Goal: Task Accomplishment & Management: Manage account settings

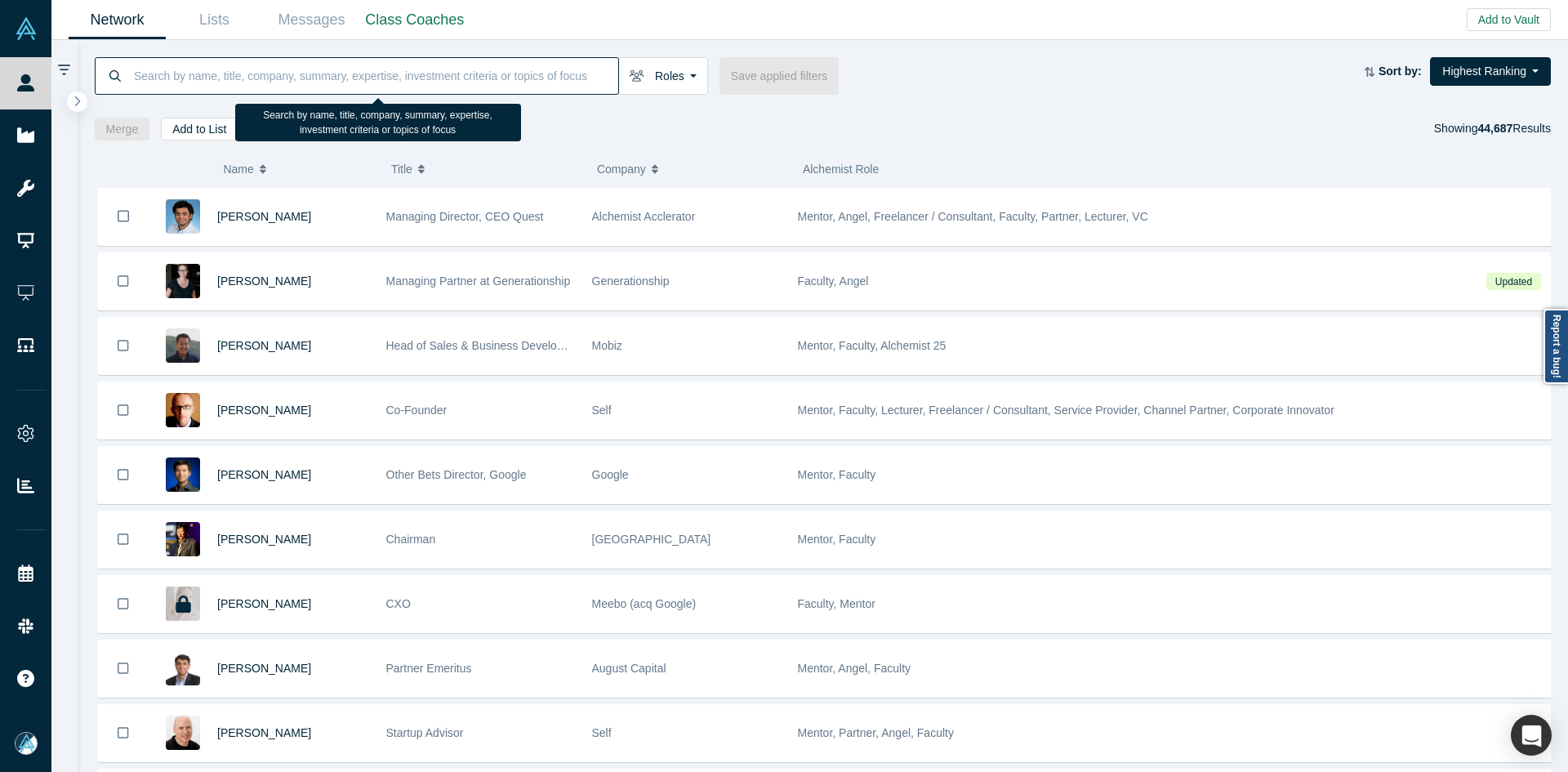
click at [546, 65] on input at bounding box center [376, 76] width 486 height 39
paste input "[PERSON_NAME]"
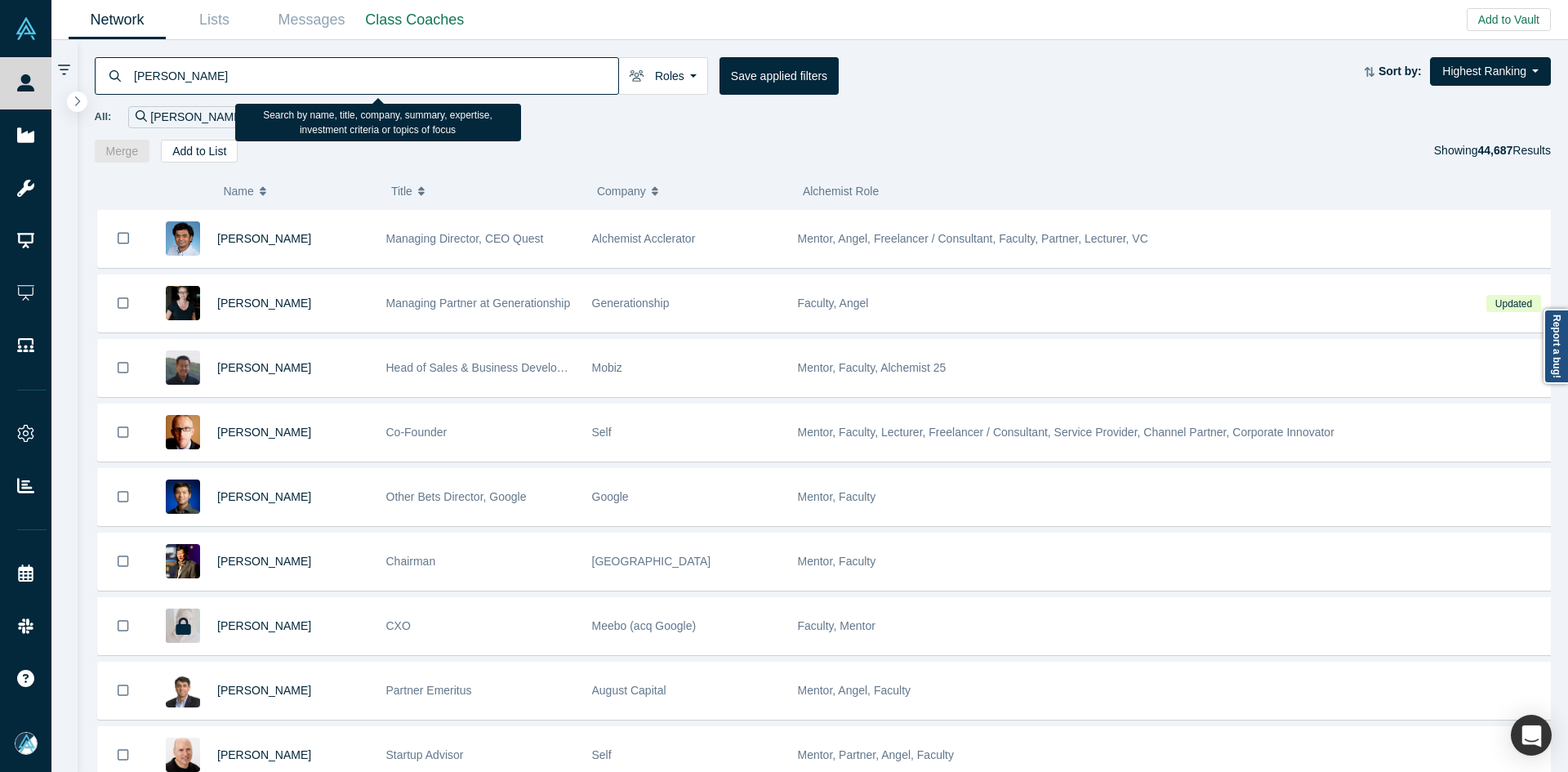
type input "[PERSON_NAME]"
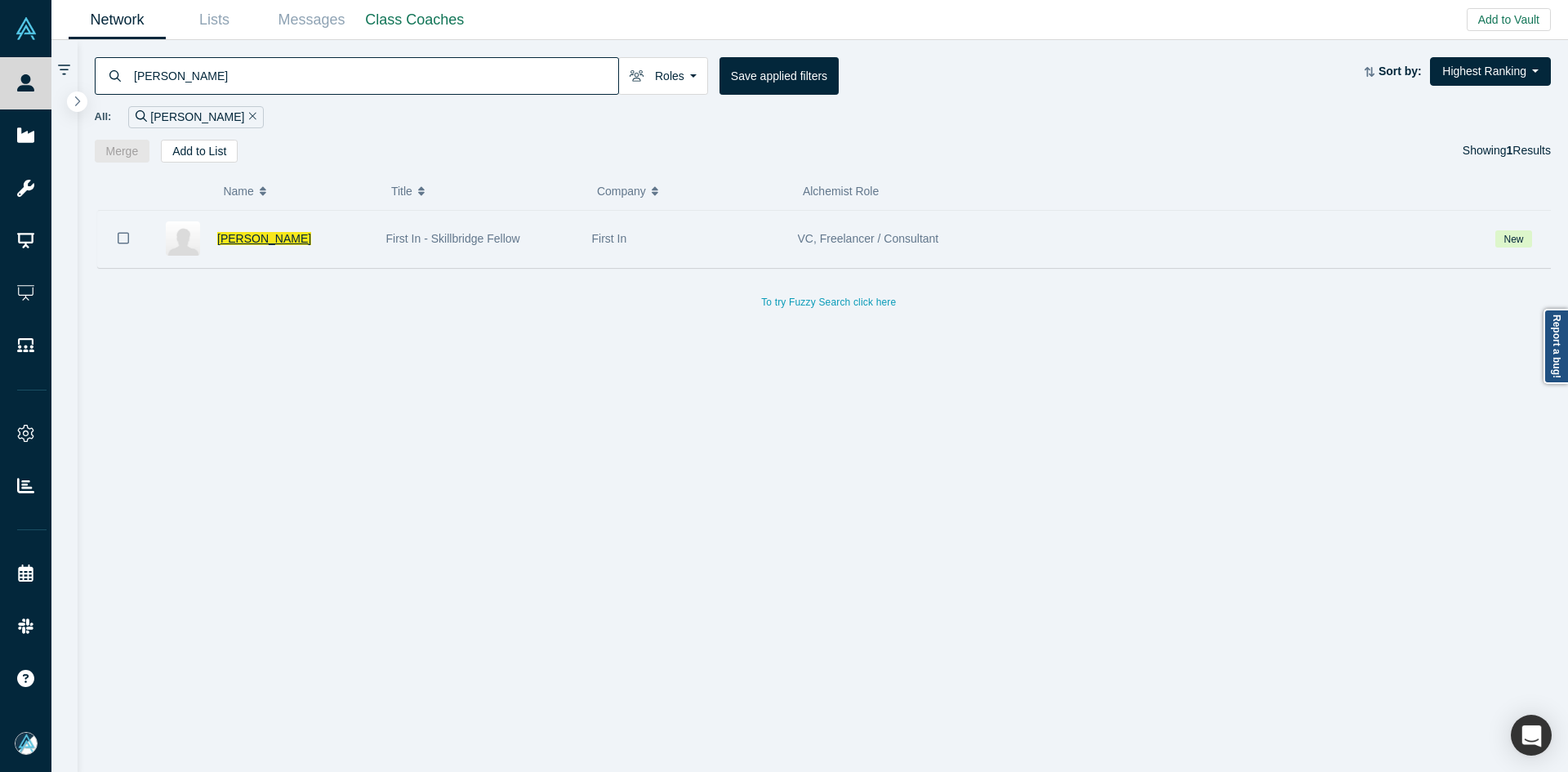
click at [269, 241] on span "[PERSON_NAME]" at bounding box center [263, 238] width 94 height 13
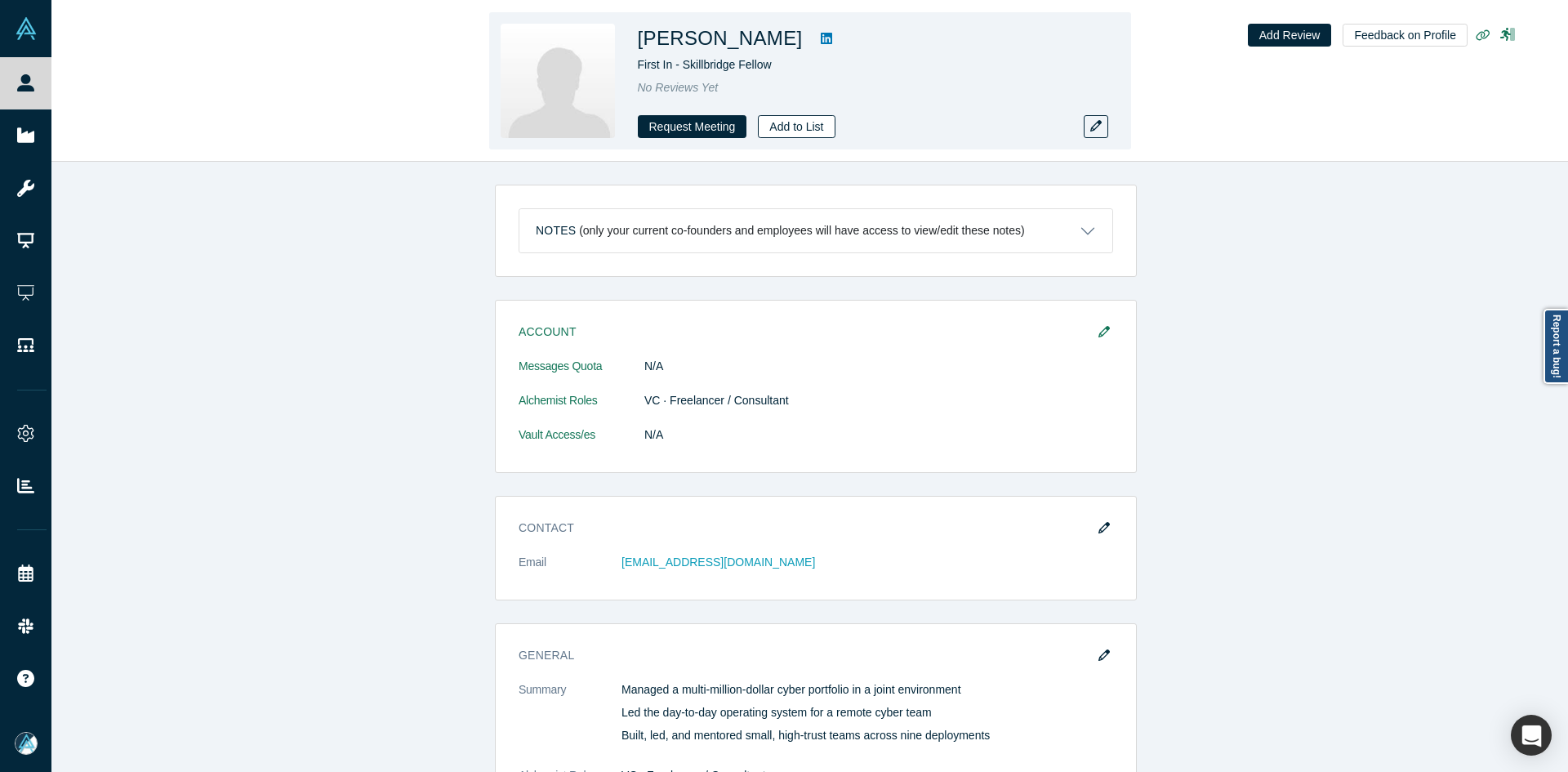
click at [792, 119] on button "Add to List" at bounding box center [795, 126] width 76 height 23
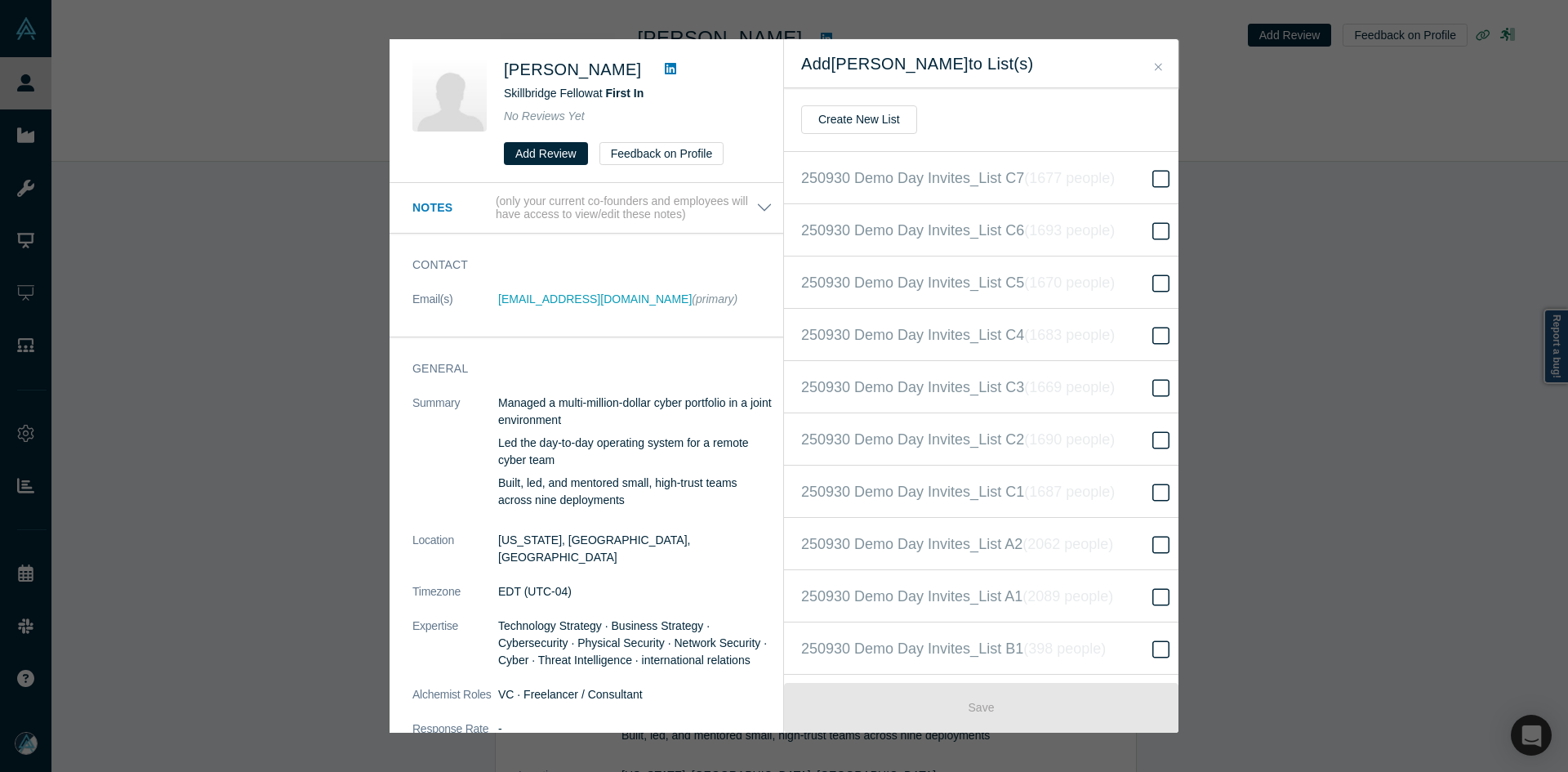
scroll to position [314, 0]
click at [1039, 379] on icon "( 16519 people )" at bounding box center [1088, 386] width 99 height 17
click at [0, 0] on input "250930 Demo Day Invites_Base List ( 16519 people )" at bounding box center [0, 0] width 0 height 0
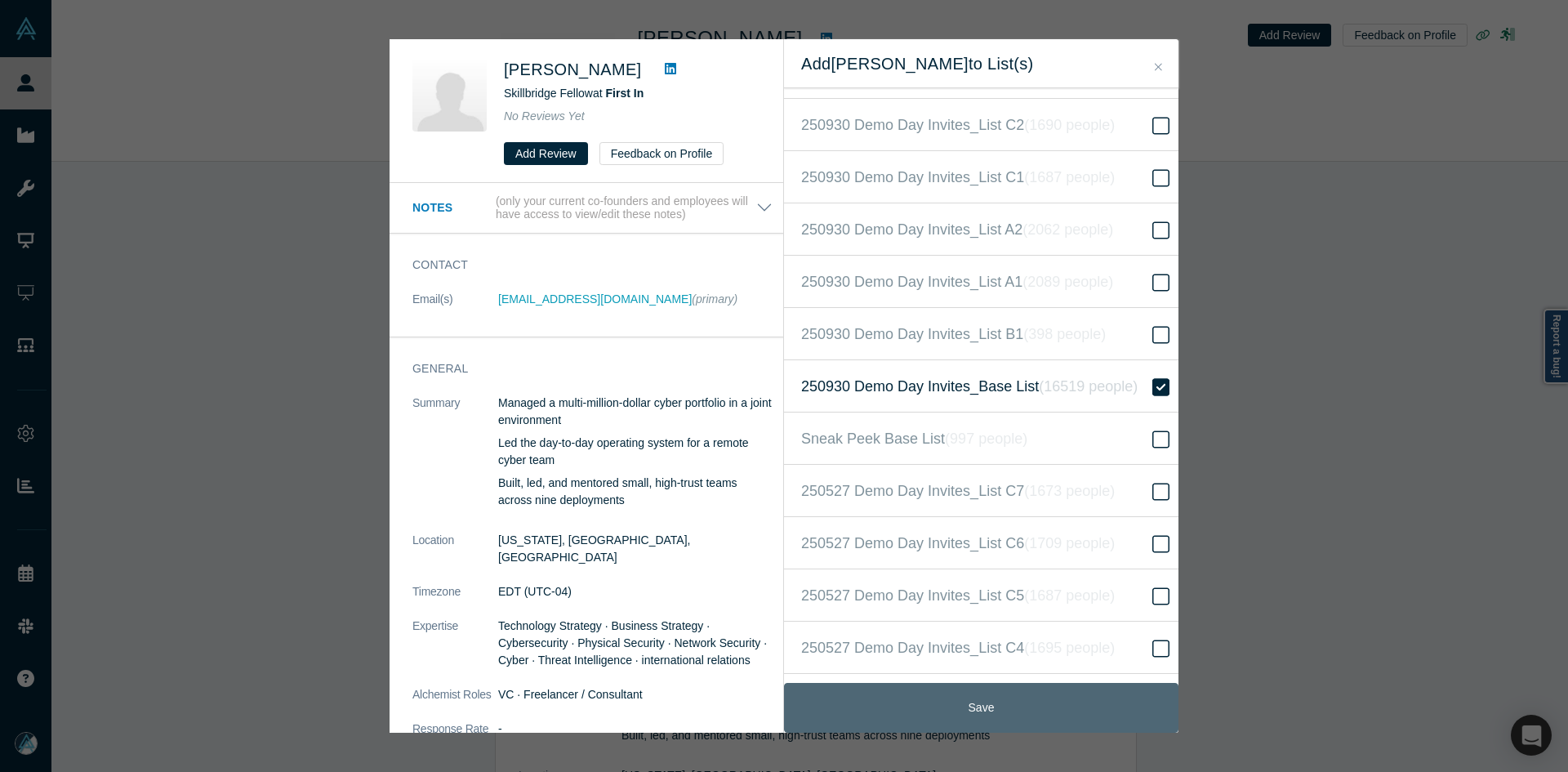
click at [980, 710] on button "Save" at bounding box center [981, 708] width 394 height 50
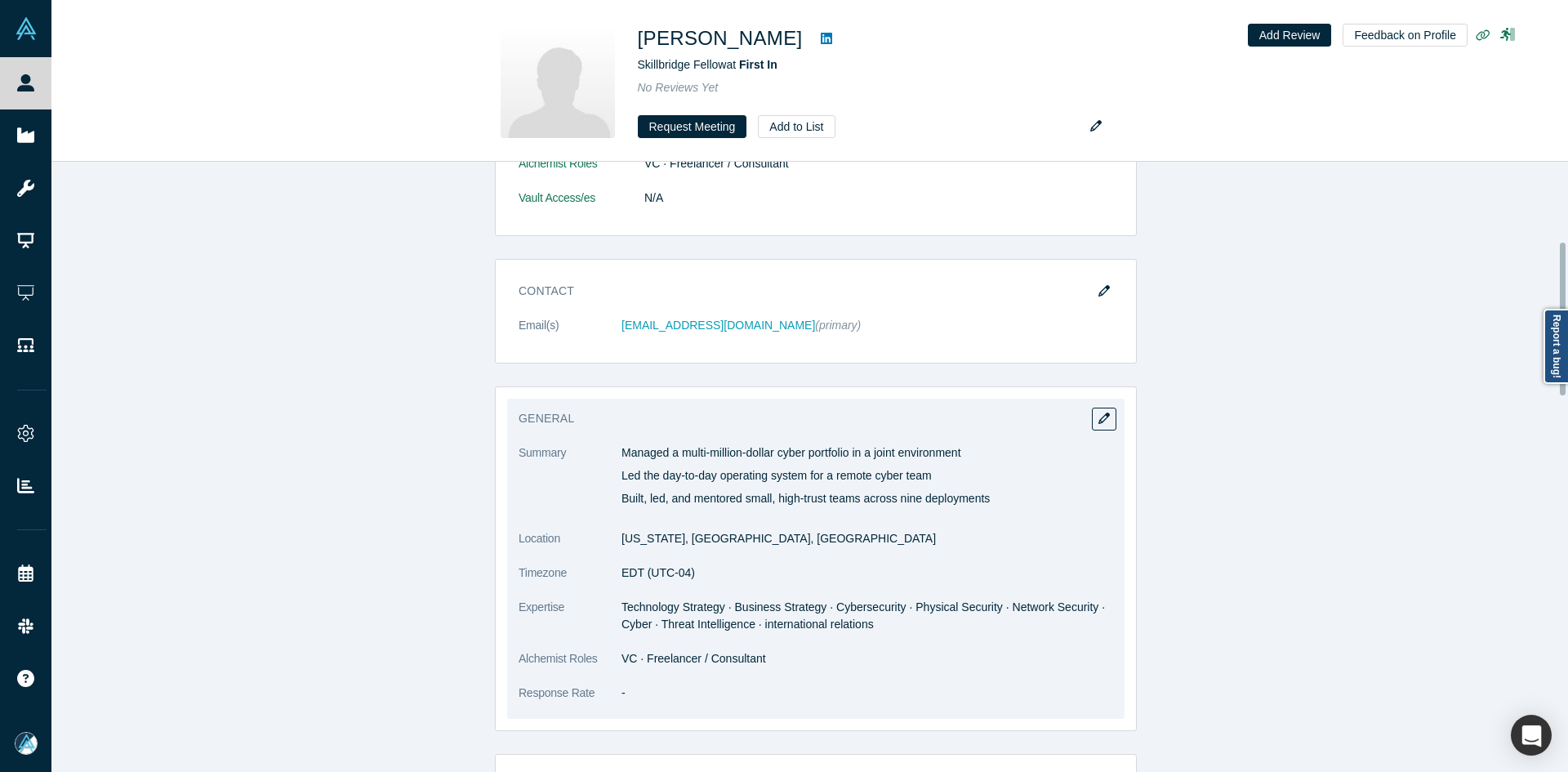
scroll to position [408, 0]
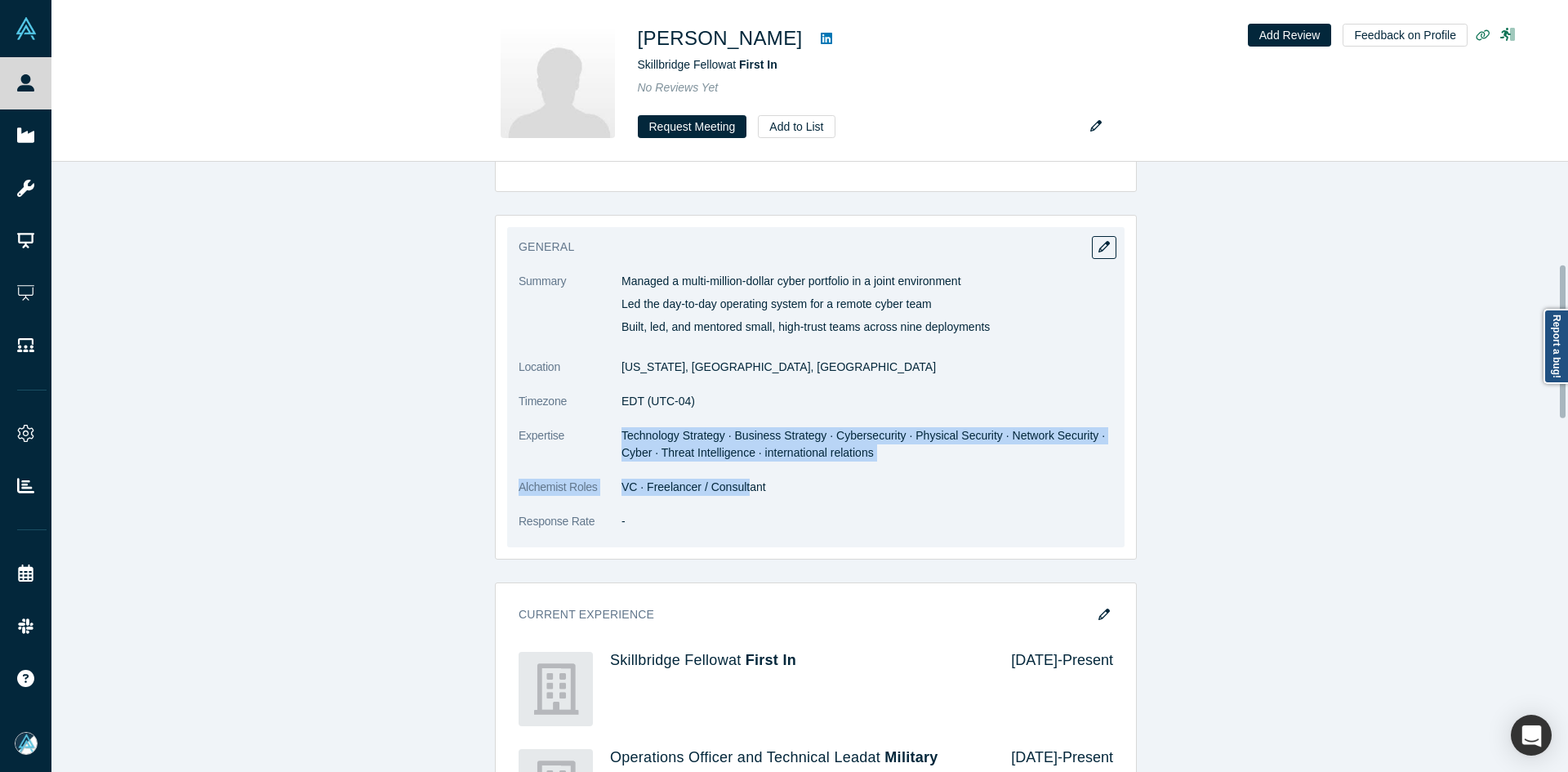
drag, startPoint x: 738, startPoint y: 484, endPoint x: 613, endPoint y: 478, distance: 125.1
click at [613, 478] on dl "Summary Managed a multi-million-dollar cyber portfolio in a joint environment L…" at bounding box center [816, 410] width 594 height 275
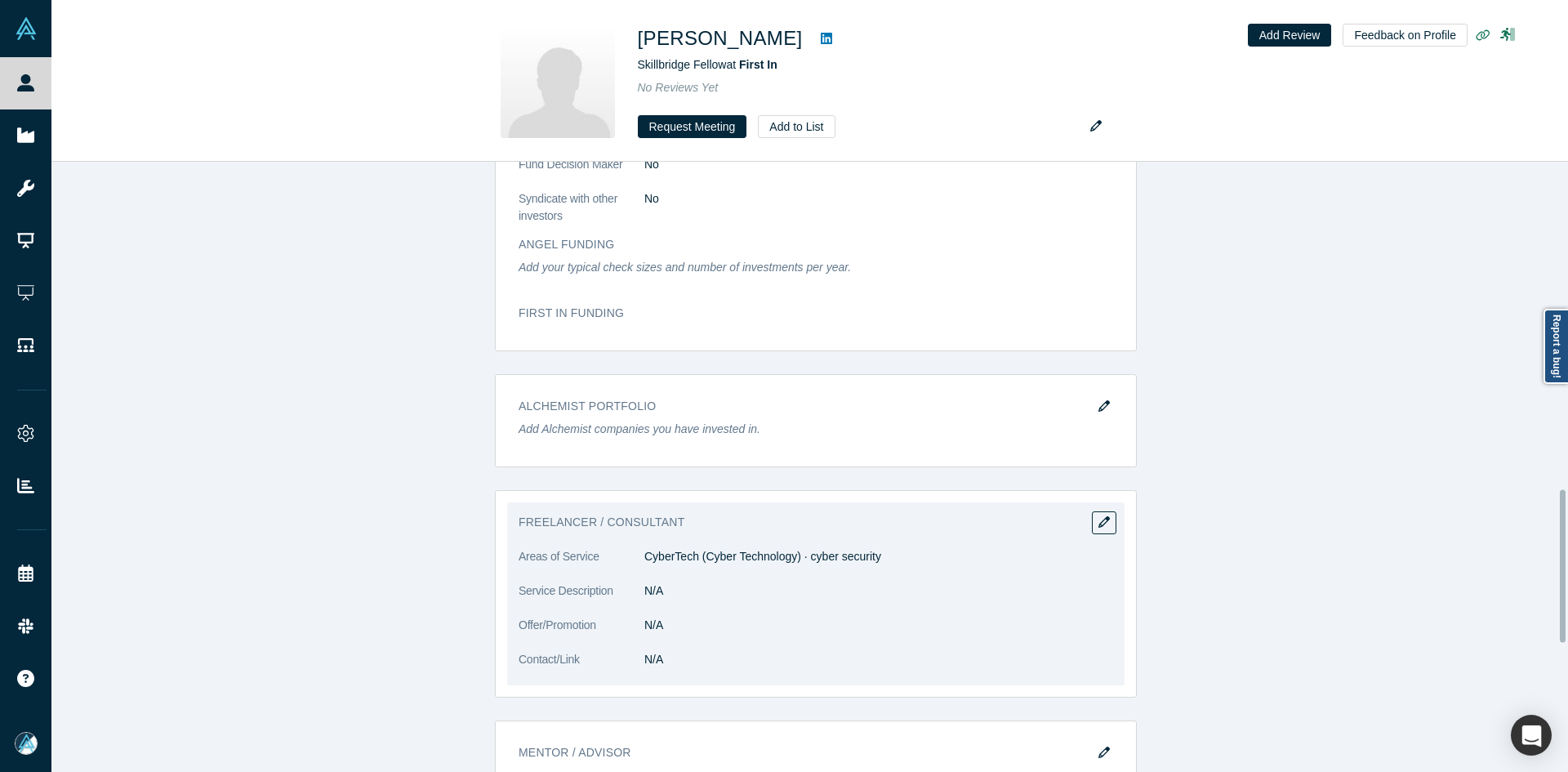
scroll to position [1308, 0]
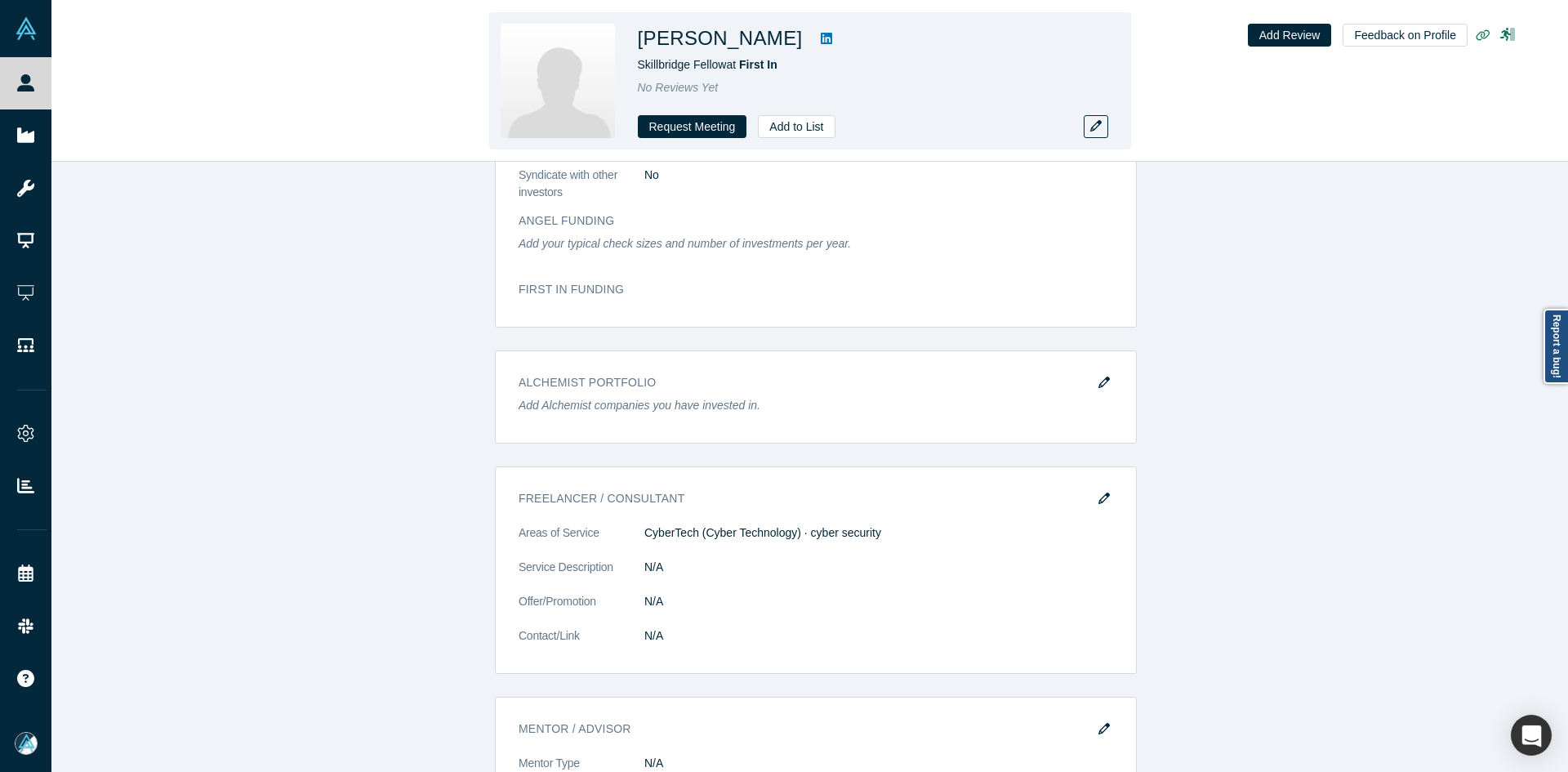
click at [821, 41] on icon at bounding box center [826, 38] width 11 height 11
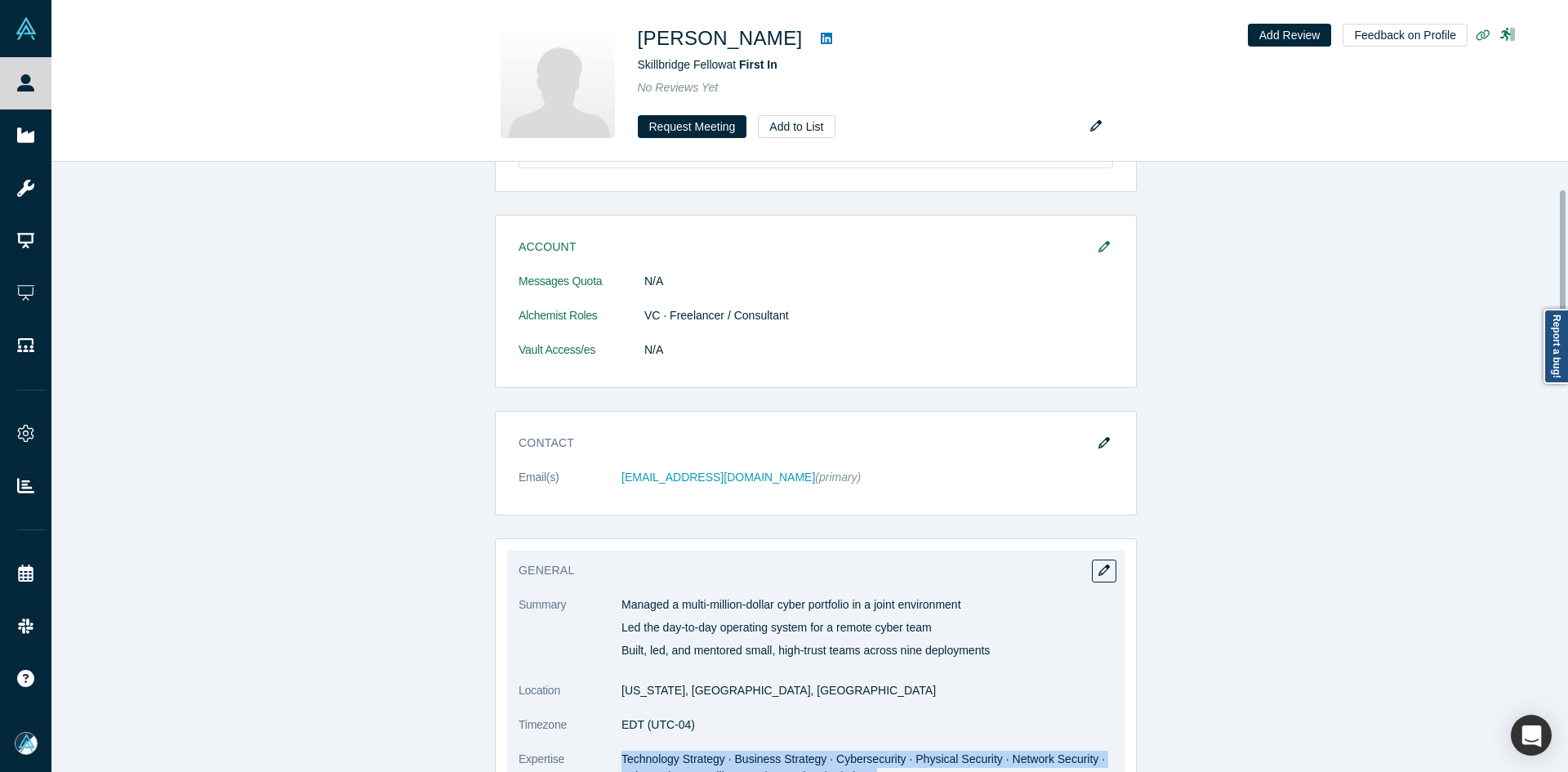
scroll to position [163, 0]
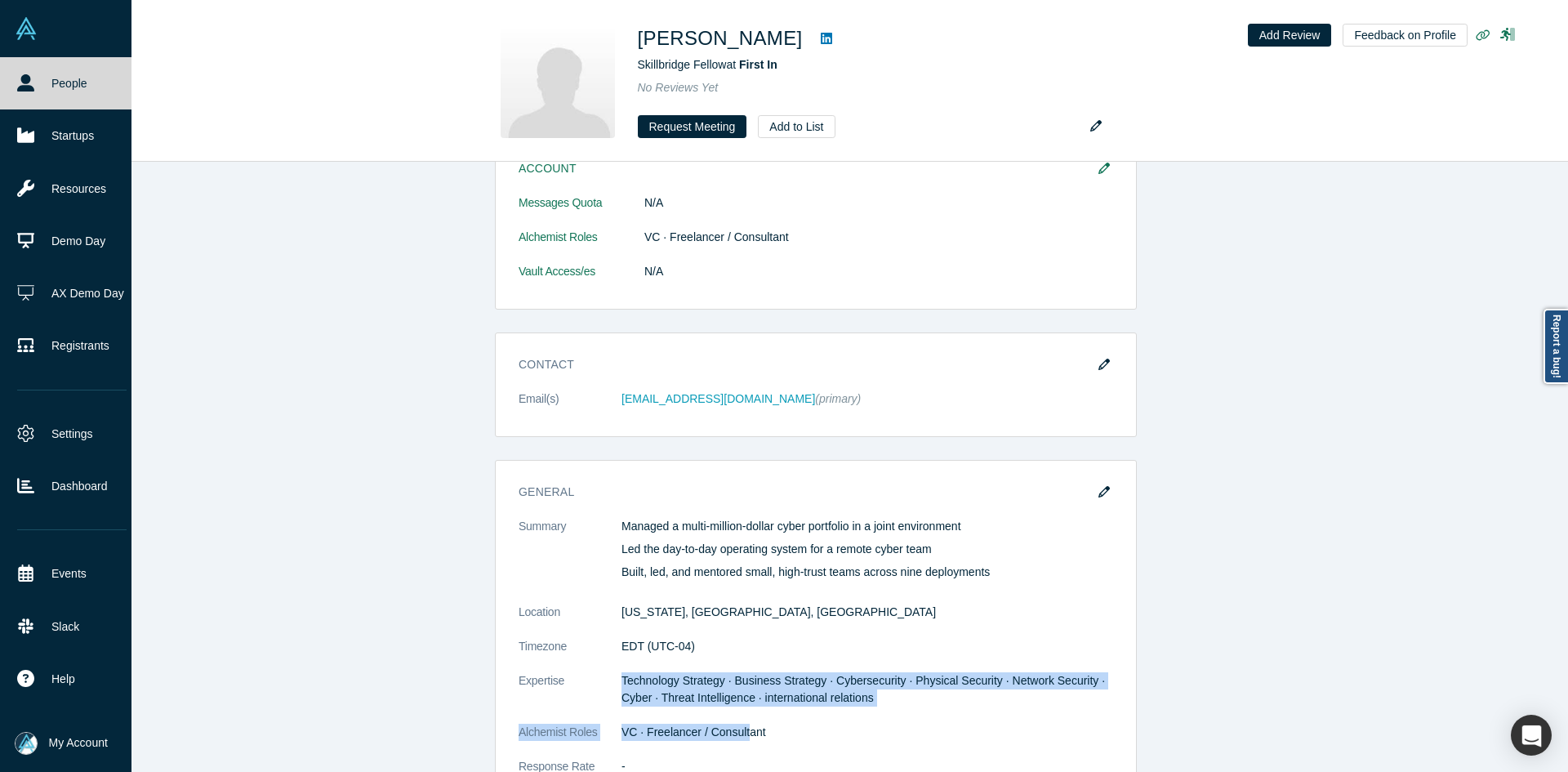
click at [47, 92] on link "People" at bounding box center [72, 83] width 144 height 53
click at [46, 92] on link "People" at bounding box center [72, 83] width 144 height 53
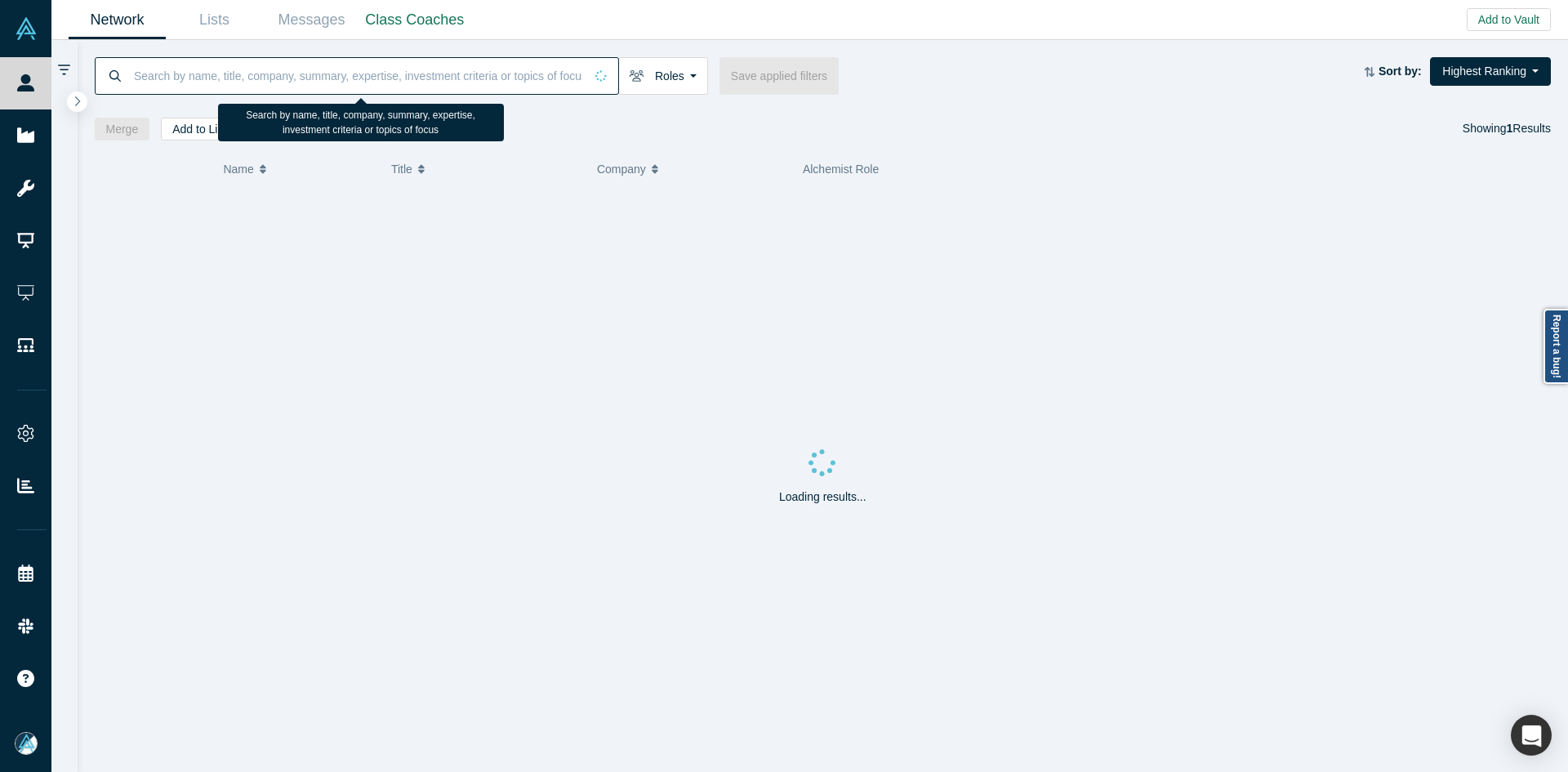
click at [409, 83] on input at bounding box center [358, 76] width 452 height 39
paste input "[PERSON_NAME]"
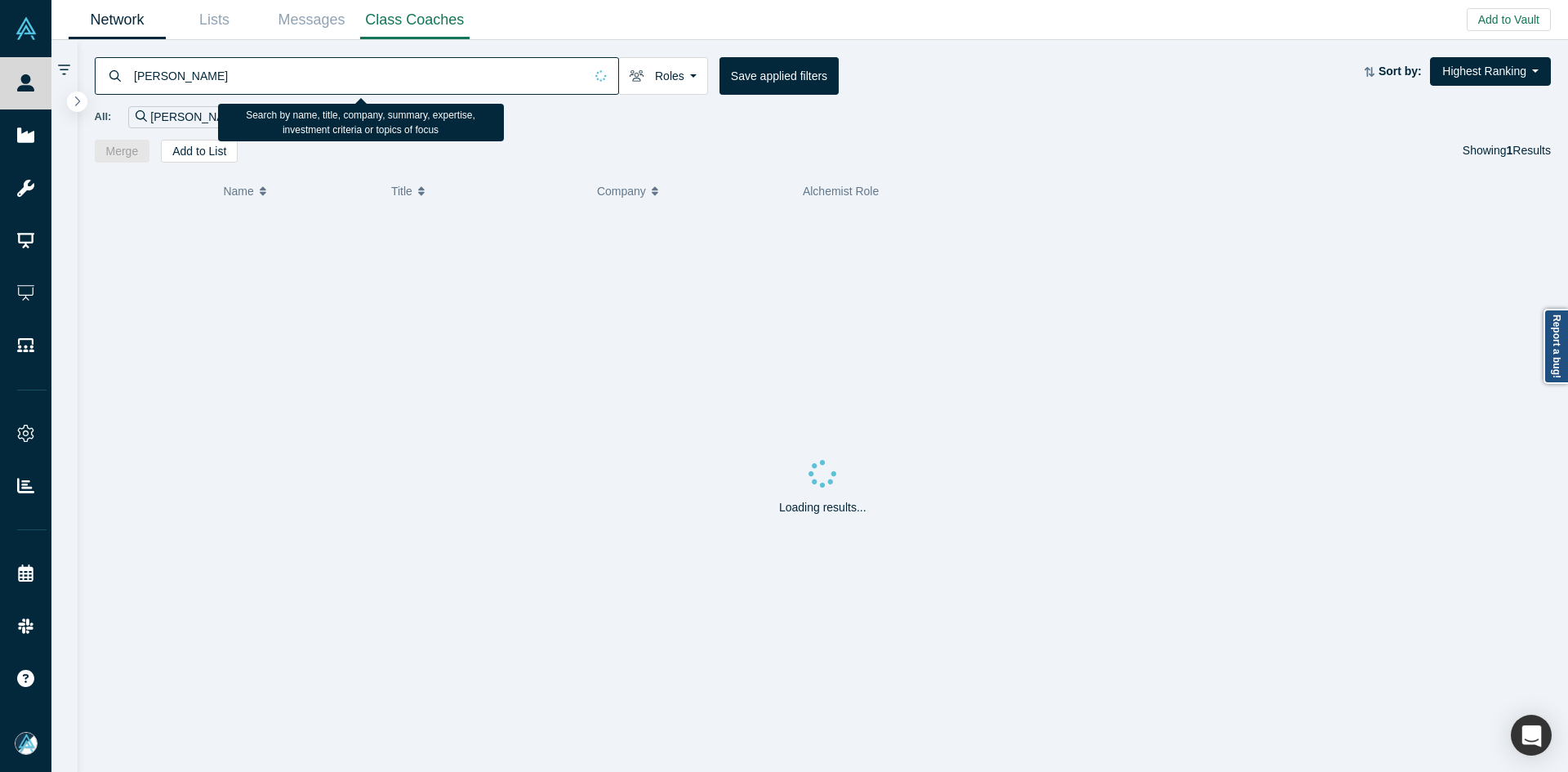
type input "[PERSON_NAME]"
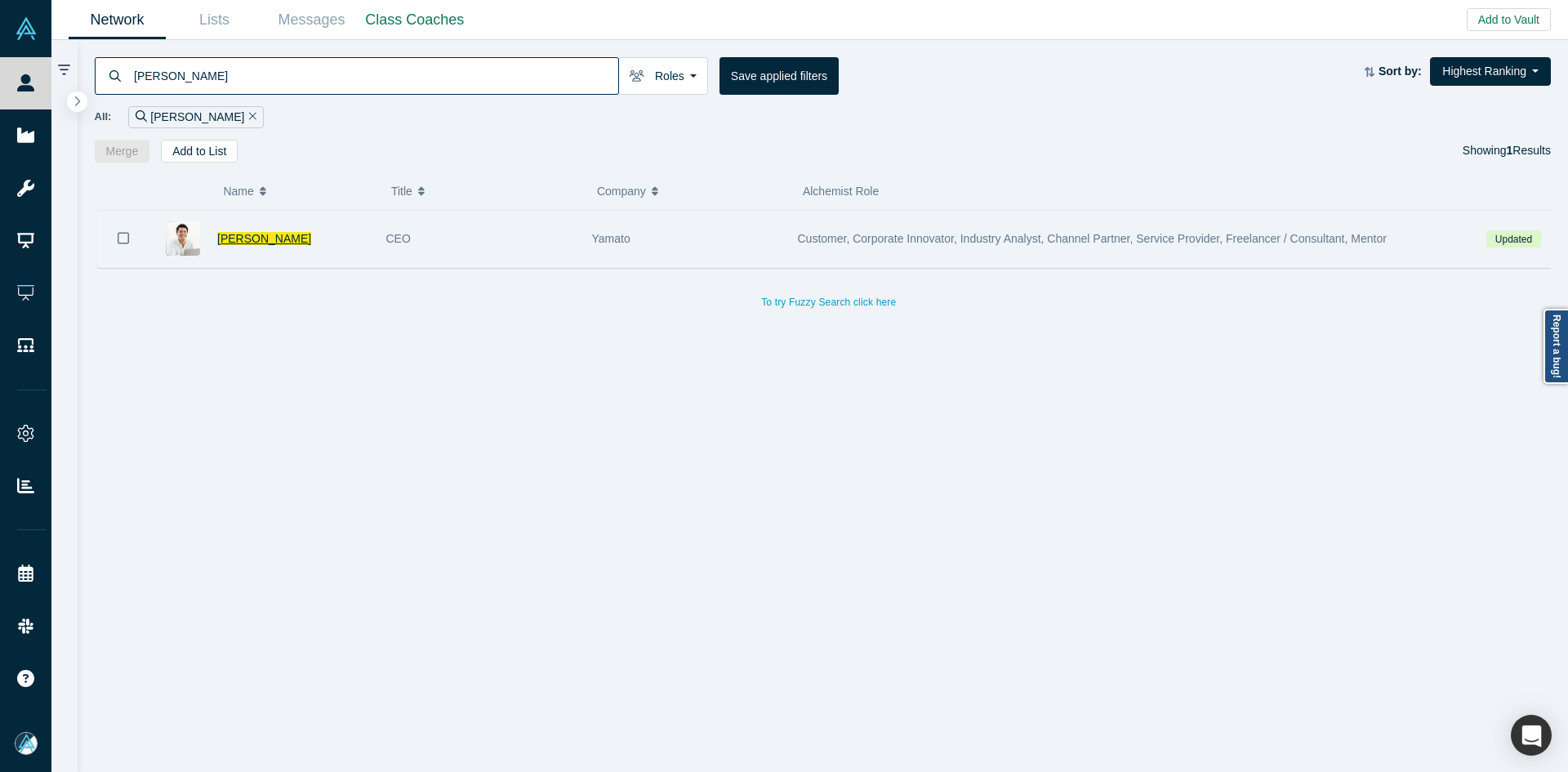
click at [274, 239] on span "[PERSON_NAME]" at bounding box center [263, 238] width 94 height 13
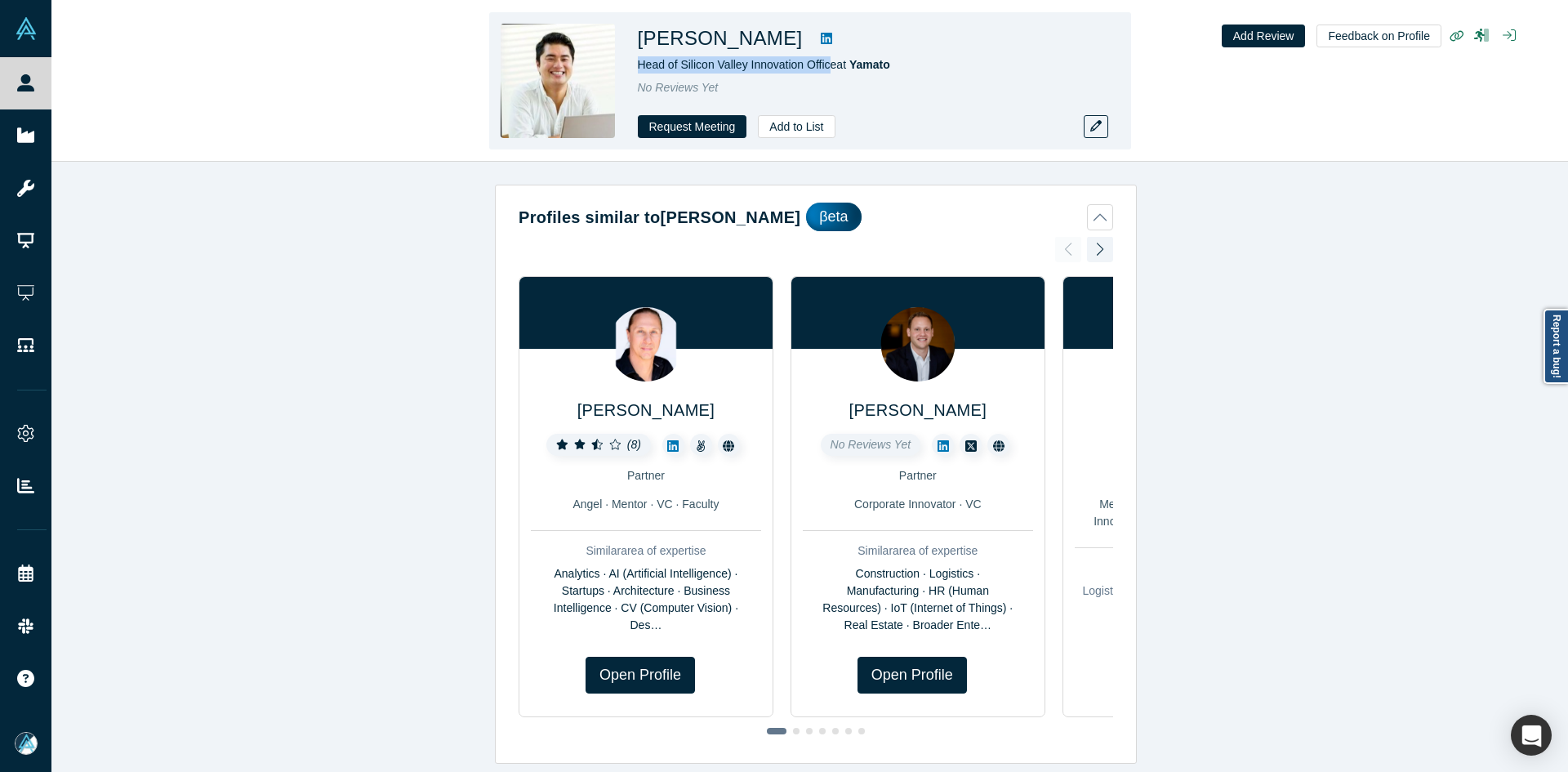
copy span "Head of Silicon Valley Innovation Offic"
drag, startPoint x: 831, startPoint y: 64, endPoint x: 637, endPoint y: 58, distance: 194.1
click at [638, 58] on span "Head of Silicon Valley Innovation Office at [GEOGRAPHIC_DATA]" at bounding box center [764, 64] width 252 height 13
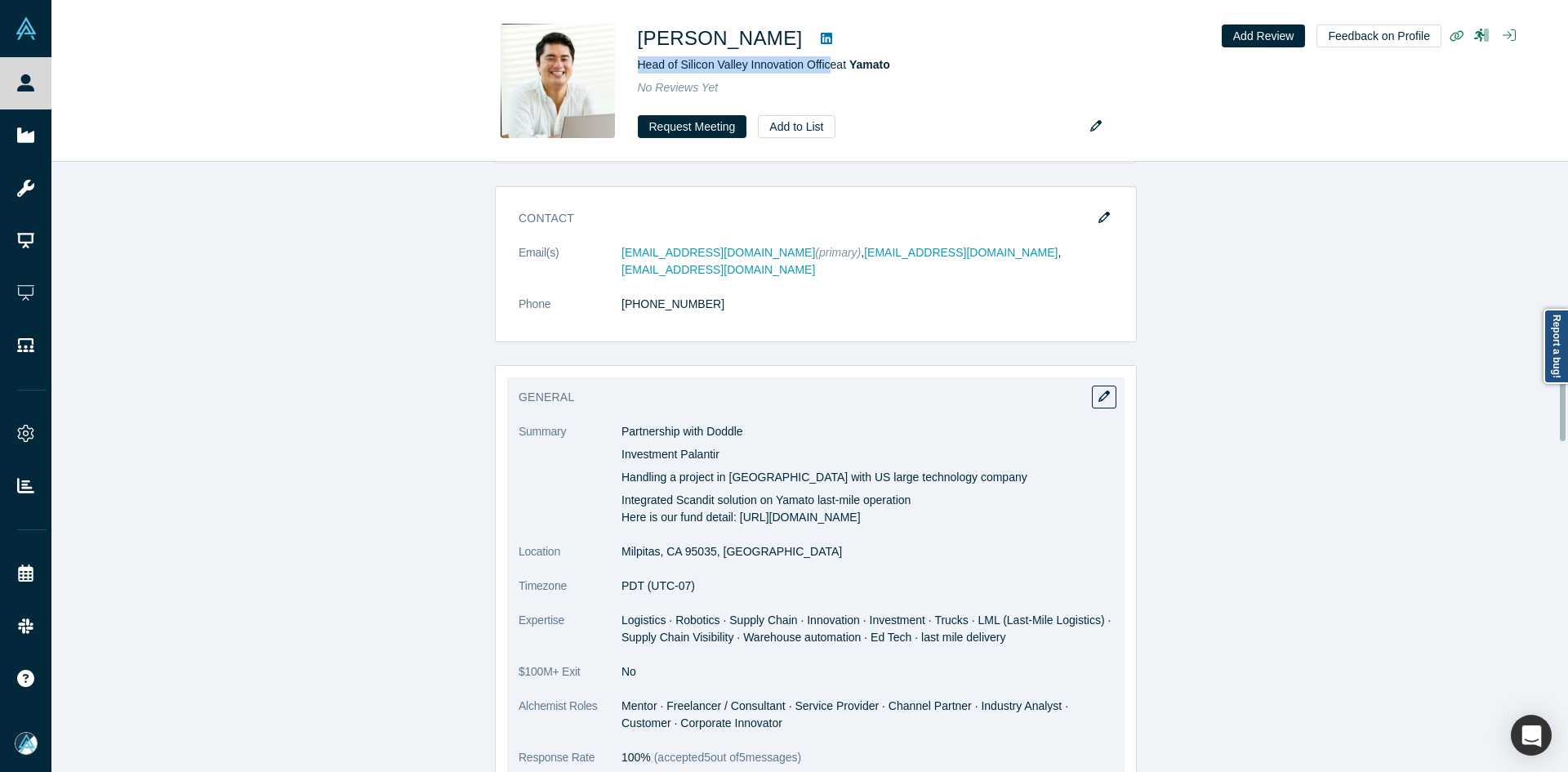
scroll to position [1308, 0]
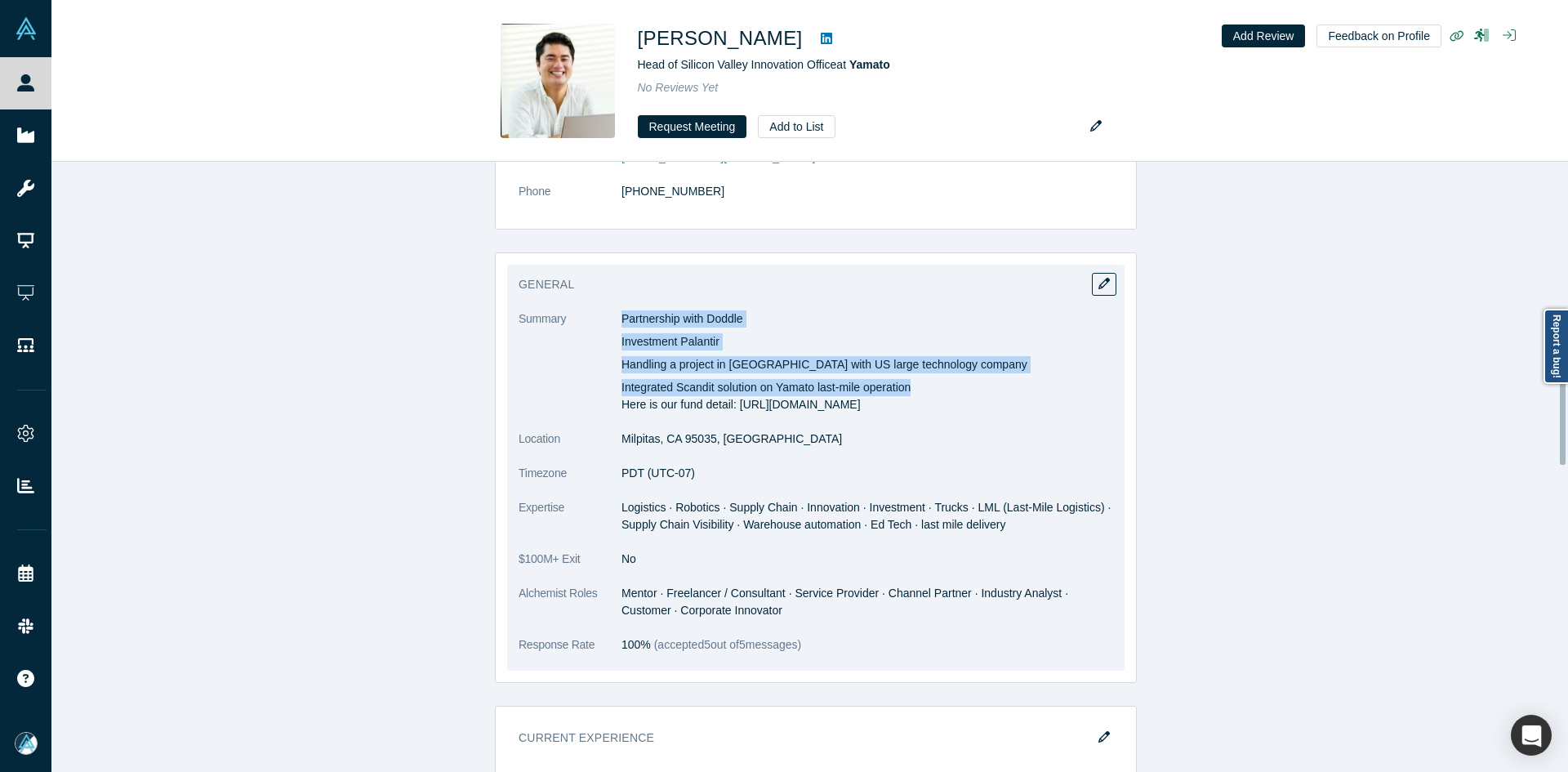
copy div "Partnership with Doddle Investment Palantir Handling a project in [GEOGRAPHIC_D…"
drag, startPoint x: 618, startPoint y: 297, endPoint x: 914, endPoint y: 383, distance: 308.2
click at [914, 383] on div "Partnership with Doddle Investment Palantir Handling a project in [GEOGRAPHIC_D…" at bounding box center [867, 362] width 492 height 103
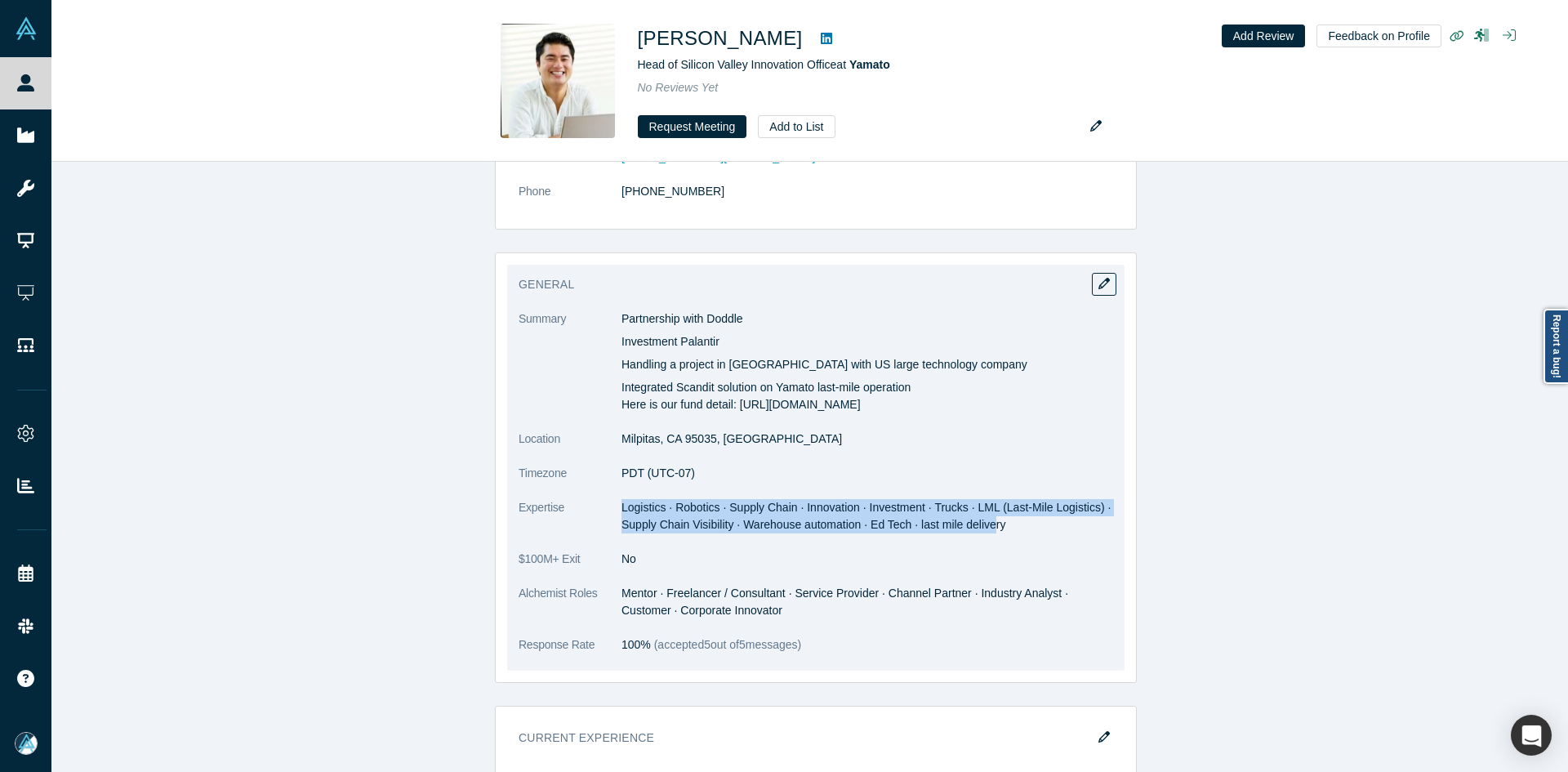
copy span "Logistics · Robotics · Supply Chain · Innovation · Investment · Trucks · LML (L…"
drag, startPoint x: 616, startPoint y: 489, endPoint x: 992, endPoint y: 508, distance: 376.5
click at [992, 508] on span "Logistics · Robotics · Supply Chain · Innovation · Investment · Trucks · LML (L…" at bounding box center [866, 516] width 489 height 30
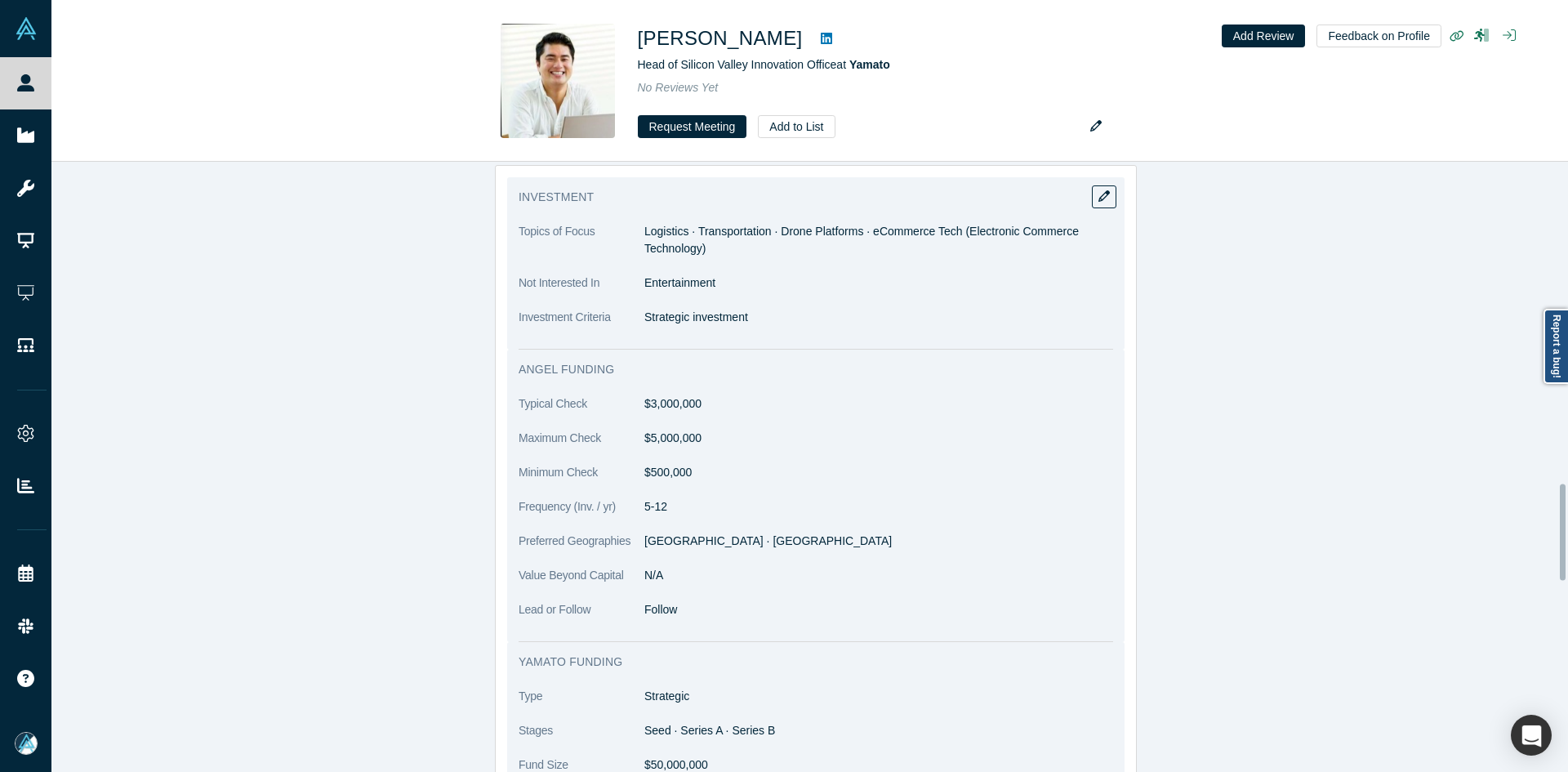
scroll to position [2043, 0]
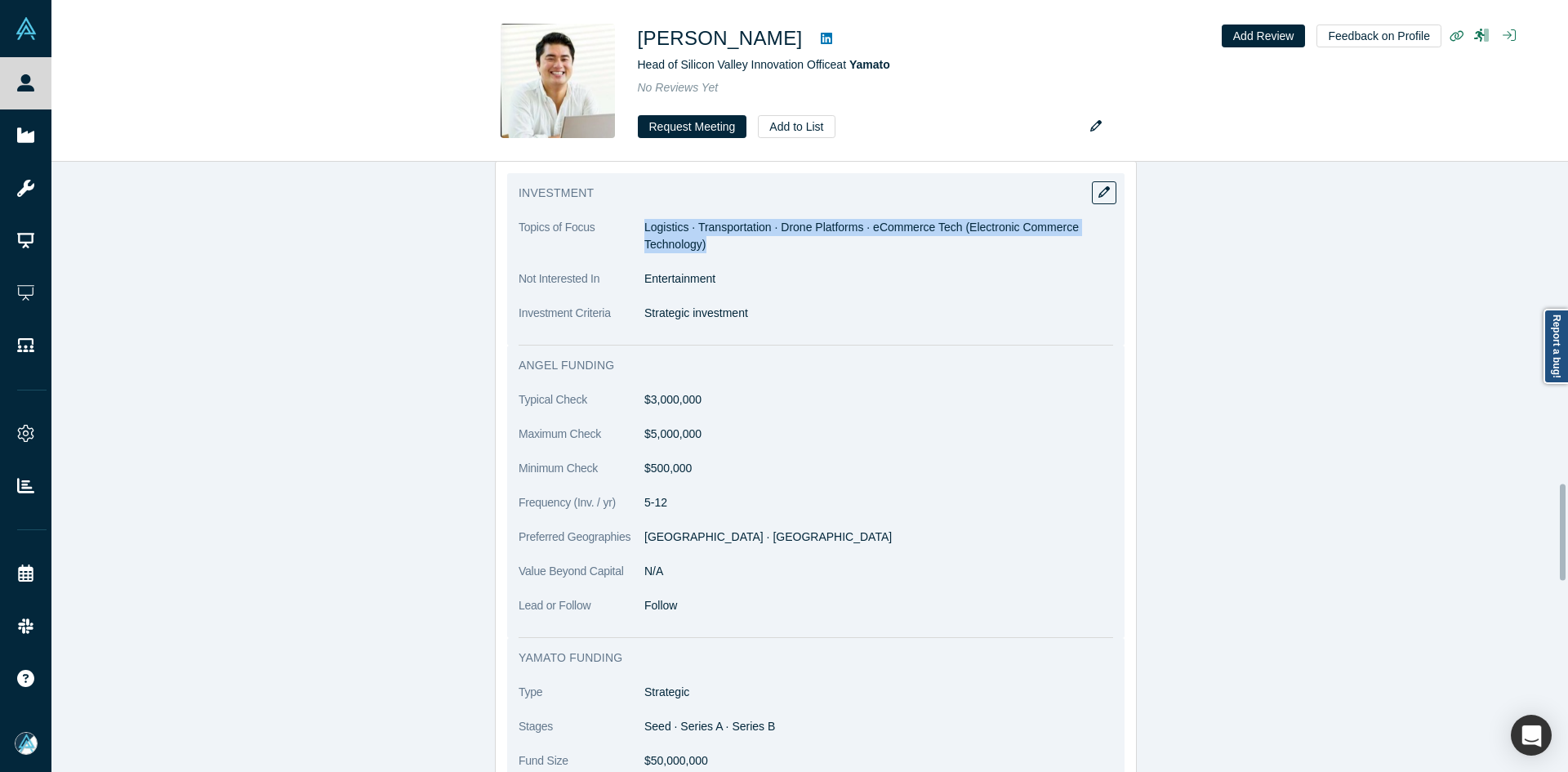
copy span "Logistics · Transportation · Drone Platforms · eCommerce Tech (Electronic Comme…"
drag, startPoint x: 639, startPoint y: 230, endPoint x: 727, endPoint y: 242, distance: 88.8
click at [727, 242] on dd "Logistics · Transportation · Drone Platforms · eCommerce Tech (Electronic Comme…" at bounding box center [879, 235] width 469 height 34
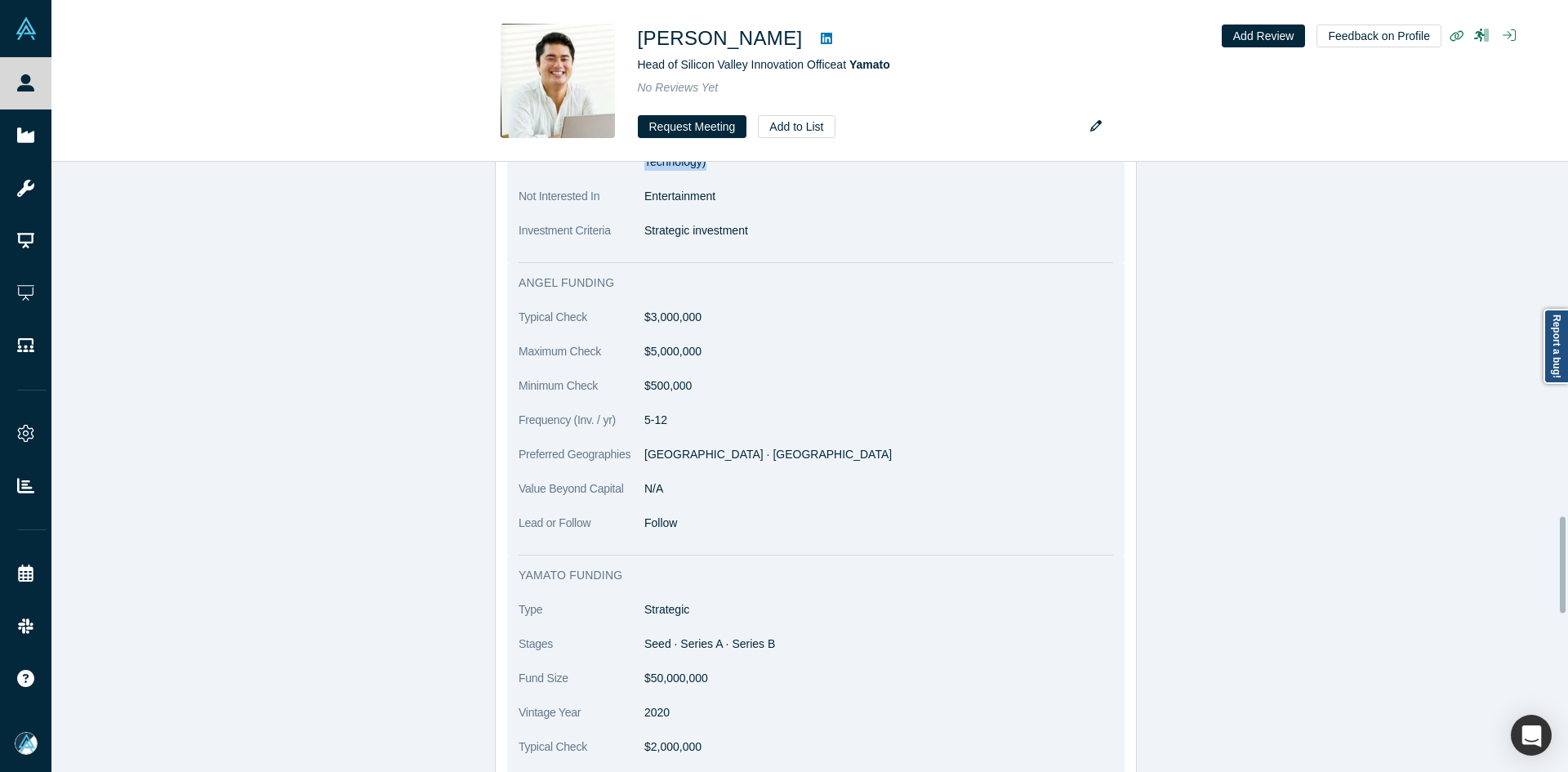
scroll to position [2125, 0]
click at [722, 236] on p "Strategic investment" at bounding box center [879, 232] width 469 height 18
copy dl "Strategic investment"
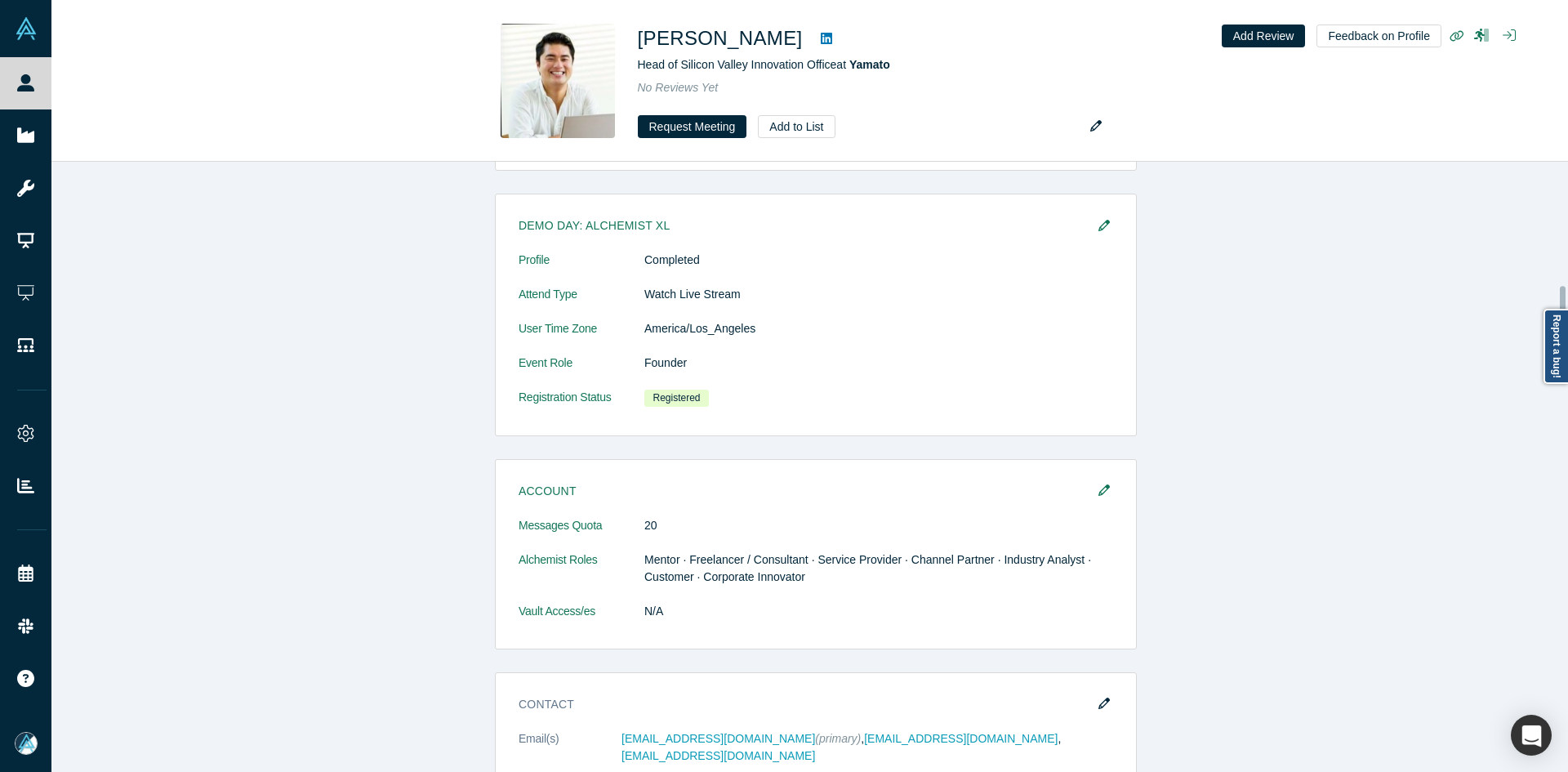
scroll to position [898, 0]
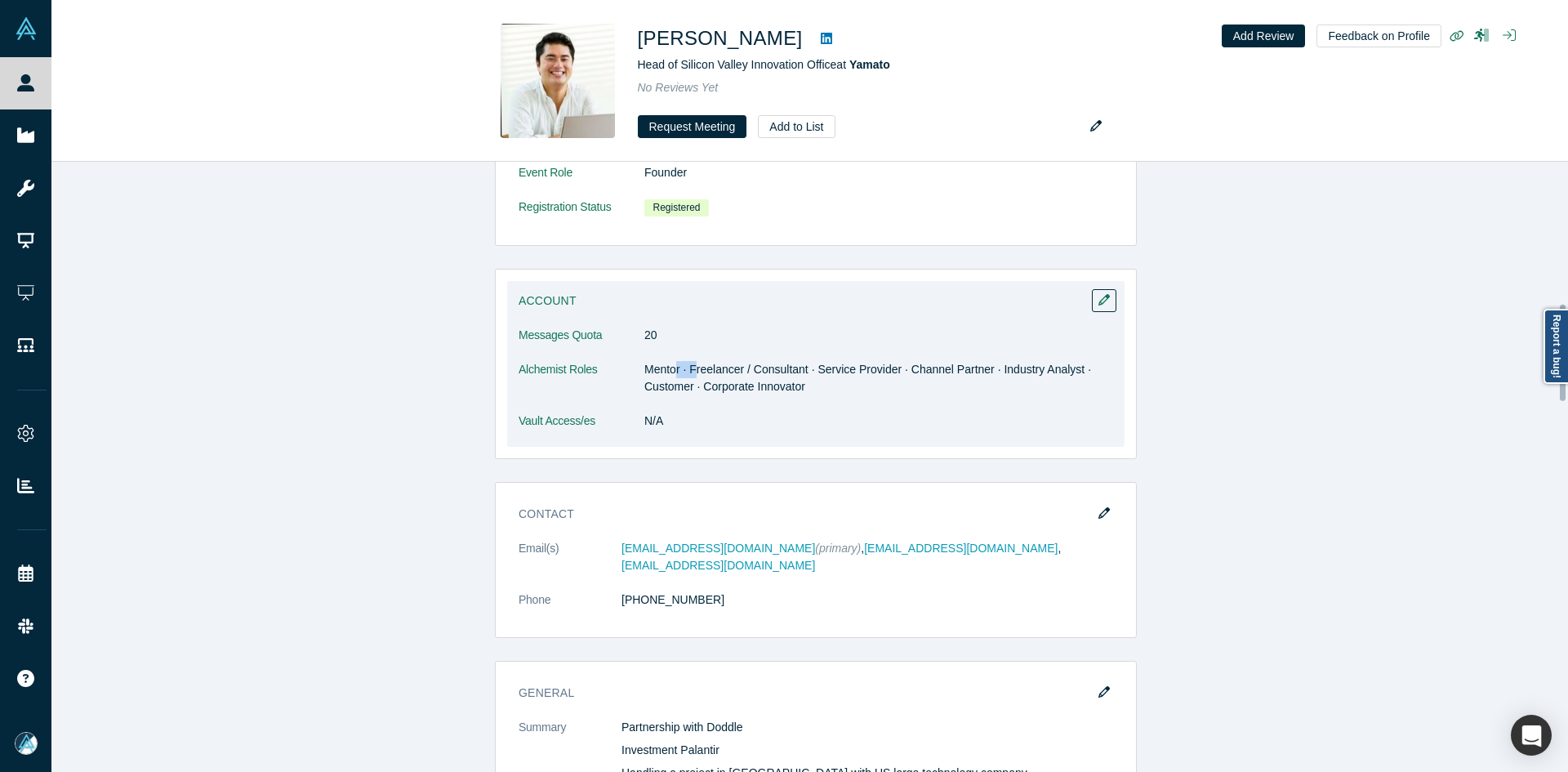
drag, startPoint x: 678, startPoint y: 374, endPoint x: 765, endPoint y: 395, distance: 89.5
click at [722, 379] on dd "Mentor · Freelancer / Consultant · Service Provider · Channel Partner · Industr…" at bounding box center [879, 378] width 469 height 34
drag, startPoint x: 791, startPoint y: 397, endPoint x: 857, endPoint y: 395, distance: 66.0
click at [791, 398] on dl "Messages Quota 20 Alchemist Roles Mentor · Freelancer / Consultant · Service Pr…" at bounding box center [816, 386] width 594 height 120
drag, startPoint x: 921, startPoint y: 373, endPoint x: 1008, endPoint y: 380, distance: 87.3
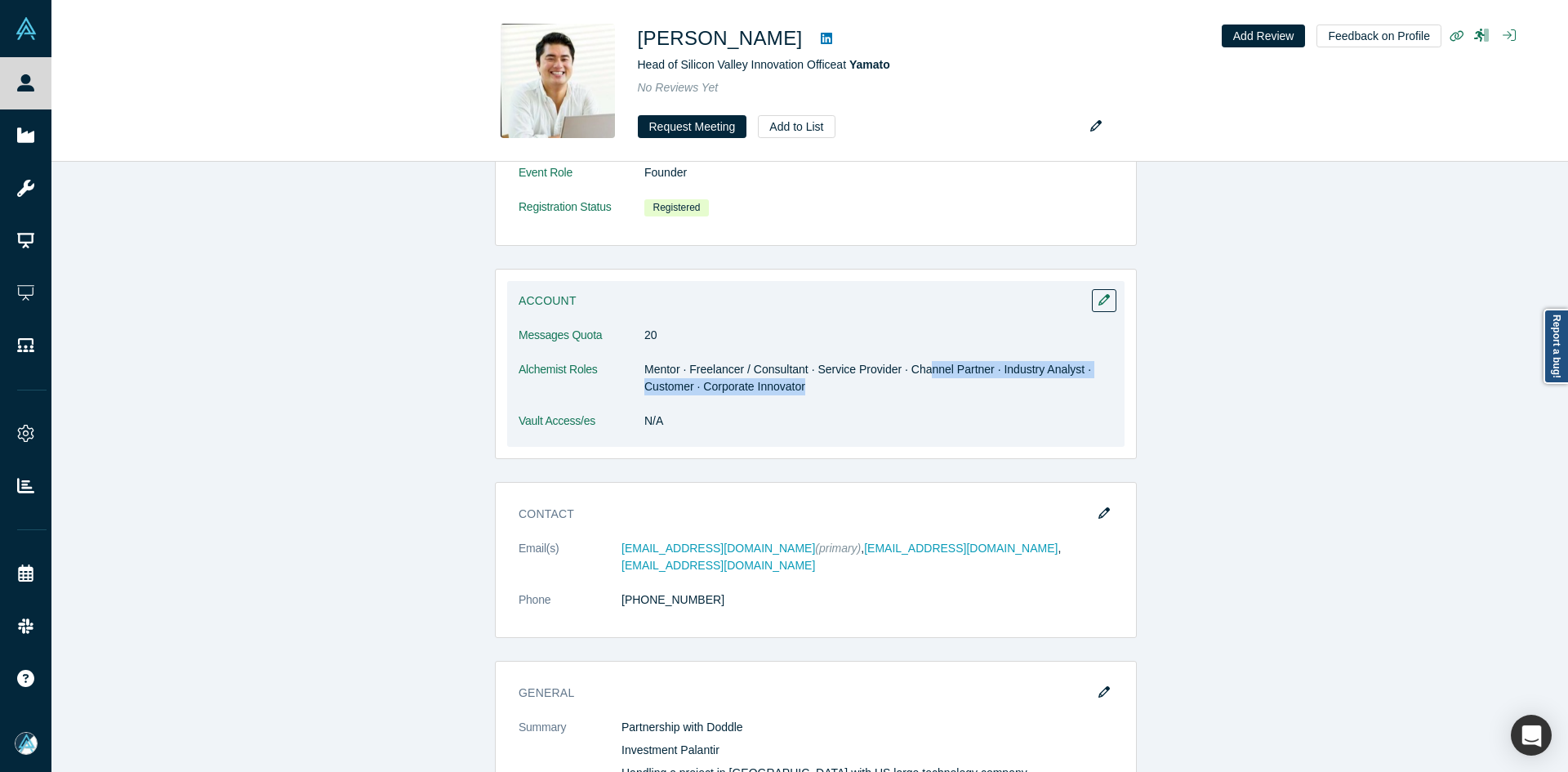
click at [1008, 380] on dd "Mentor · Freelancer / Consultant · Service Provider · Channel Partner · Industr…" at bounding box center [879, 378] width 469 height 34
click at [1007, 404] on dl "Messages Quota 20 Alchemist Roles Mentor · Freelancer / Consultant · Service Pr…" at bounding box center [816, 386] width 594 height 120
drag, startPoint x: 1022, startPoint y: 370, endPoint x: 1047, endPoint y: 386, distance: 29.7
click at [1047, 386] on dd "Mentor · Freelancer / Consultant · Service Provider · Channel Partner · Industr…" at bounding box center [879, 378] width 469 height 34
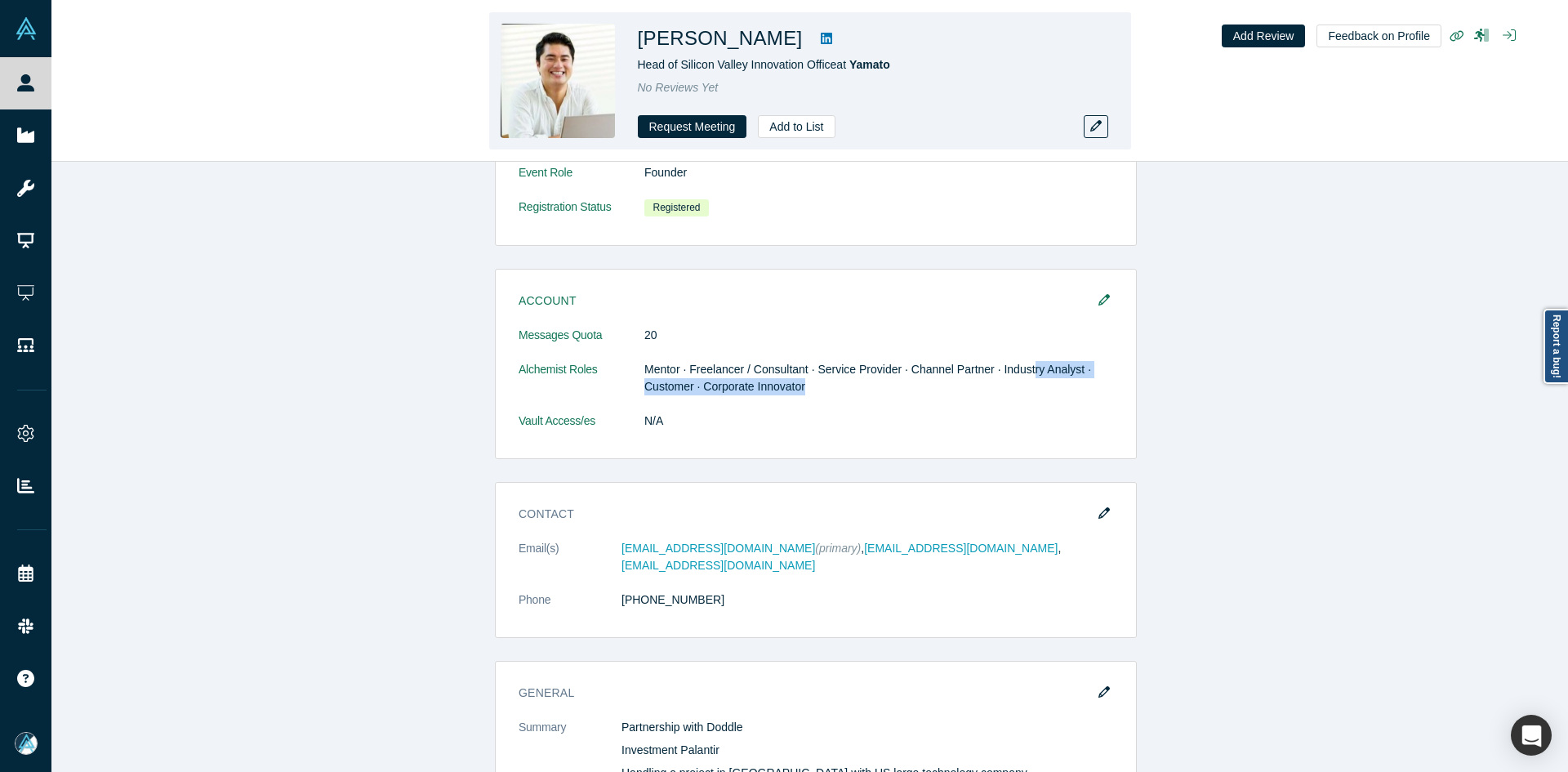
copy h1 "Matsumot"
drag, startPoint x: 797, startPoint y: 43, endPoint x: 726, endPoint y: 41, distance: 71.0
click at [708, 42] on h1 "[PERSON_NAME]" at bounding box center [721, 38] width 165 height 29
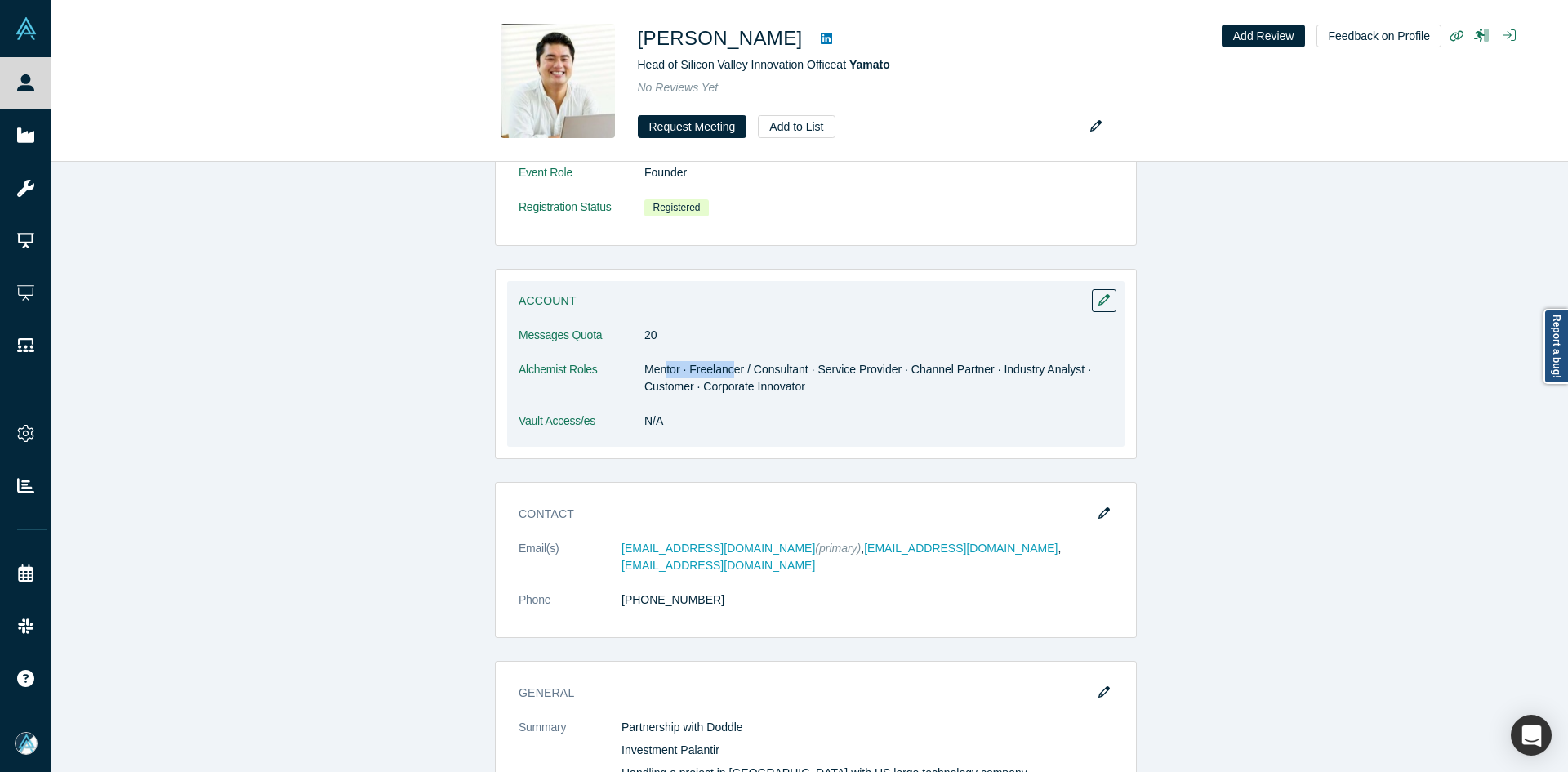
drag, startPoint x: 660, startPoint y: 364, endPoint x: 729, endPoint y: 372, distance: 69.5
click at [726, 370] on dd "Mentor · Freelancer / Consultant · Service Provider · Channel Partner · Industr…" at bounding box center [879, 378] width 469 height 34
click at [906, 381] on dd "Mentor · Freelancer / Consultant · Service Provider · Channel Partner · Industr…" at bounding box center [879, 378] width 469 height 34
drag, startPoint x: 1048, startPoint y: 374, endPoint x: 1024, endPoint y: 307, distance: 71.2
click at [1061, 372] on dd "Mentor · Freelancer / Consultant · Service Provider · Channel Partner · Industr…" at bounding box center [879, 378] width 469 height 34
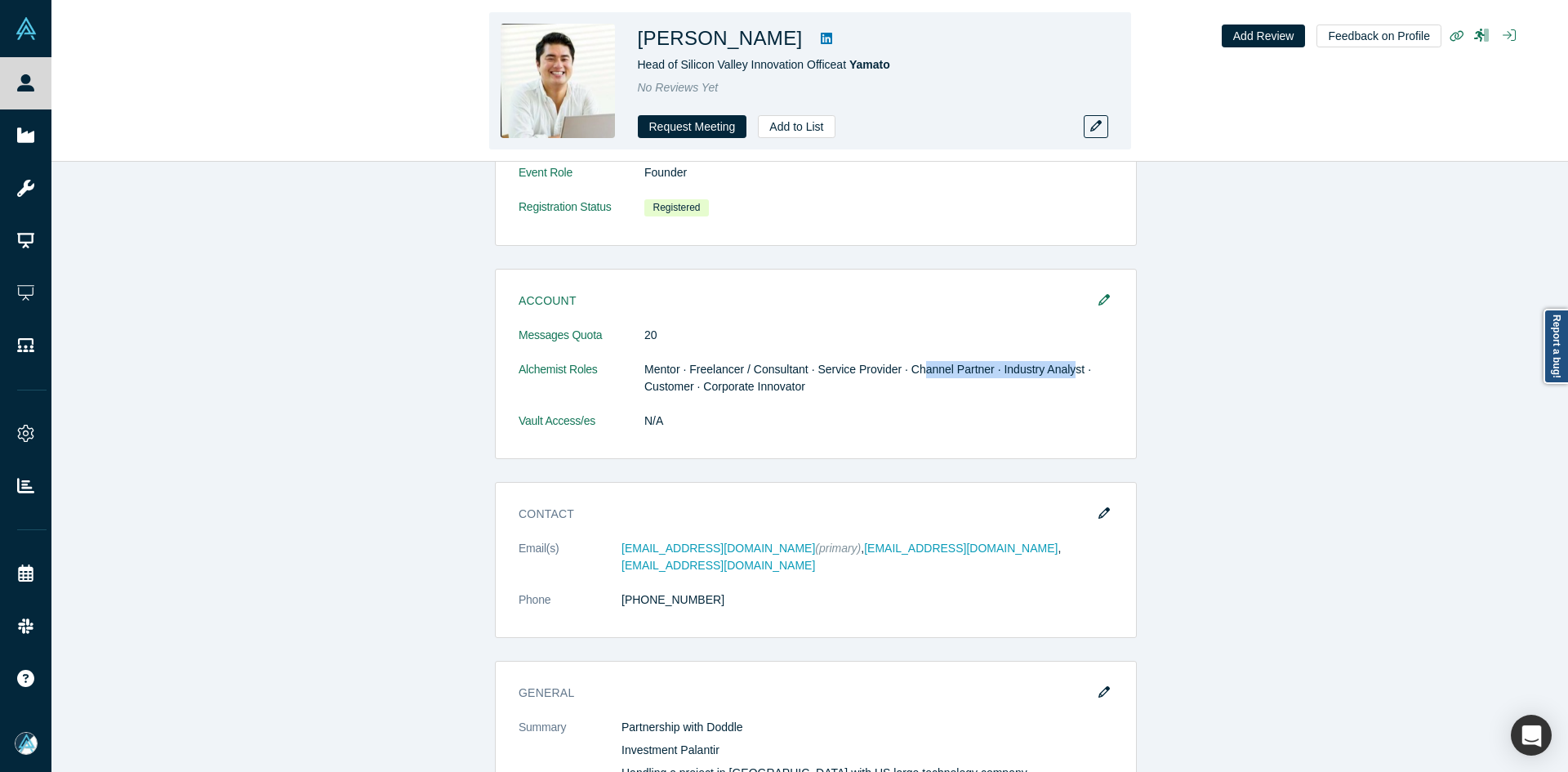
drag, startPoint x: 801, startPoint y: 45, endPoint x: 687, endPoint y: 29, distance: 115.1
click at [678, 30] on h1 "[PERSON_NAME]" at bounding box center [721, 38] width 165 height 29
click at [795, 41] on h1 "[PERSON_NAME]" at bounding box center [721, 38] width 165 height 29
drag, startPoint x: 801, startPoint y: 41, endPoint x: 643, endPoint y: 41, distance: 158.0
click at [643, 41] on h1 "[PERSON_NAME]" at bounding box center [721, 38] width 165 height 29
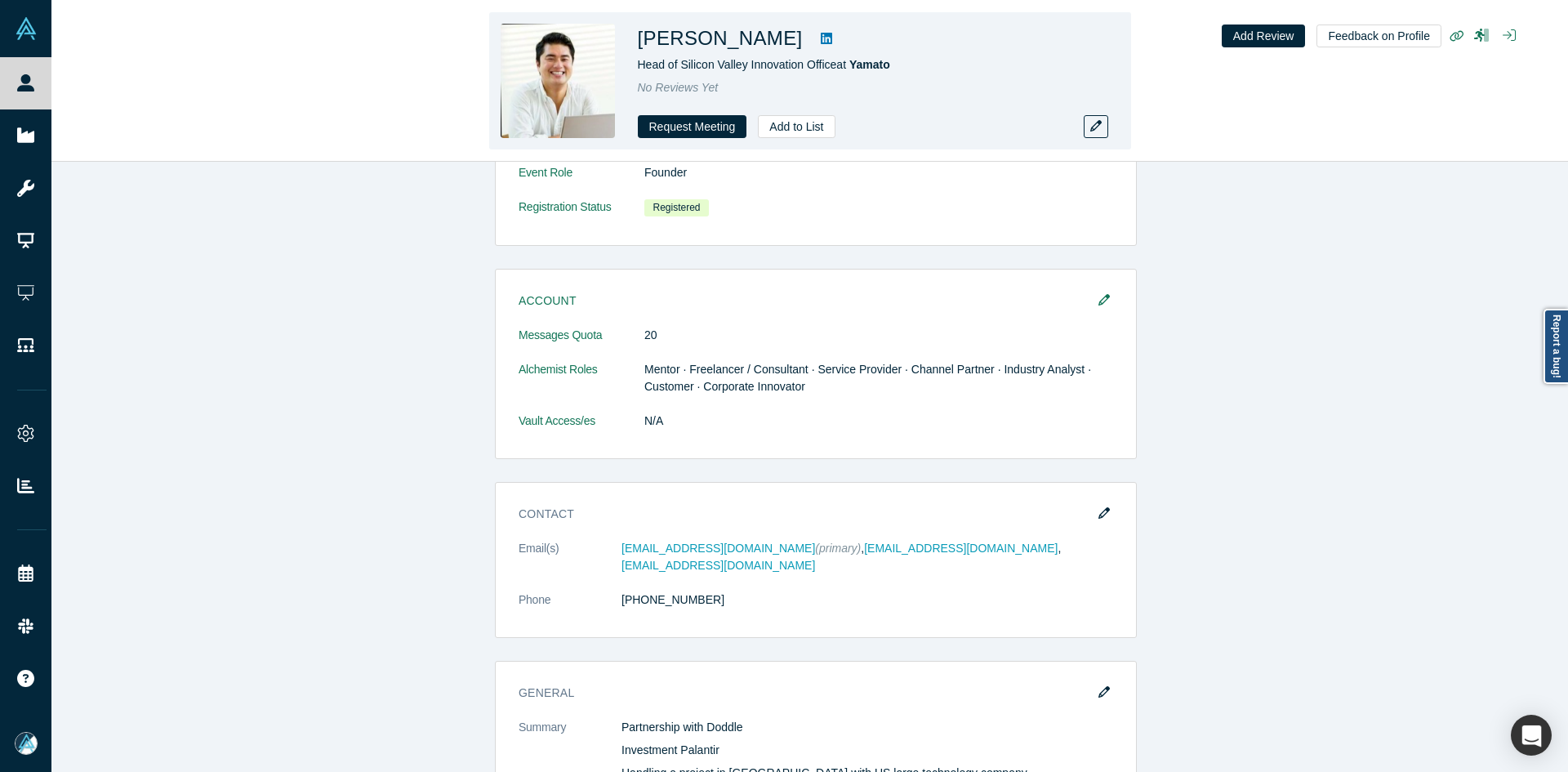
click at [832, 41] on icon at bounding box center [826, 38] width 11 height 11
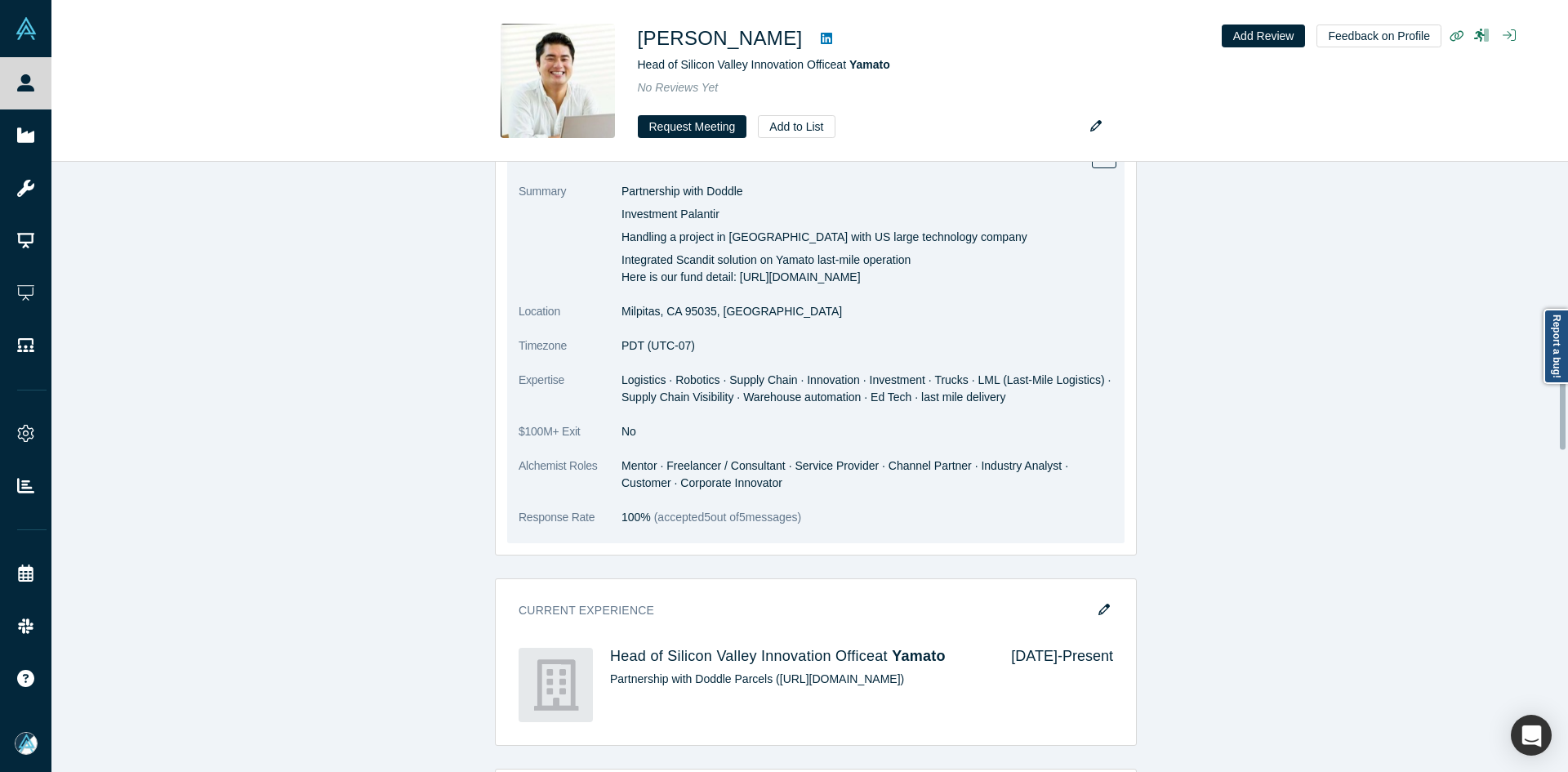
scroll to position [1211, 0]
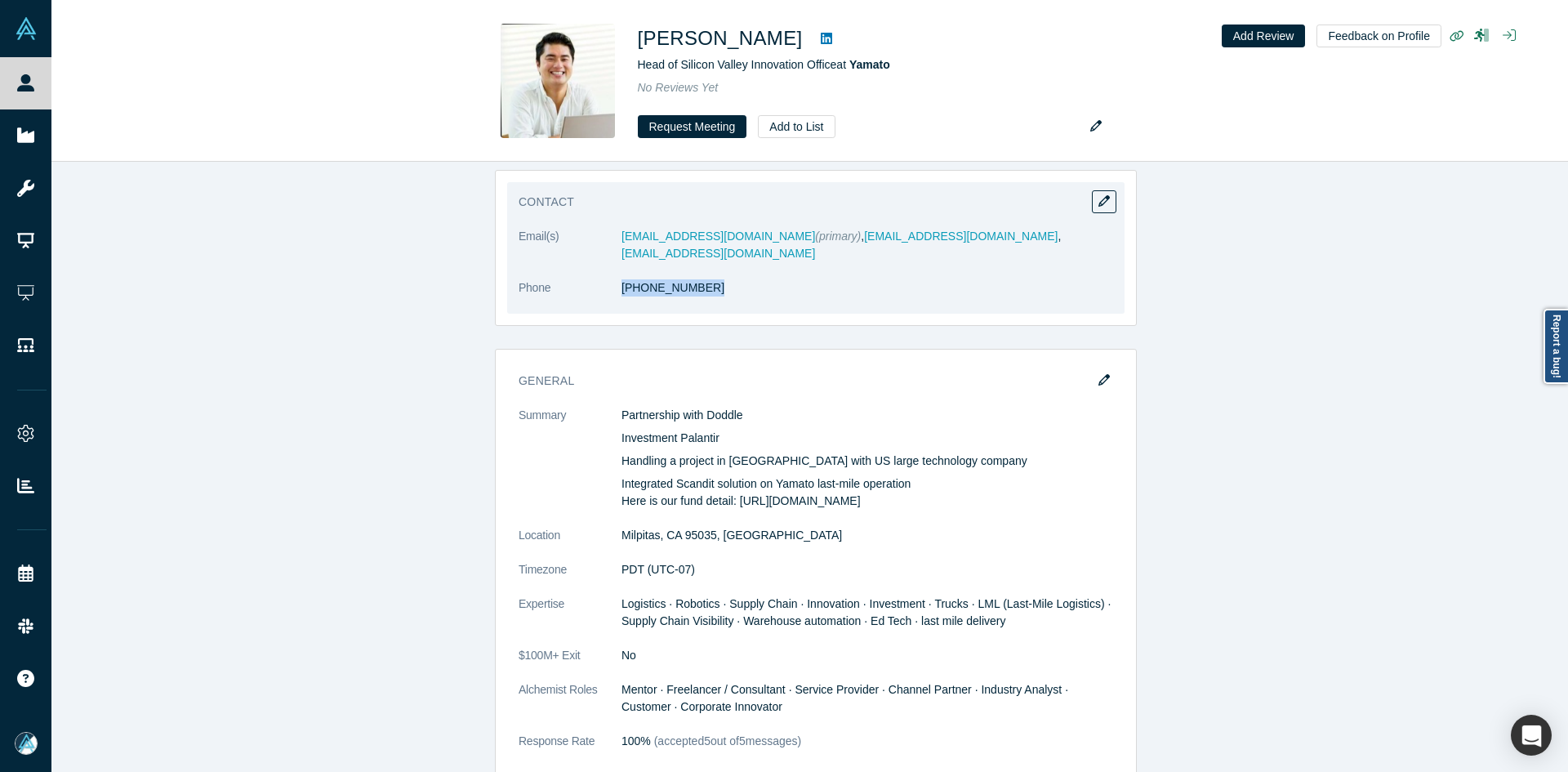
copy dl "[PHONE_NUMBER]"
drag, startPoint x: 640, startPoint y: 281, endPoint x: 839, endPoint y: 170, distance: 227.9
click at [617, 282] on dl "Email(s) [EMAIL_ADDRESS][DOMAIN_NAME] (primary) , [EMAIL_ADDRESS][DOMAIN_NAME] …" at bounding box center [816, 271] width 594 height 86
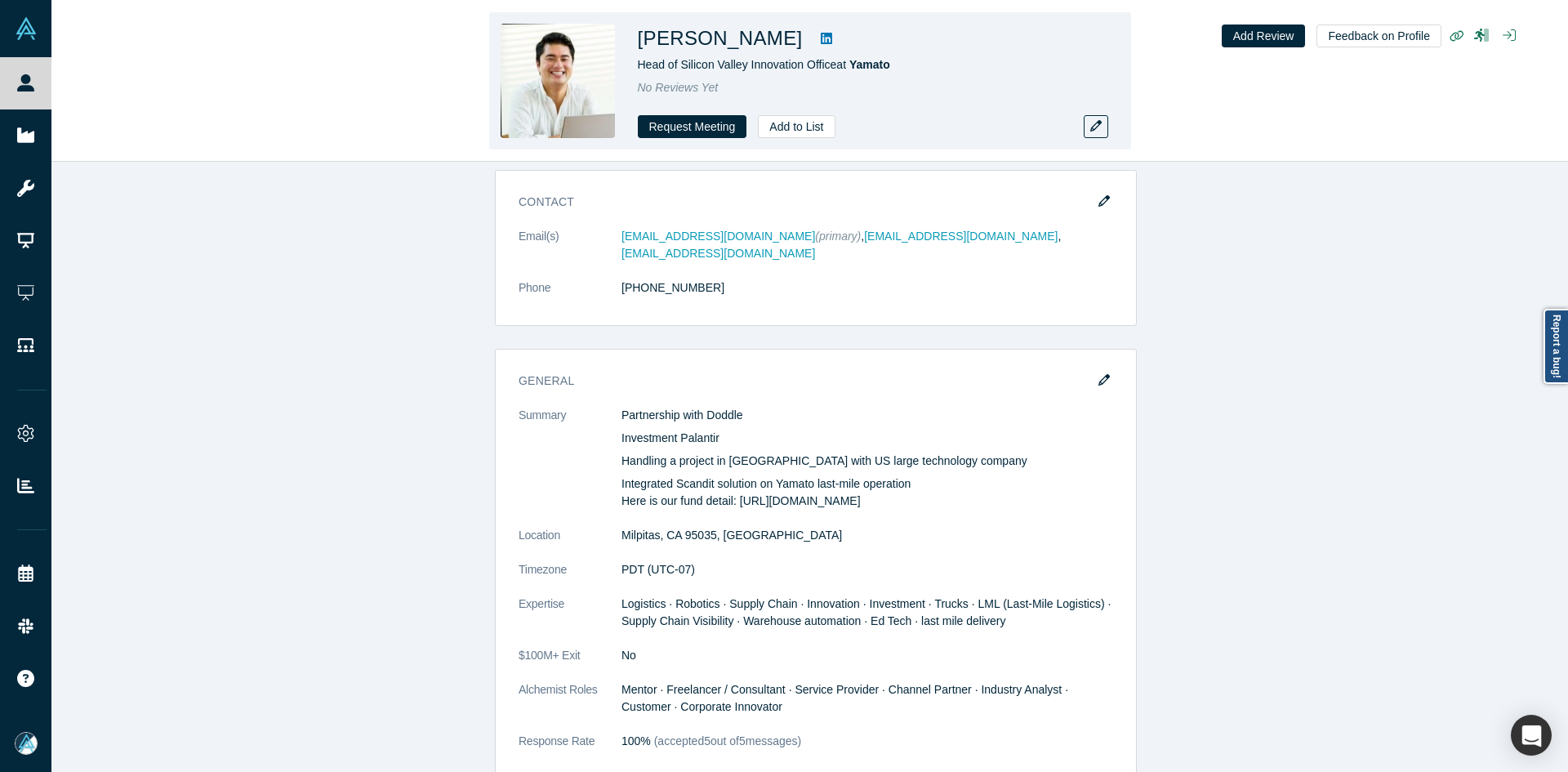
click at [827, 22] on div "[PERSON_NAME] Head of Silicon Valley Innovation Office at Yamato No Reviews Yet…" at bounding box center [809, 81] width 642 height 137
click at [831, 35] on icon at bounding box center [826, 38] width 11 height 11
click at [694, 41] on h1 "[PERSON_NAME]" at bounding box center [721, 38] width 165 height 29
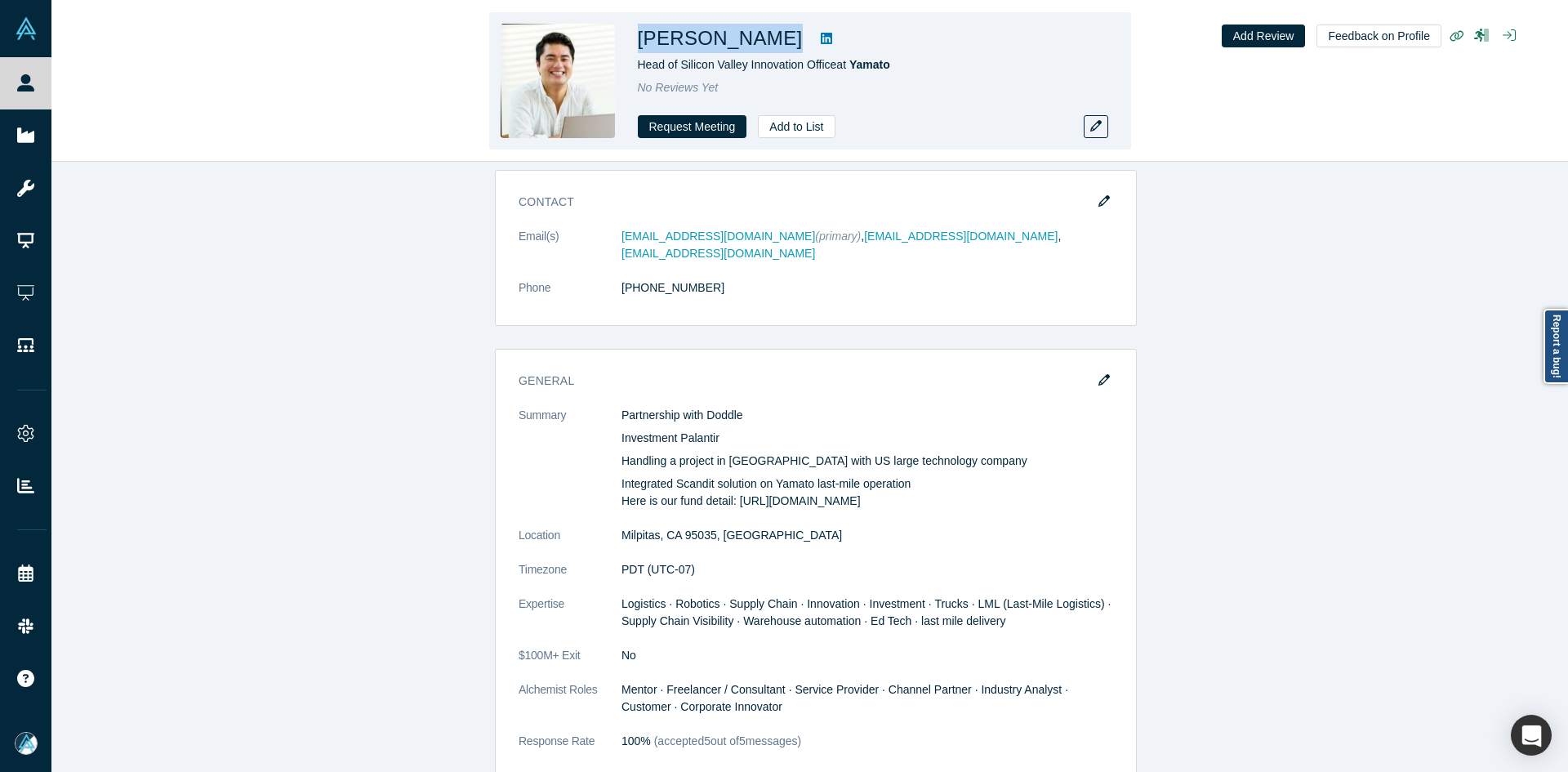
copy div "[PERSON_NAME]"
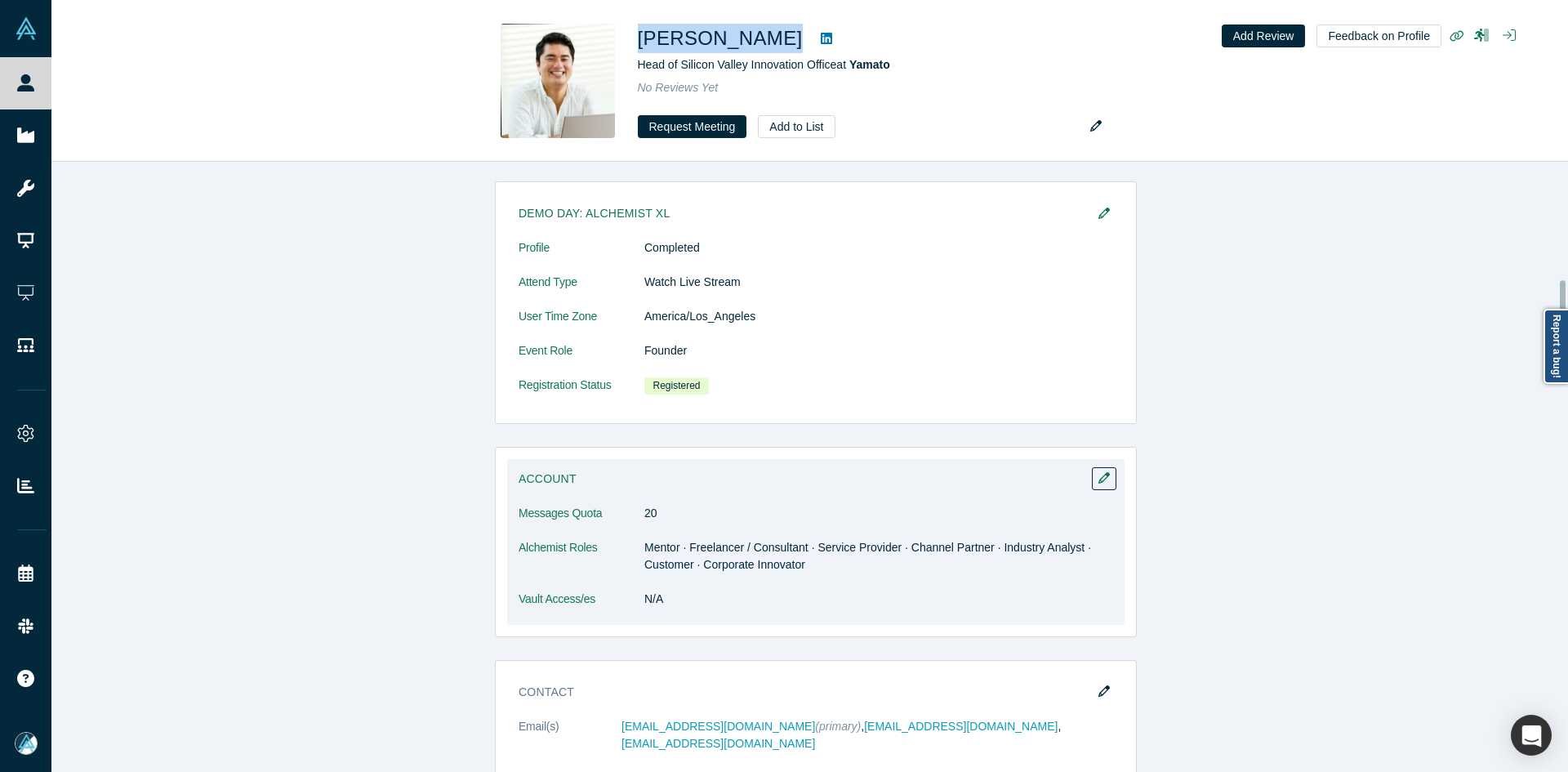
scroll to position [1048, 0]
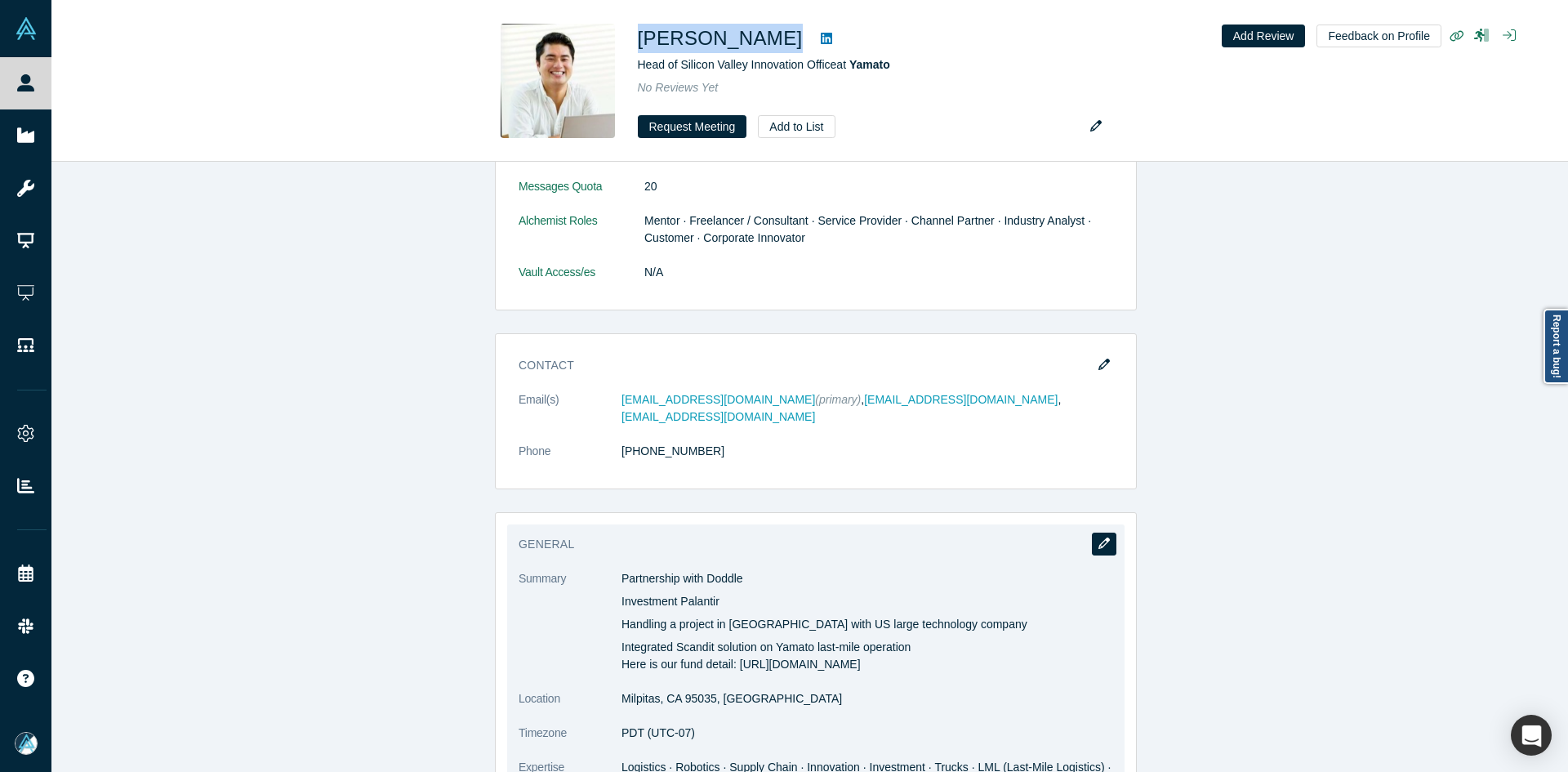
click at [1098, 538] on icon "button" at bounding box center [1104, 543] width 11 height 11
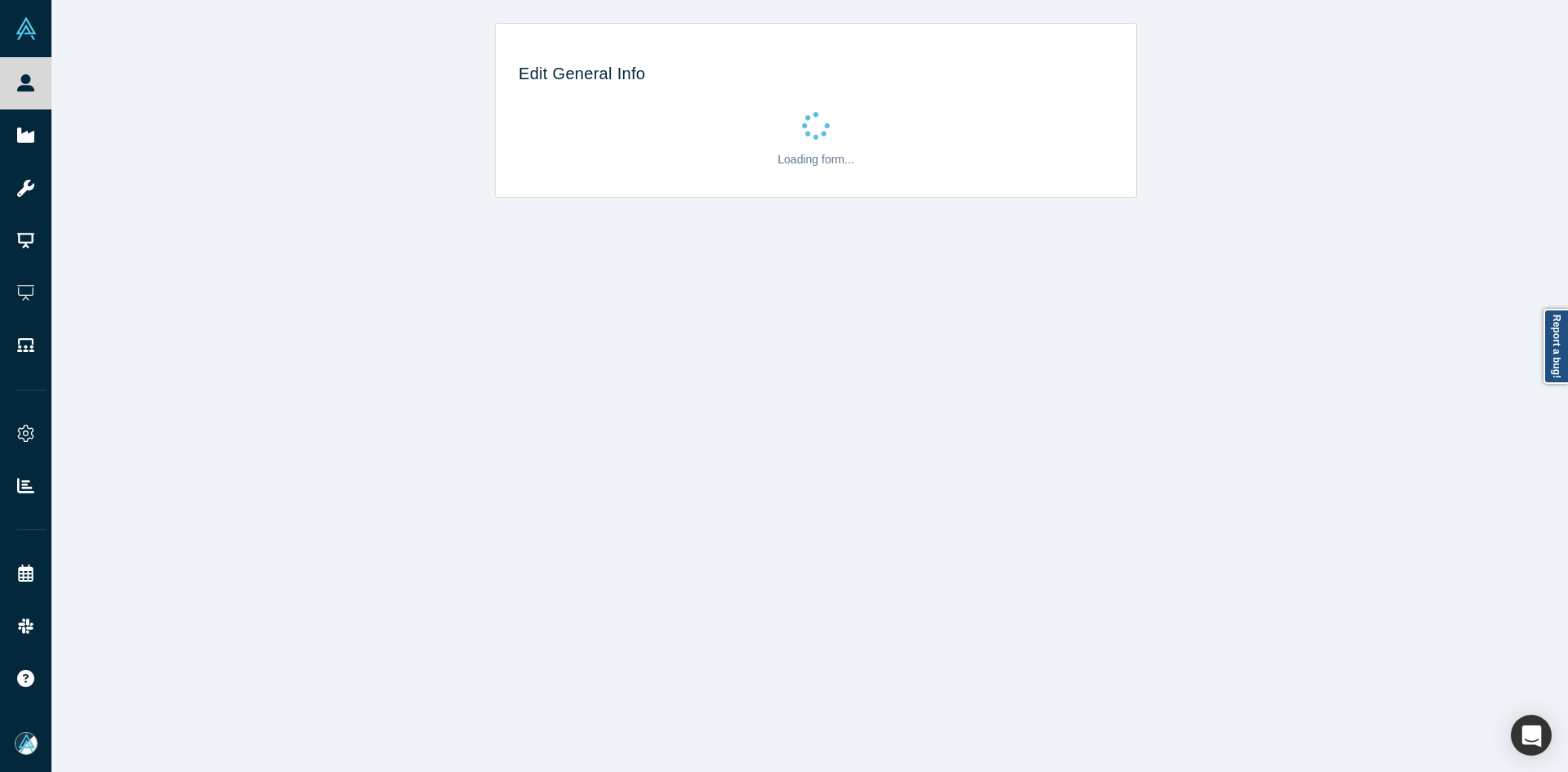
scroll to position [0, 0]
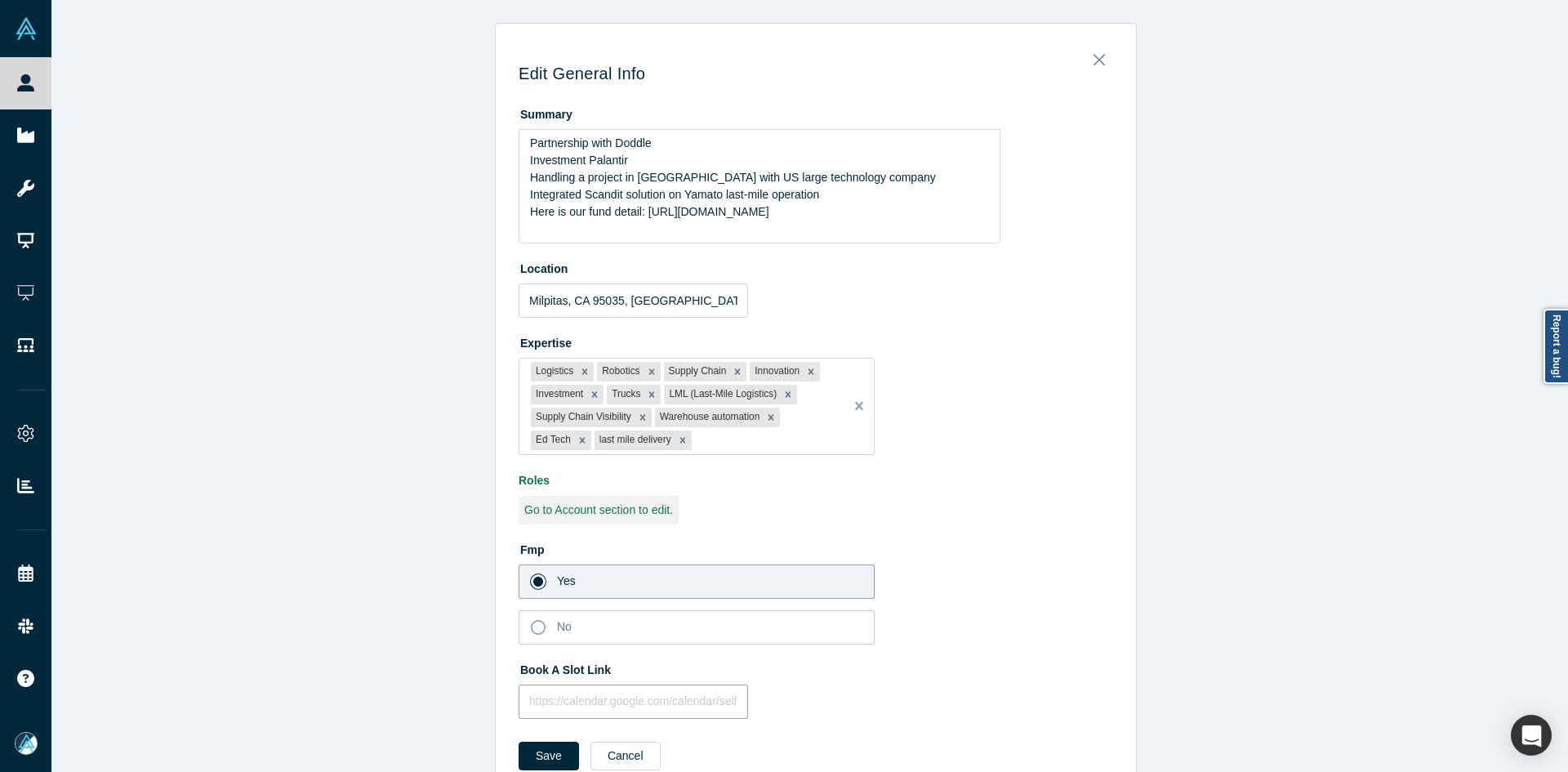
click at [641, 714] on input "text" at bounding box center [633, 702] width 229 height 34
paste input "[URL][DOMAIN_NAME]"
type input "[URL][DOMAIN_NAME]"
click at [556, 747] on button "Save" at bounding box center [549, 756] width 61 height 29
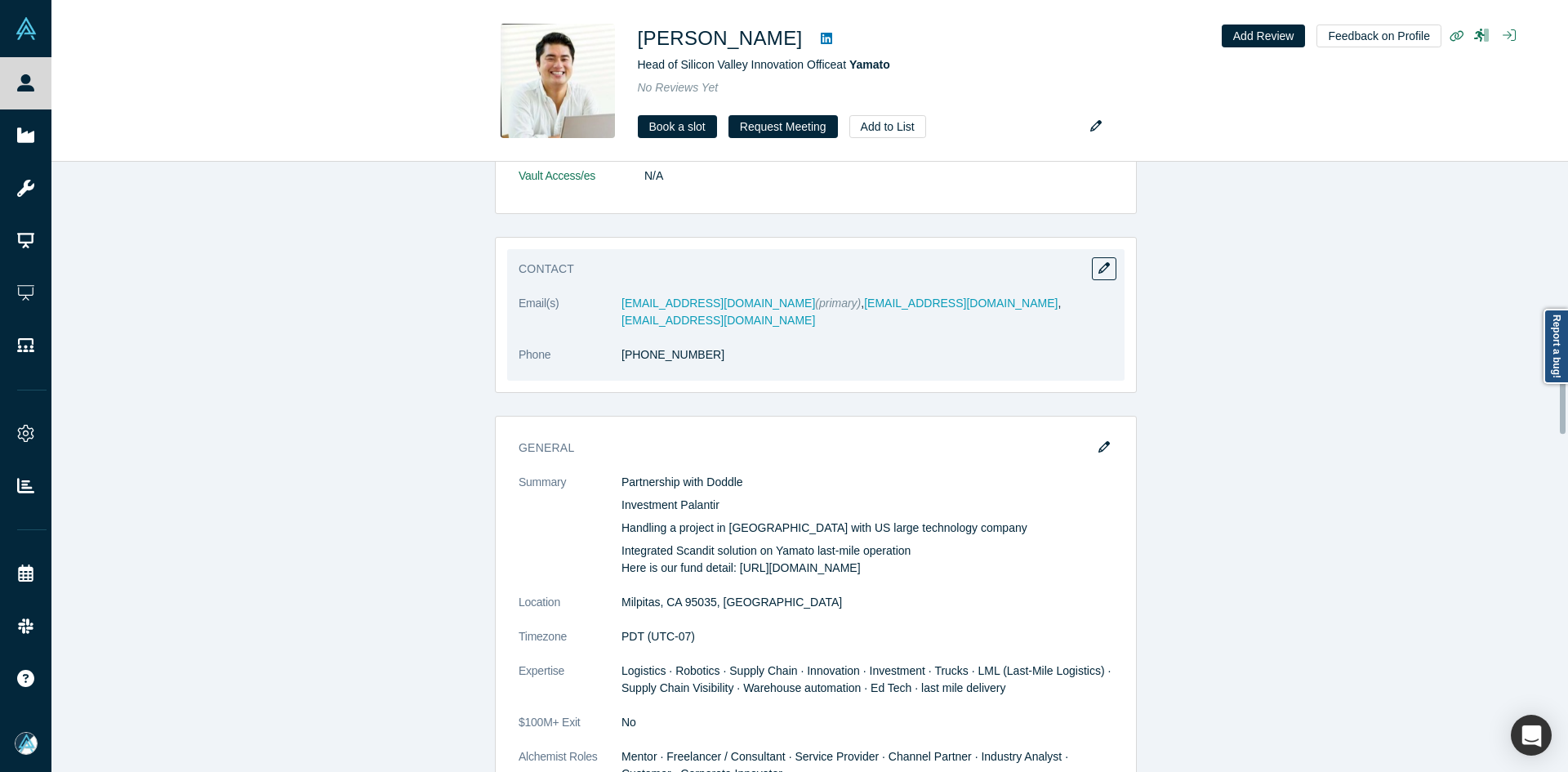
scroll to position [980, 0]
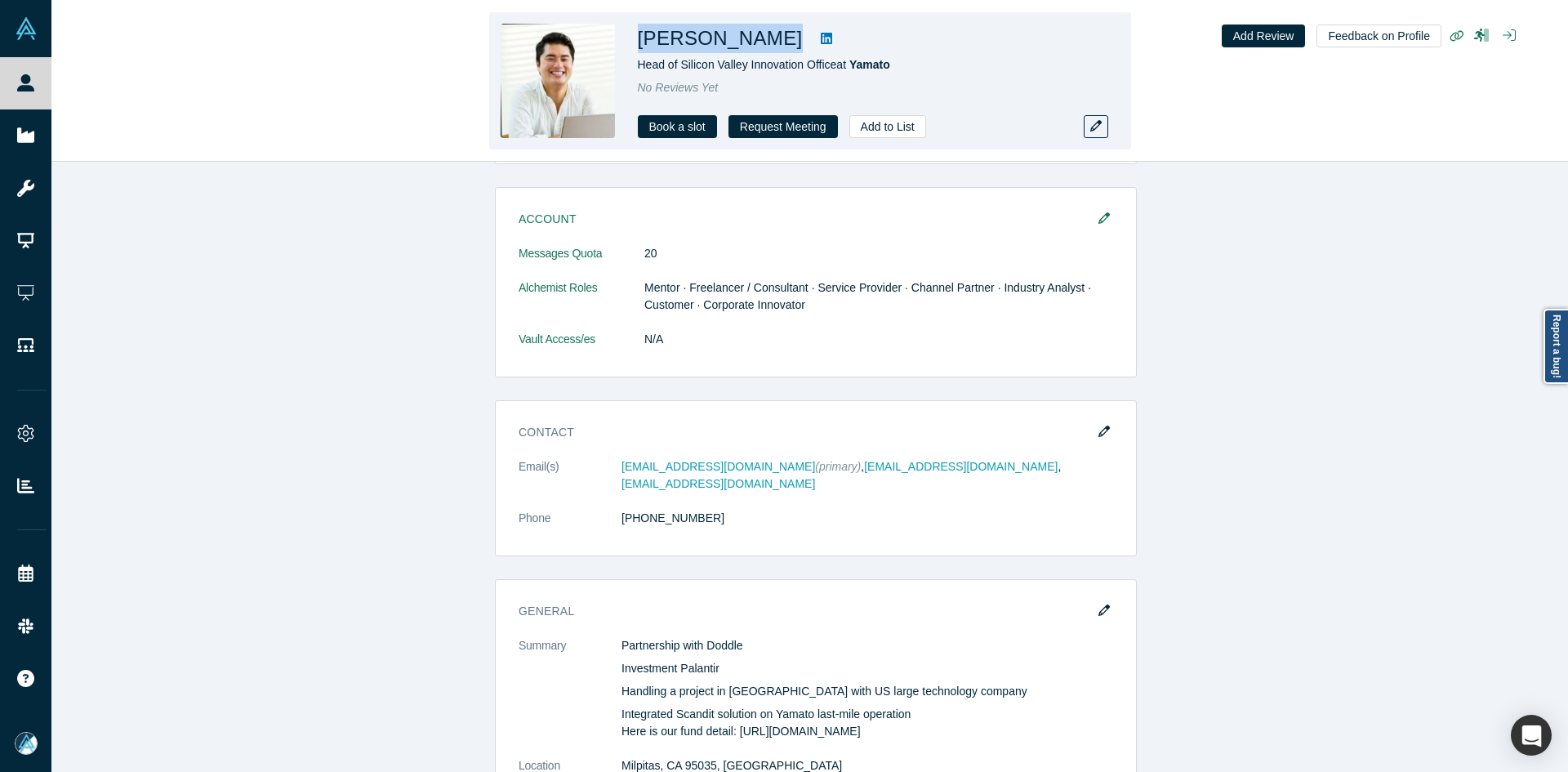
drag, startPoint x: 803, startPoint y: 42, endPoint x: 642, endPoint y: 46, distance: 161.0
click at [642, 46] on div "[PERSON_NAME]" at bounding box center [867, 38] width 457 height 29
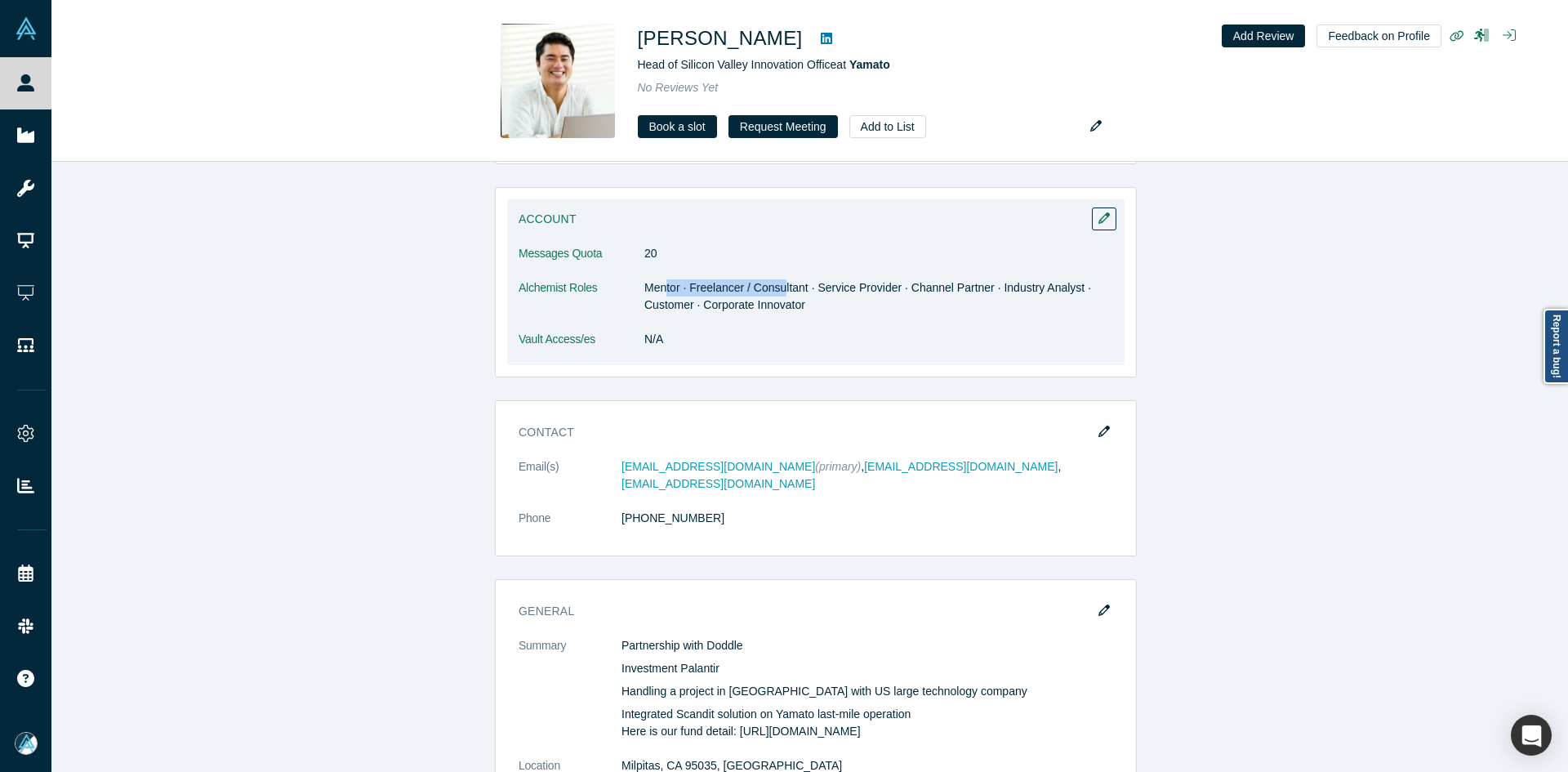
drag, startPoint x: 688, startPoint y: 285, endPoint x: 836, endPoint y: 270, distance: 148.8
click at [780, 290] on dd "Mentor · Freelancer / Consultant · Service Provider · Channel Partner · Industr…" at bounding box center [879, 296] width 469 height 34
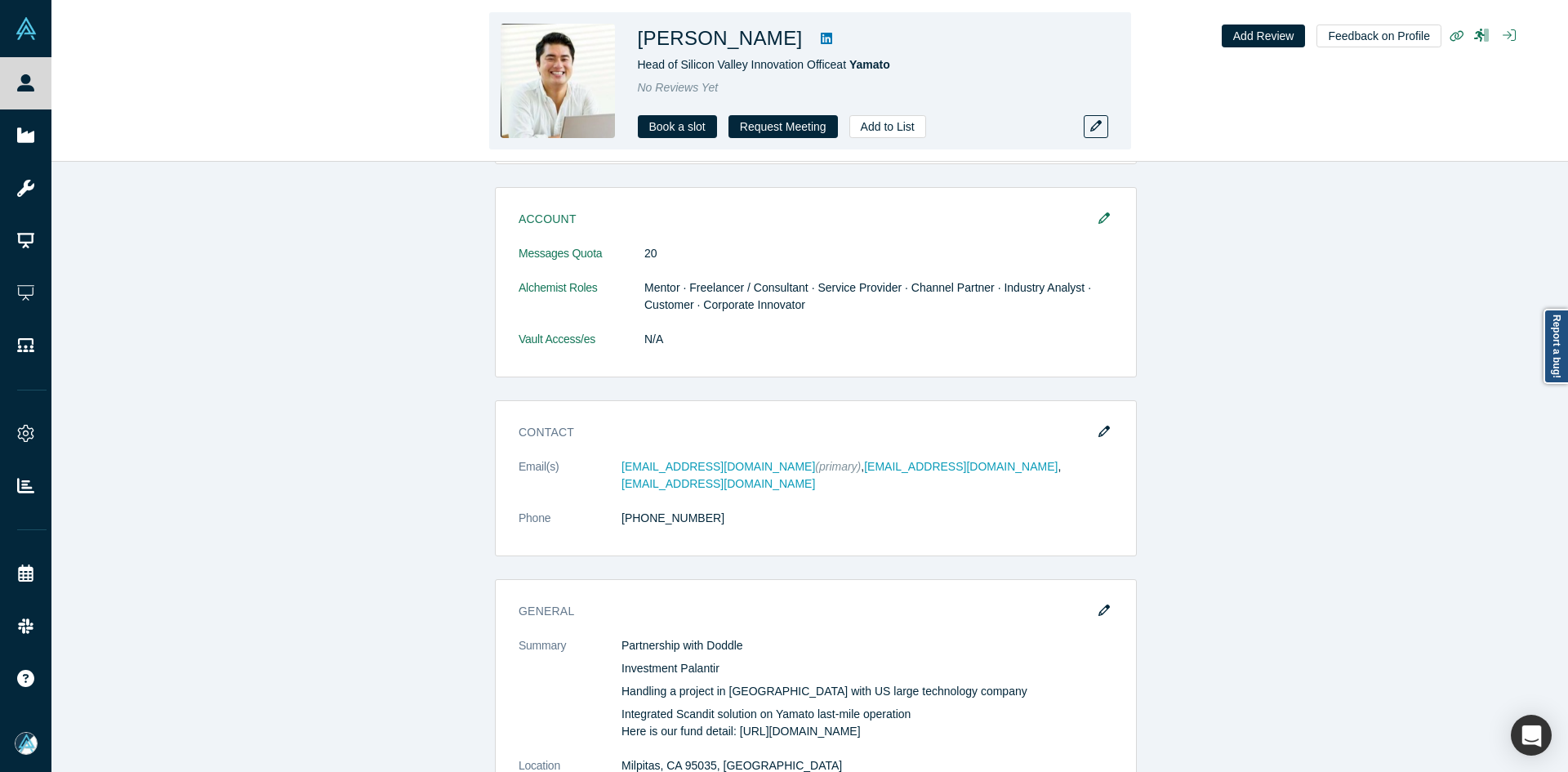
click at [56, 96] on div "[PERSON_NAME] Head of Silicon Valley Innovation Office at Yamato No Reviews Yet…" at bounding box center [810, 81] width 1517 height 161
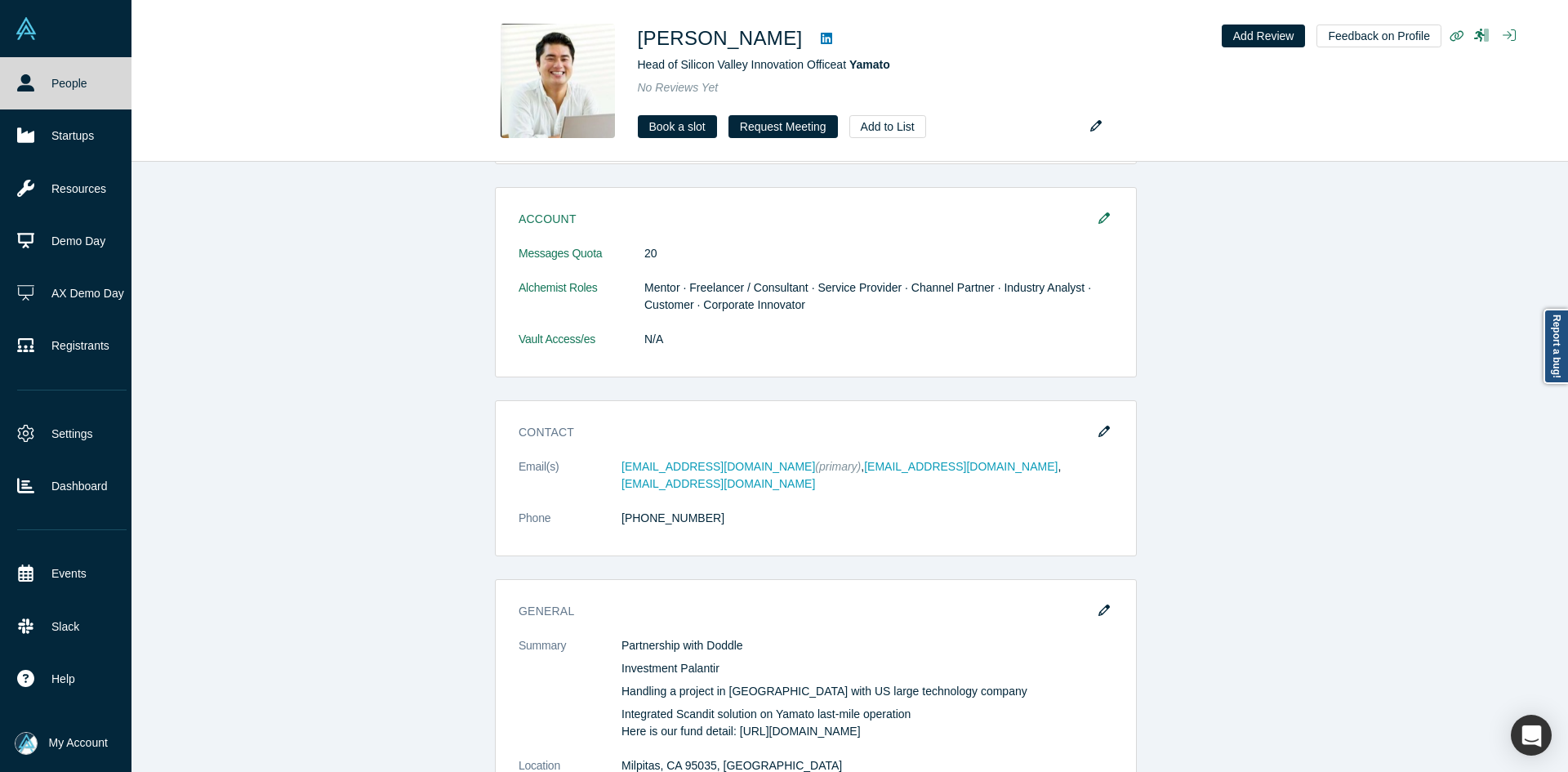
click at [34, 94] on link "People" at bounding box center [72, 83] width 144 height 53
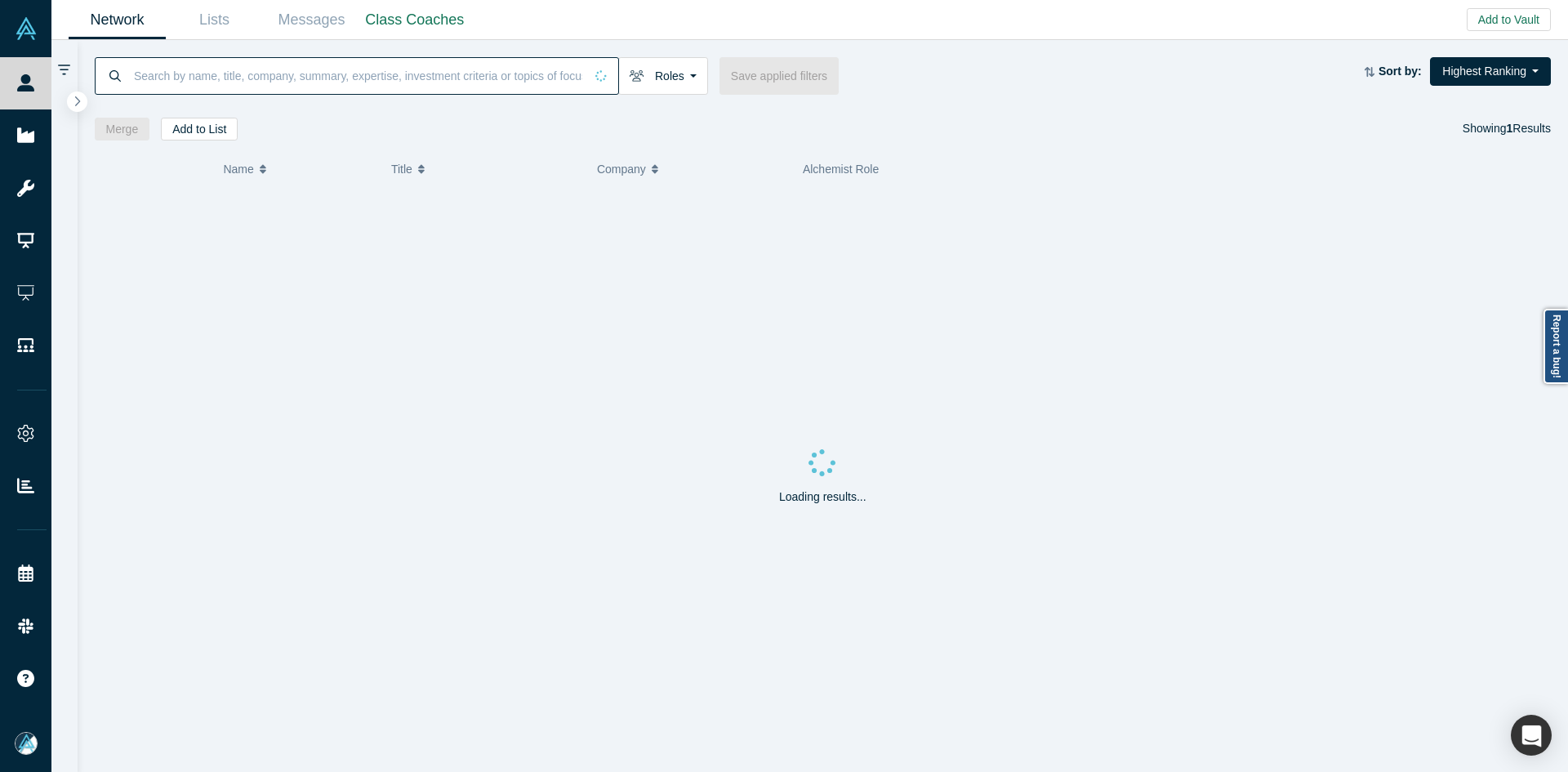
click at [319, 75] on input at bounding box center [358, 76] width 452 height 39
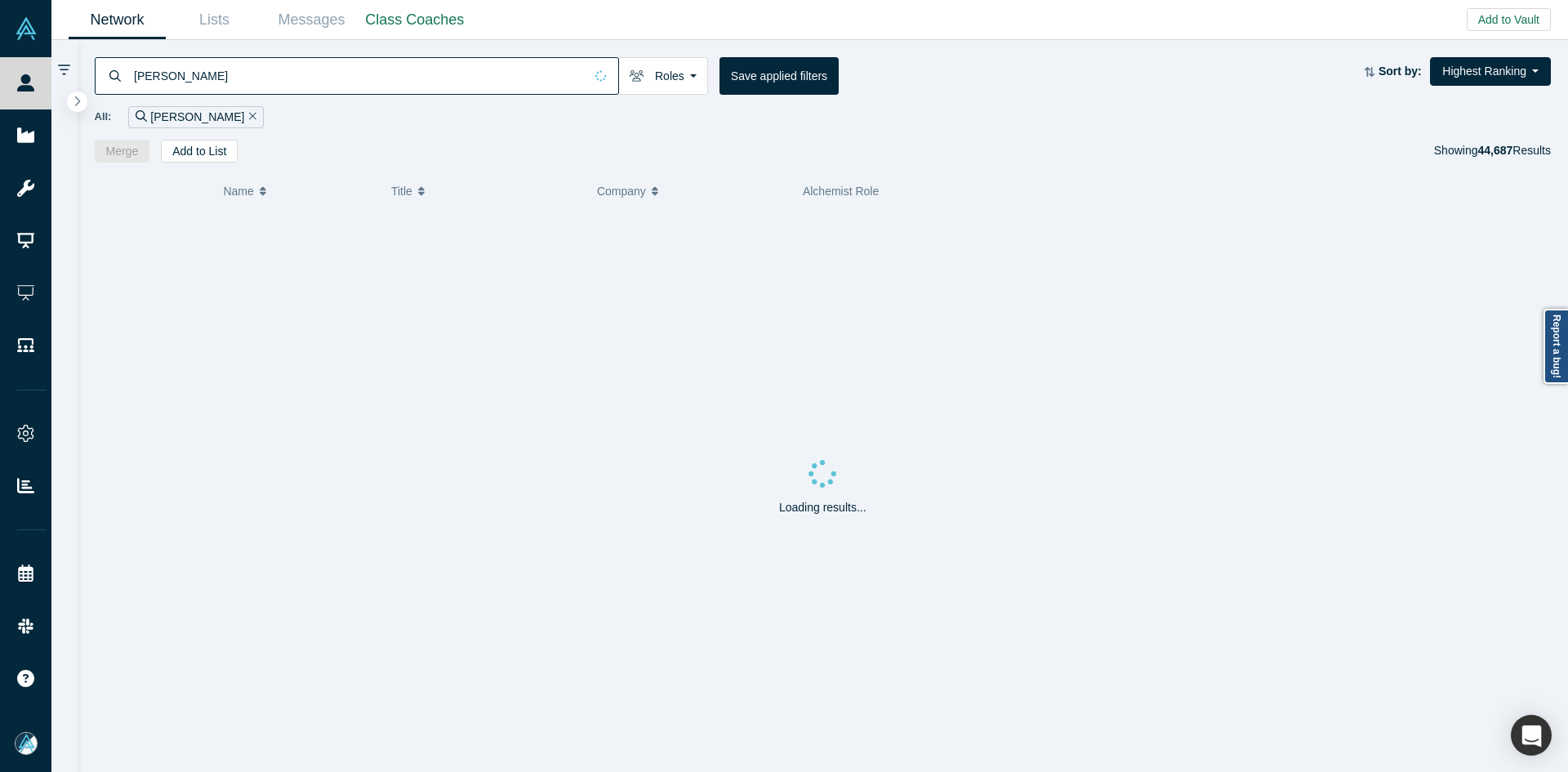
type input "[PERSON_NAME]"
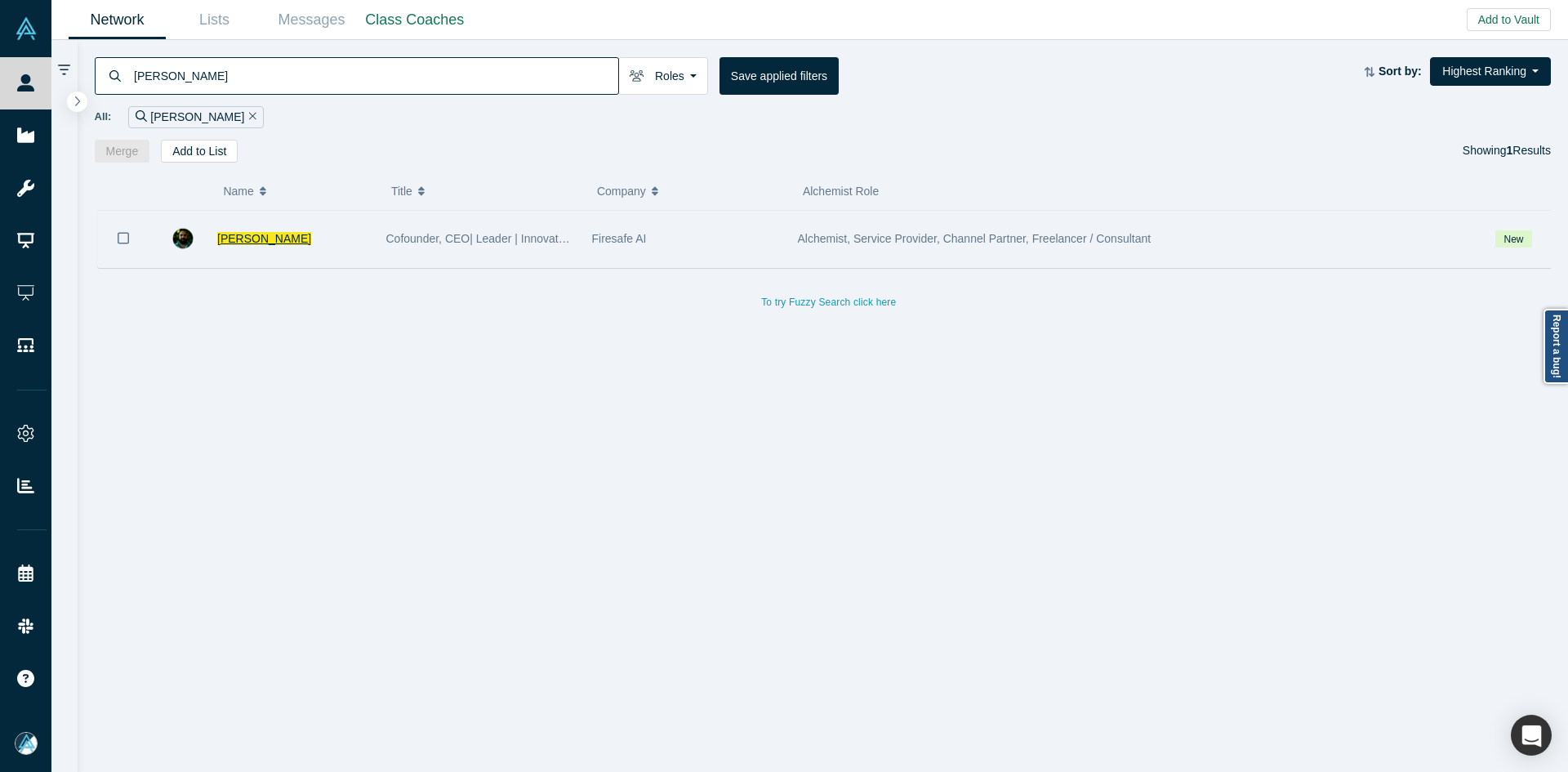
click at [261, 243] on span "[PERSON_NAME]" at bounding box center [263, 238] width 94 height 13
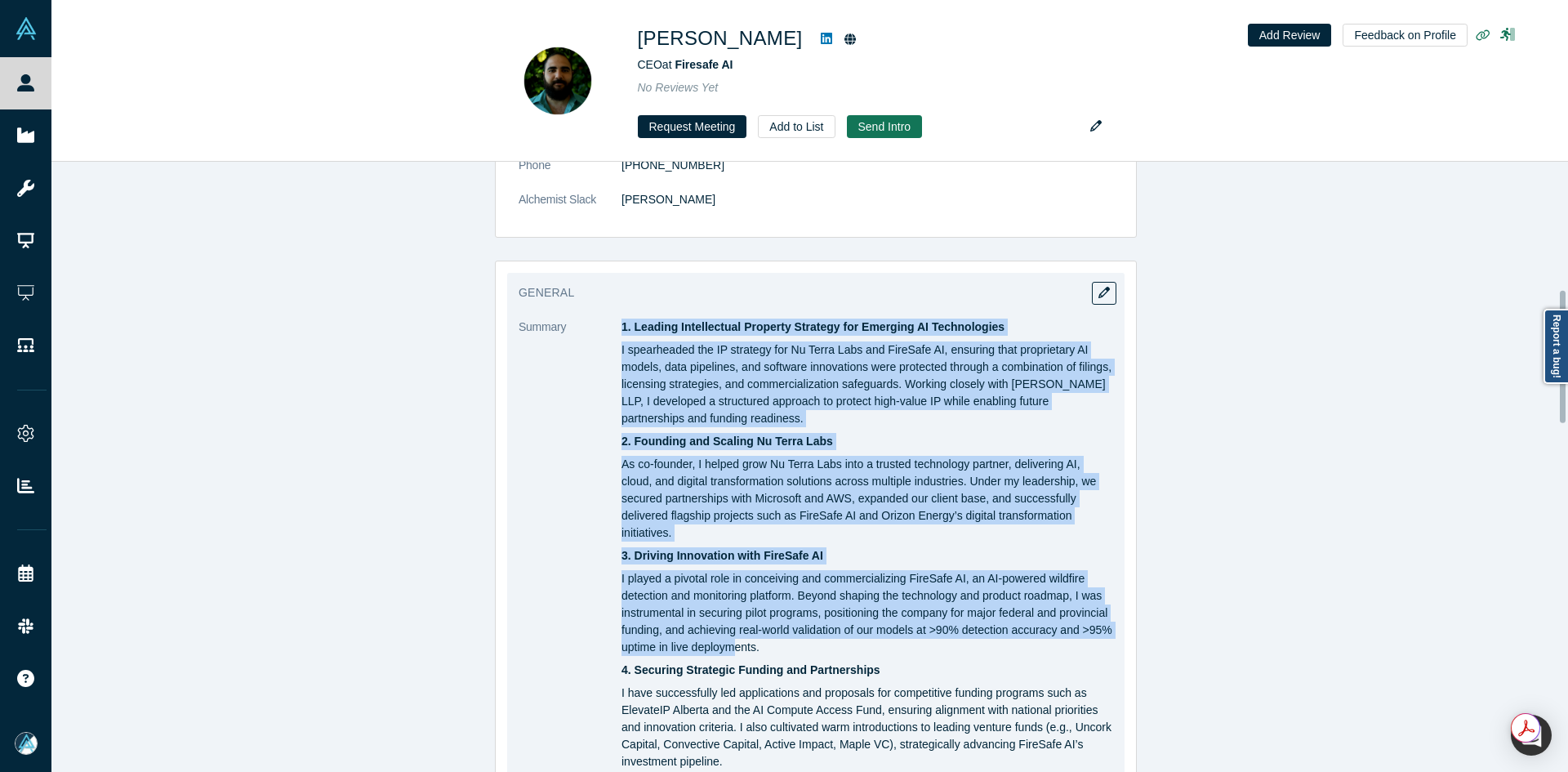
scroll to position [653, 0]
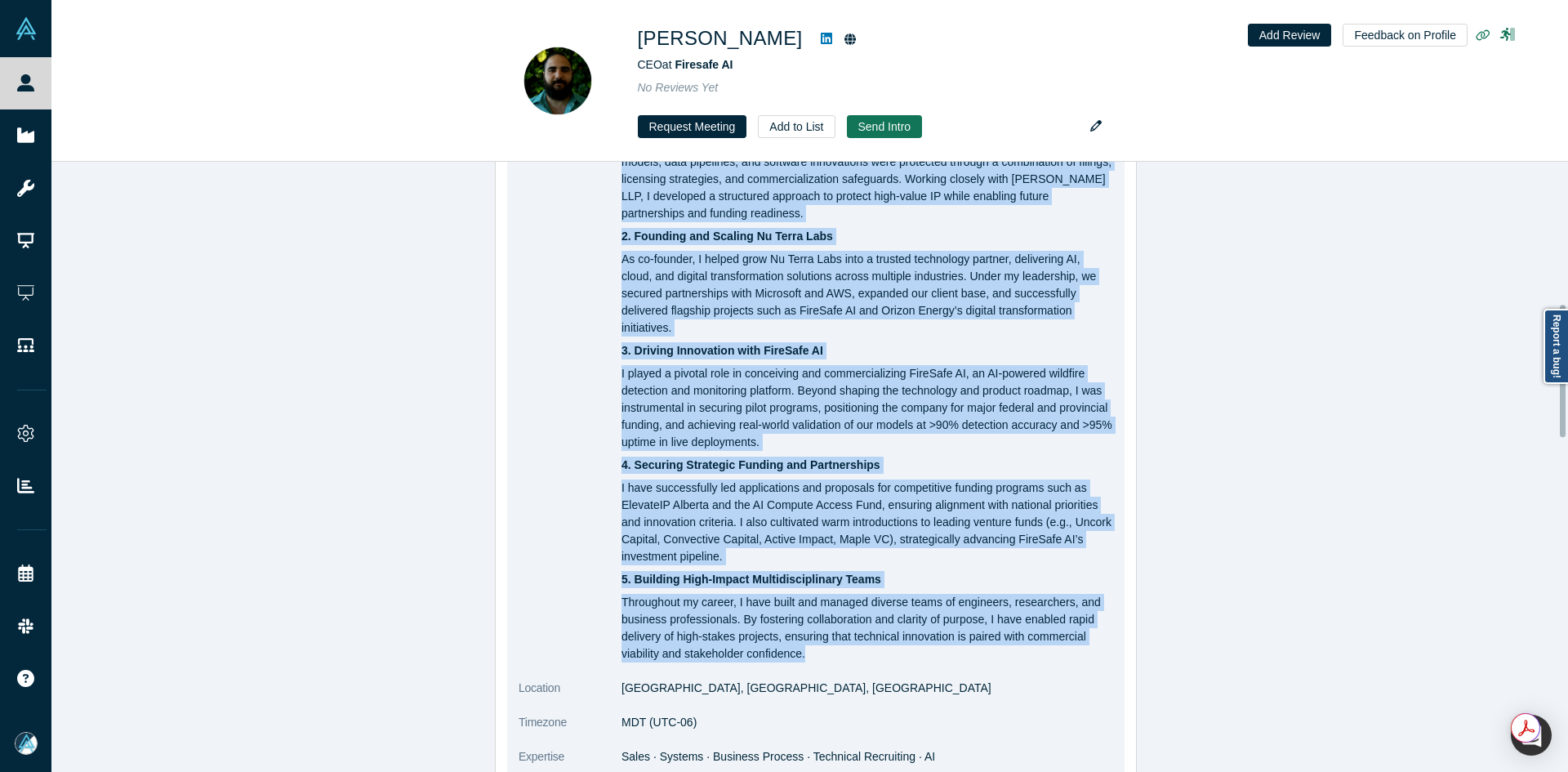
drag, startPoint x: 616, startPoint y: 430, endPoint x: 803, endPoint y: 639, distance: 280.4
click at [803, 639] on div "1. Leading Intellectual Property Strategy for Emerging AI Technologies I spearh…" at bounding box center [867, 387] width 492 height 549
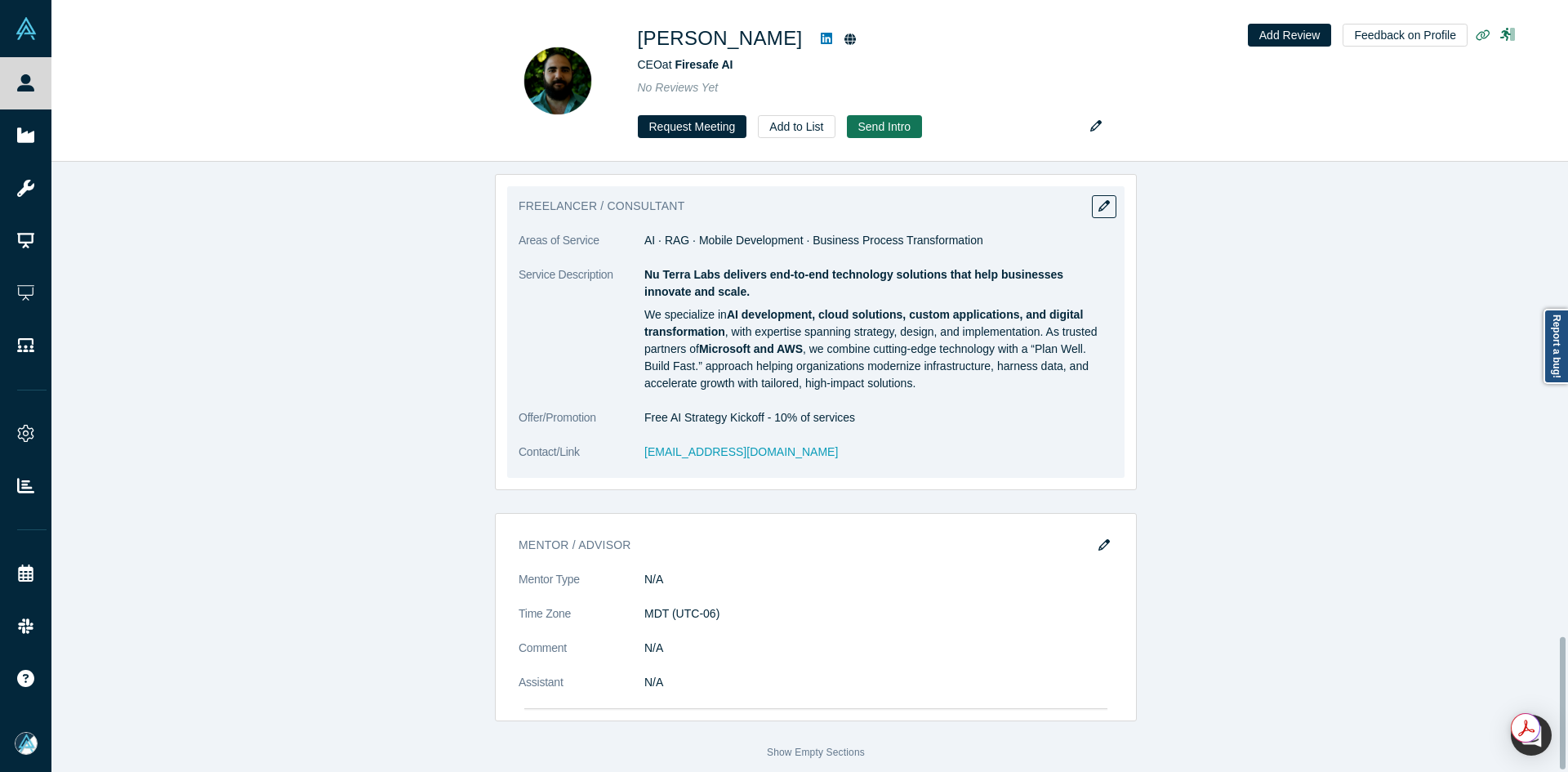
scroll to position [2111, 0]
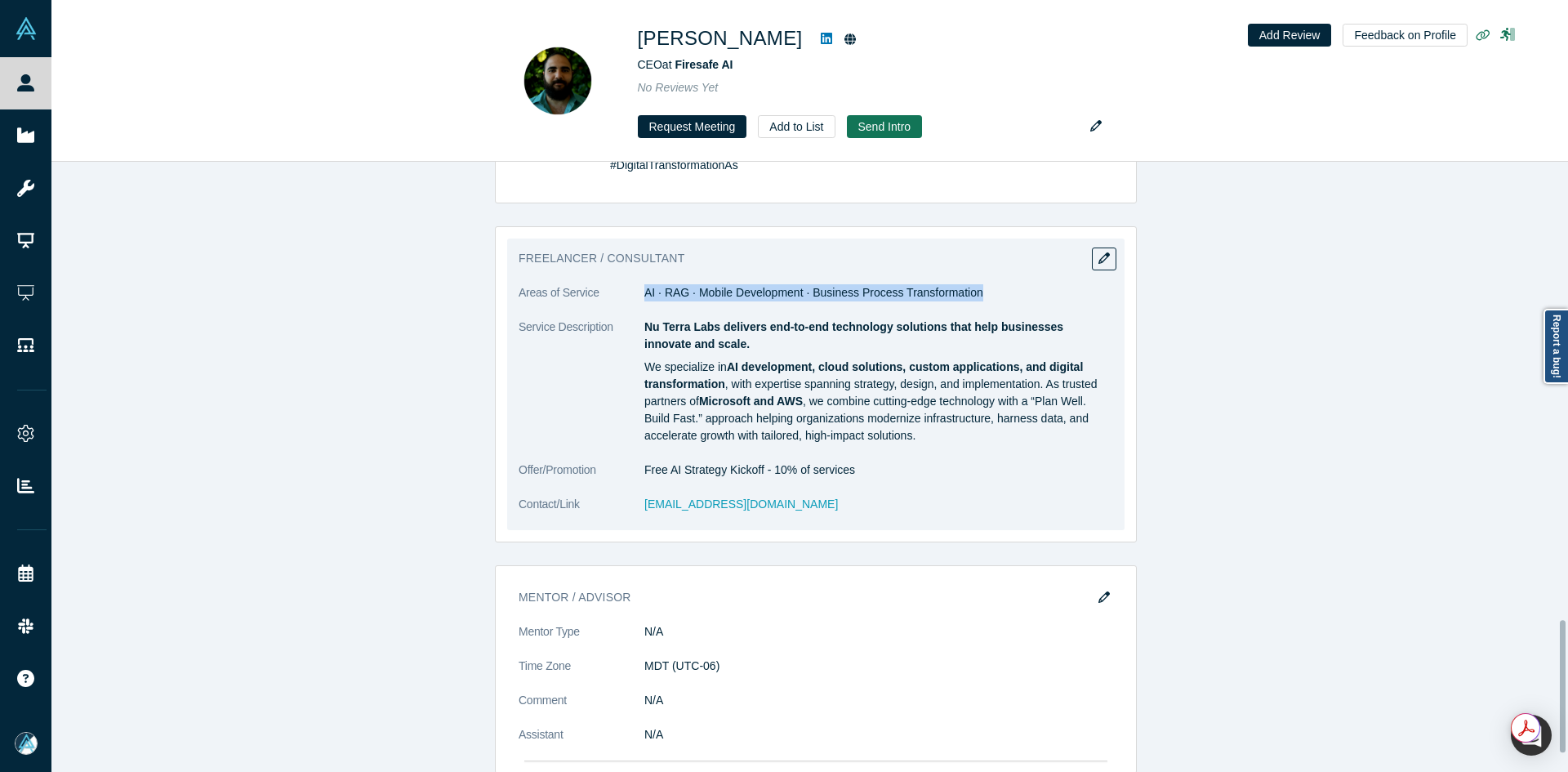
drag, startPoint x: 638, startPoint y: 307, endPoint x: 1005, endPoint y: 314, distance: 367.1
click at [1005, 301] on dd "AI · RAG · Mobile Development · Business Process Transformation" at bounding box center [879, 293] width 469 height 18
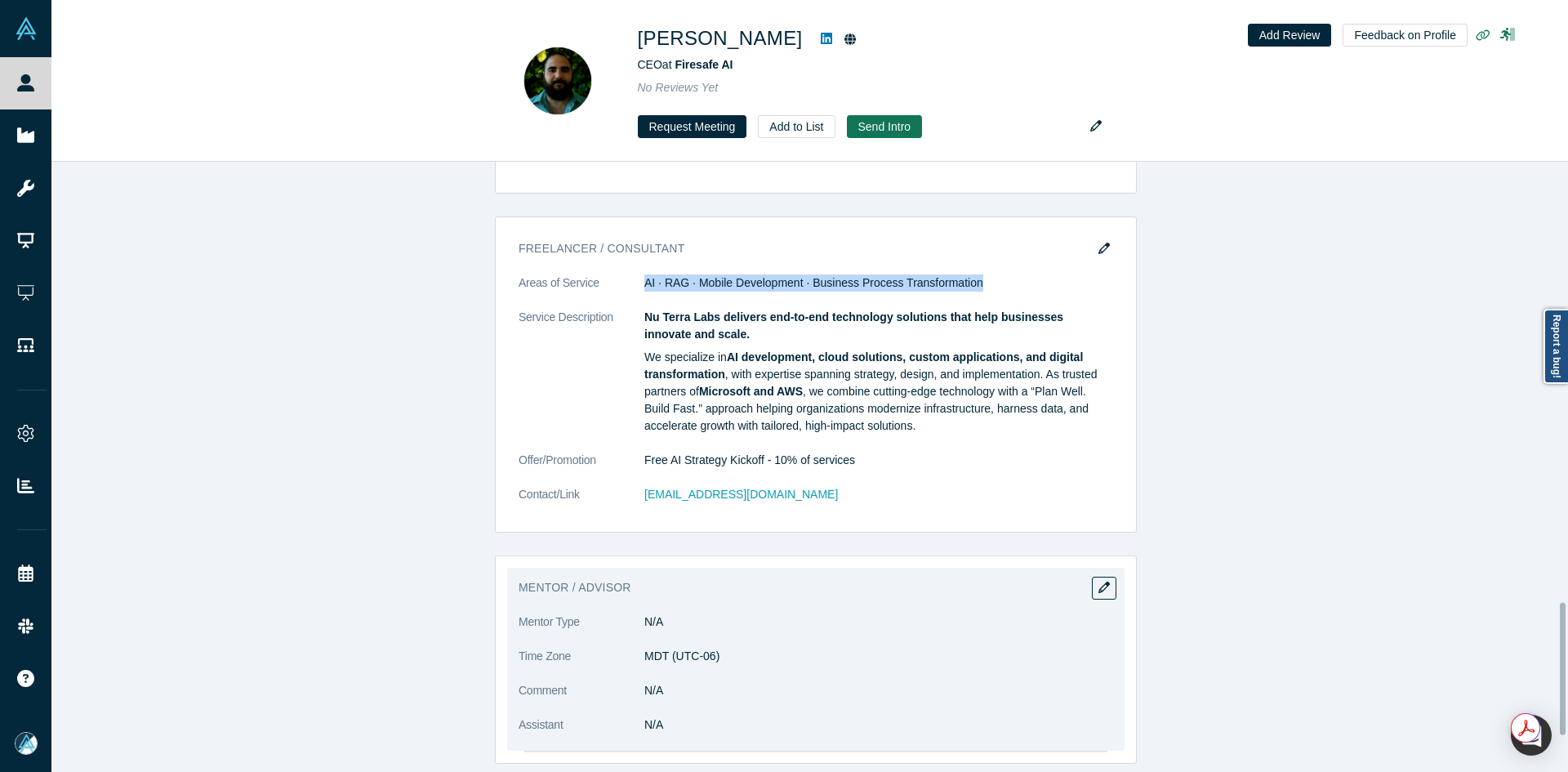
scroll to position [2193, 0]
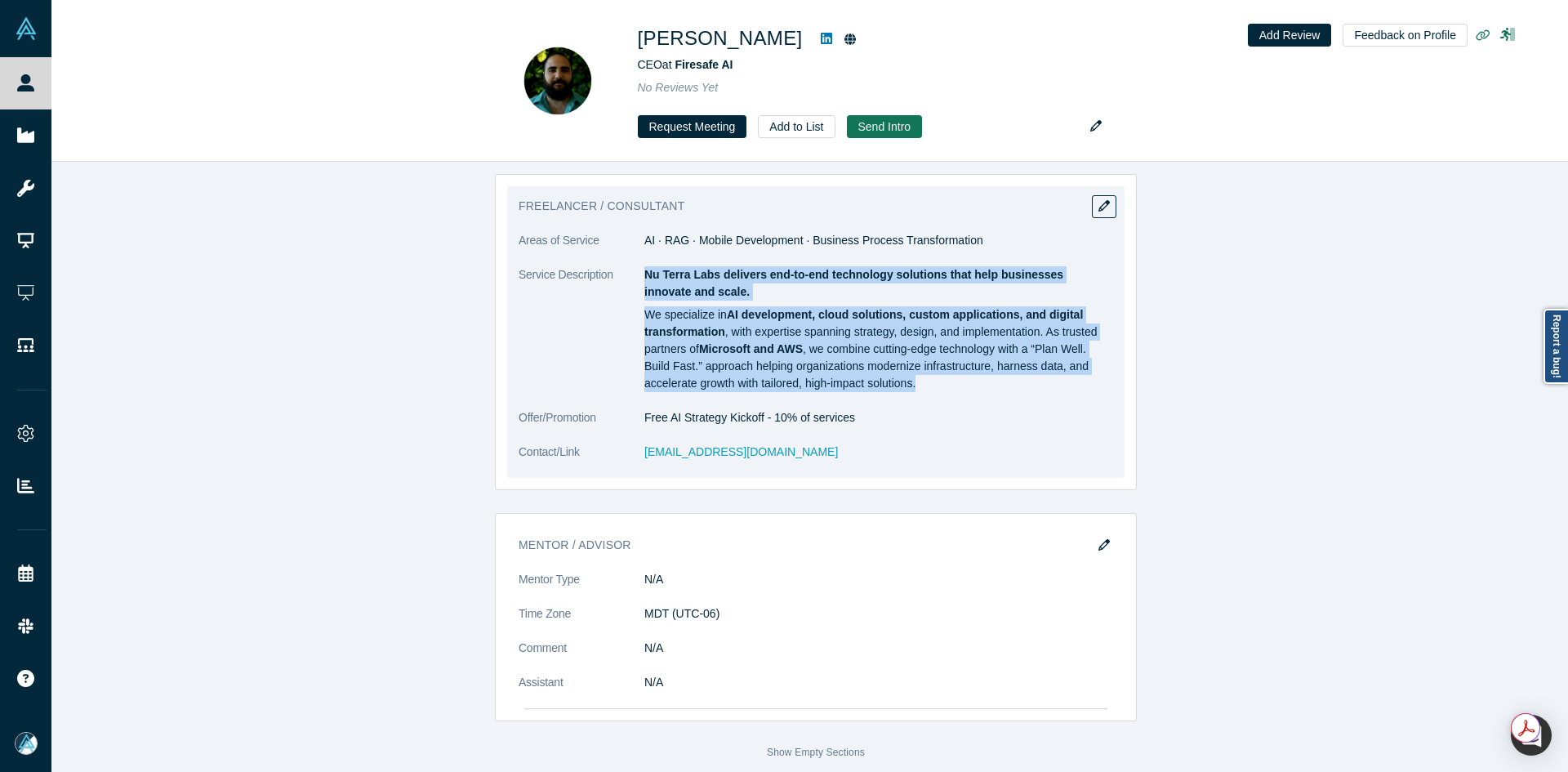
drag, startPoint x: 638, startPoint y: 263, endPoint x: 949, endPoint y: 381, distance: 332.6
click at [949, 381] on dl "Areas of Service AI · RAG · Mobile Development · Business Process Transformatio…" at bounding box center [816, 355] width 594 height 246
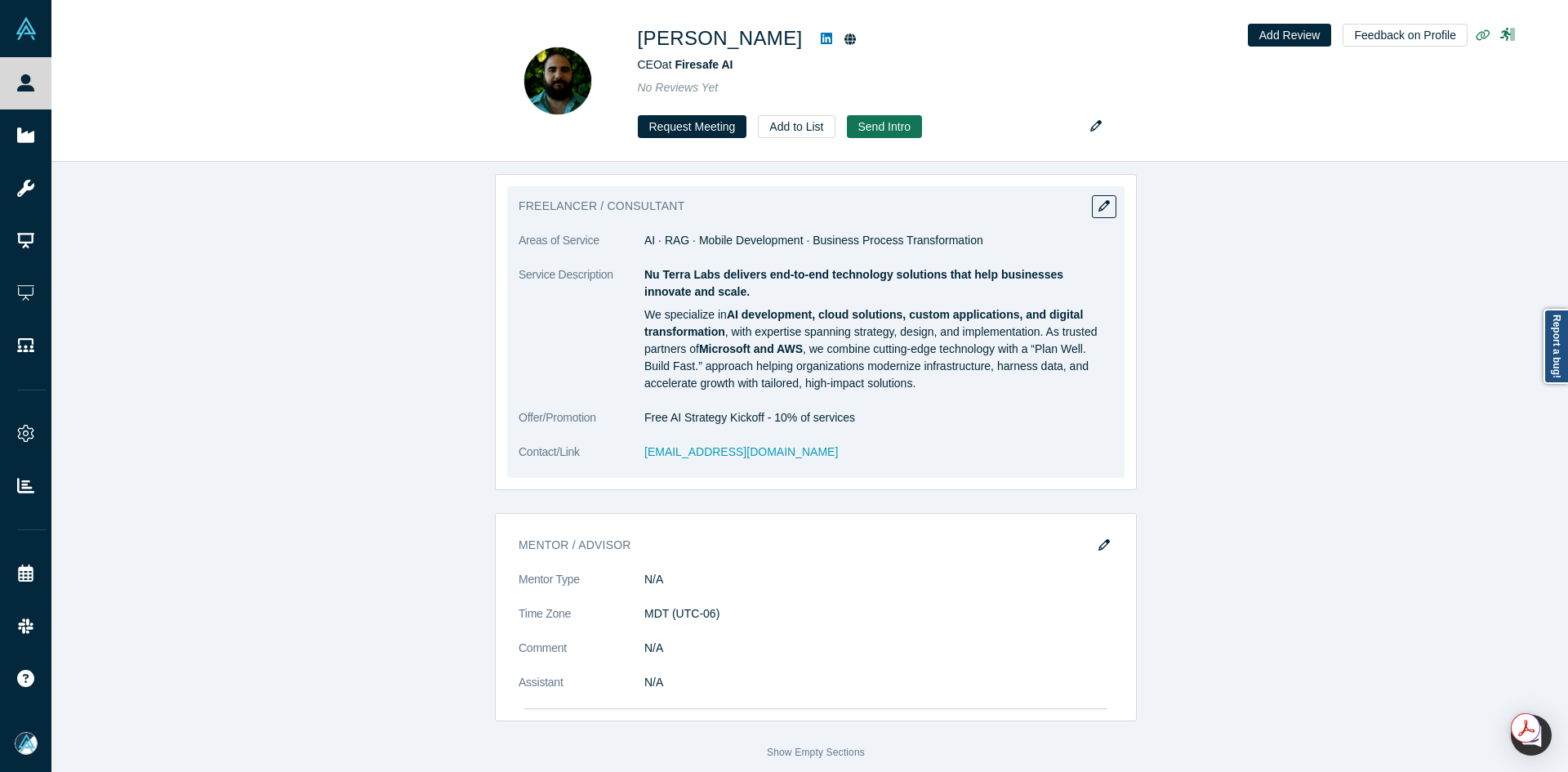
click at [668, 409] on dd "Free AI Strategy Kickoff - 10% of services" at bounding box center [879, 418] width 469 height 18
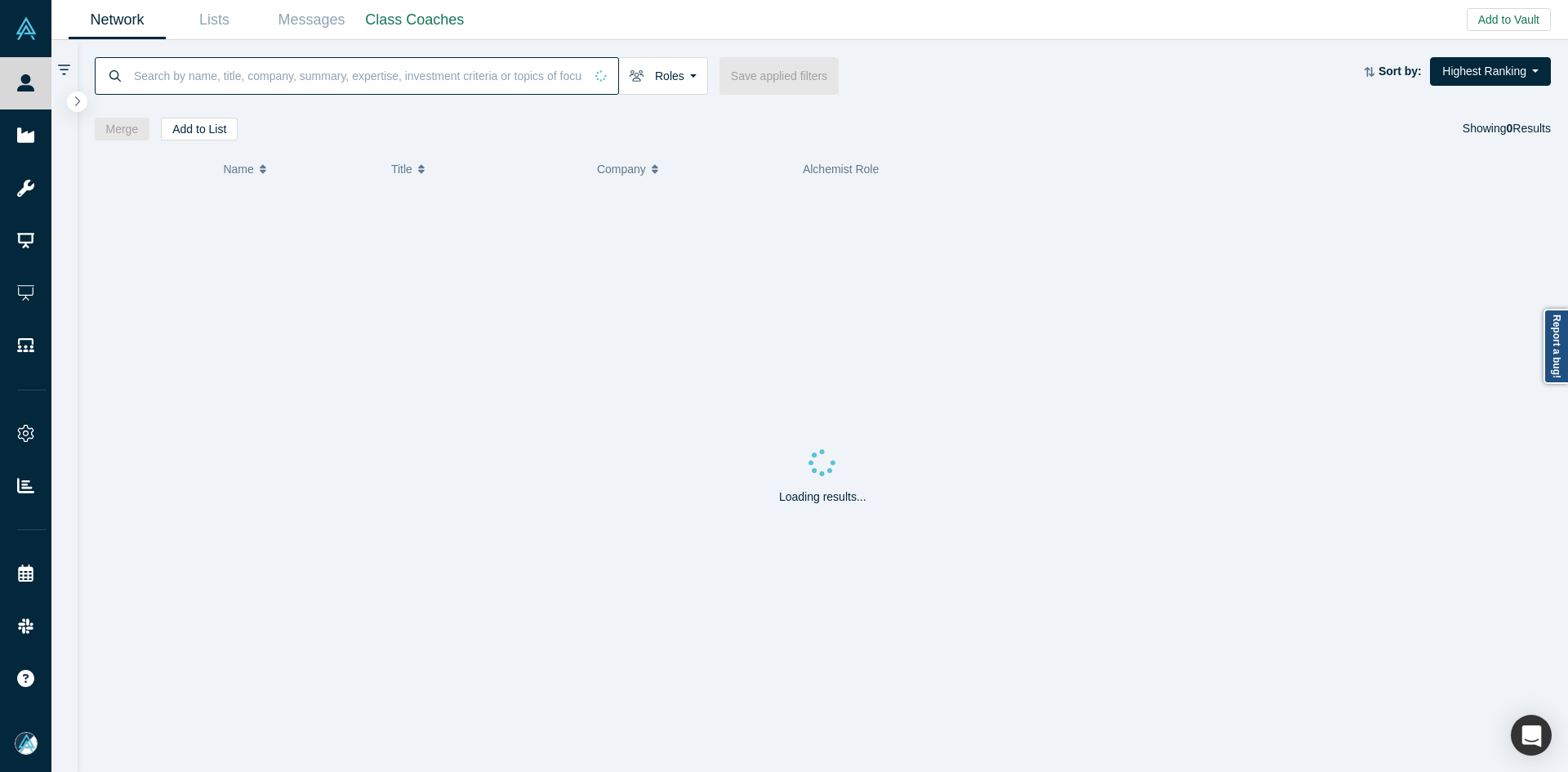
click at [252, 69] on input at bounding box center [358, 76] width 452 height 39
paste input "Bill Reichert"
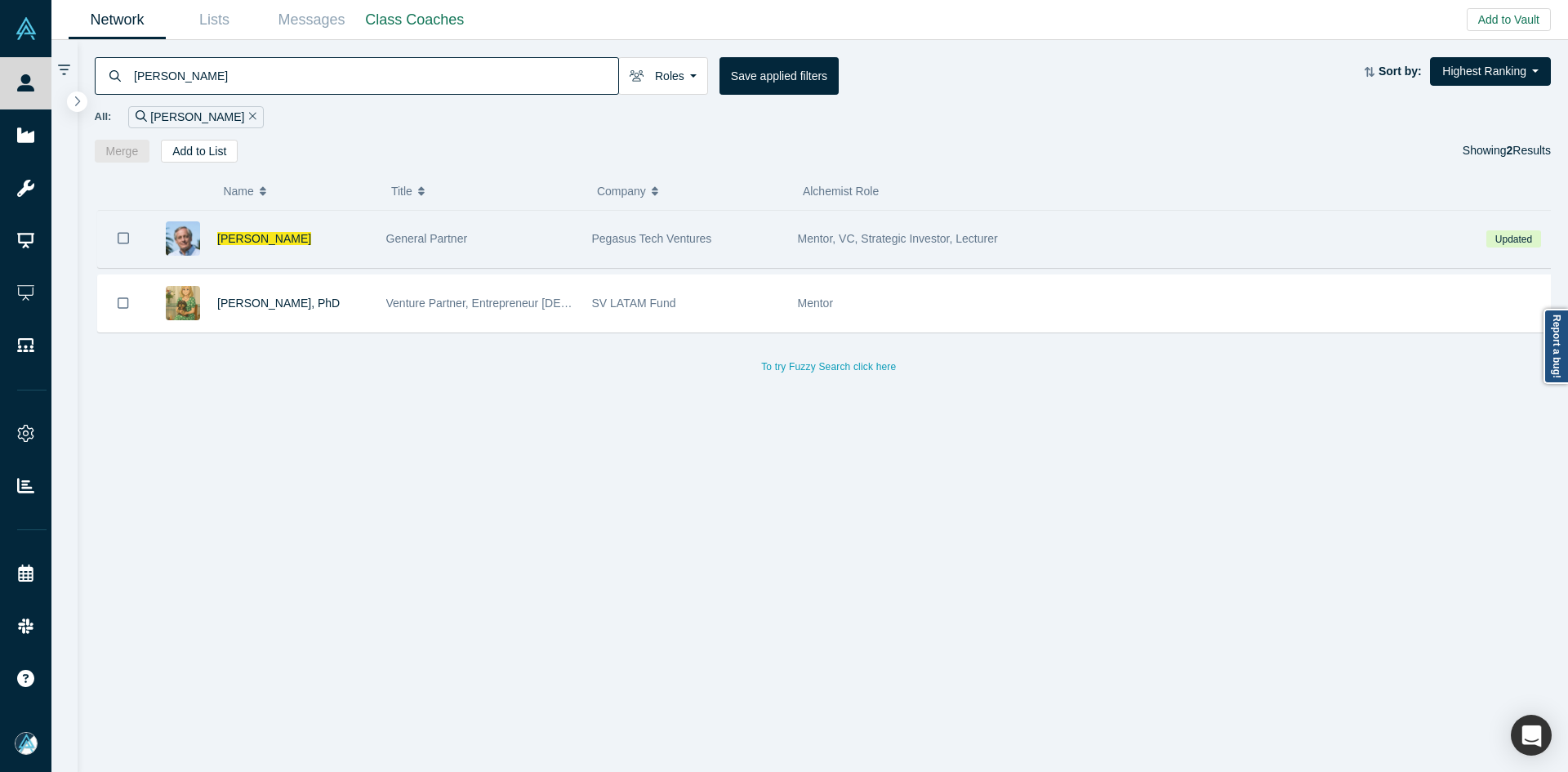
type input "Bill Reichert"
click at [129, 234] on button "Bookmark" at bounding box center [124, 238] width 51 height 57
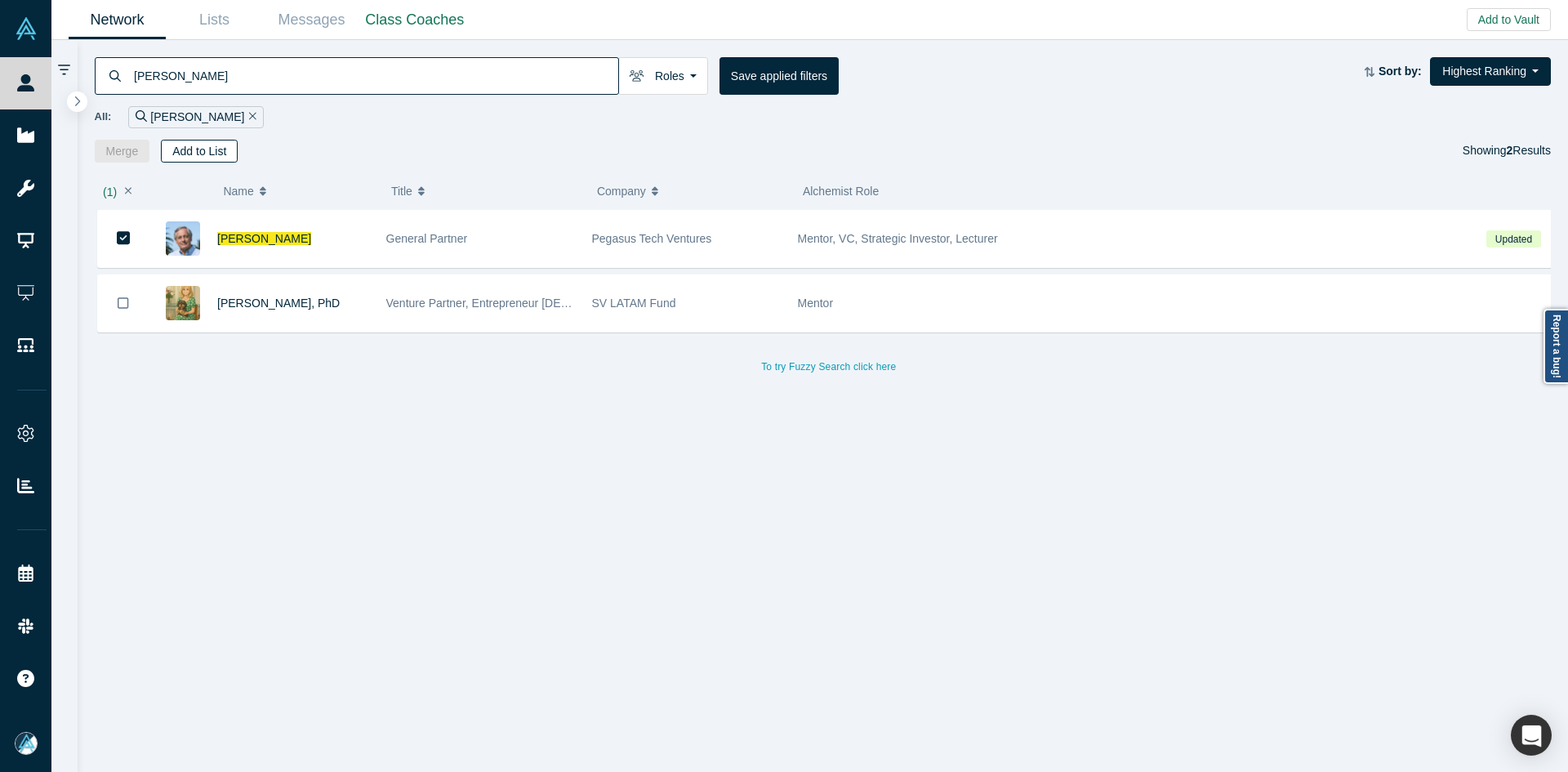
click at [226, 160] on button "Add to List" at bounding box center [198, 151] width 76 height 23
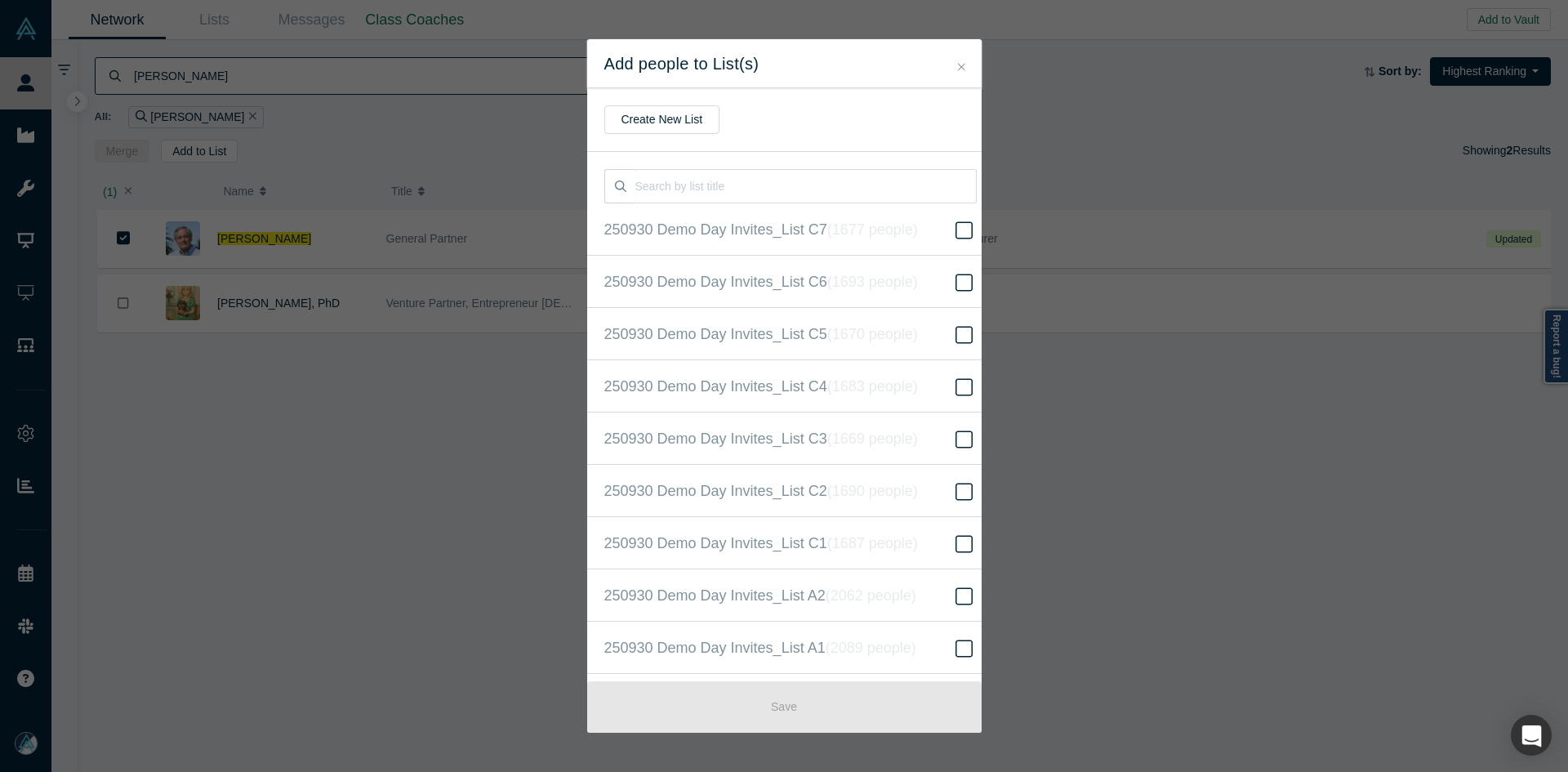
scroll to position [367, 0]
click at [902, 386] on icon "( 16520 people )" at bounding box center [891, 386] width 99 height 17
click at [0, 0] on input "250930 Demo Day Invites_Base List ( 16520 people )" at bounding box center [0, 0] width 0 height 0
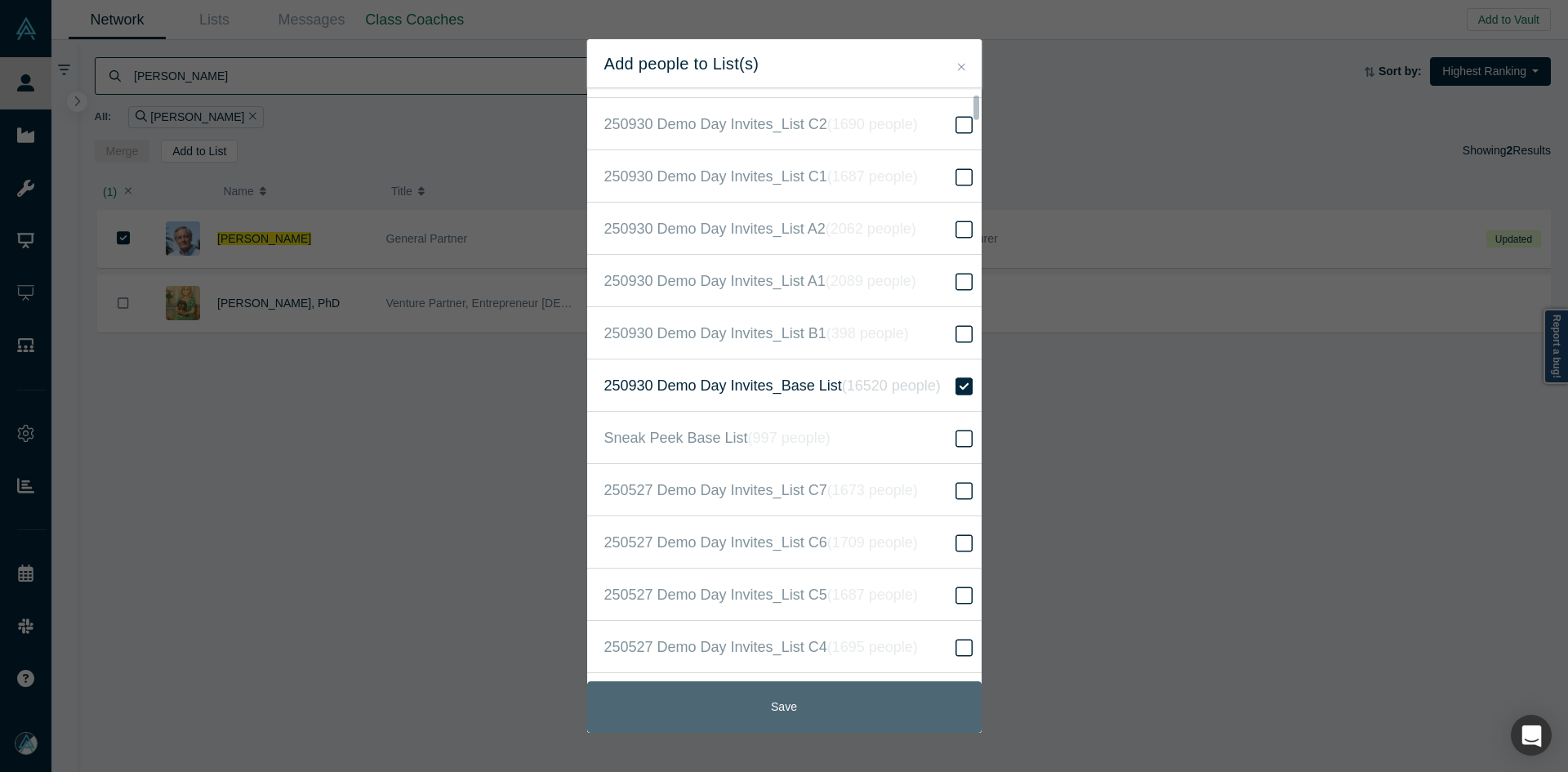
click at [767, 711] on button "Save" at bounding box center [784, 707] width 394 height 52
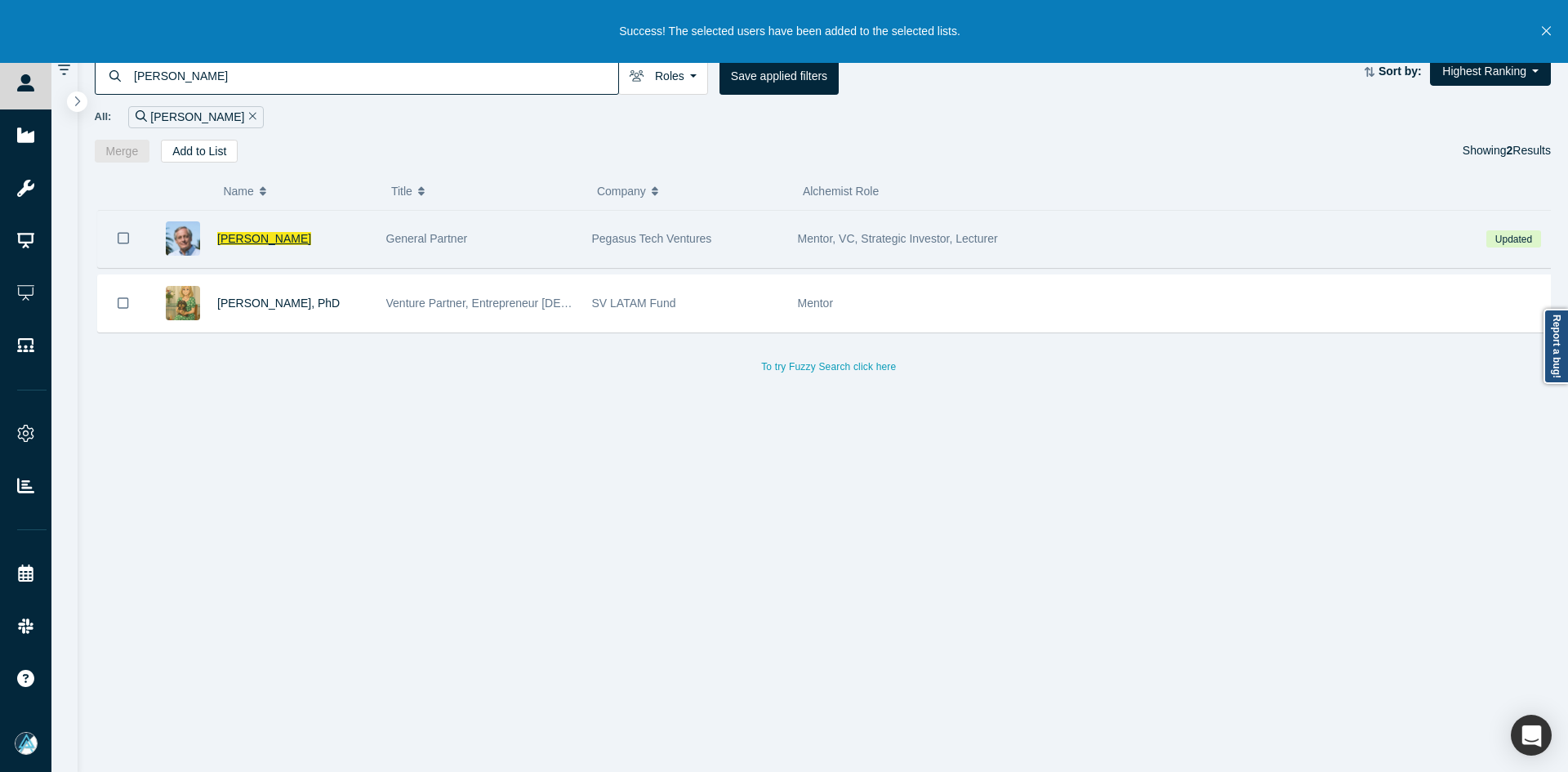
click at [247, 237] on span "Bill Reichert" at bounding box center [263, 238] width 94 height 13
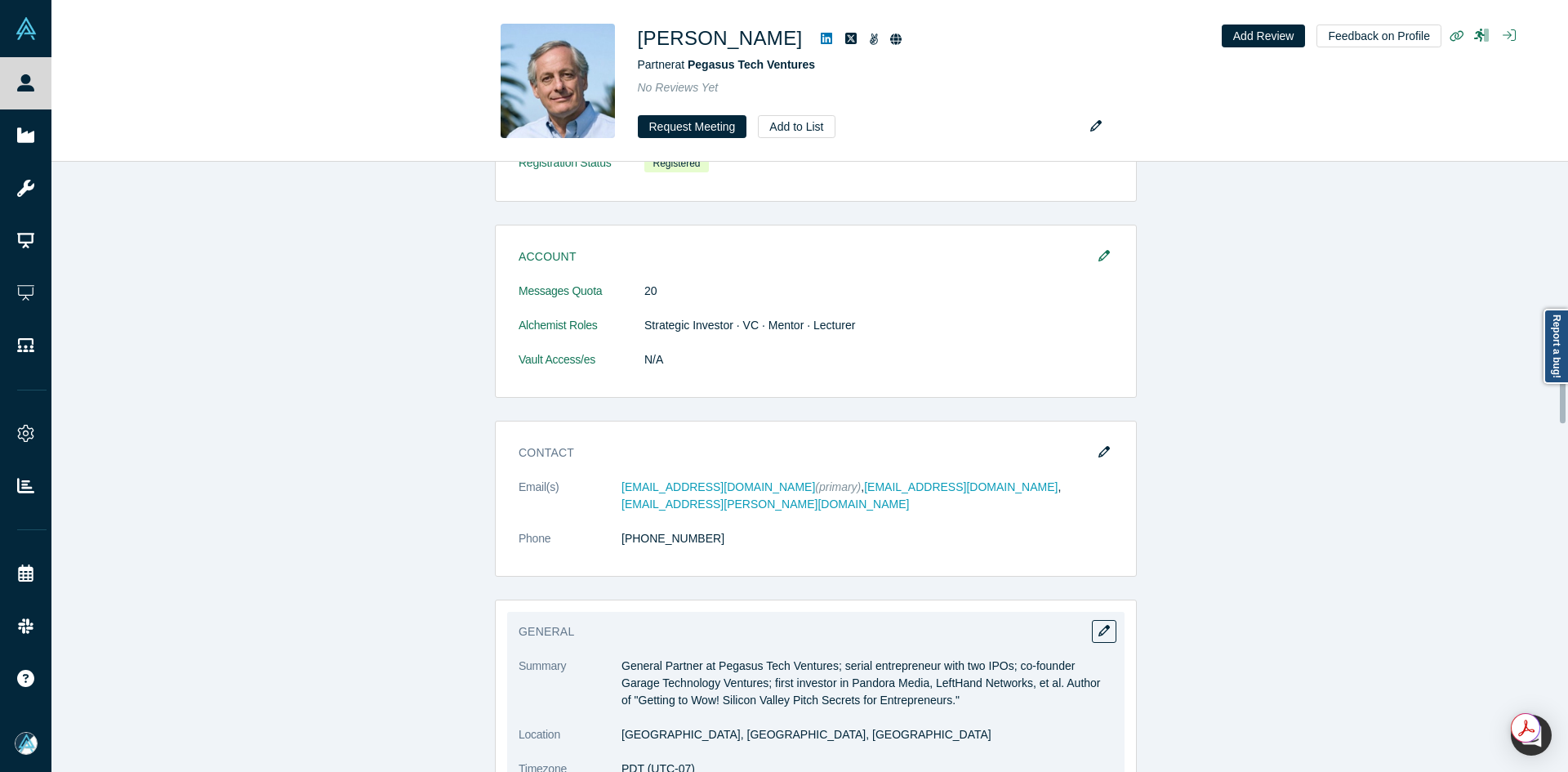
scroll to position [1174, 0]
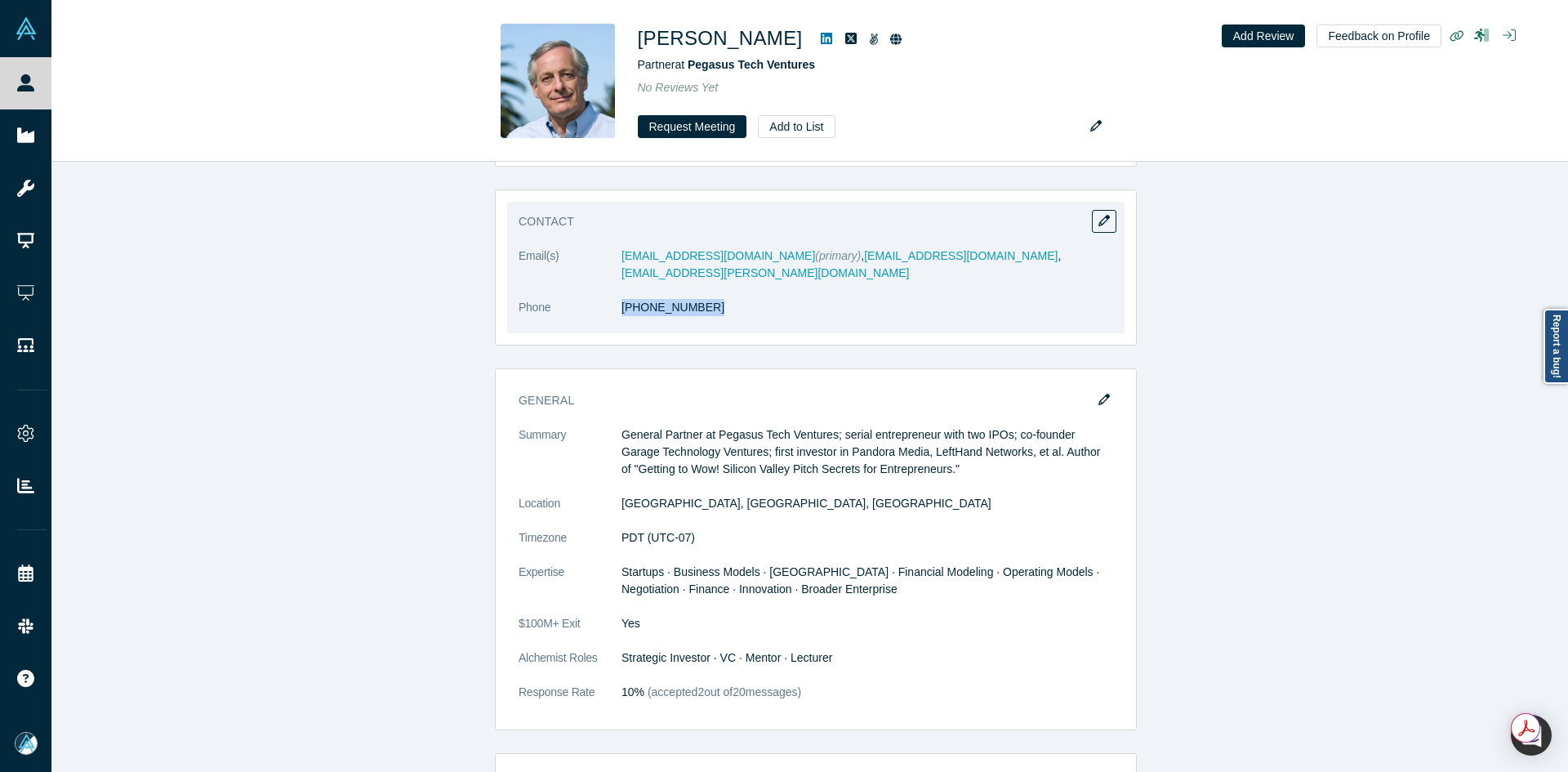
drag, startPoint x: 666, startPoint y: 293, endPoint x: 614, endPoint y: 295, distance: 52.0
click at [614, 295] on dl "Email(s) bill@pegasusventures.com (primary) , wmreichert@stanfordalumni.org , b…" at bounding box center [816, 291] width 594 height 86
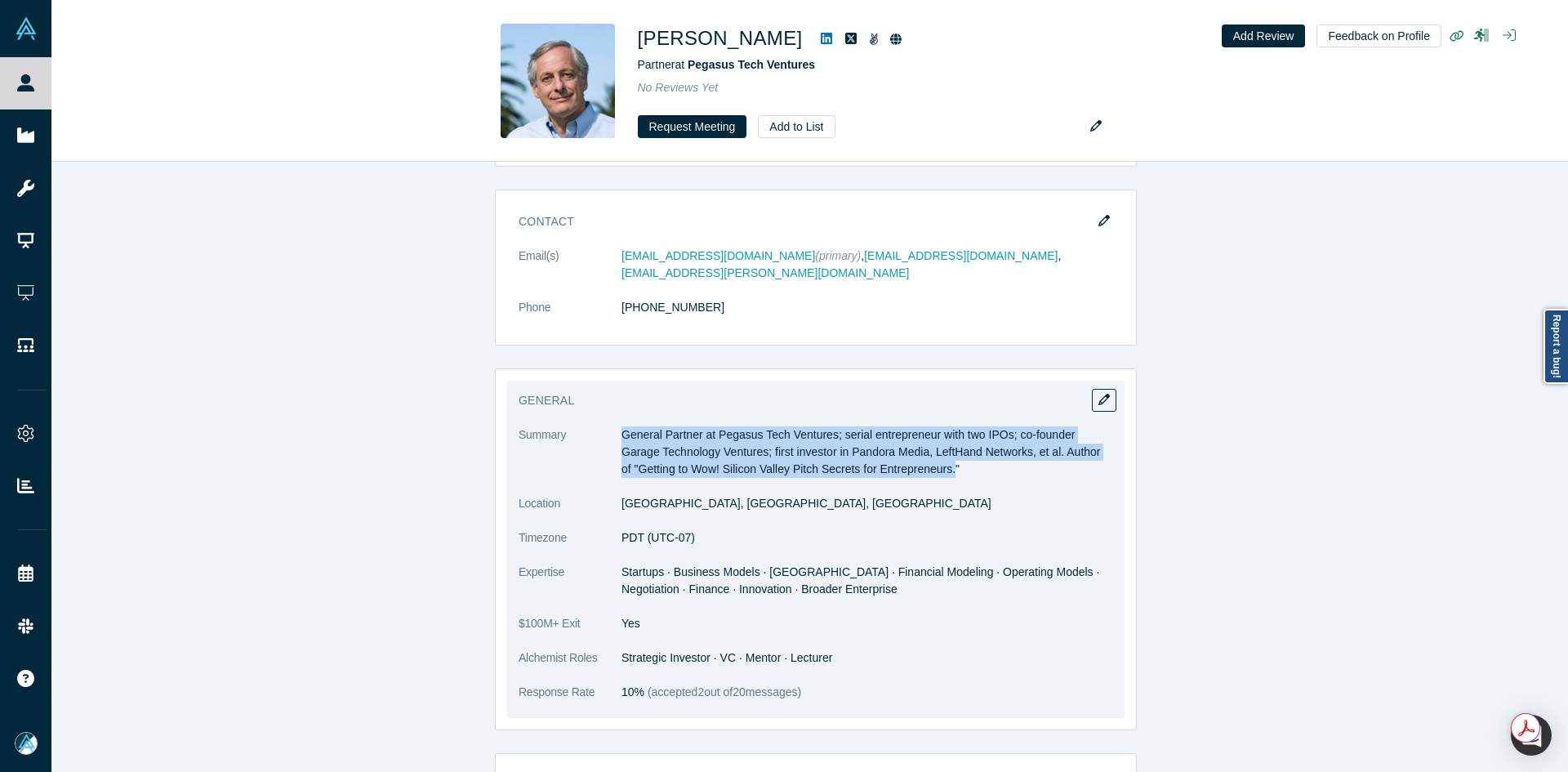
copy p "General Partner at Pegasus Tech Ventures; serial entrepreneur with two IPOs; co…"
drag, startPoint x: 616, startPoint y: 414, endPoint x: 937, endPoint y: 452, distance: 323.2
click at [937, 452] on p "General Partner at Pegasus Tech Ventures; serial entrepreneur with two IPOs; co…" at bounding box center [867, 452] width 492 height 52
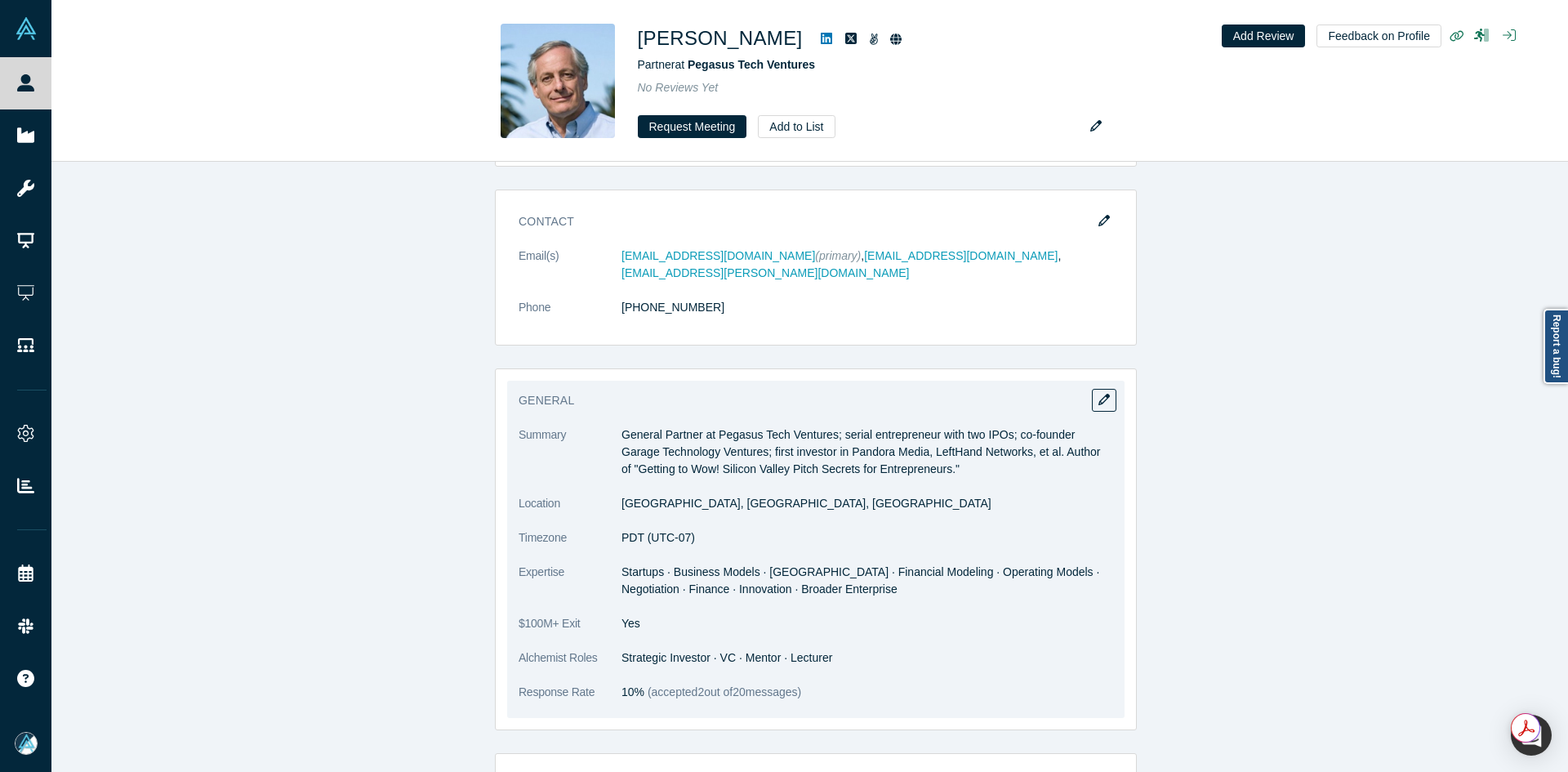
click at [673, 566] on span "Startups · Business Models · Pitching · Financial Modeling · Operating Models ·…" at bounding box center [860, 581] width 478 height 30
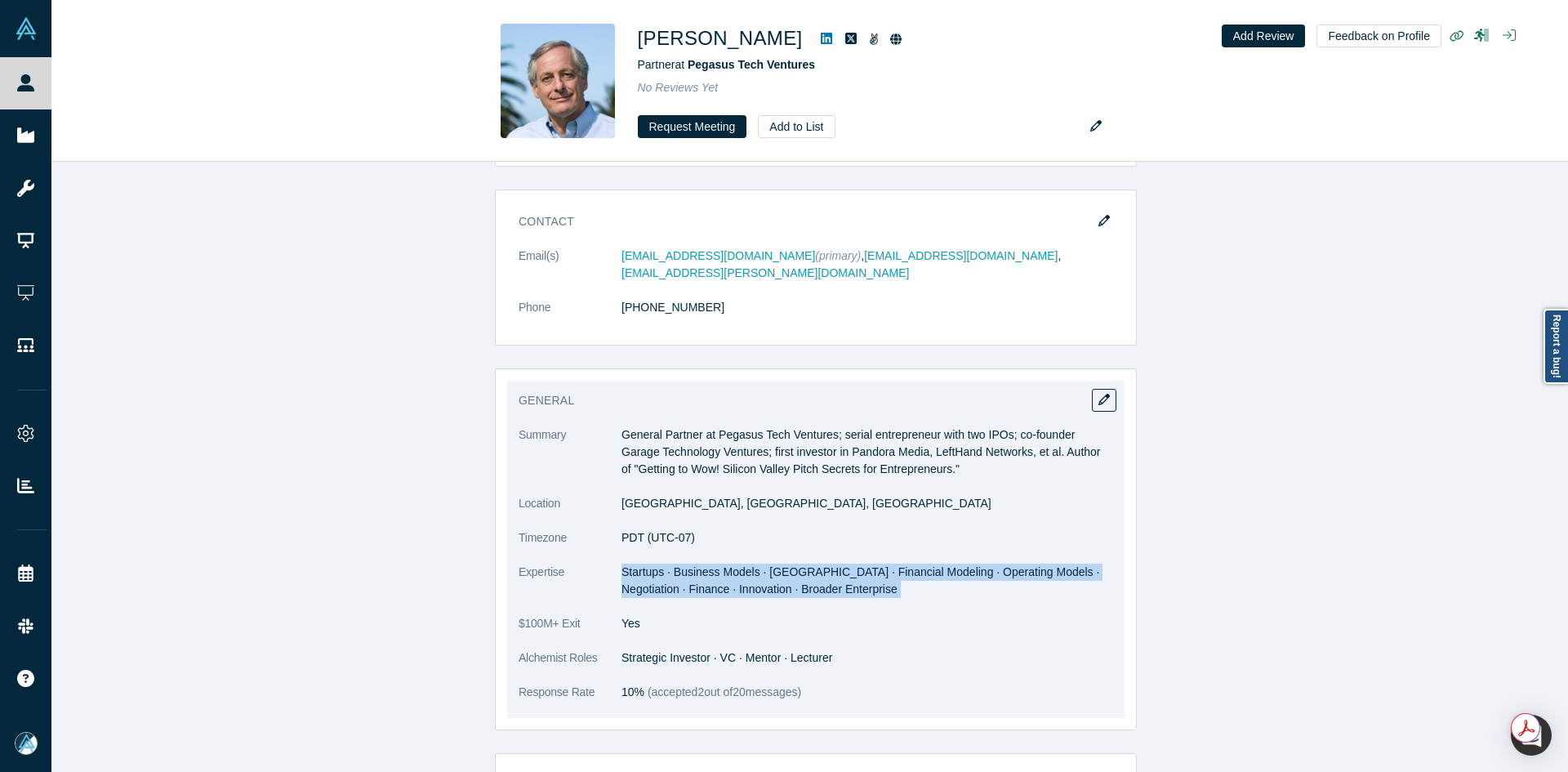
copy dl "Startups · Business Models · Pitching · Financial Modeling · Operating Models ·…"
click at [673, 566] on span "Startups · Business Models · Pitching · Financial Modeling · Operating Models ·…" at bounding box center [860, 581] width 478 height 30
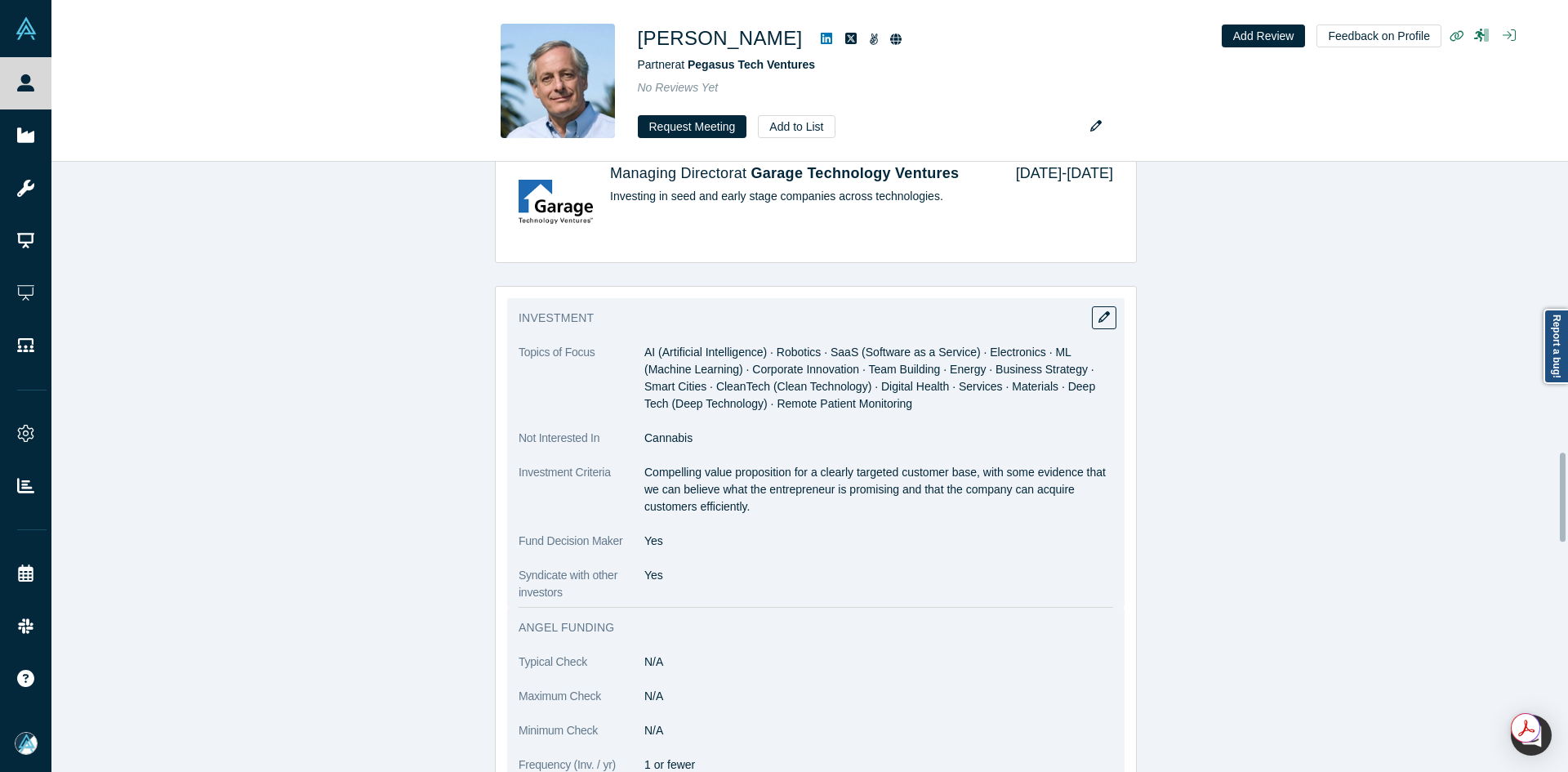
scroll to position [1991, 0]
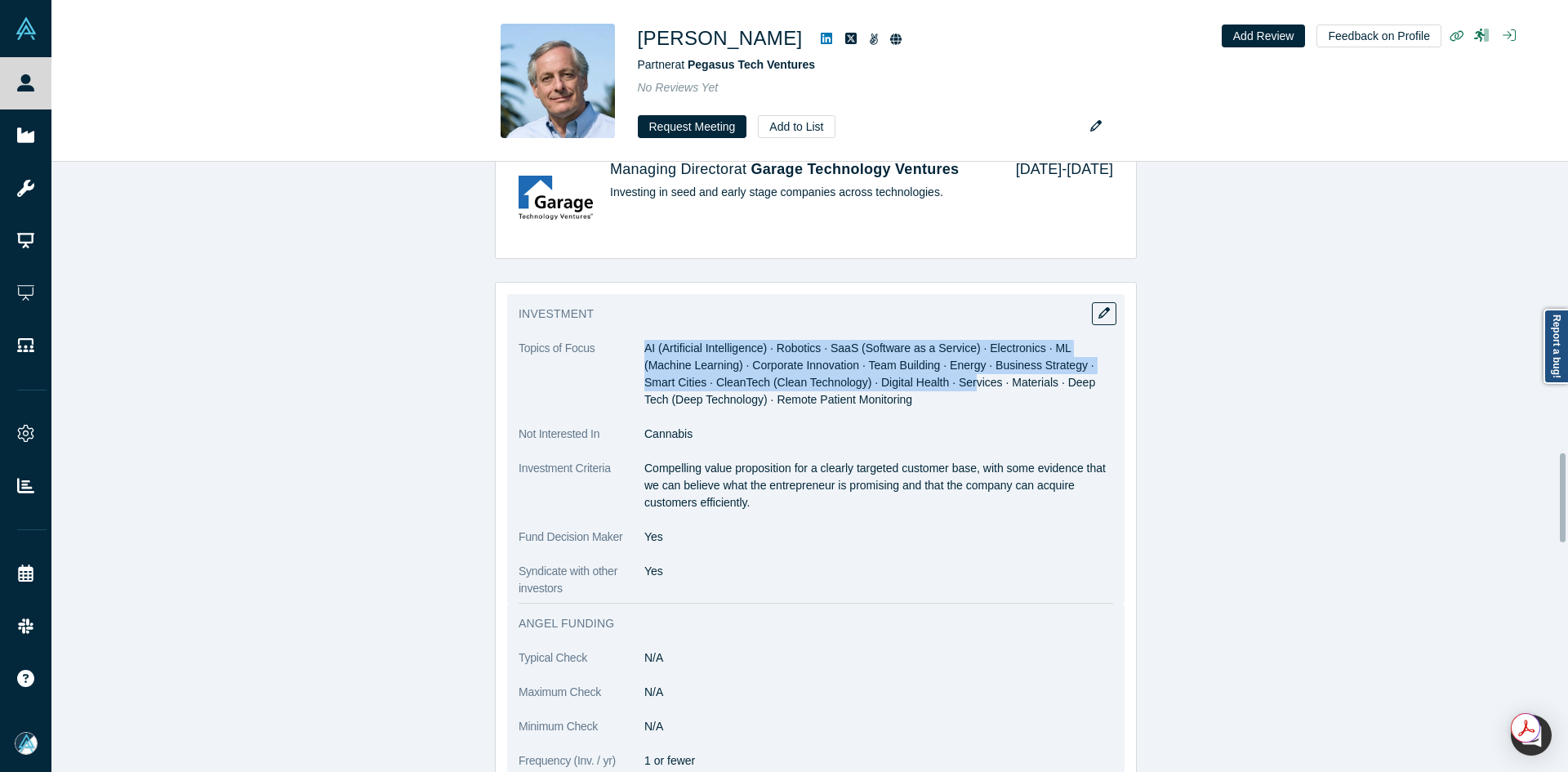
copy span "AI (Artificial Intelligence) · Robotics · SaaS (Software as a Service) · Electr…"
drag, startPoint x: 640, startPoint y: 328, endPoint x: 894, endPoint y: 376, distance: 258.5
click at [894, 376] on dd "AI (Artificial Intelligence) · Robotics · SaaS (Software as a Service) · Electr…" at bounding box center [879, 374] width 469 height 69
copy dl "Compelling value proposition for a clearly targeted customer base, with some ev…"
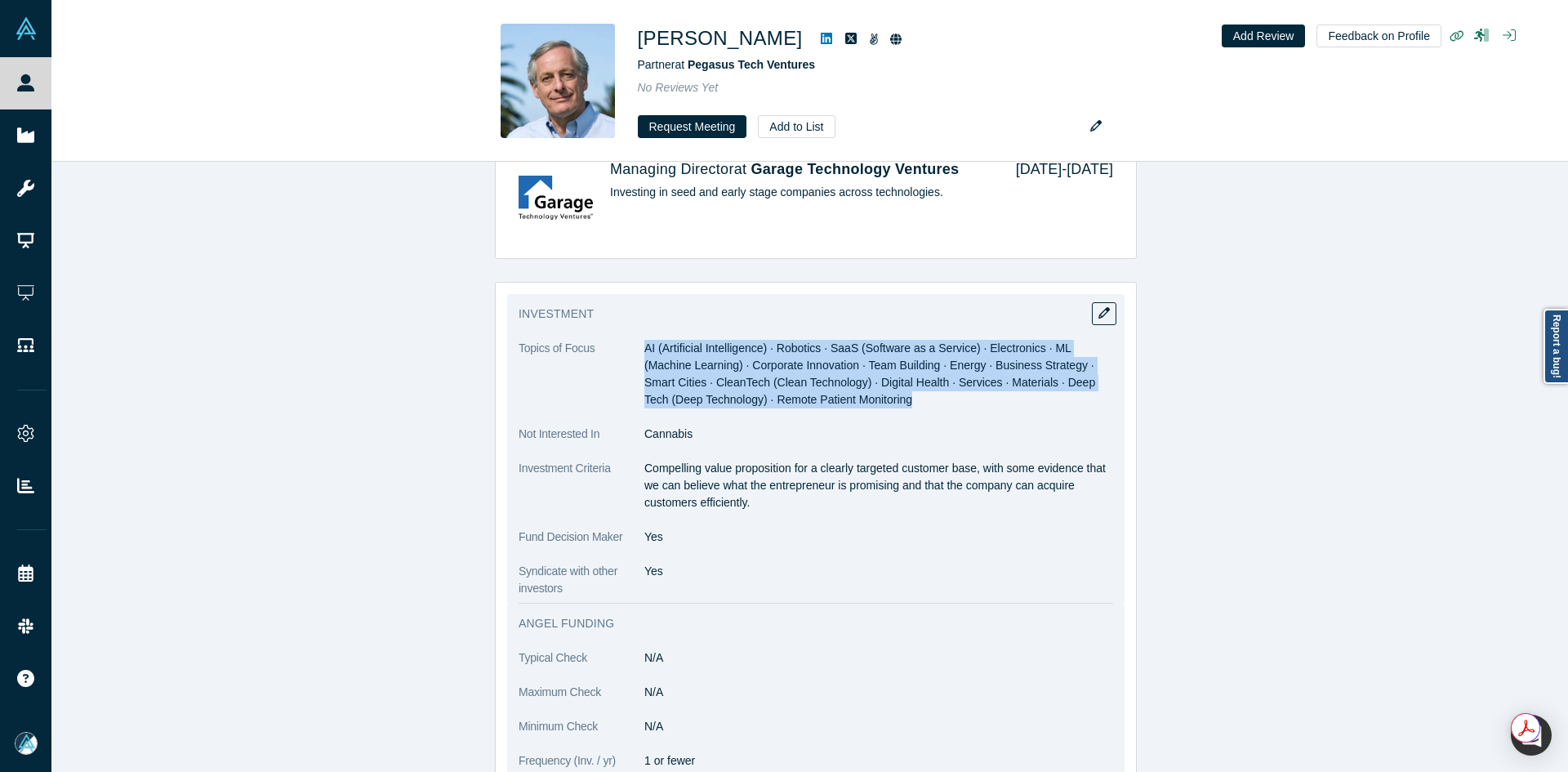
drag, startPoint x: 637, startPoint y: 446, endPoint x: 785, endPoint y: 486, distance: 153.3
click at [785, 486] on dl "Topics of Focus AI (Artificial Intelligence) · Robotics · SaaS (Software as a S…" at bounding box center [816, 468] width 594 height 257
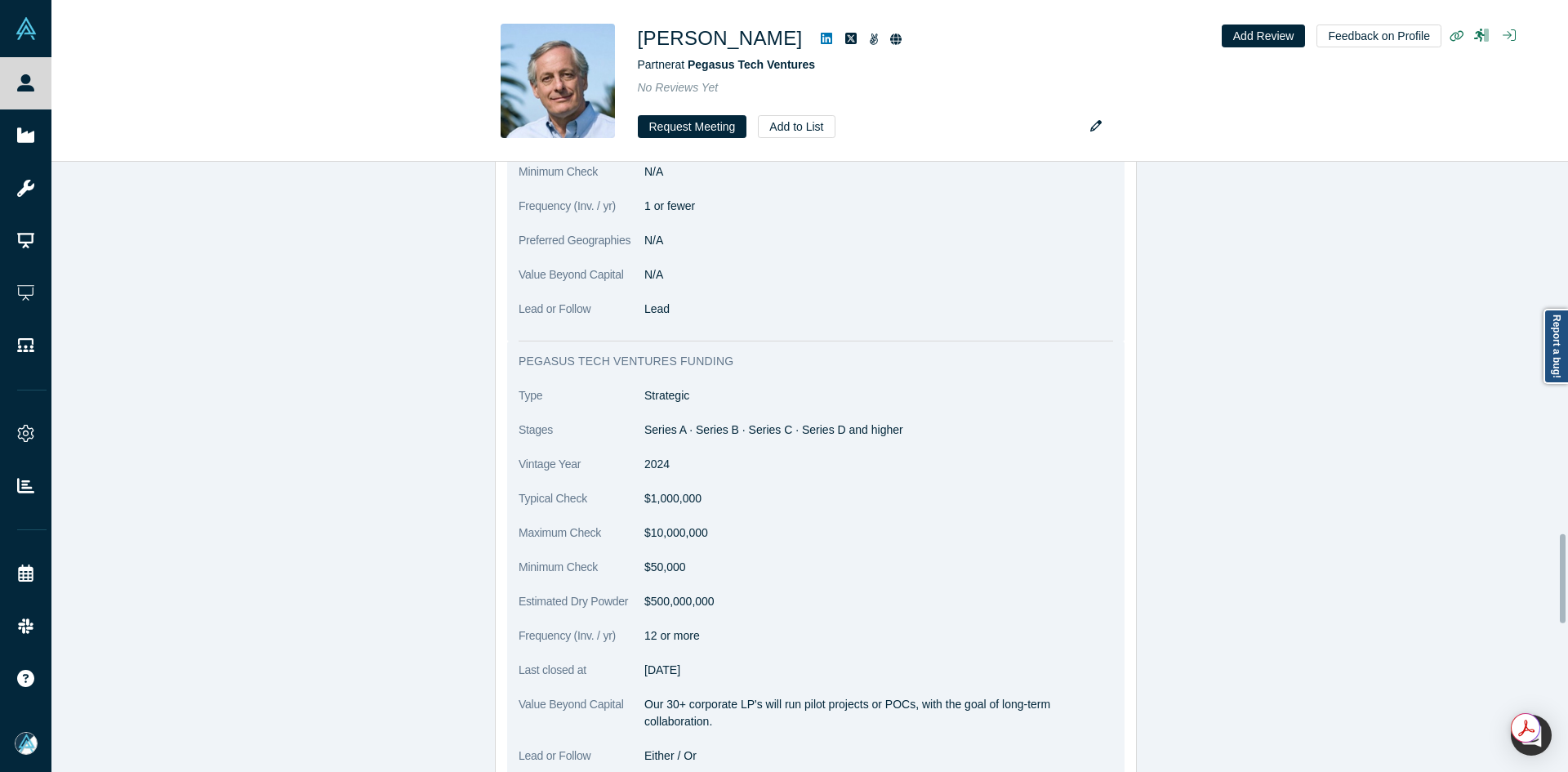
scroll to position [2809, 0]
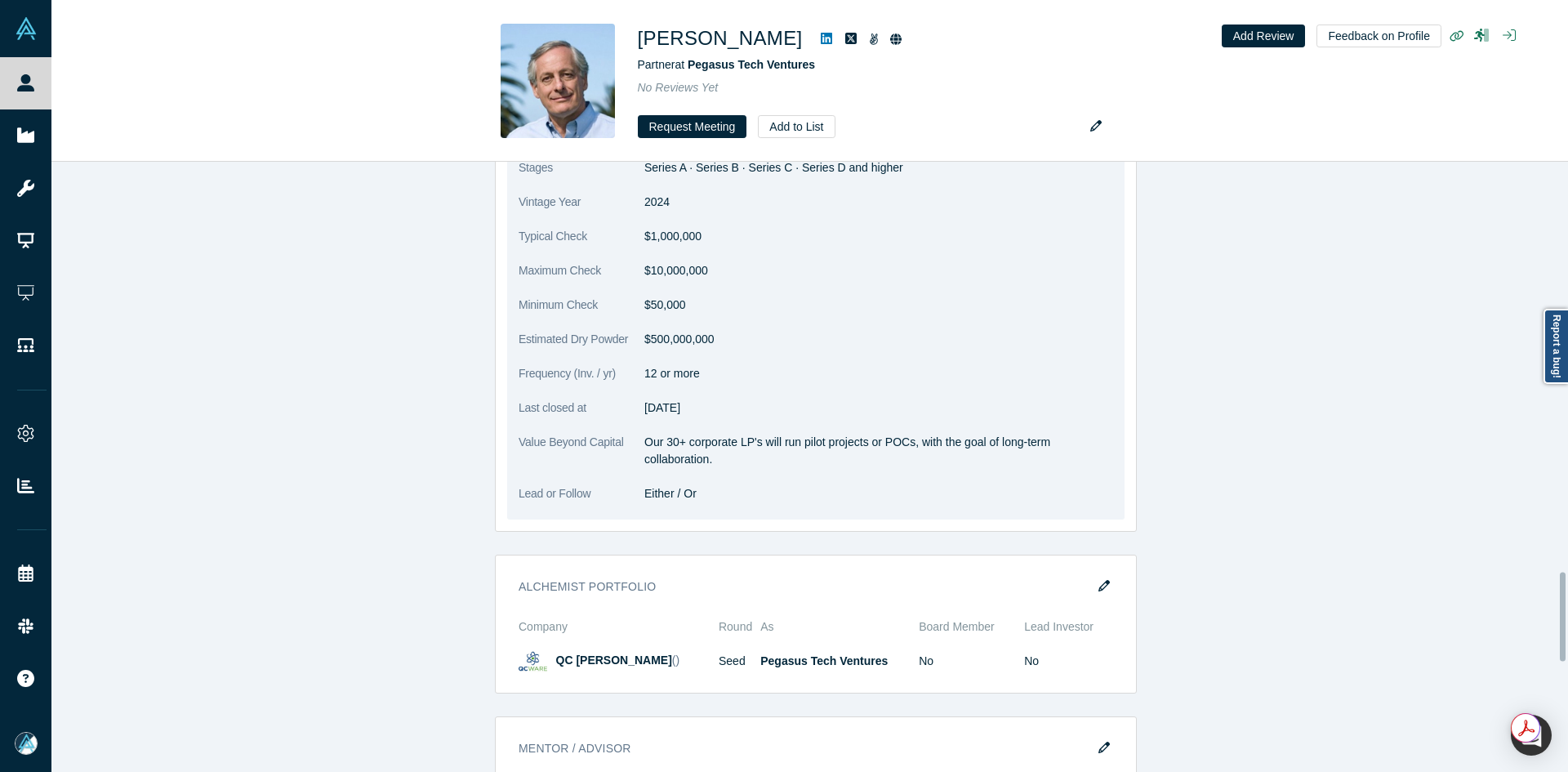
click at [723, 434] on p "Our 30+ corporate LP's will run pilot projects or POCs, with the goal of long-t…" at bounding box center [879, 451] width 469 height 34
copy dl "Our 30+ corporate LP's will run pilot projects or POCs, with the goal of long-t…"
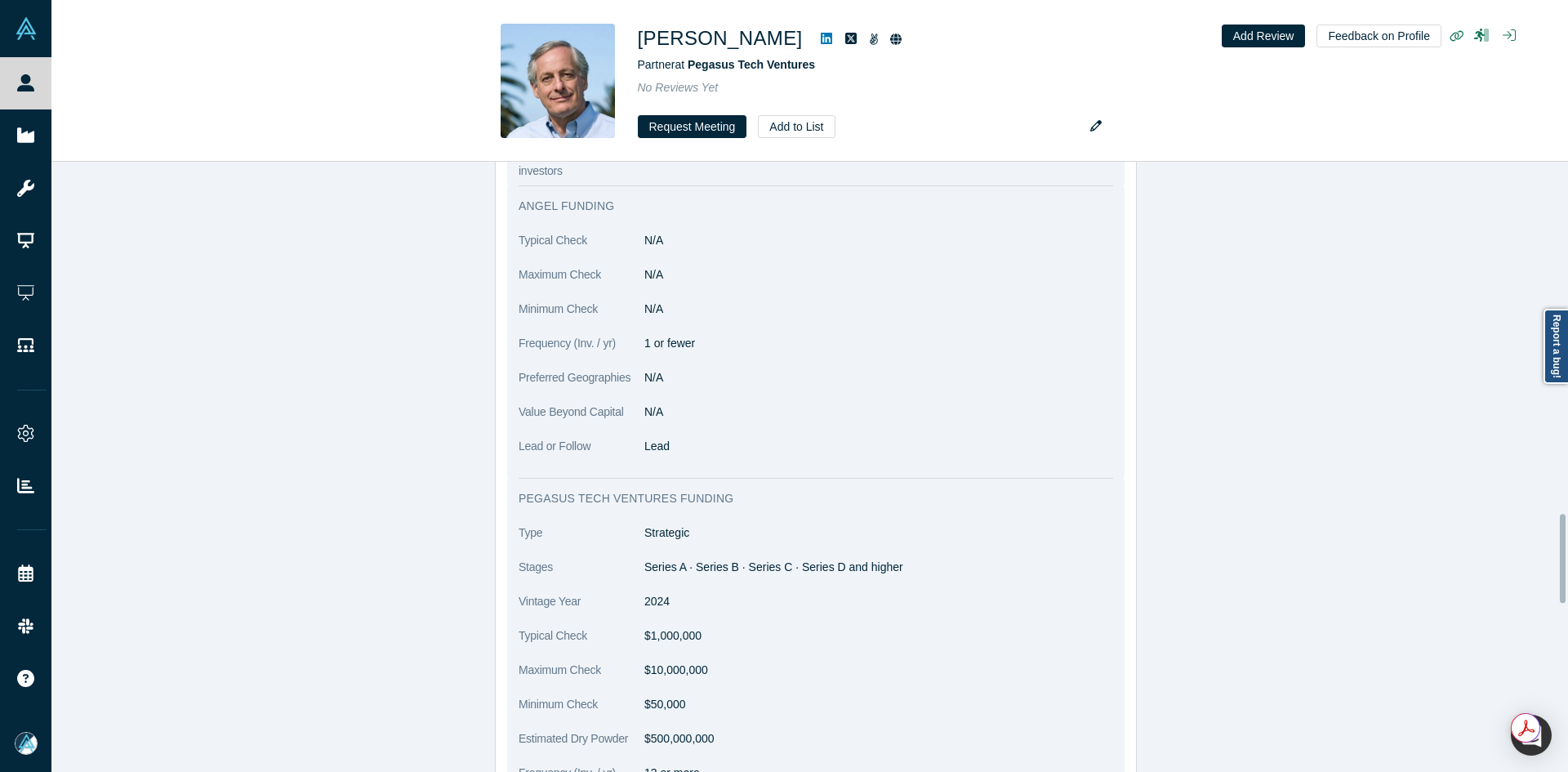
scroll to position [2645, 0]
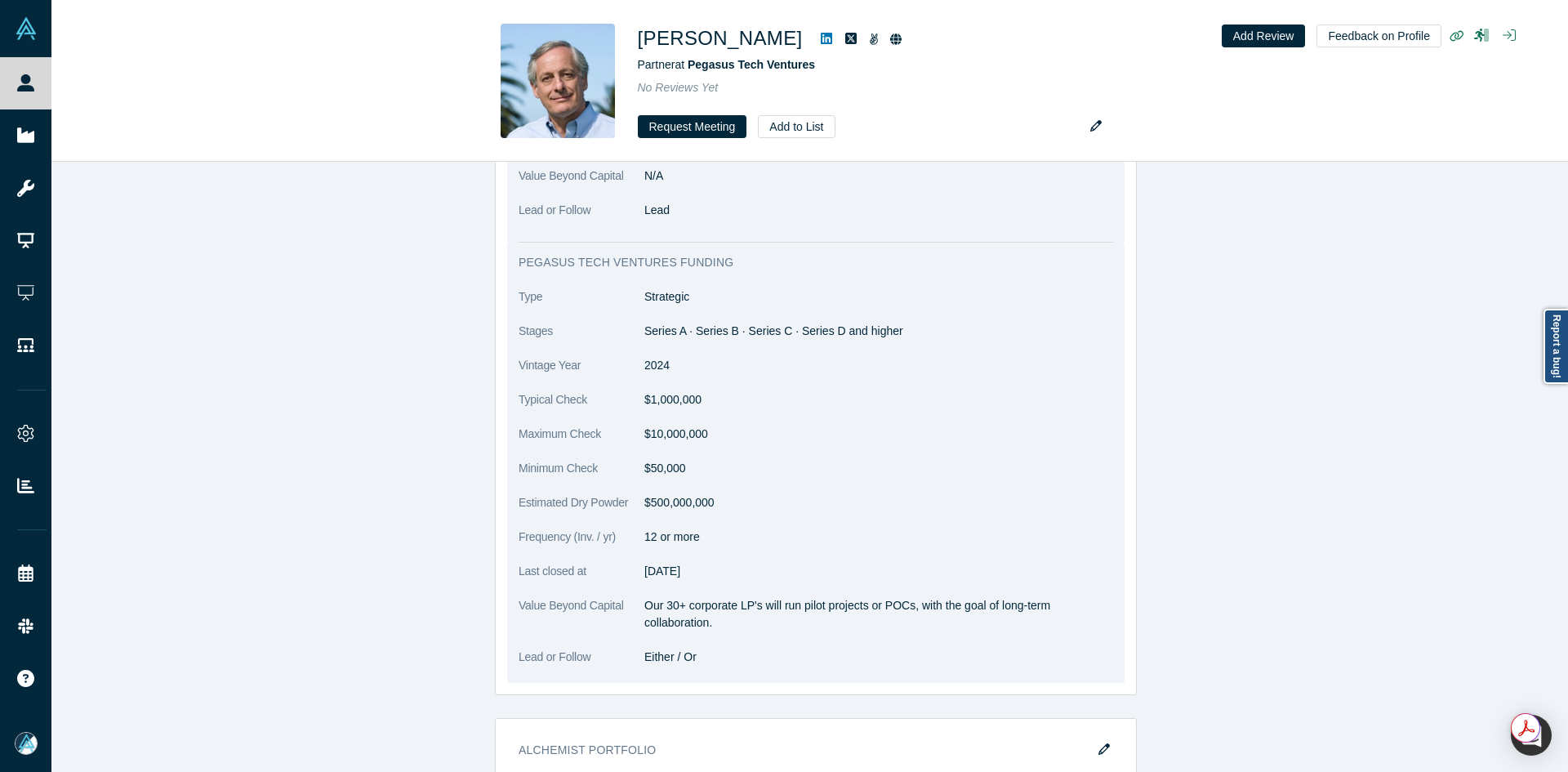
click at [808, 323] on dd "Series A · Series B · Series C · Series D and higher" at bounding box center [879, 332] width 469 height 18
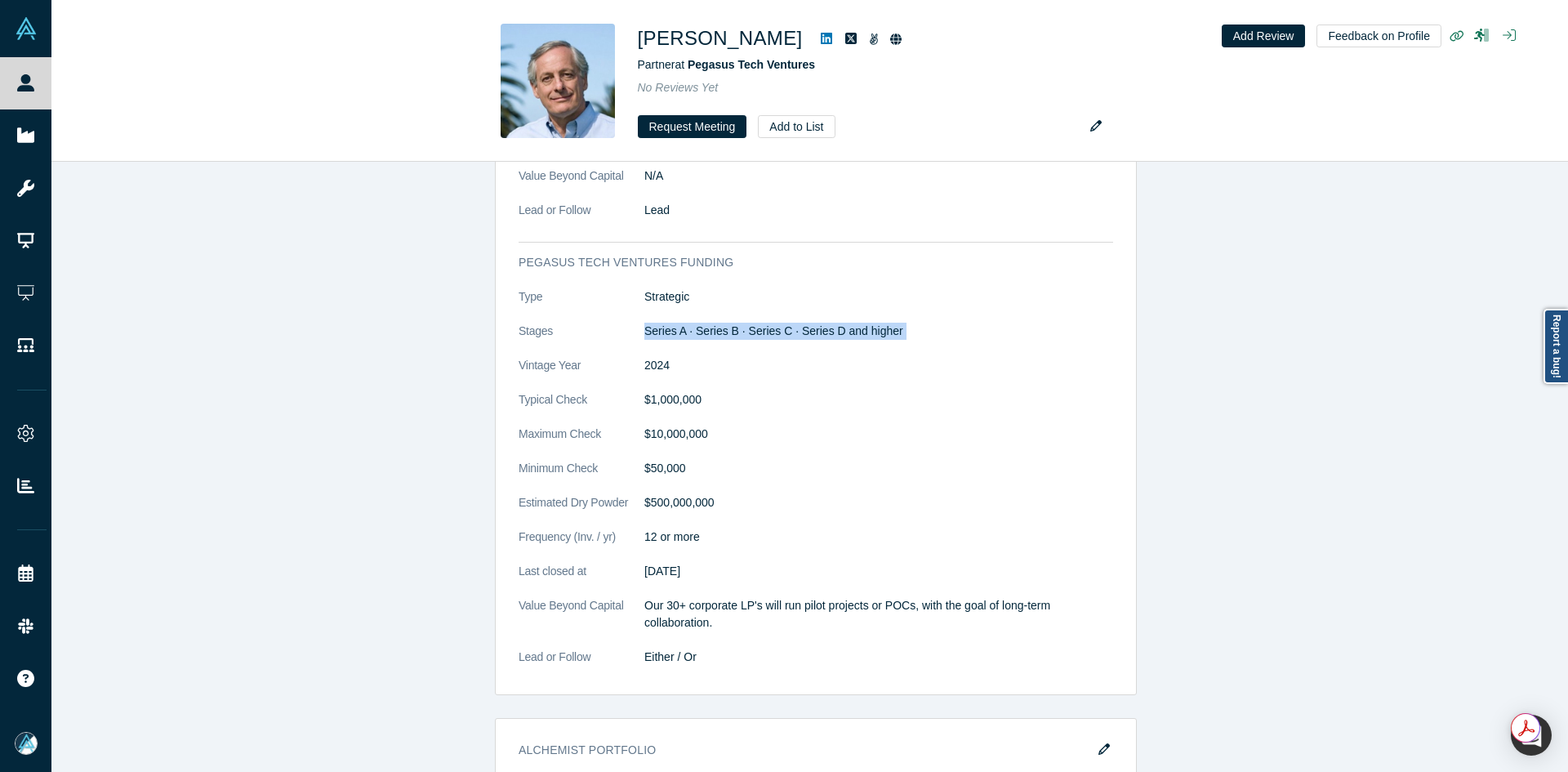
copy dl "Series A · Series B · Series C · Series D and higher"
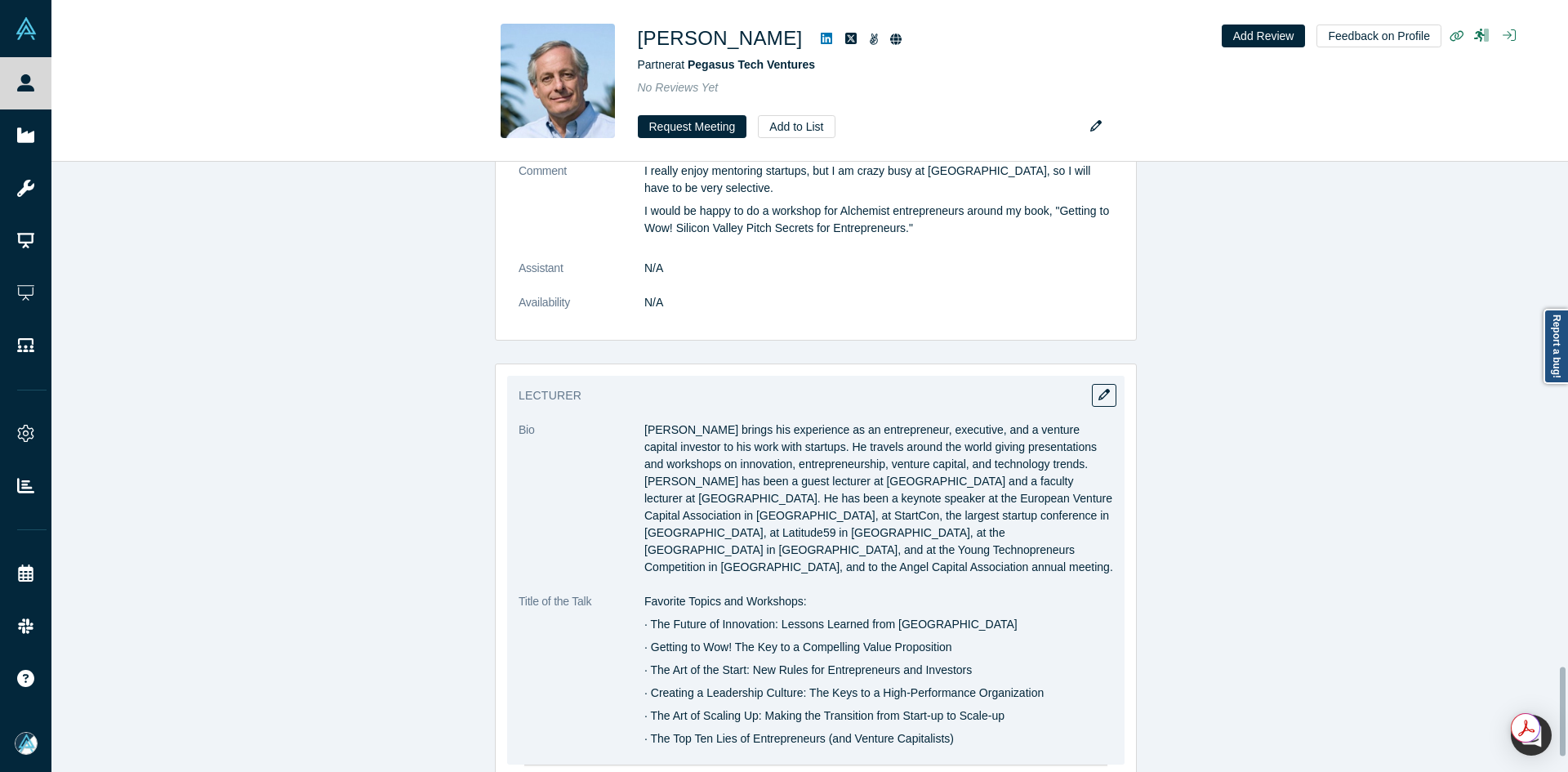
scroll to position [3544, 0]
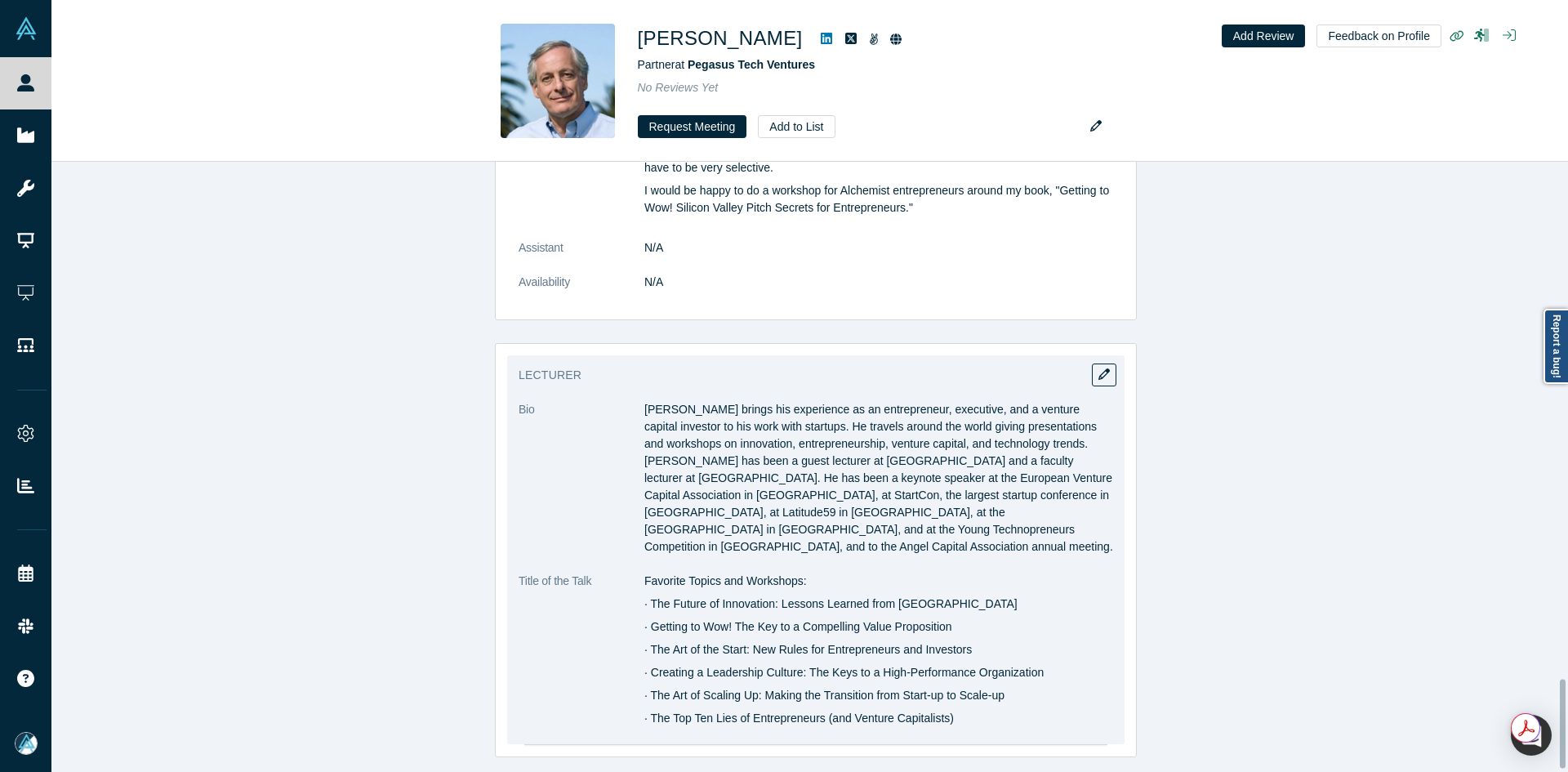
click at [694, 457] on p "Bill brings his experience as an entrepreneur, executive, and a venture capital…" at bounding box center [879, 479] width 469 height 155
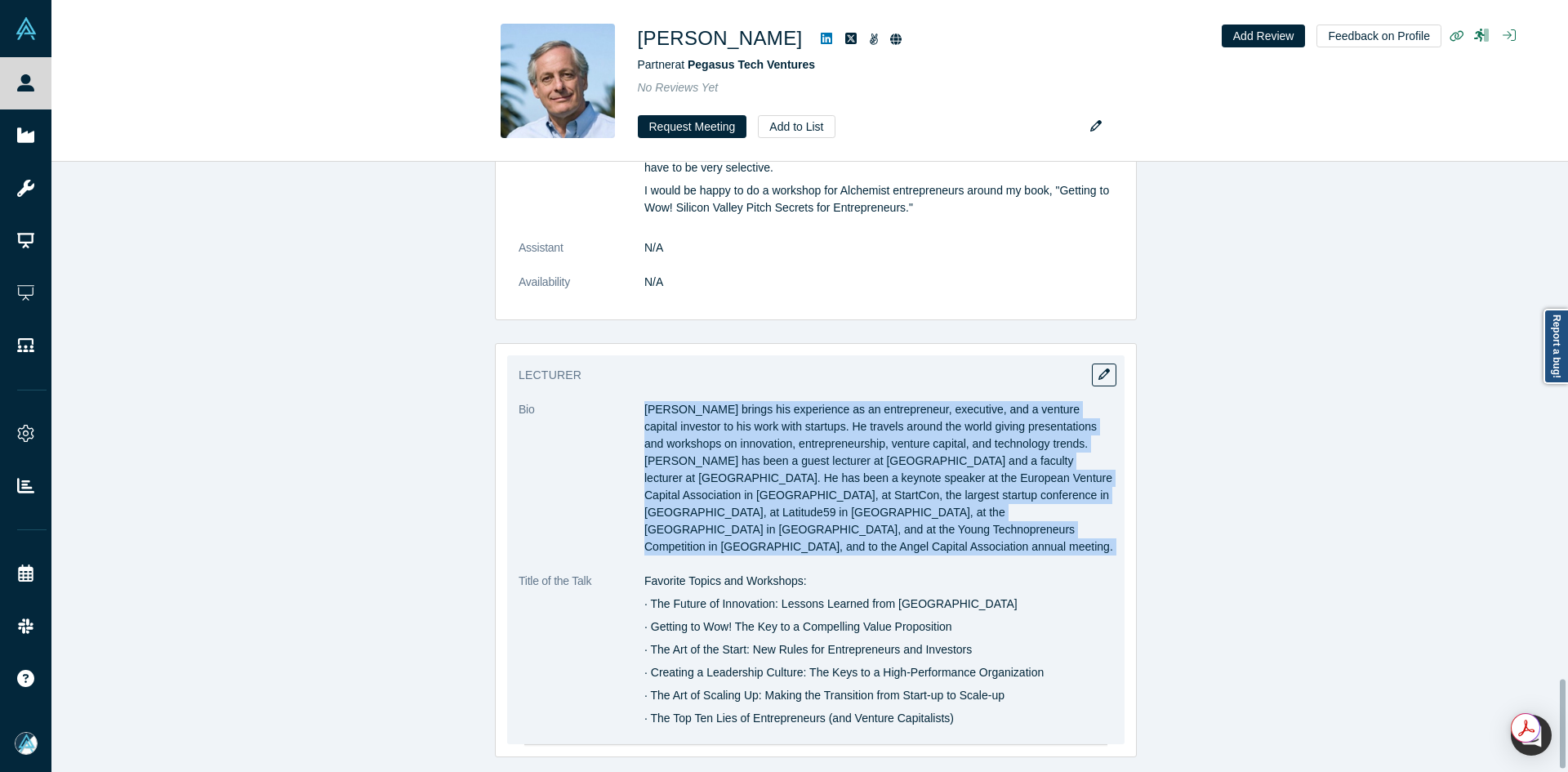
click at [694, 457] on p "Bill brings his experience as an entrepreneur, executive, and a venture capital…" at bounding box center [879, 479] width 469 height 155
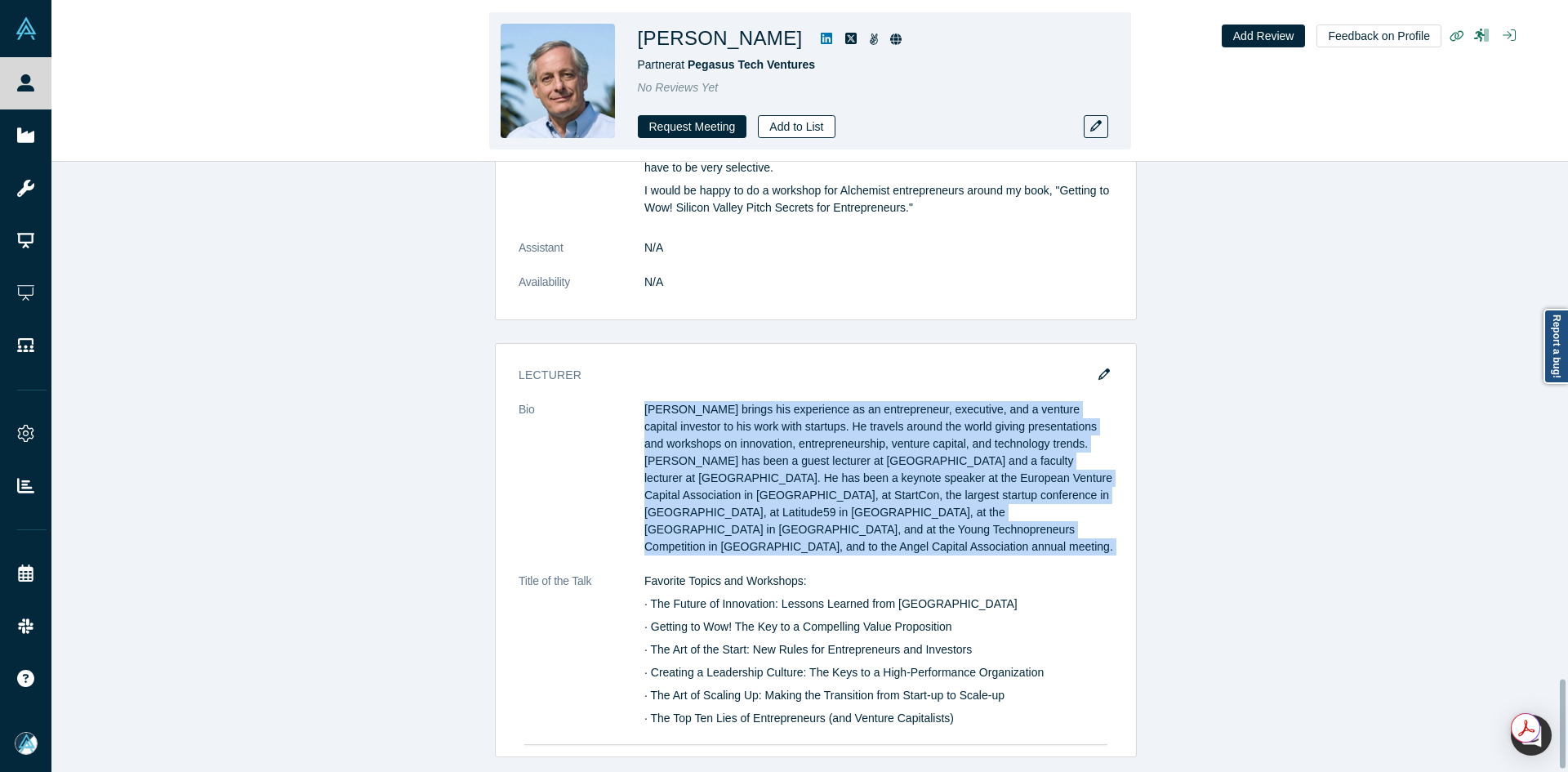
copy dl "Bill brings his experience as an entrepreneur, executive, and a venture capital…"
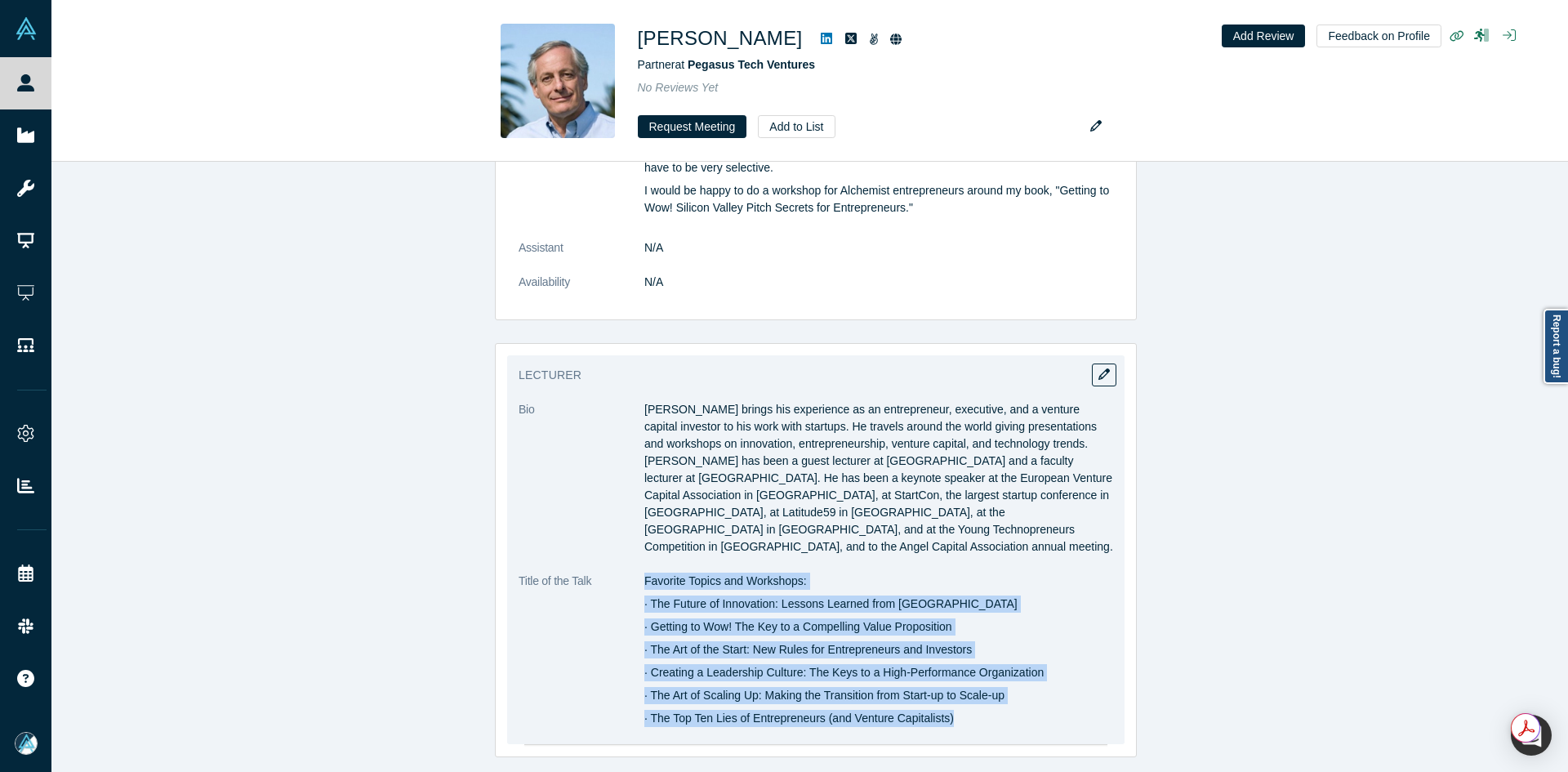
copy div "Favorite Topics and Workshops: · The Future of Innovation: Lessons Learned from…"
drag, startPoint x: 639, startPoint y: 543, endPoint x: 971, endPoint y: 575, distance: 333.5
click at [965, 682] on div "Favorite Topics and Workshops: · The Future of Innovation: Lessons Learned from…" at bounding box center [879, 650] width 469 height 155
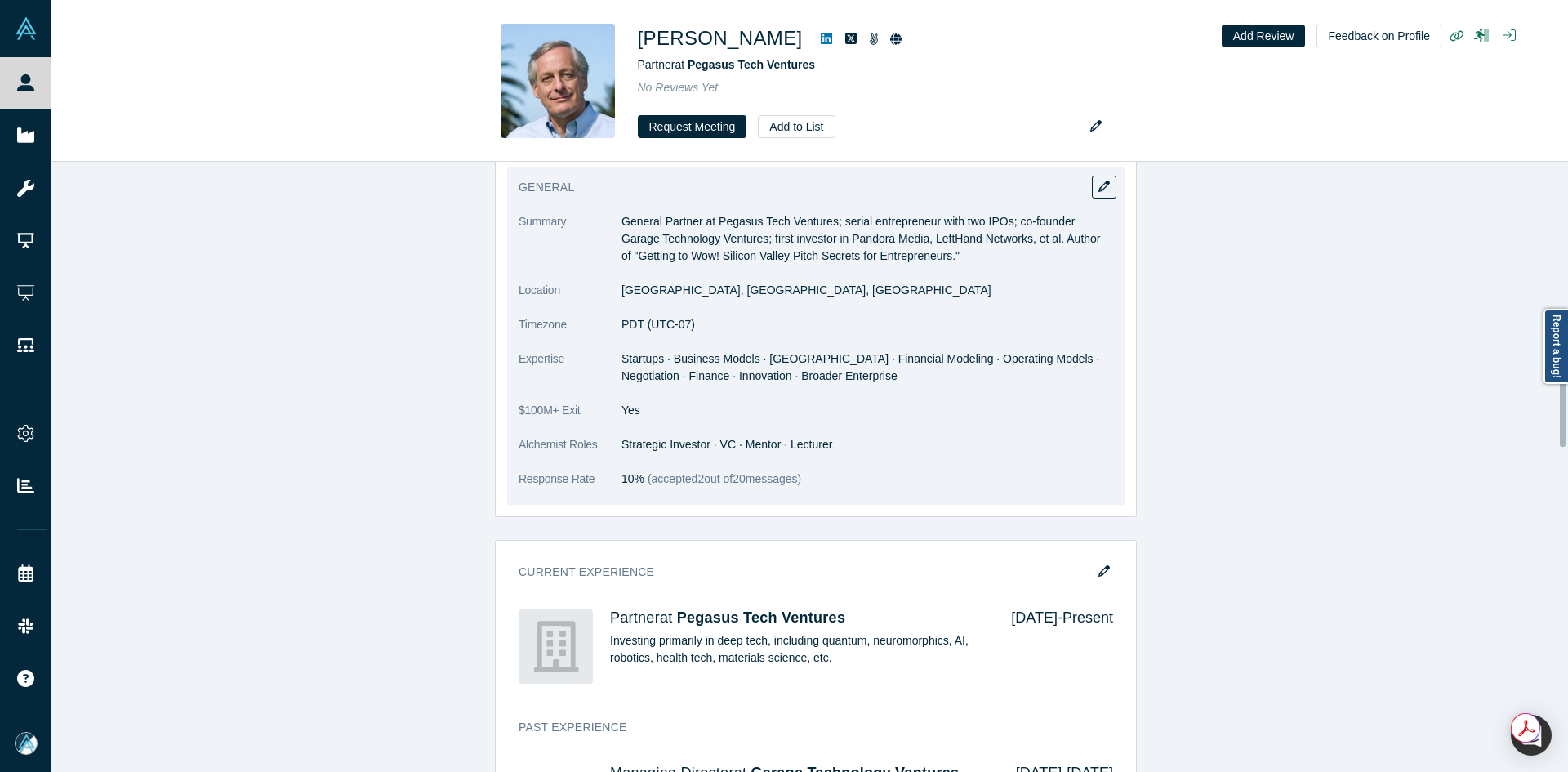
scroll to position [1338, 0]
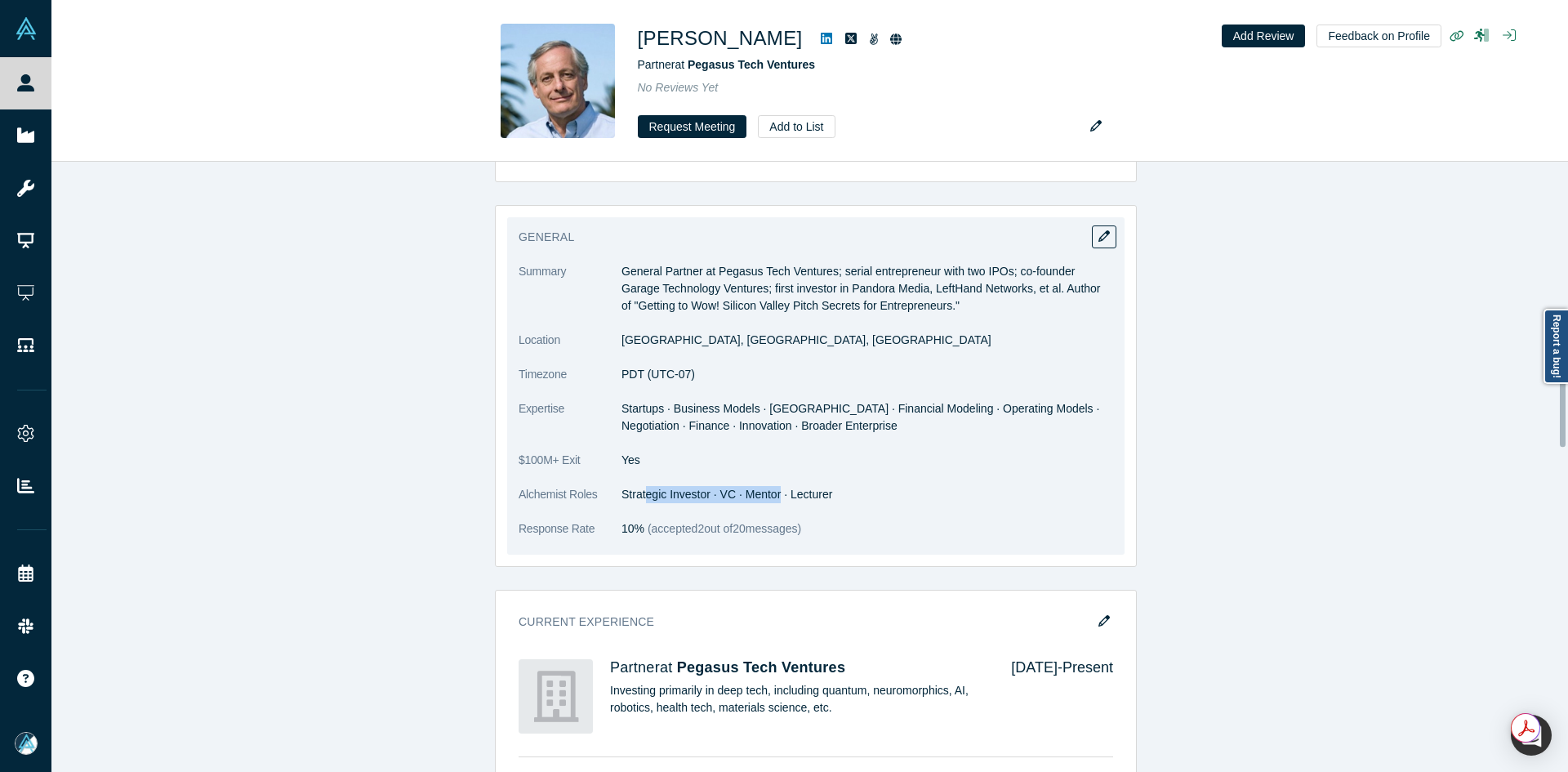
drag, startPoint x: 644, startPoint y: 479, endPoint x: 774, endPoint y: 469, distance: 130.4
click at [770, 487] on dd "Strategic Investor · VC · Mentor · Lecturer" at bounding box center [867, 495] width 492 height 18
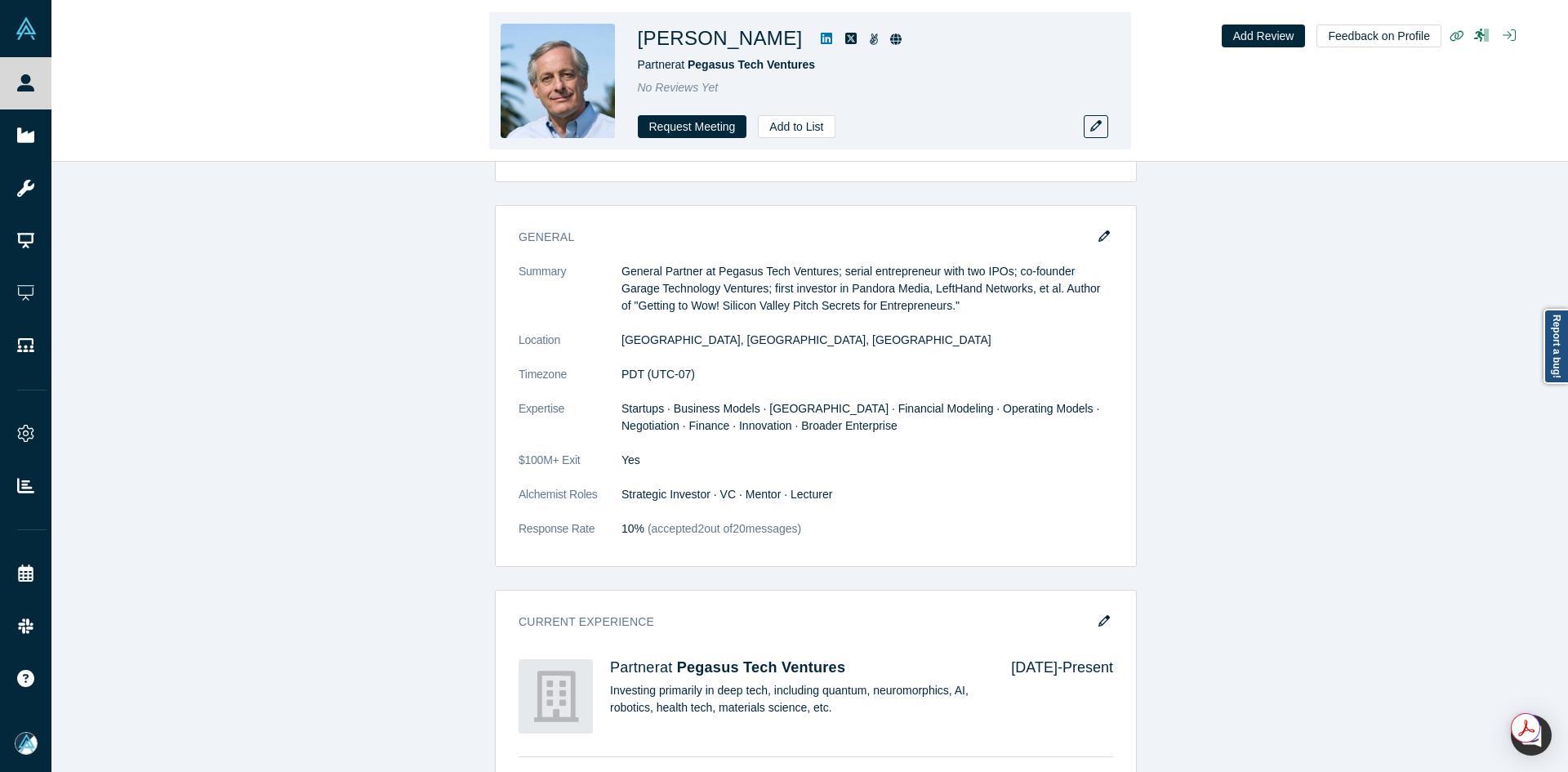
click at [723, 32] on h1 "Bill Reichert" at bounding box center [721, 38] width 165 height 29
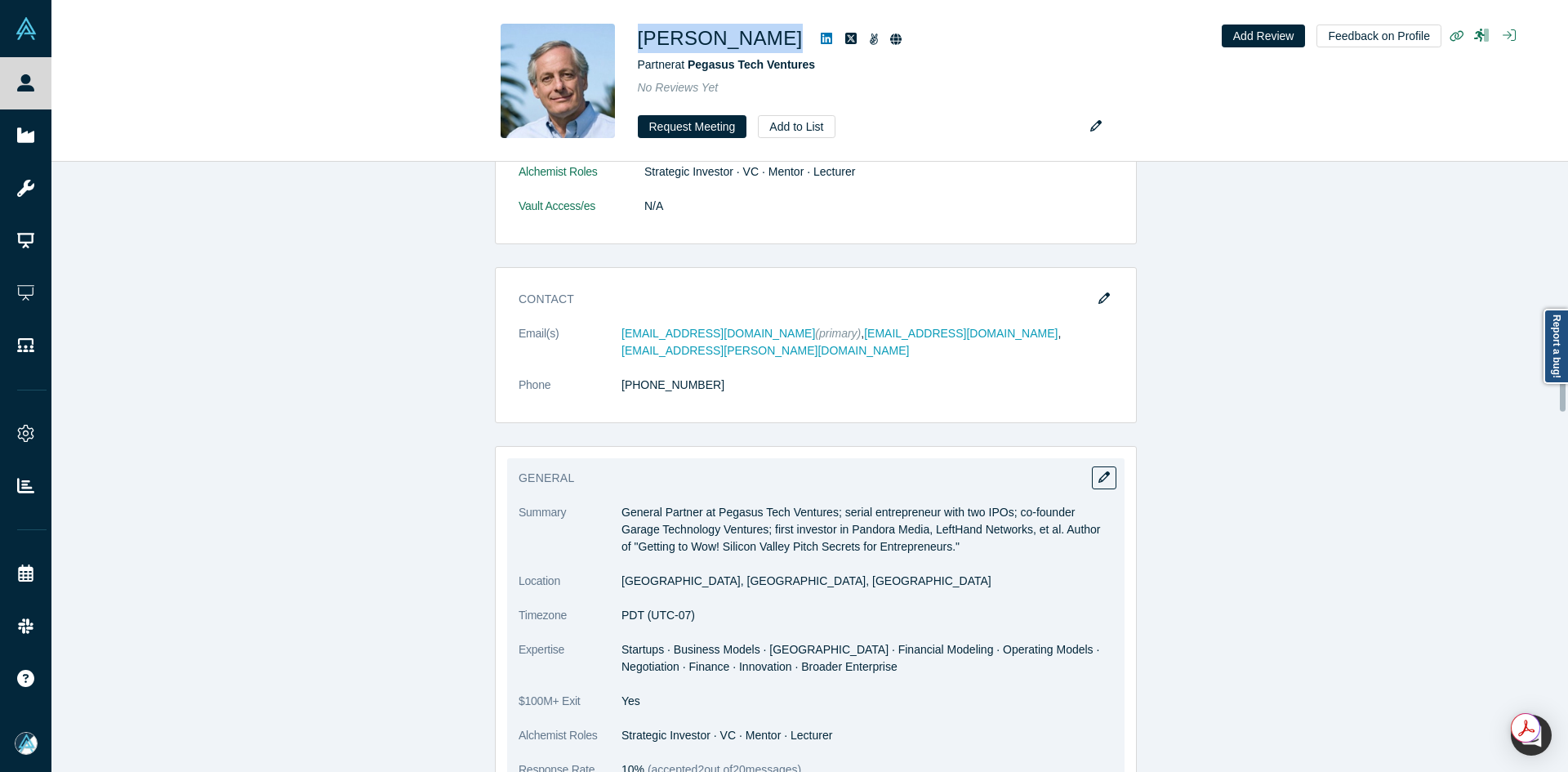
scroll to position [1093, 0]
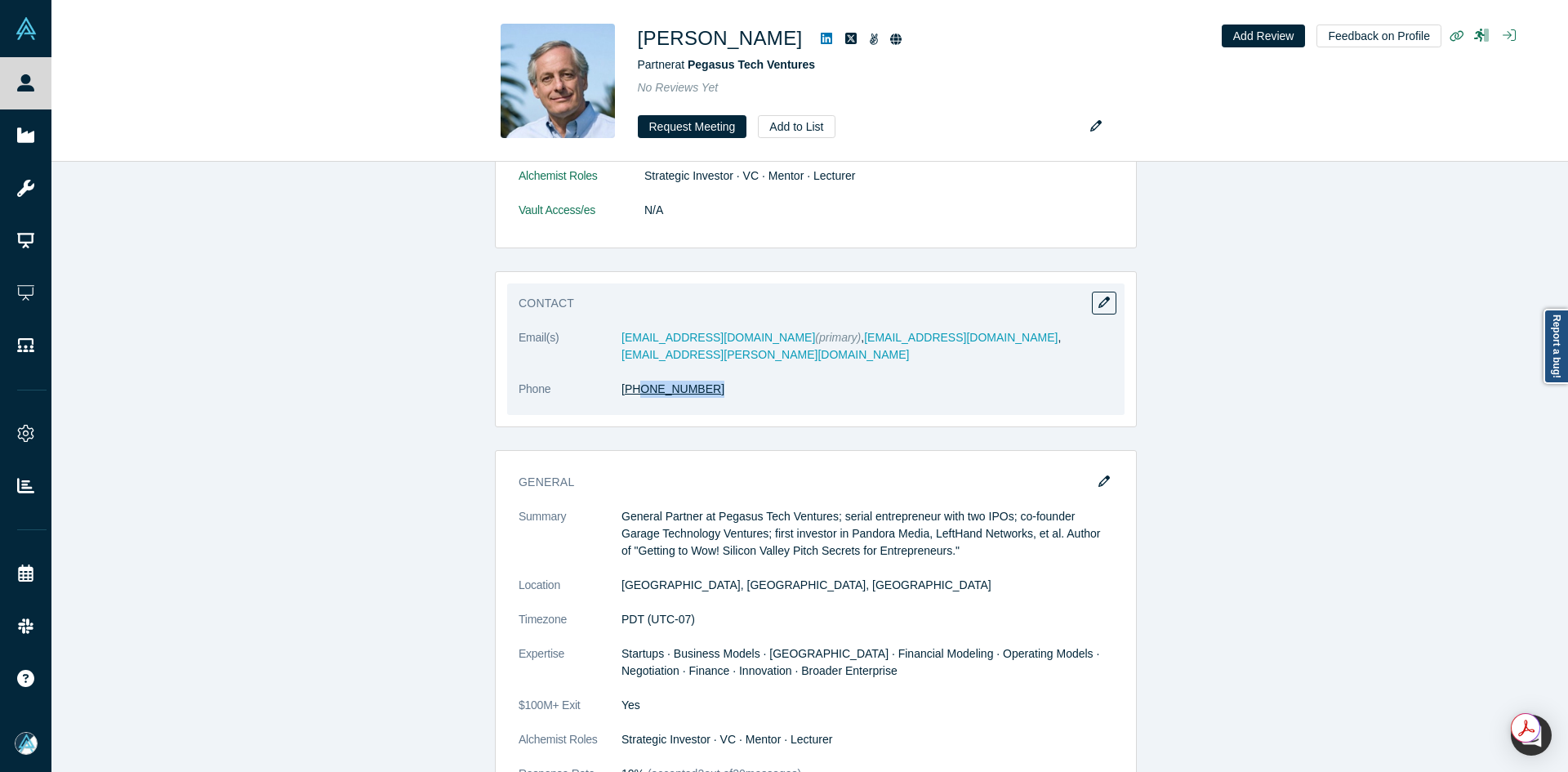
drag, startPoint x: 692, startPoint y: 379, endPoint x: 632, endPoint y: 379, distance: 60.0
click at [632, 381] on dd "(650) 269-3819" at bounding box center [867, 390] width 492 height 18
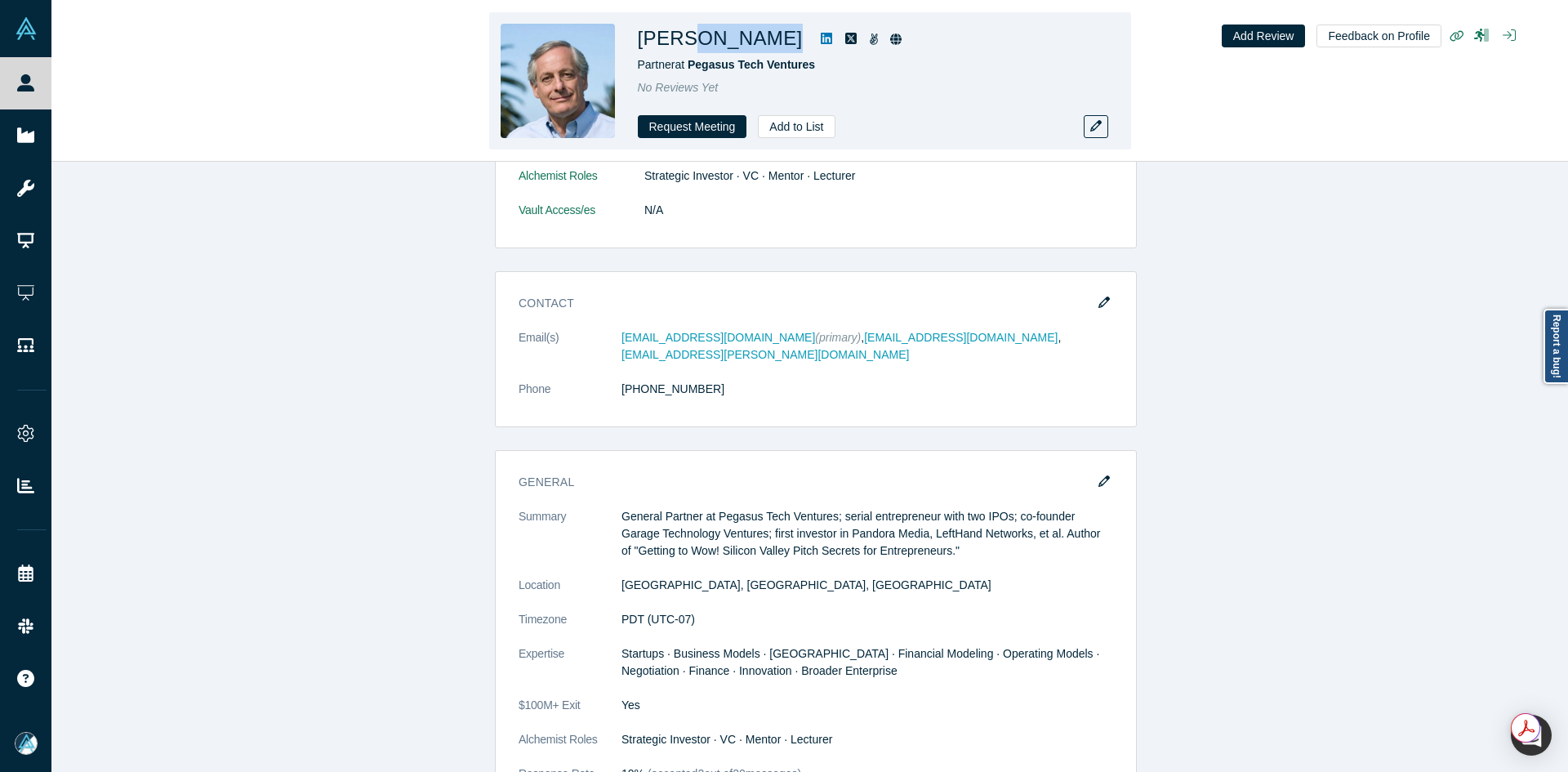
drag, startPoint x: 745, startPoint y: 35, endPoint x: 707, endPoint y: 32, distance: 38.1
click at [674, 37] on div "Bill Reichert" at bounding box center [867, 38] width 457 height 29
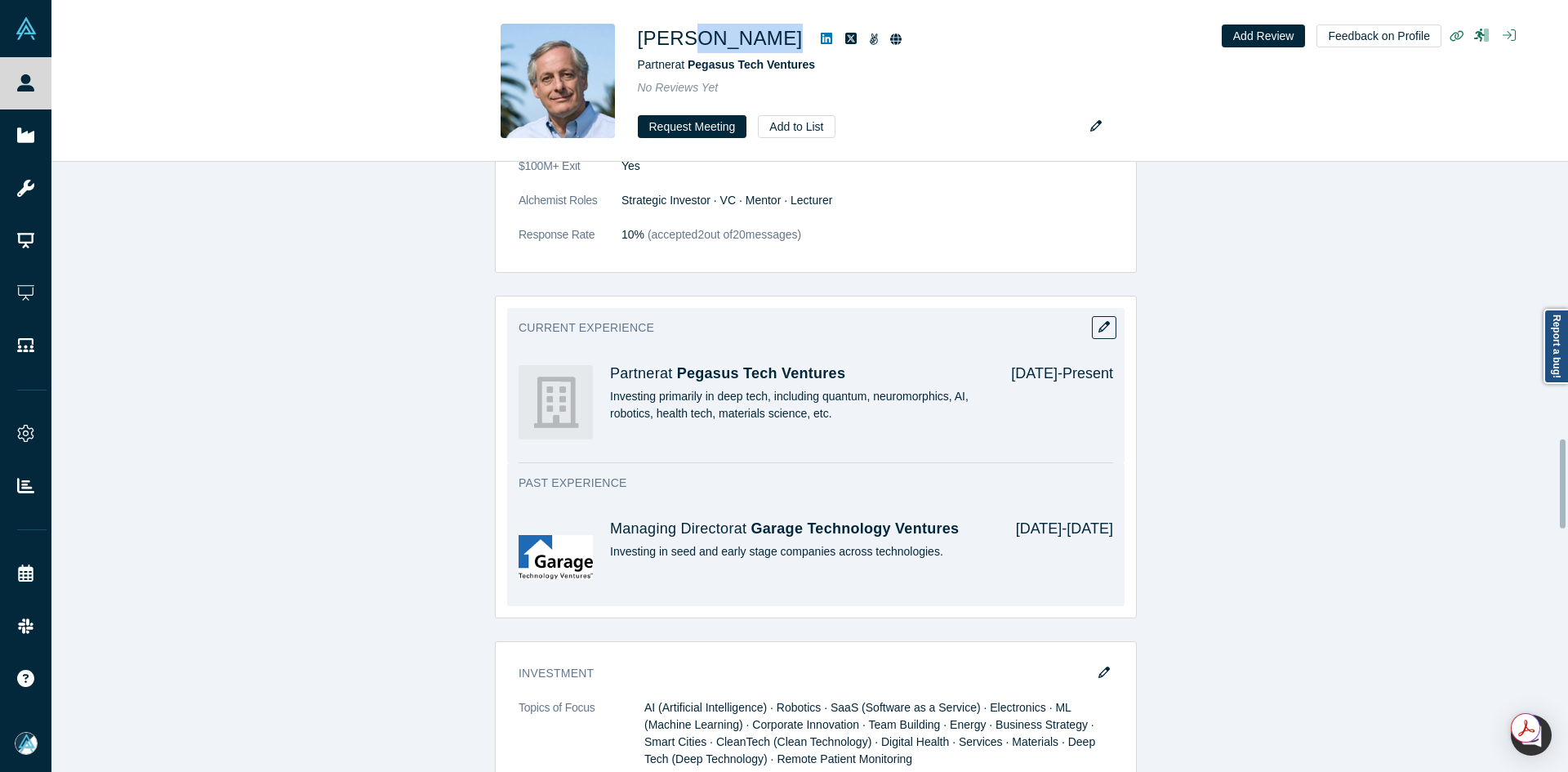
scroll to position [1909, 0]
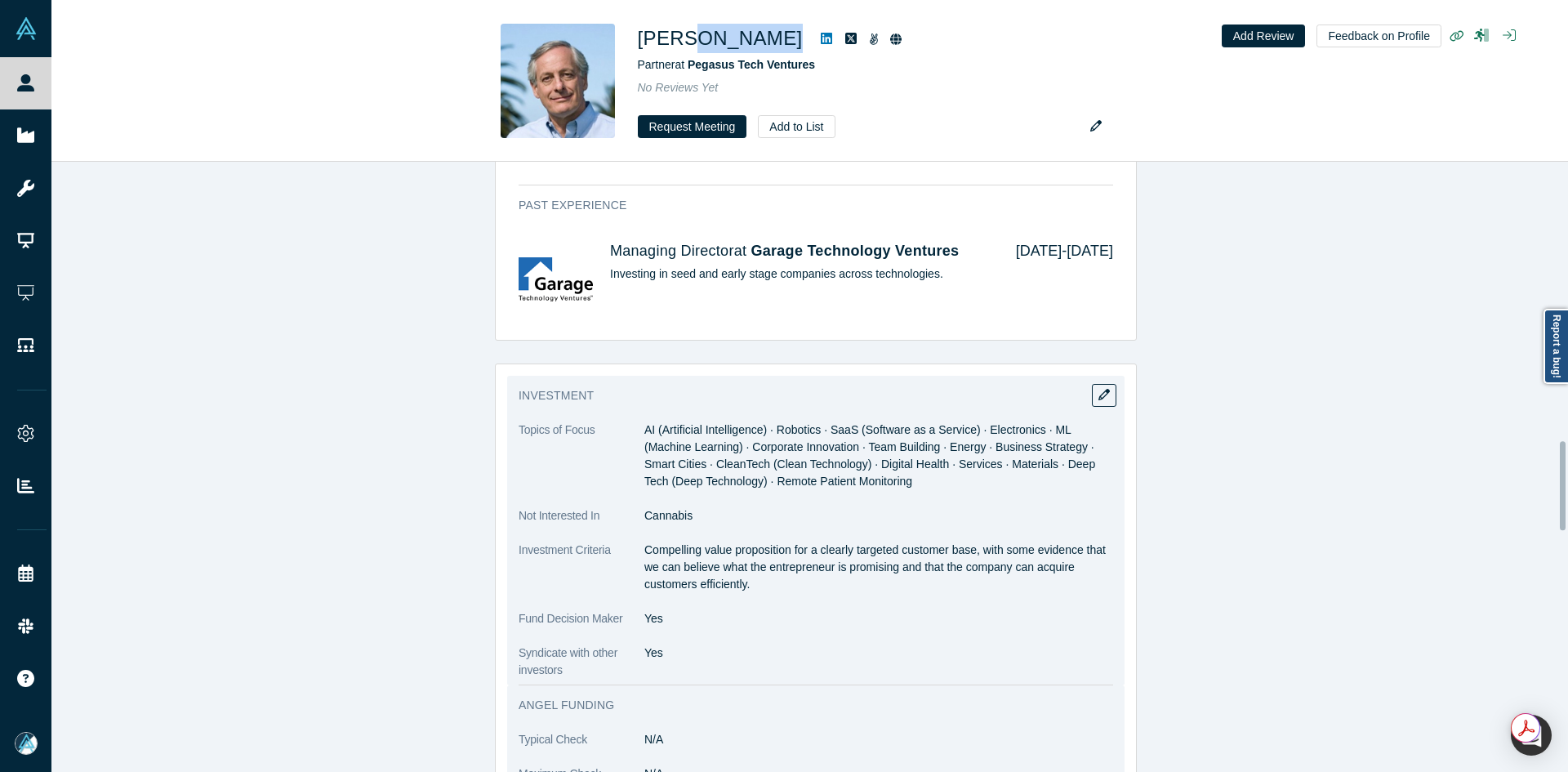
drag, startPoint x: 640, startPoint y: 532, endPoint x: 795, endPoint y: 572, distance: 160.1
click at [795, 572] on p "Compelling value proposition for a clearly targeted customer base, with some ev…" at bounding box center [879, 567] width 469 height 52
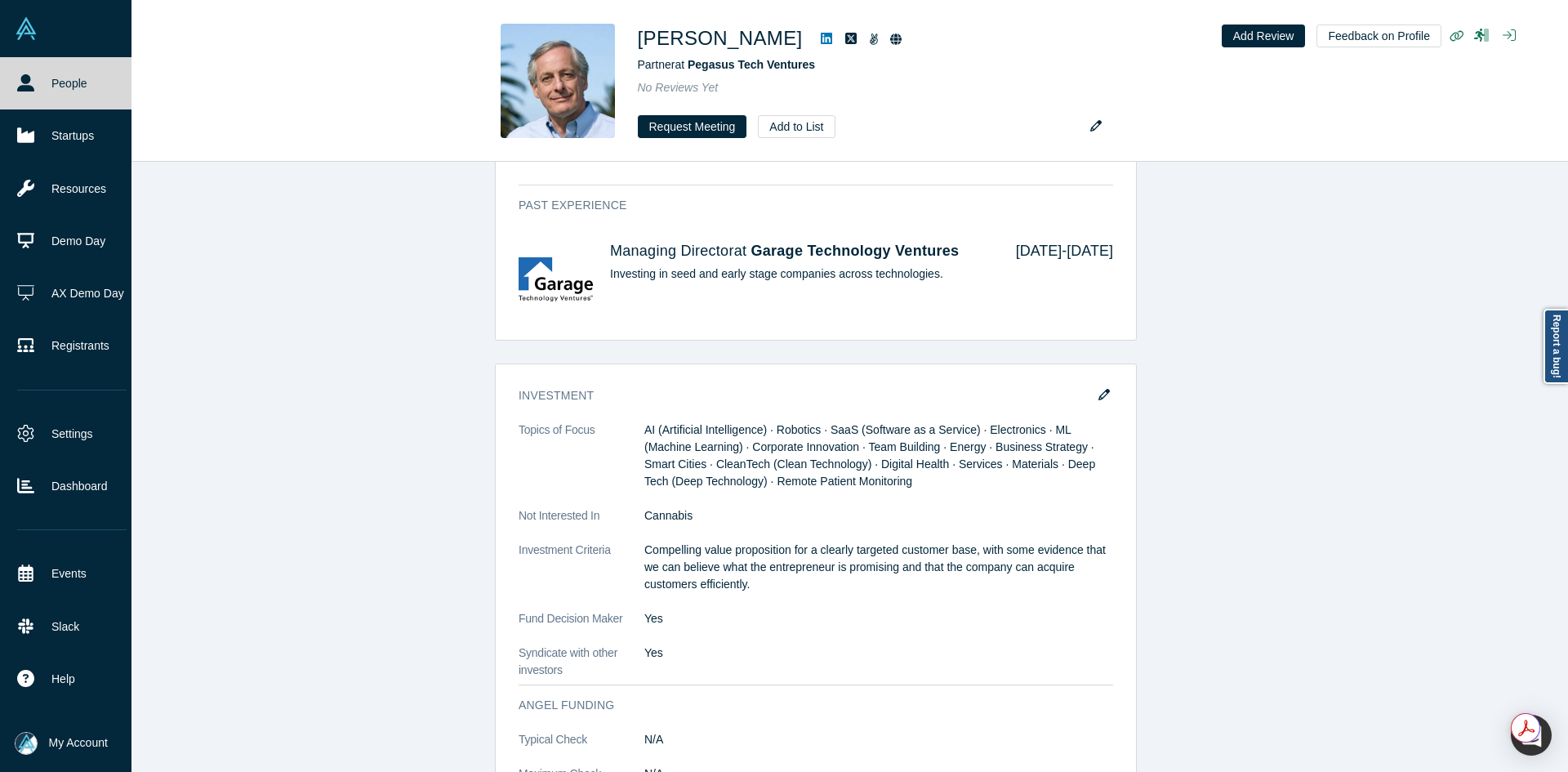
click at [50, 70] on div "People Startups Resources Demo Day AX Demo Day Registrants Settings Dashboard E…" at bounding box center [784, 386] width 1568 height 772
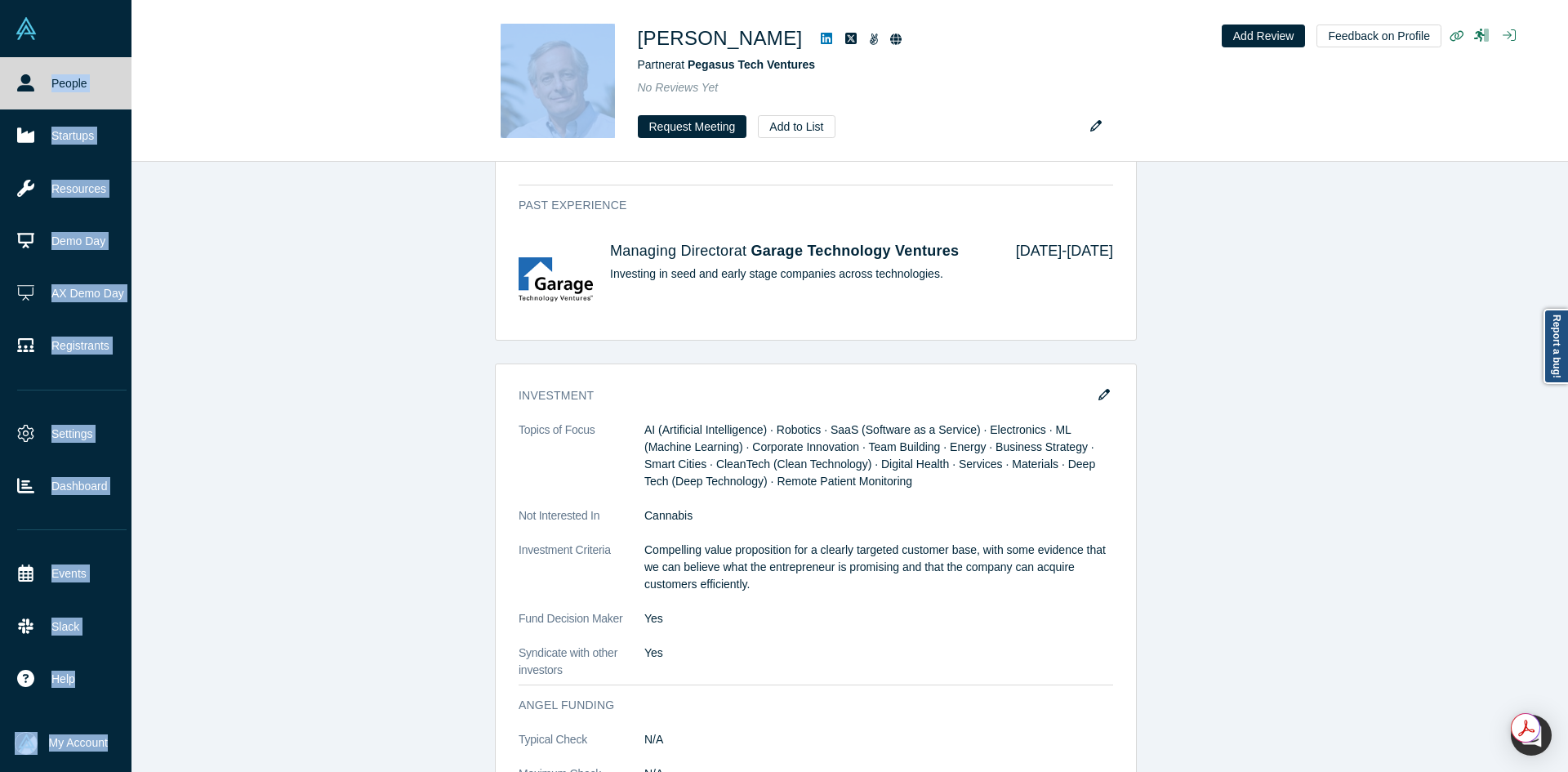
scroll to position [0, 17]
click at [40, 74] on link "People" at bounding box center [72, 83] width 144 height 53
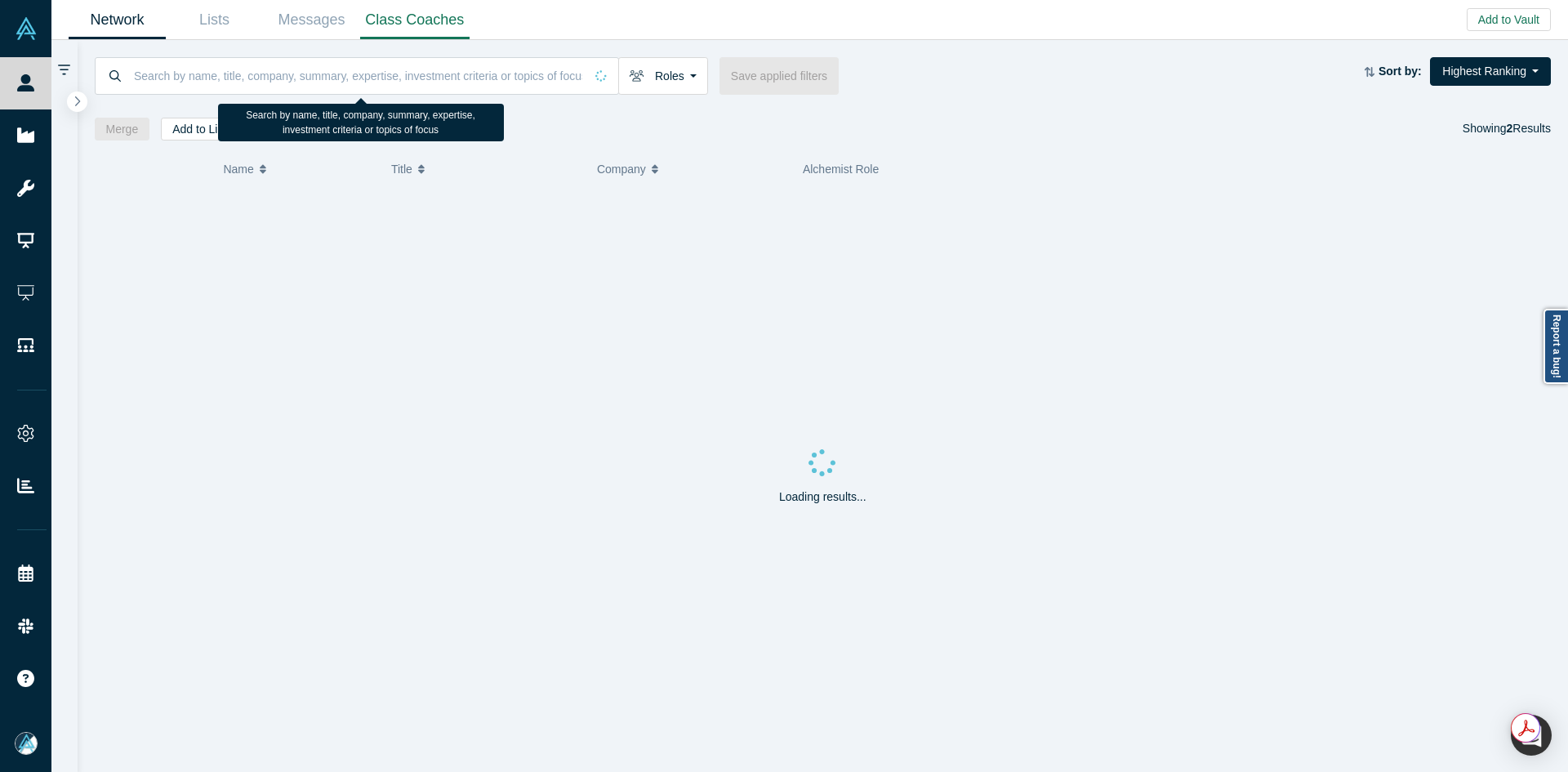
drag, startPoint x: 40, startPoint y: 74, endPoint x: 447, endPoint y: 0, distance: 413.7
click at [248, 86] on input at bounding box center [358, 76] width 452 height 39
paste input "Marco Smit"
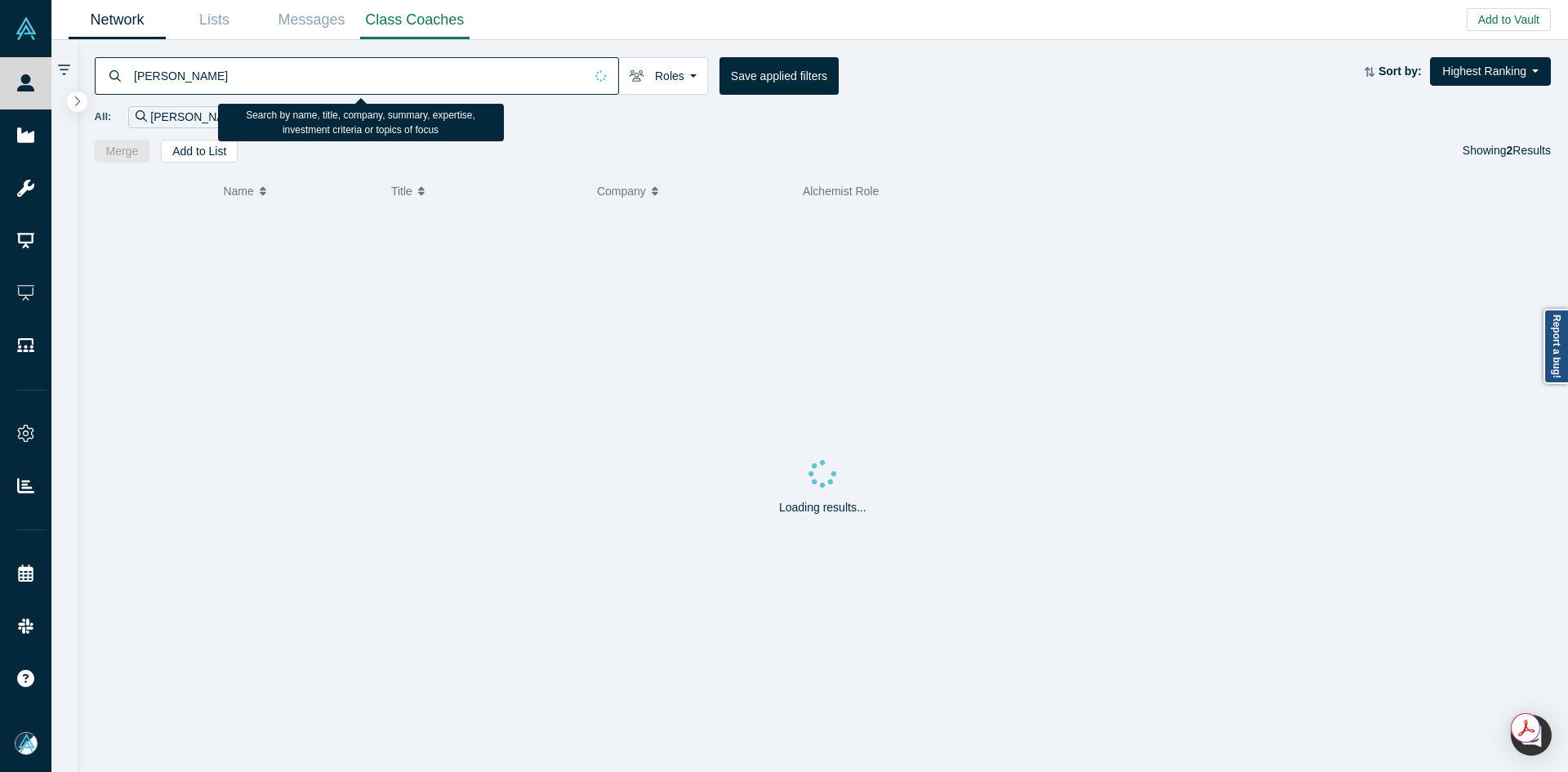
type input "Marco Smit"
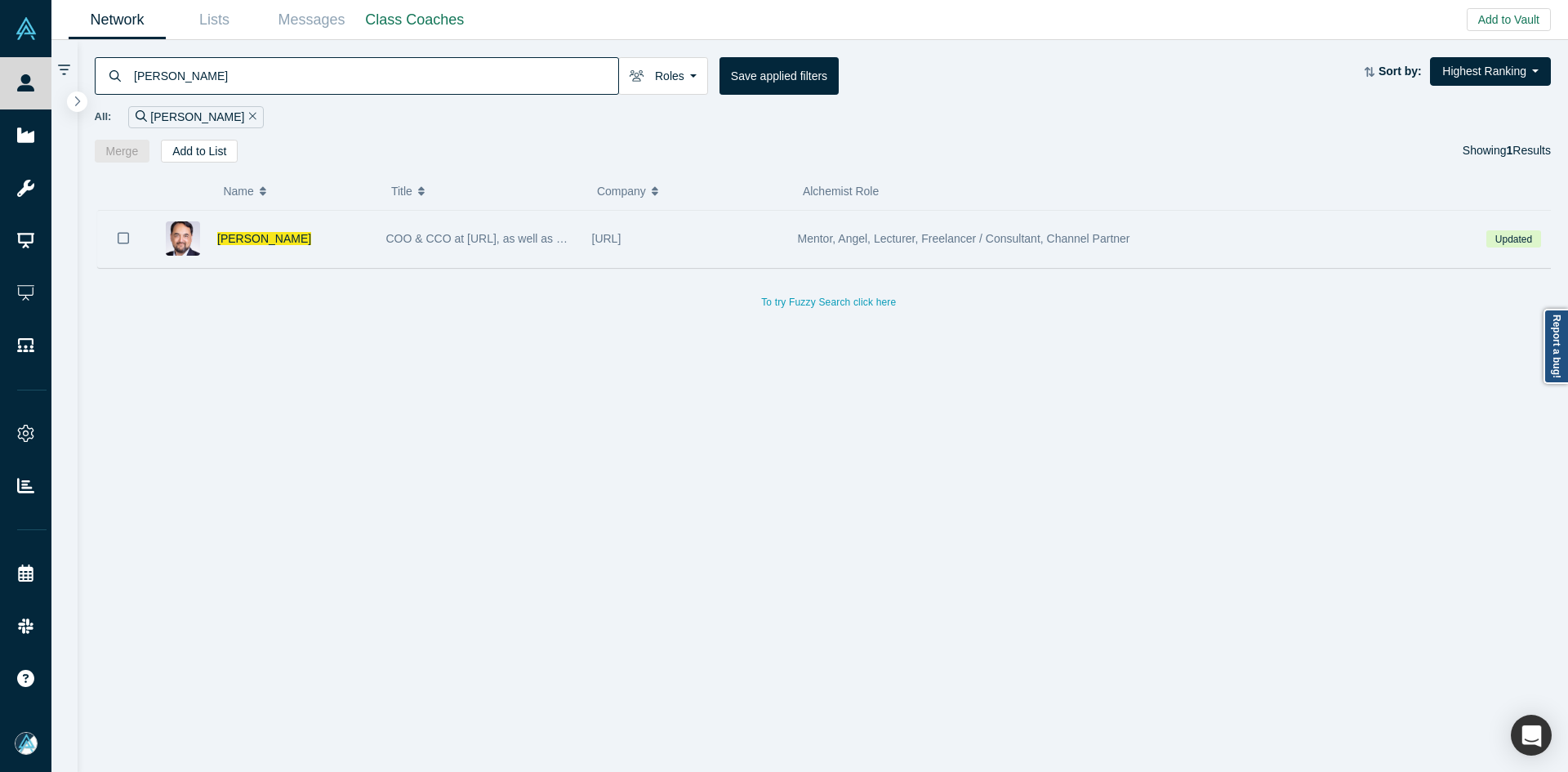
click at [123, 237] on icon "Bookmark" at bounding box center [123, 238] width 11 height 16
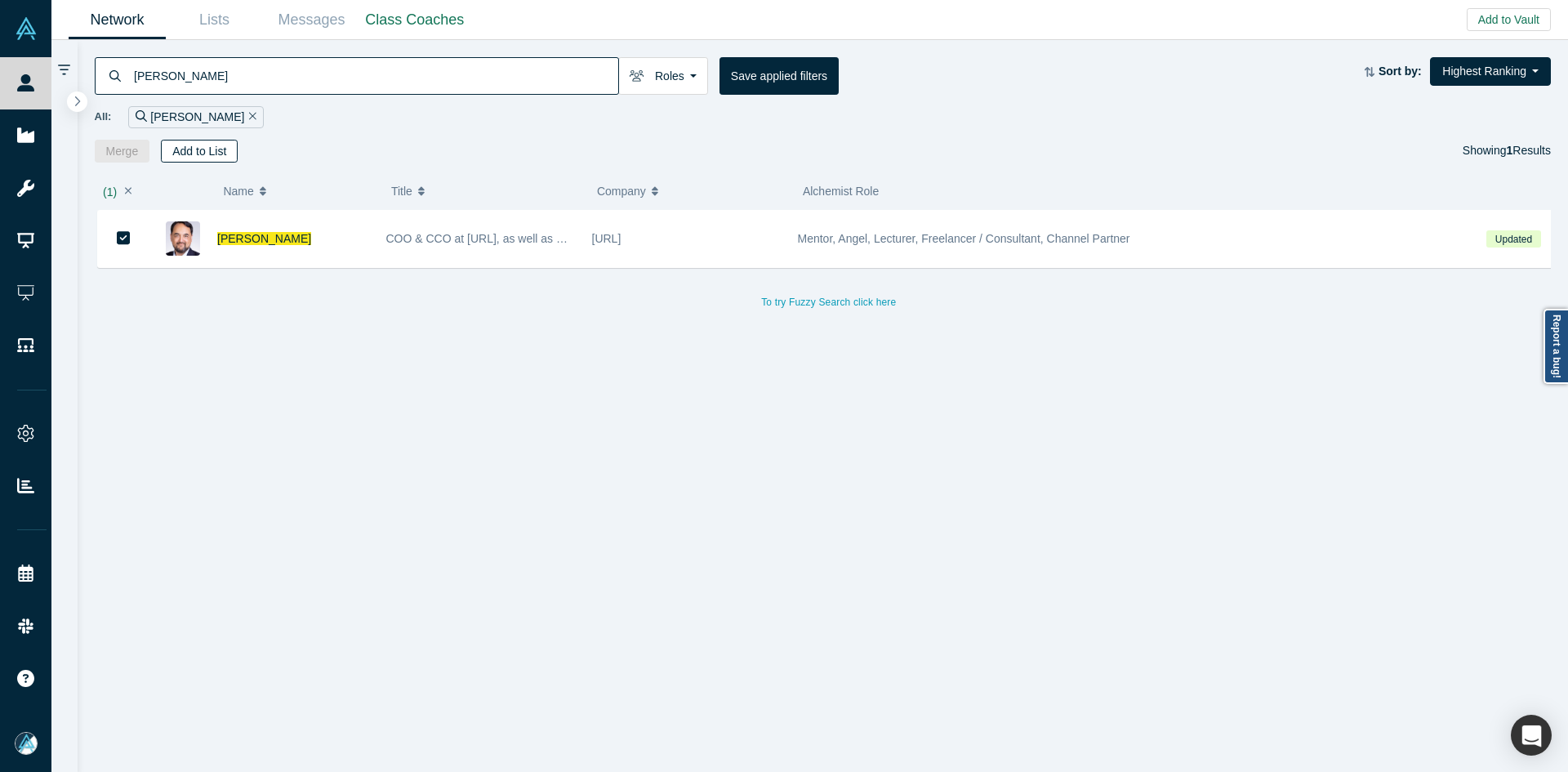
click at [199, 154] on button "Add to List" at bounding box center [198, 151] width 76 height 23
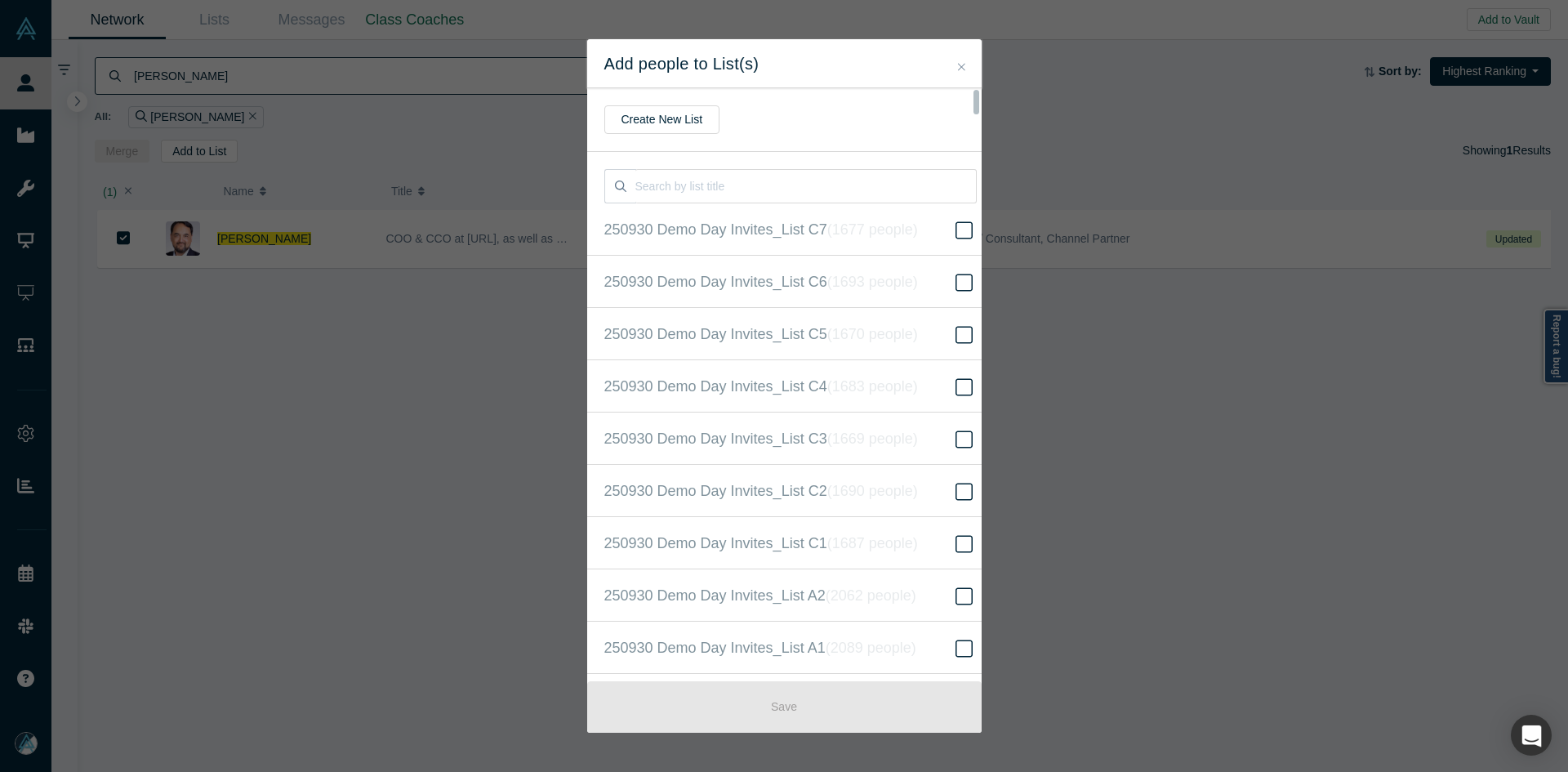
click at [901, 726] on label "250930 Demo Day Invites_Base List ( 16520 people )" at bounding box center [790, 753] width 406 height 53
click at [0, 0] on input "250930 Demo Day Invites_Base List ( 16520 people )" at bounding box center [0, 0] width 0 height 0
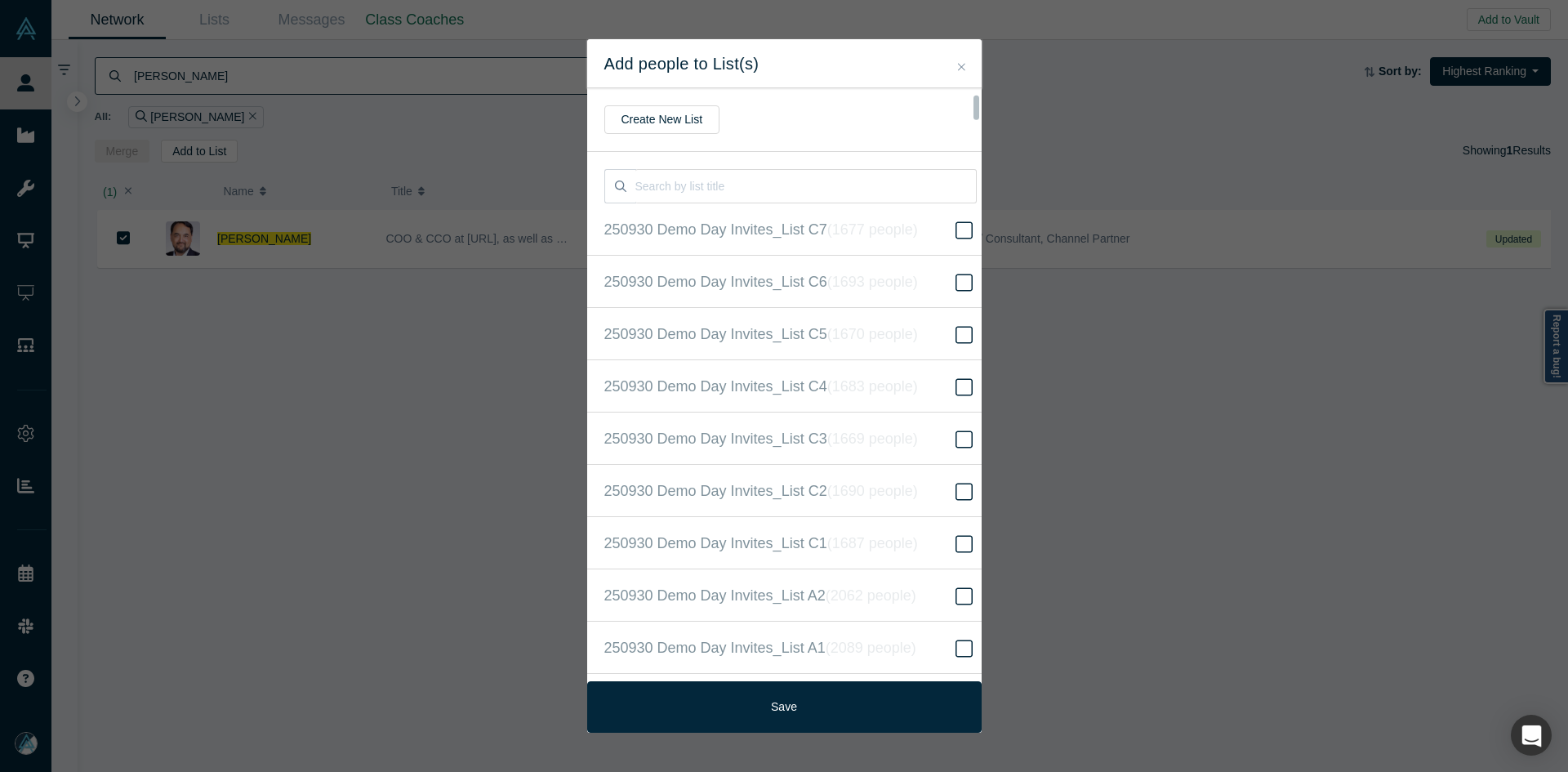
scroll to position [367, 0]
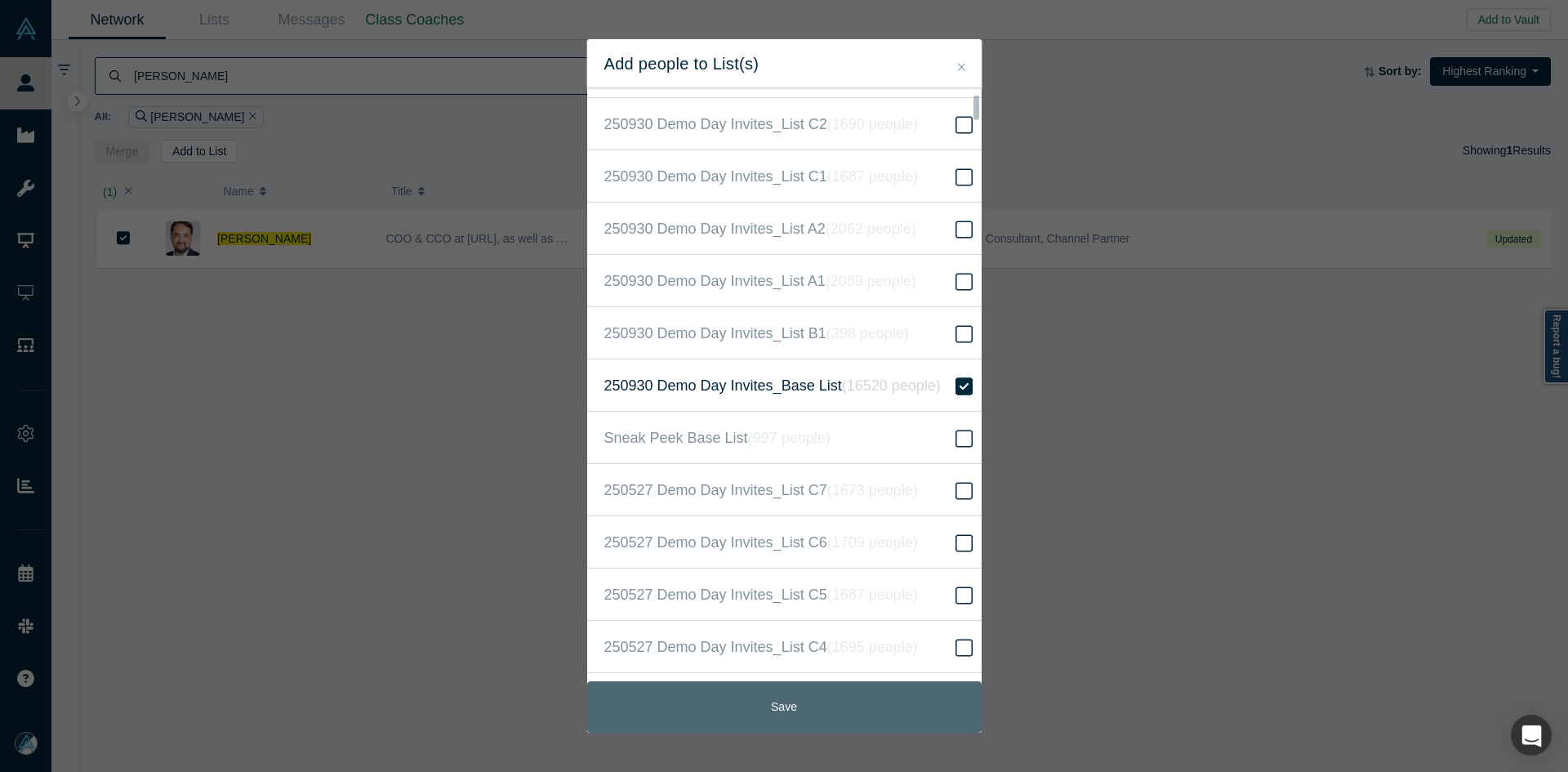
click at [860, 706] on button "Save" at bounding box center [784, 707] width 394 height 52
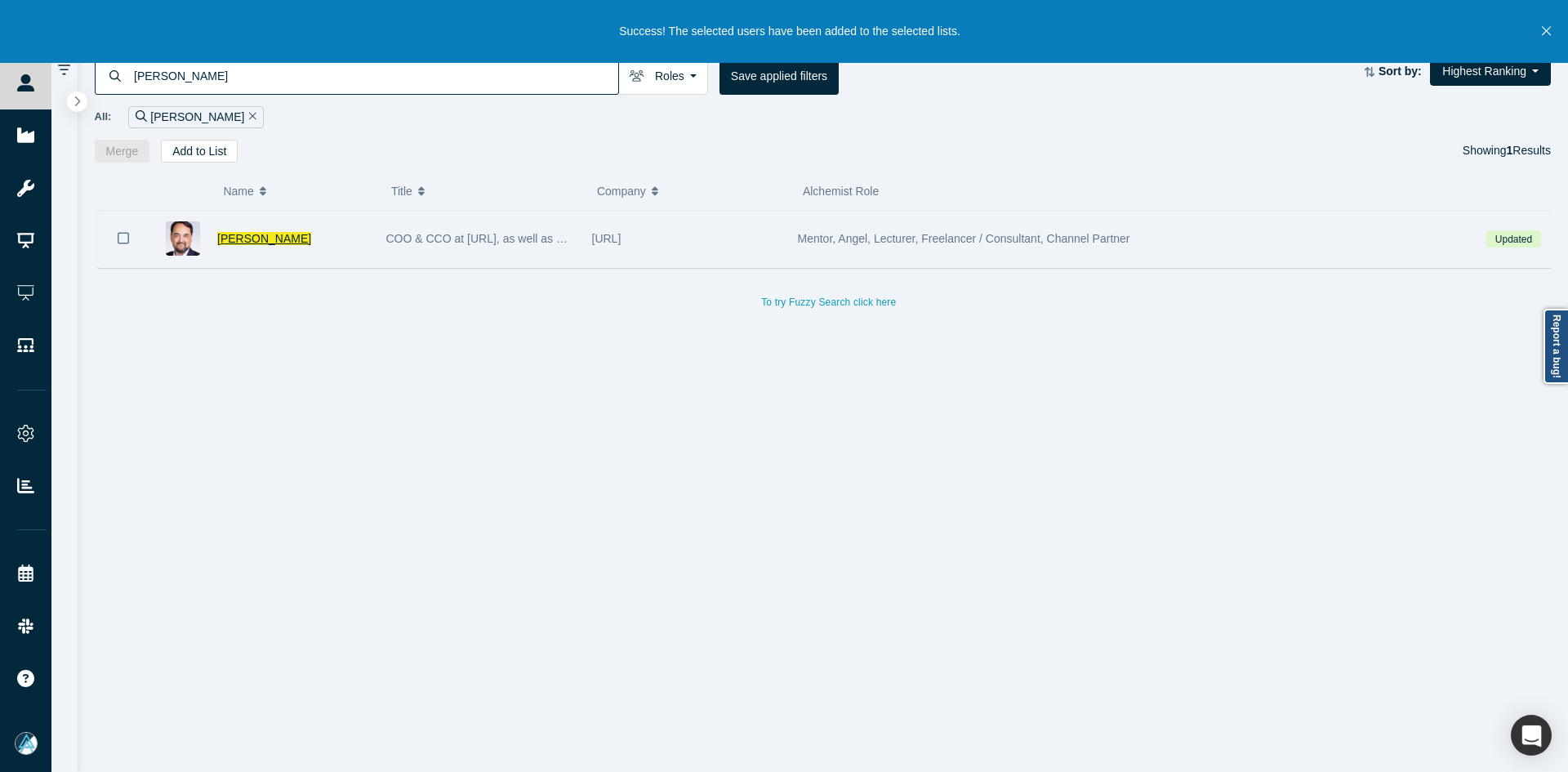
click at [254, 242] on span "Marco Smit" at bounding box center [263, 238] width 94 height 13
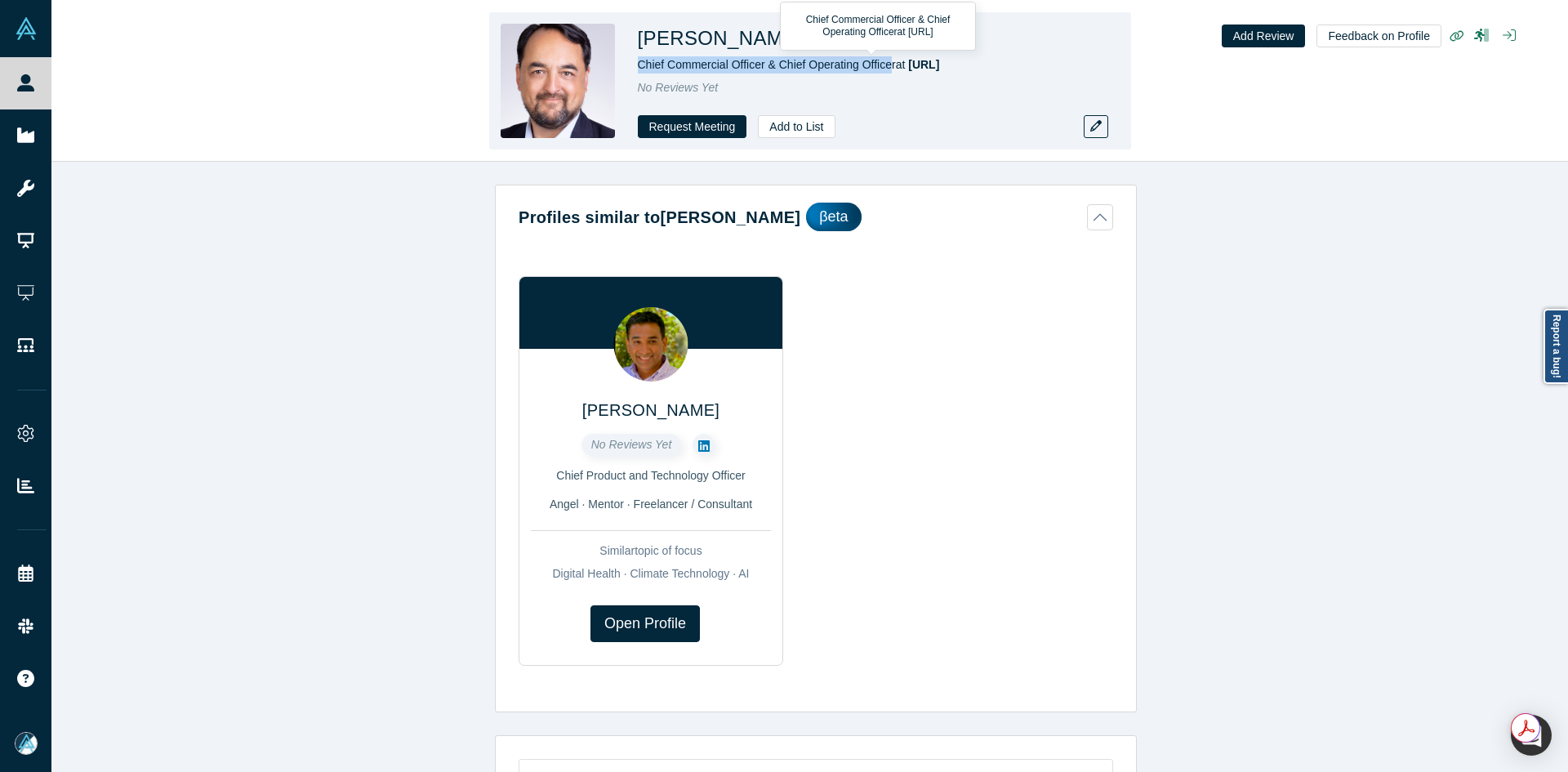
drag, startPoint x: 893, startPoint y: 65, endPoint x: 639, endPoint y: 67, distance: 254.0
click at [639, 67] on span "Chief Commercial Officer & Chief Operating Officer at domelabs.ai" at bounding box center [789, 64] width 302 height 13
drag, startPoint x: 934, startPoint y: 76, endPoint x: 911, endPoint y: 74, distance: 23.1
click at [911, 74] on div "Marco Smit Chief Commercial Officer & Chief Operating Officer at domelabs.ai No…" at bounding box center [867, 81] width 457 height 114
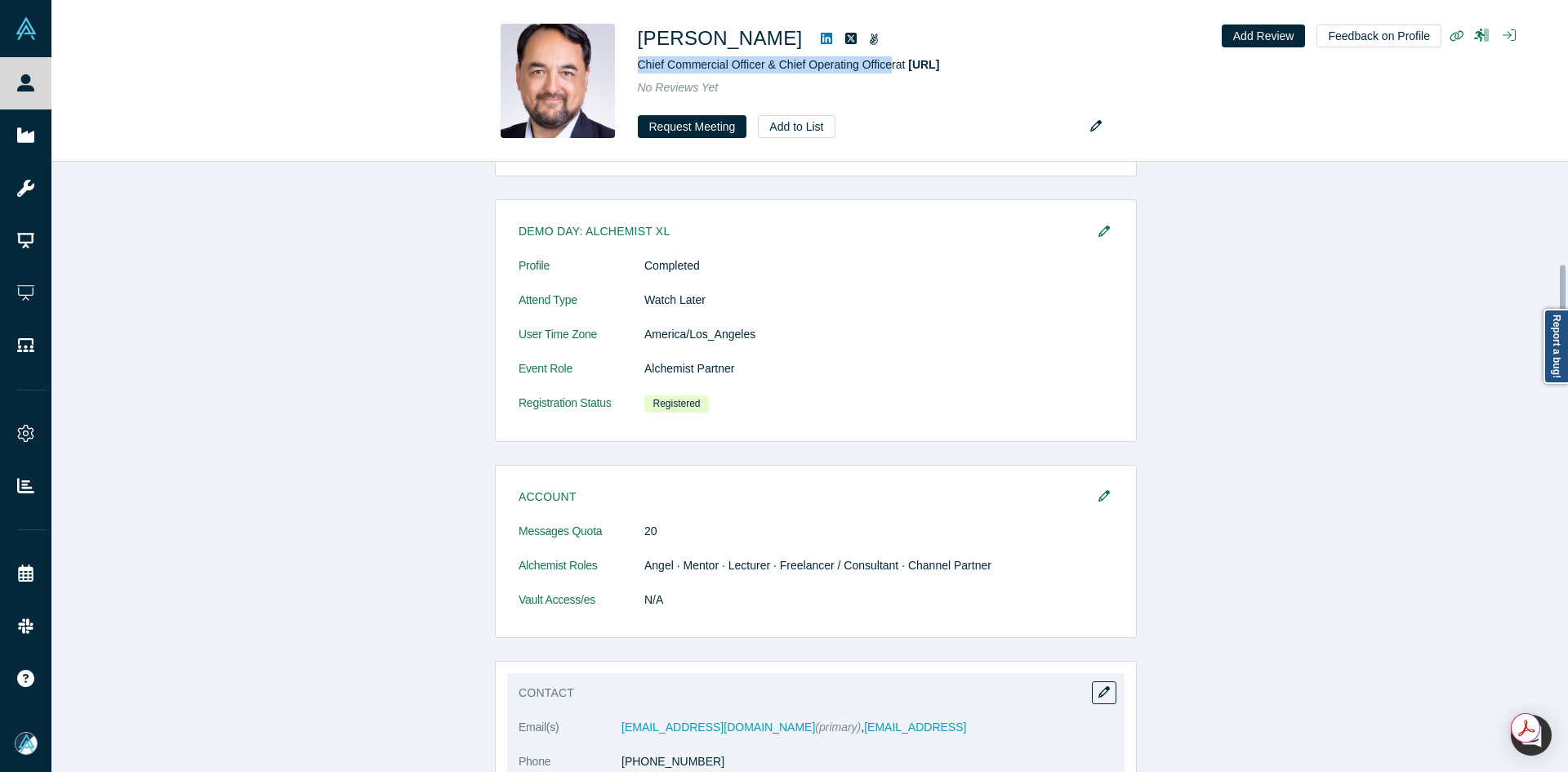
scroll to position [817, 0]
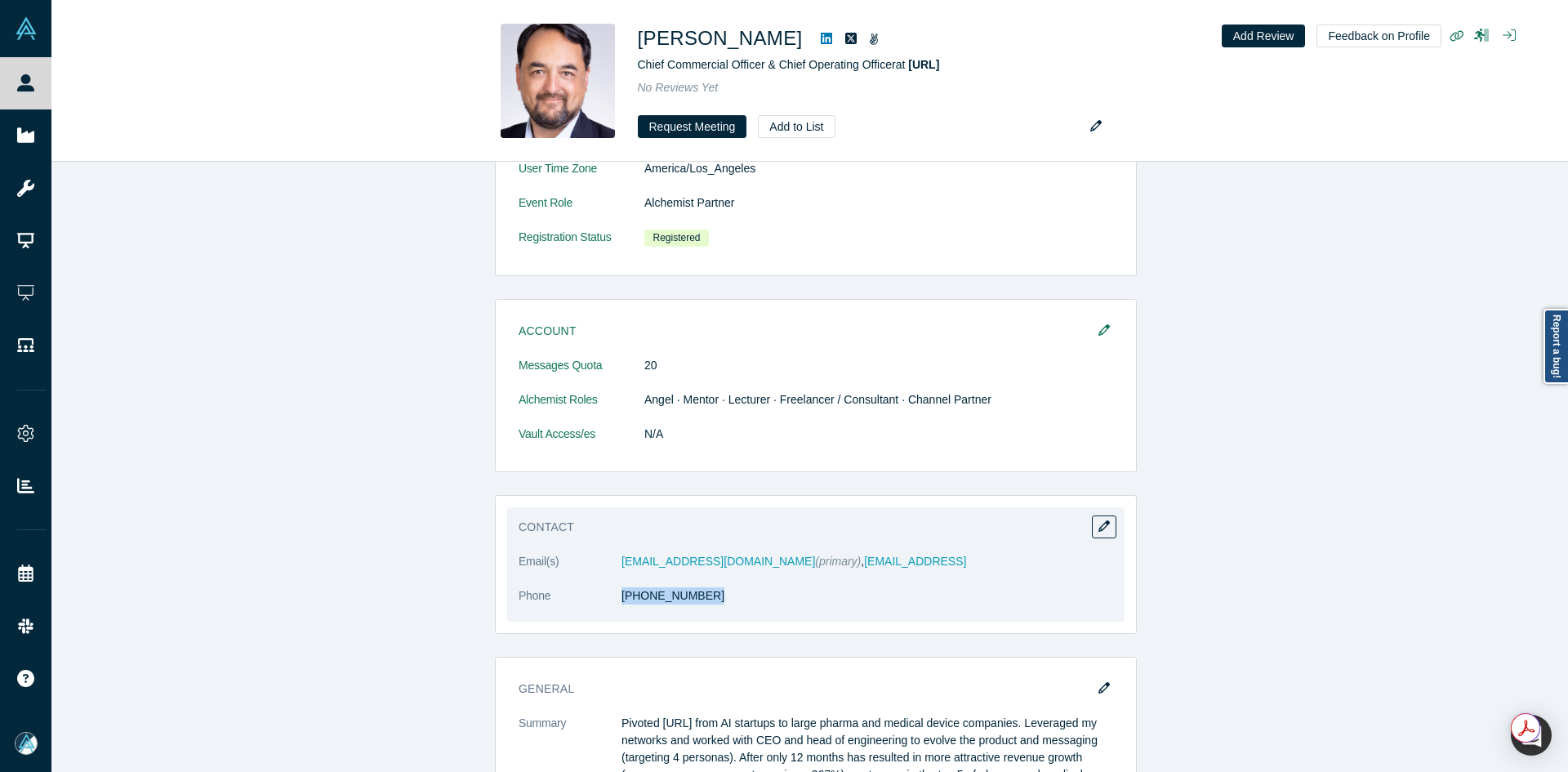
drag, startPoint x: 695, startPoint y: 611, endPoint x: 622, endPoint y: 617, distance: 73.2
click at [622, 617] on dl "Email(s) msmit20@gmail.com (primary) , marco@domelabs.ai Phone (832) 877-5498" at bounding box center [816, 588] width 594 height 69
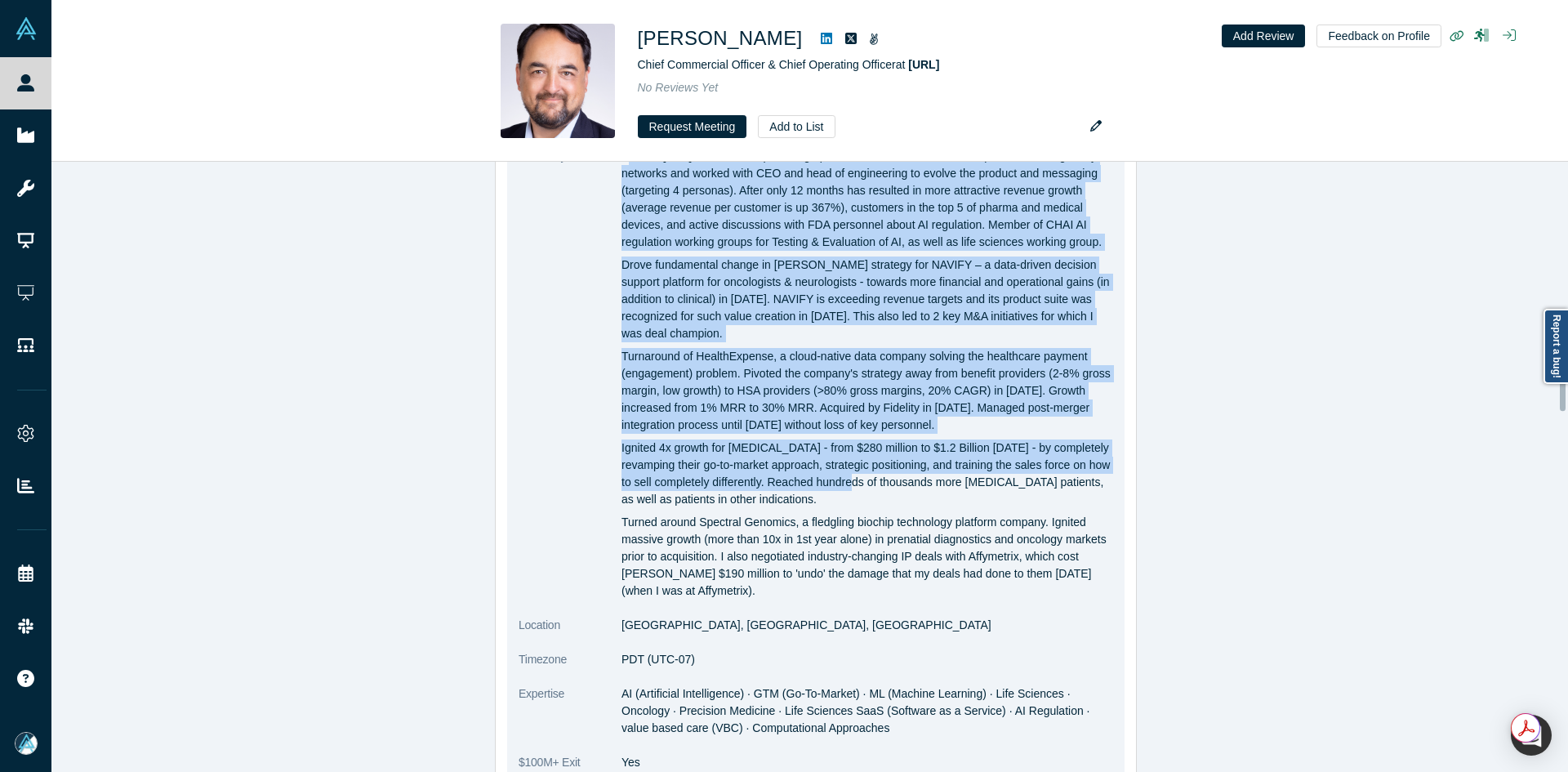
scroll to position [1389, 0]
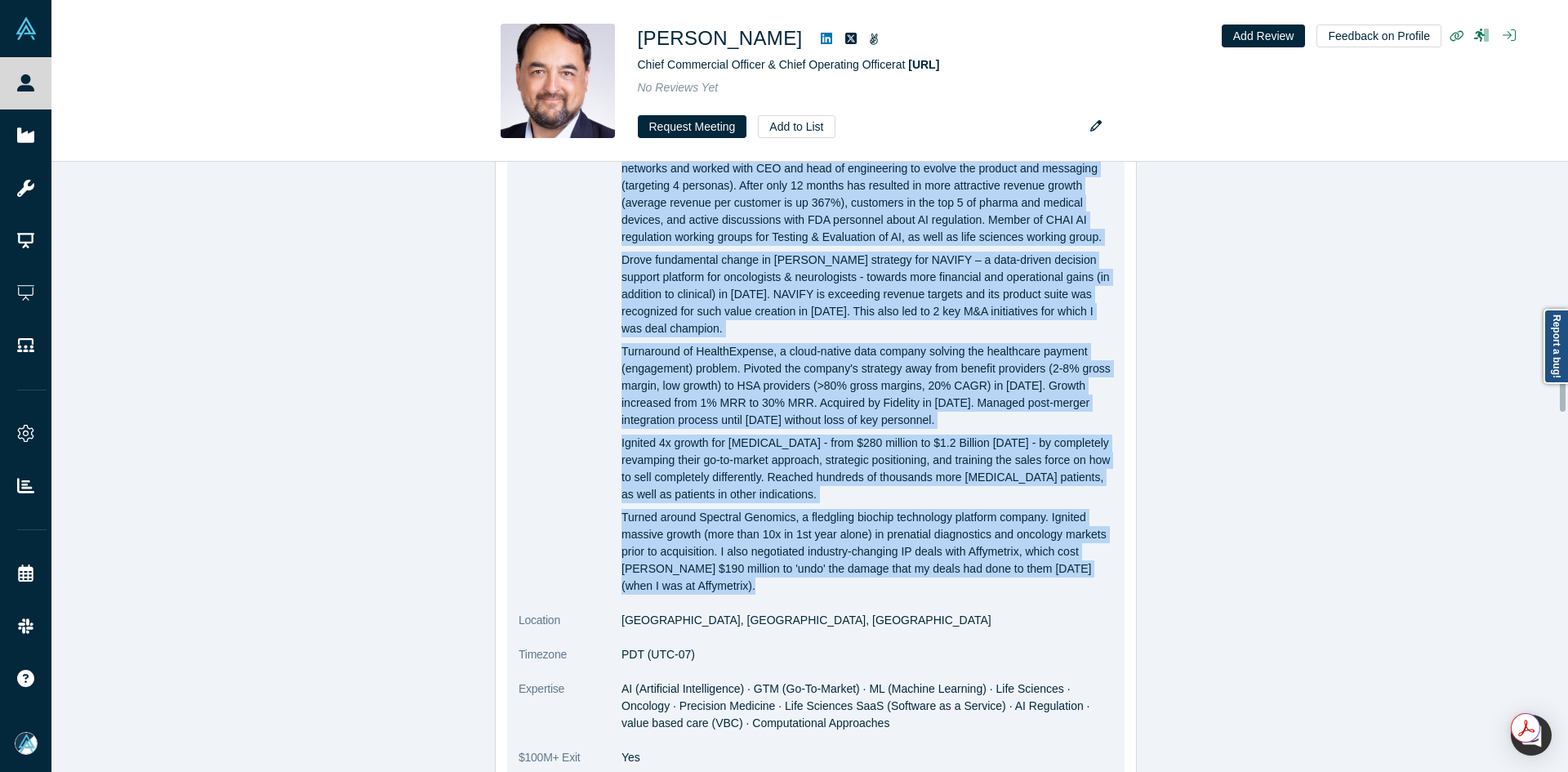
drag, startPoint x: 619, startPoint y: 390, endPoint x: 872, endPoint y: 619, distance: 341.2
click at [872, 619] on dl "Summary Pivoted Gesund.ai from AI startups to large pharma and medical device c…" at bounding box center [816, 498] width 594 height 710
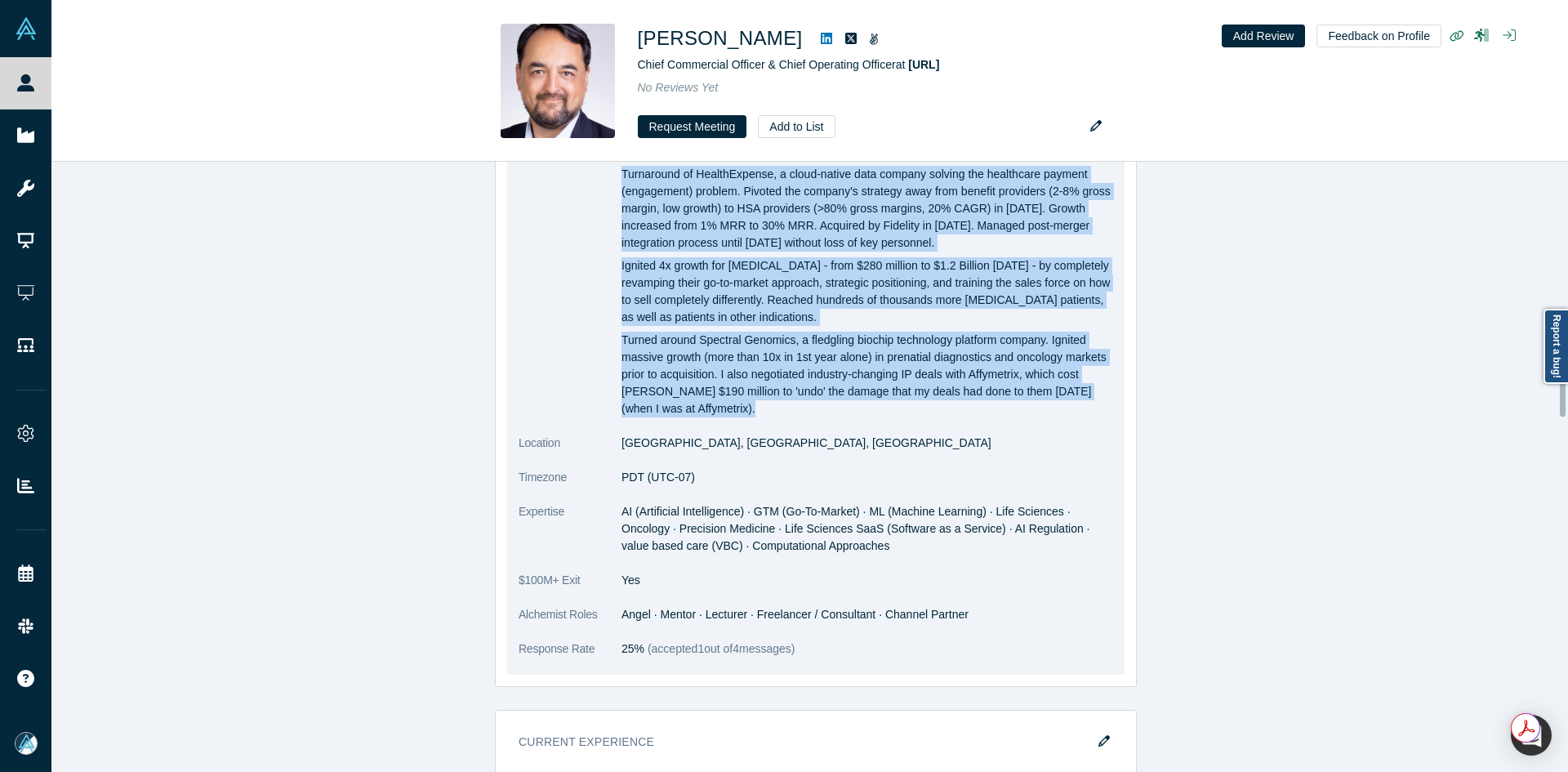
scroll to position [1798, 0]
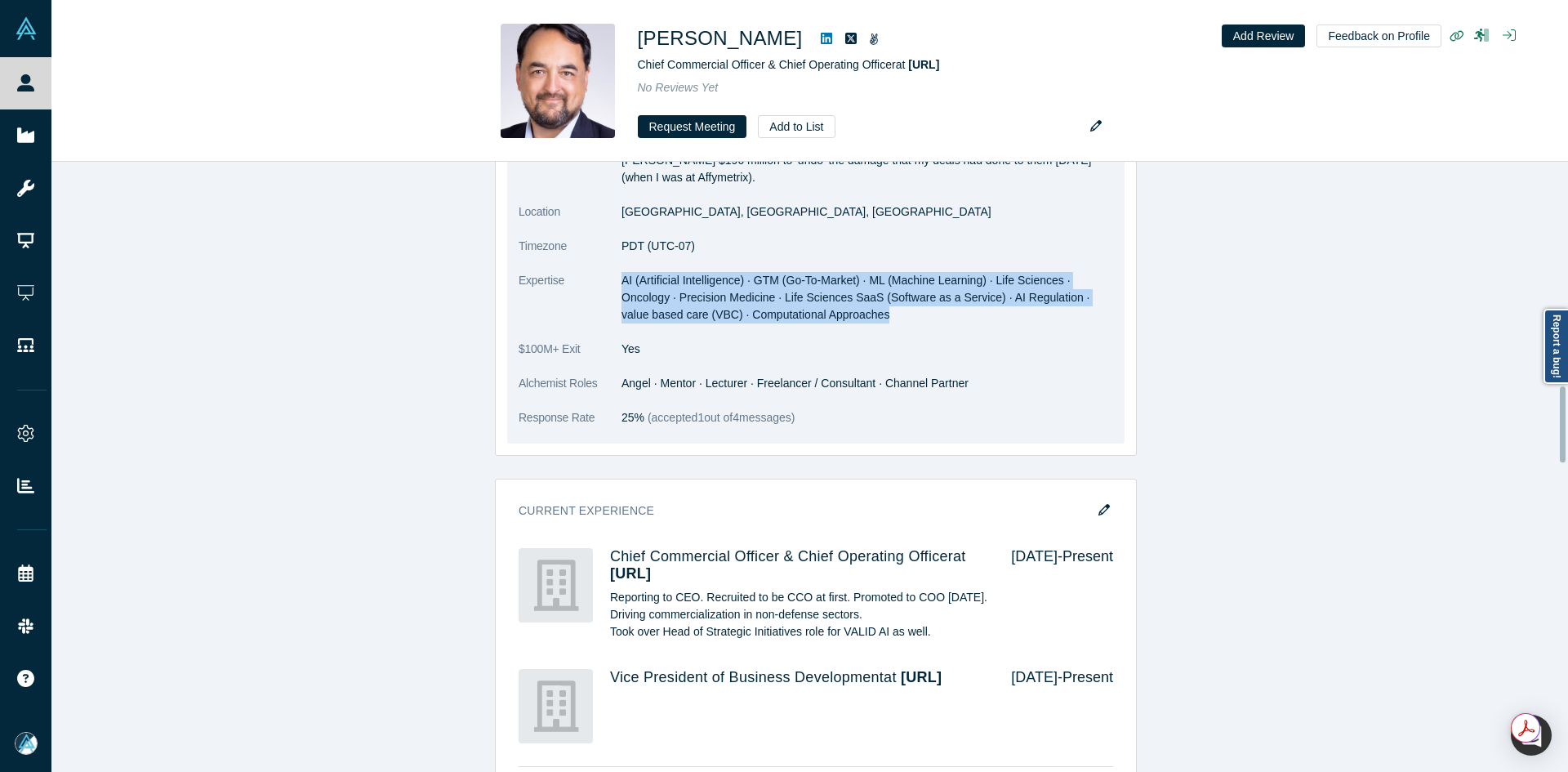
drag, startPoint x: 619, startPoint y: 295, endPoint x: 824, endPoint y: 326, distance: 207.3
click at [824, 323] on dd "AI (Artificial Intelligence) · GTM (Go-To-Market) · ML (Machine Learning) · Lif…" at bounding box center [867, 298] width 492 height 52
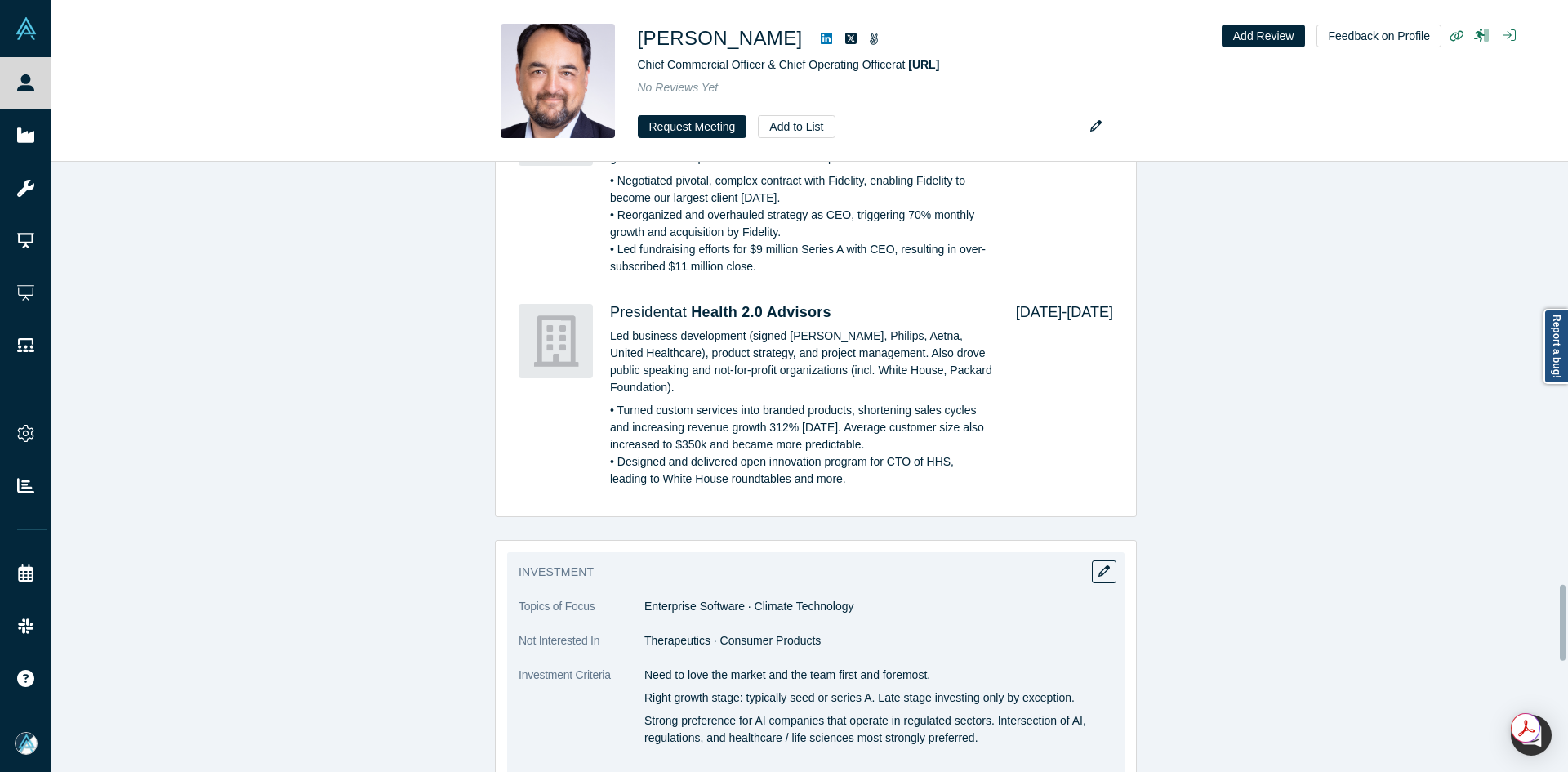
scroll to position [3432, 0]
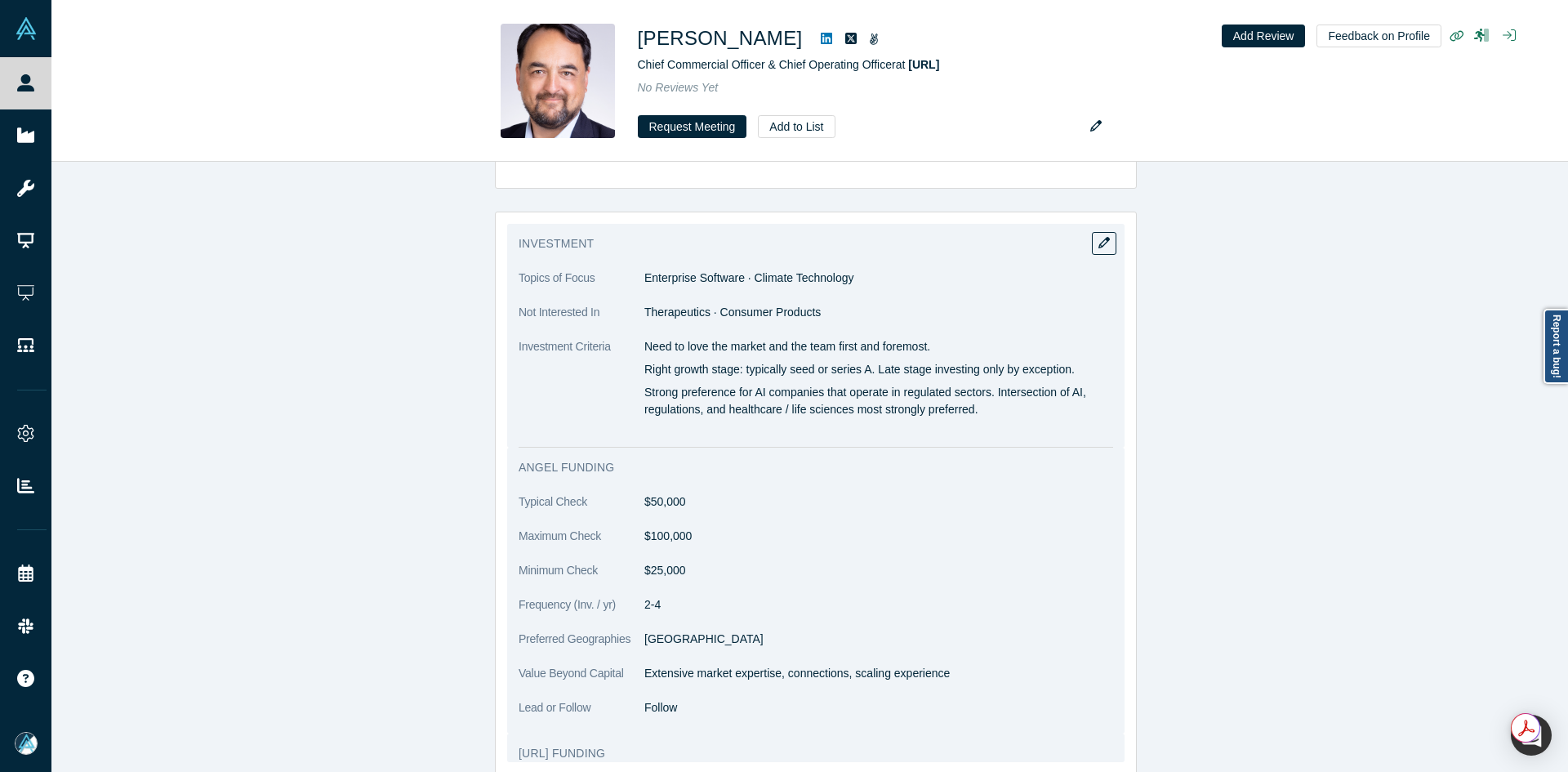
click at [787, 285] on span "Enterprise Software · Climate Technology" at bounding box center [749, 278] width 210 height 13
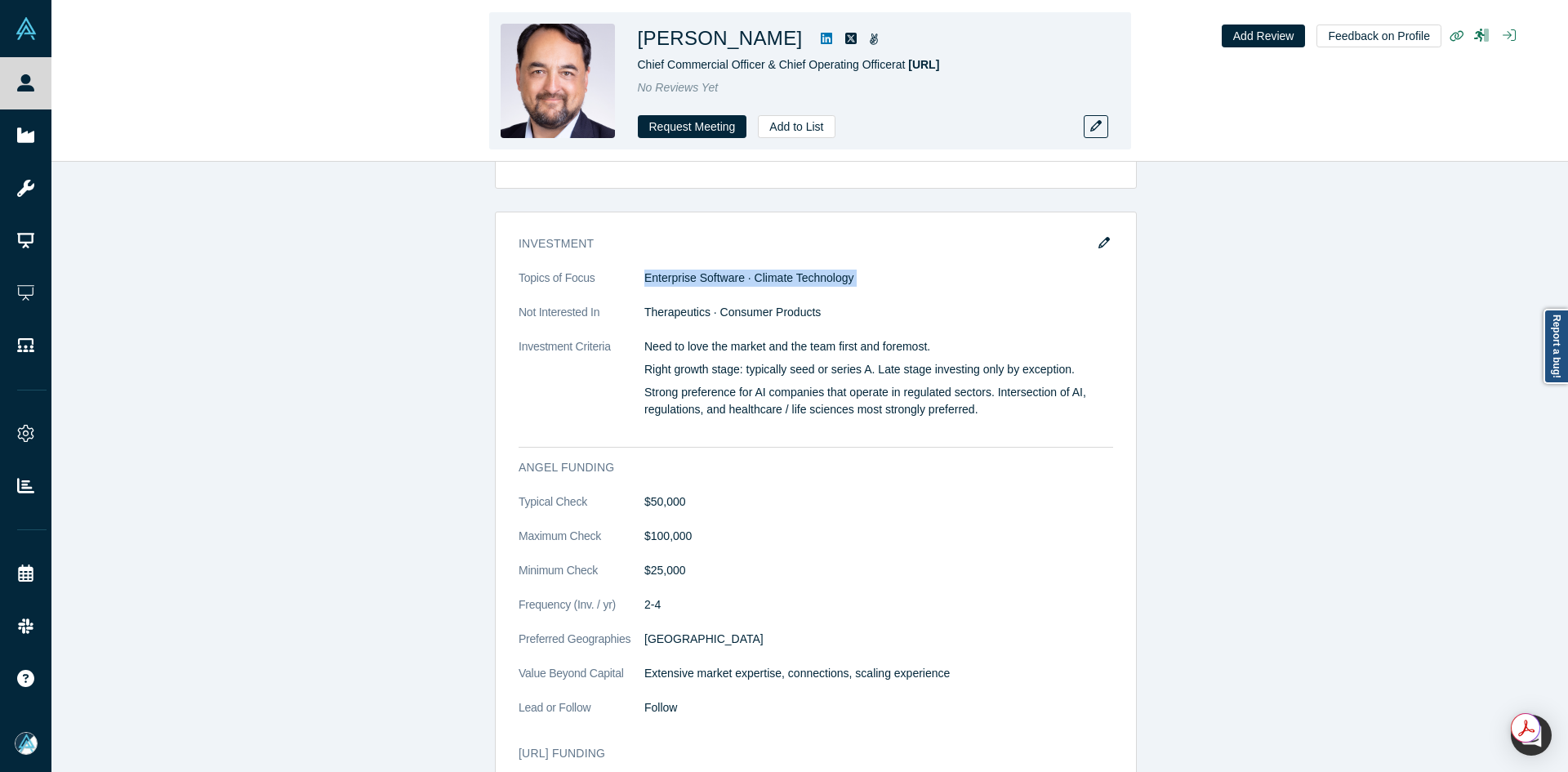
drag, startPoint x: 787, startPoint y: 345, endPoint x: 694, endPoint y: 69, distance: 291.2
click at [787, 285] on span "Enterprise Software · Climate Technology" at bounding box center [749, 278] width 210 height 13
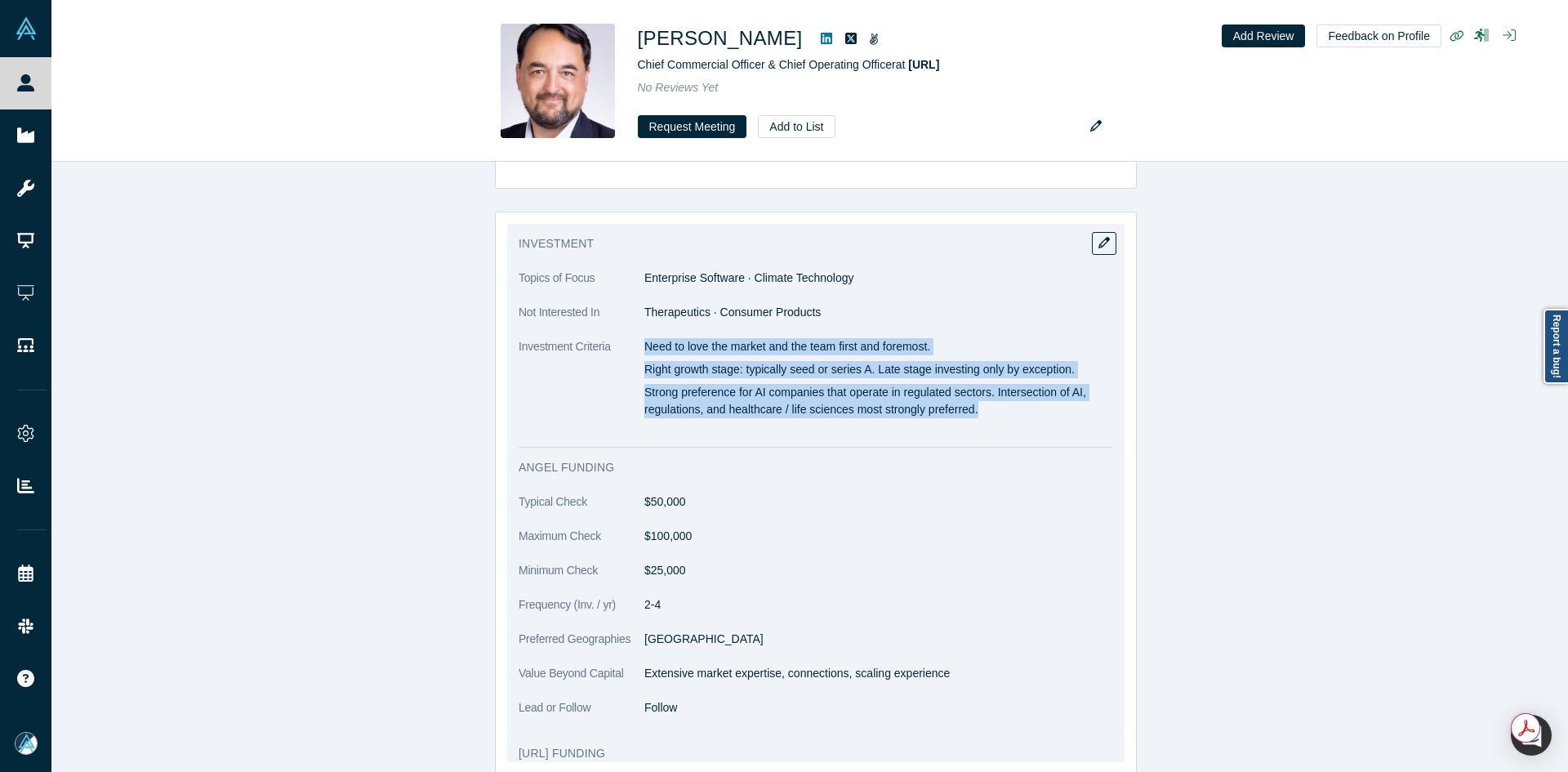
drag, startPoint x: 639, startPoint y: 413, endPoint x: 1025, endPoint y: 477, distance: 391.3
click at [1025, 418] on div "Need to love the market and the team first and foremost. Right growth stage: ty…" at bounding box center [879, 378] width 469 height 80
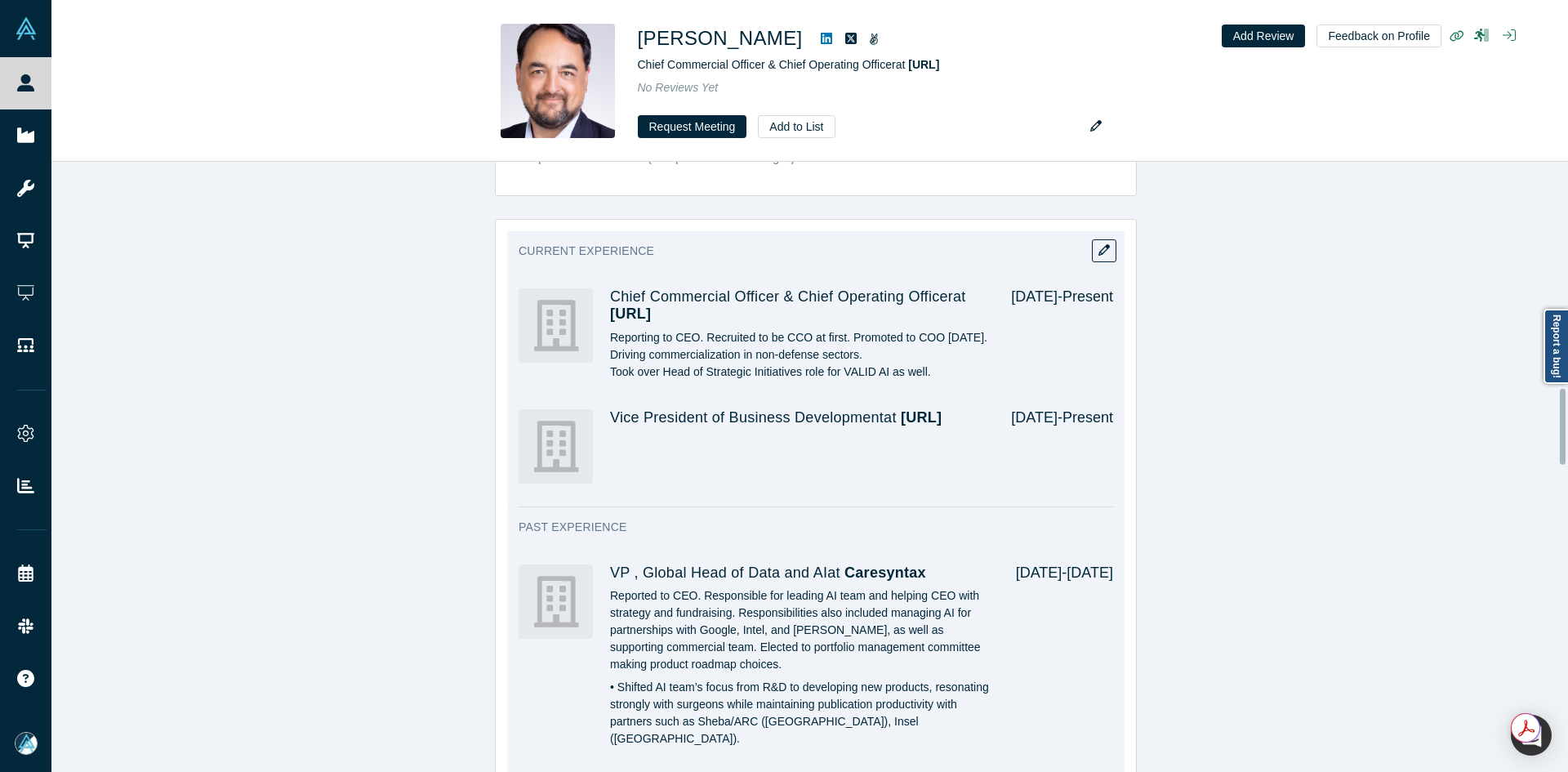
scroll to position [1798, 0]
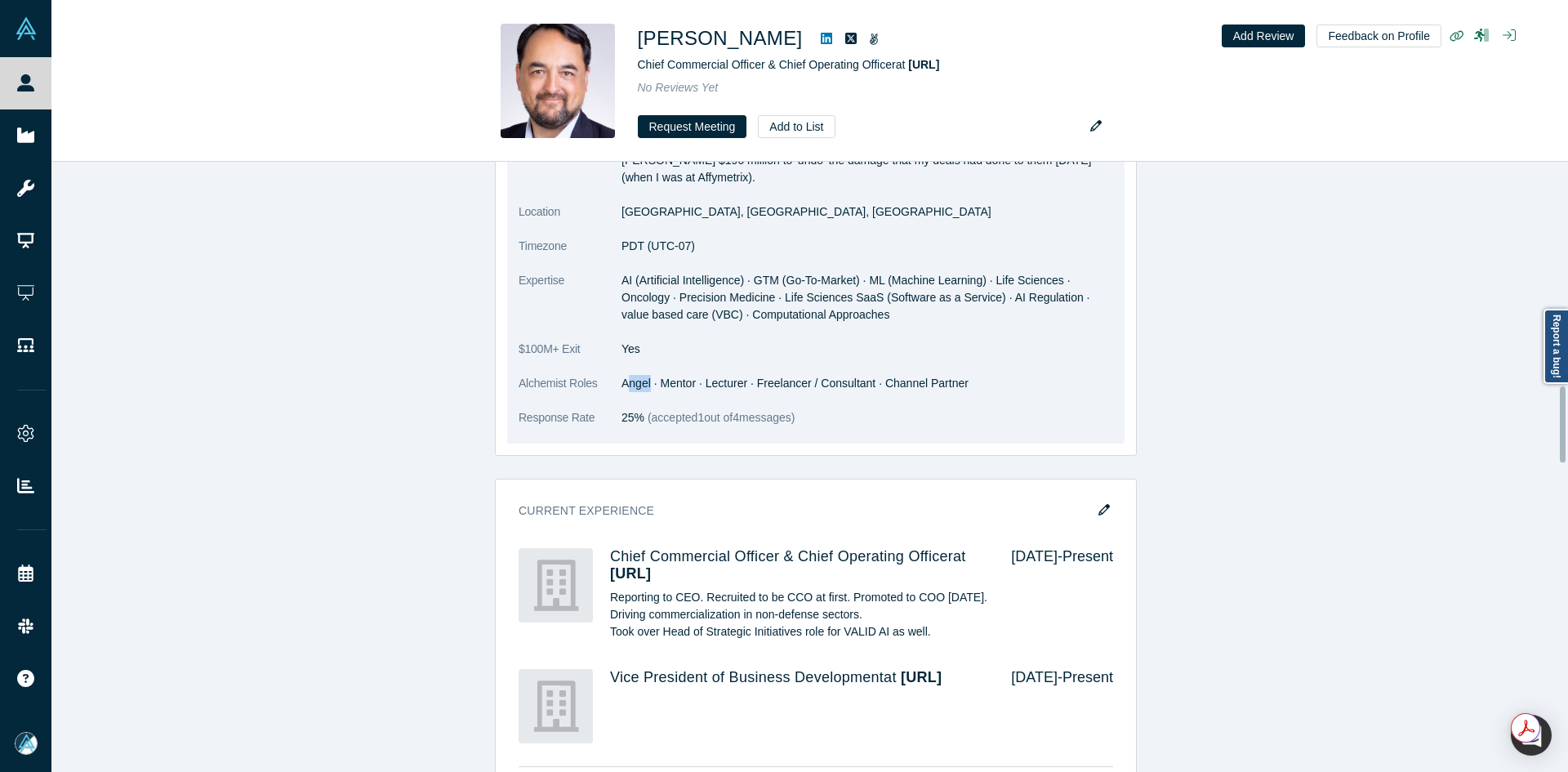
drag, startPoint x: 644, startPoint y: 401, endPoint x: 618, endPoint y: 398, distance: 26.2
click at [622, 393] on dd "Angel · Mentor · Lecturer · Freelancer / Consultant · Channel Partner" at bounding box center [867, 384] width 492 height 18
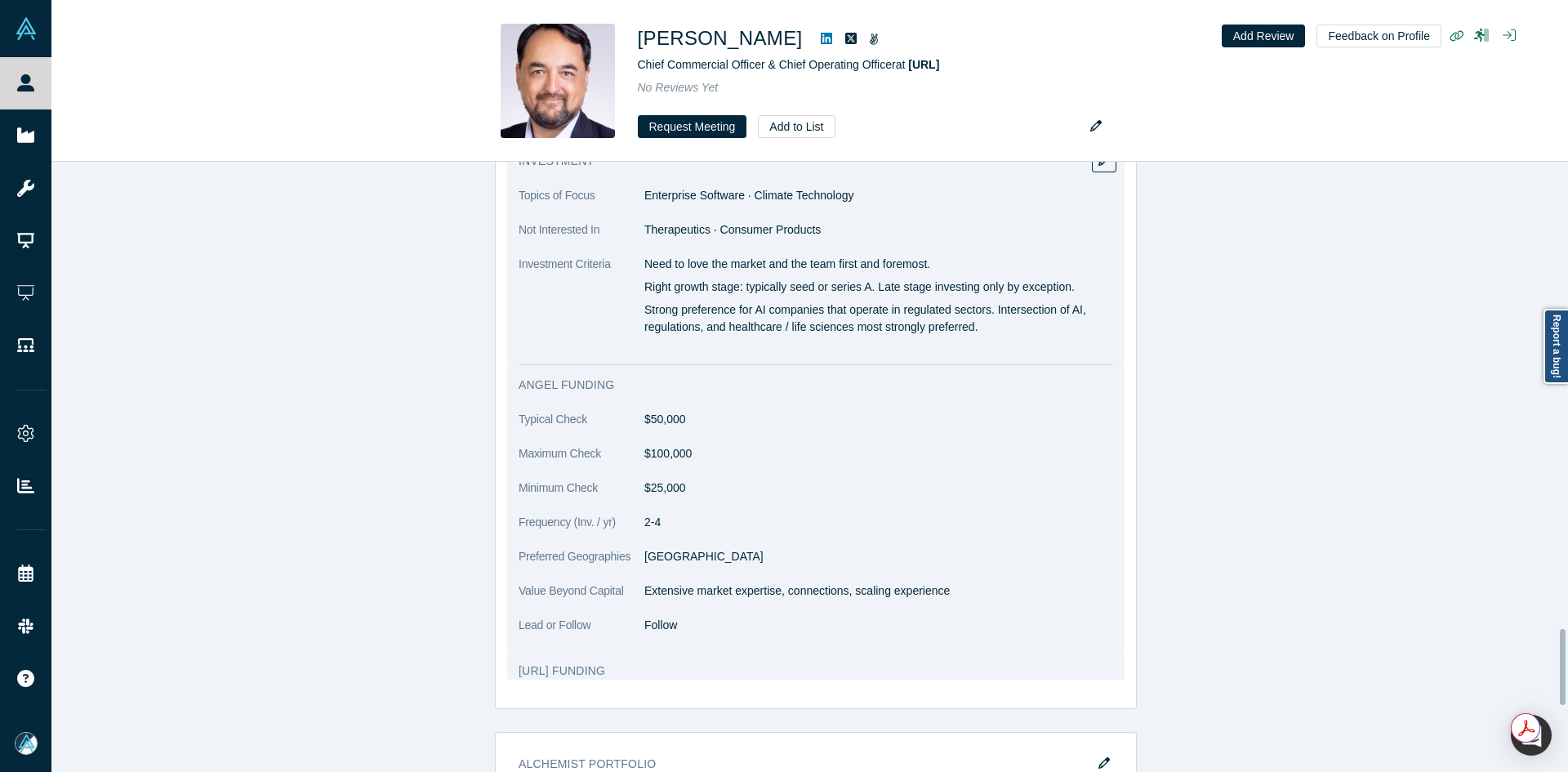
scroll to position [3759, 0]
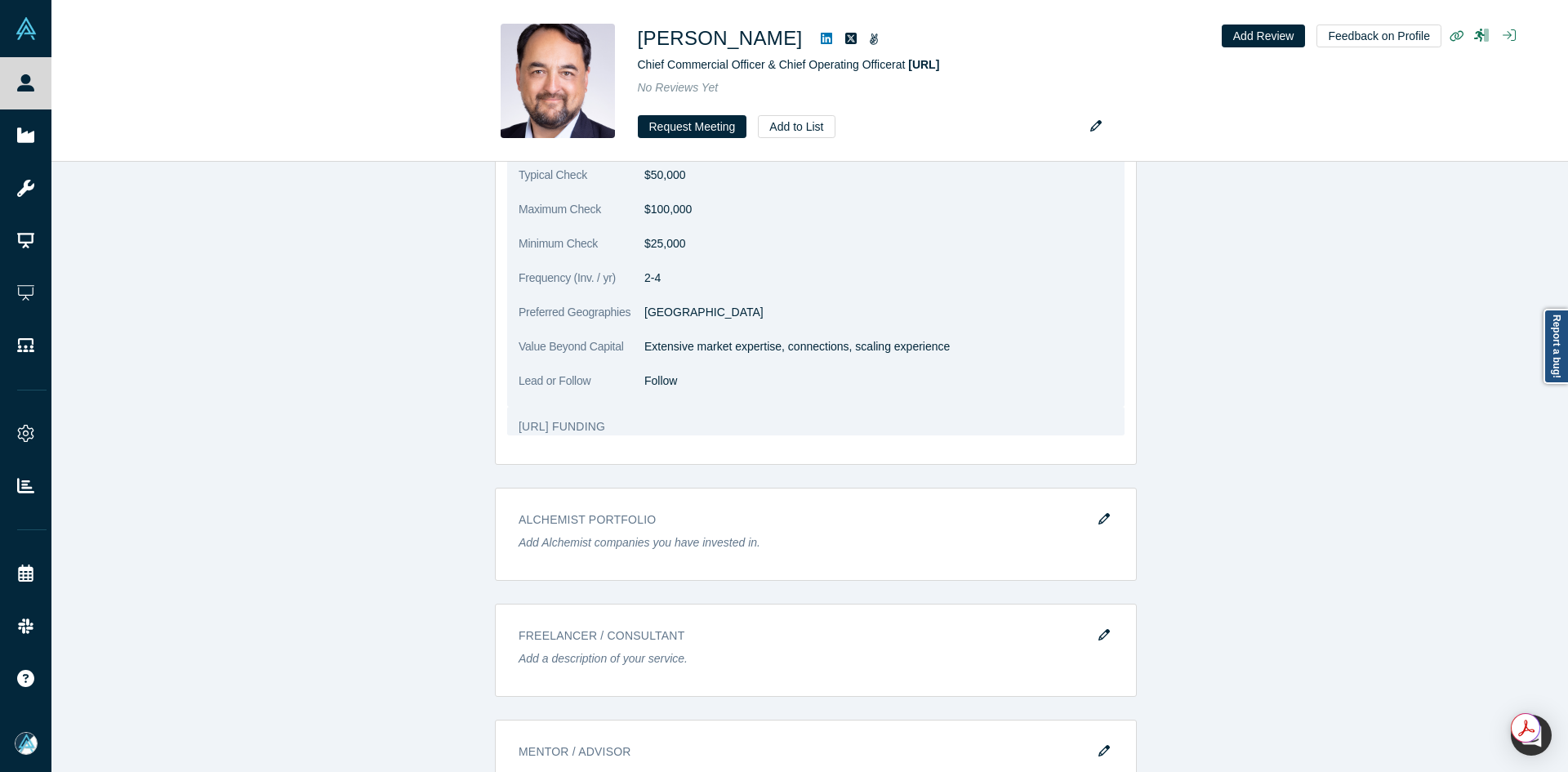
click at [696, 356] on p "Extensive market expertise, connections, scaling experience" at bounding box center [879, 347] width 469 height 18
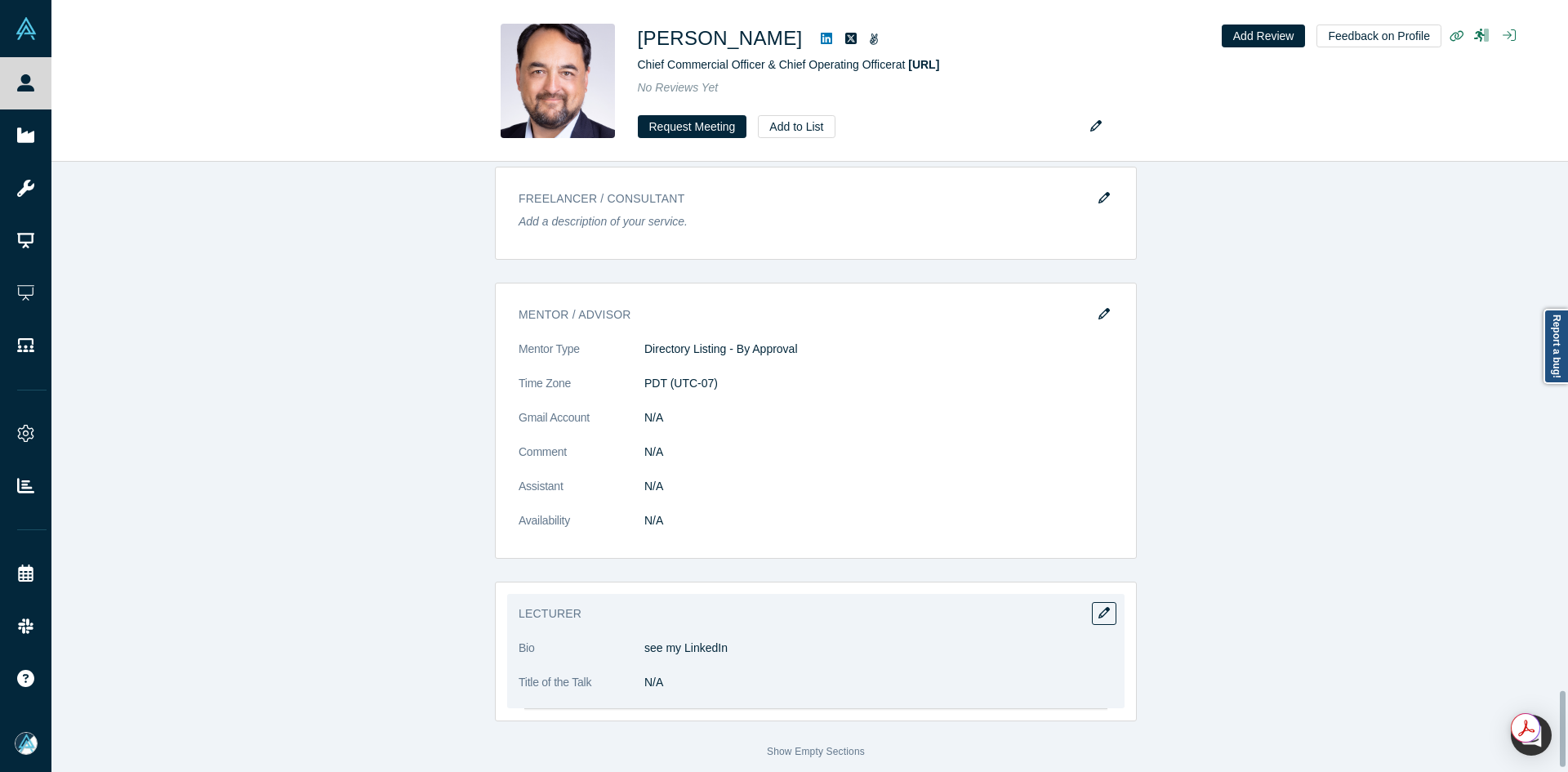
scroll to position [4277, 0]
drag, startPoint x: 695, startPoint y: 639, endPoint x: 651, endPoint y: 634, distance: 44.3
click at [651, 639] on p "see my LinkedIn" at bounding box center [879, 648] width 469 height 18
drag, startPoint x: 746, startPoint y: 647, endPoint x: 727, endPoint y: 643, distance: 19.4
click at [741, 646] on dl "Bio see my LinkedIn Title of the Talk N/A" at bounding box center [816, 674] width 594 height 69
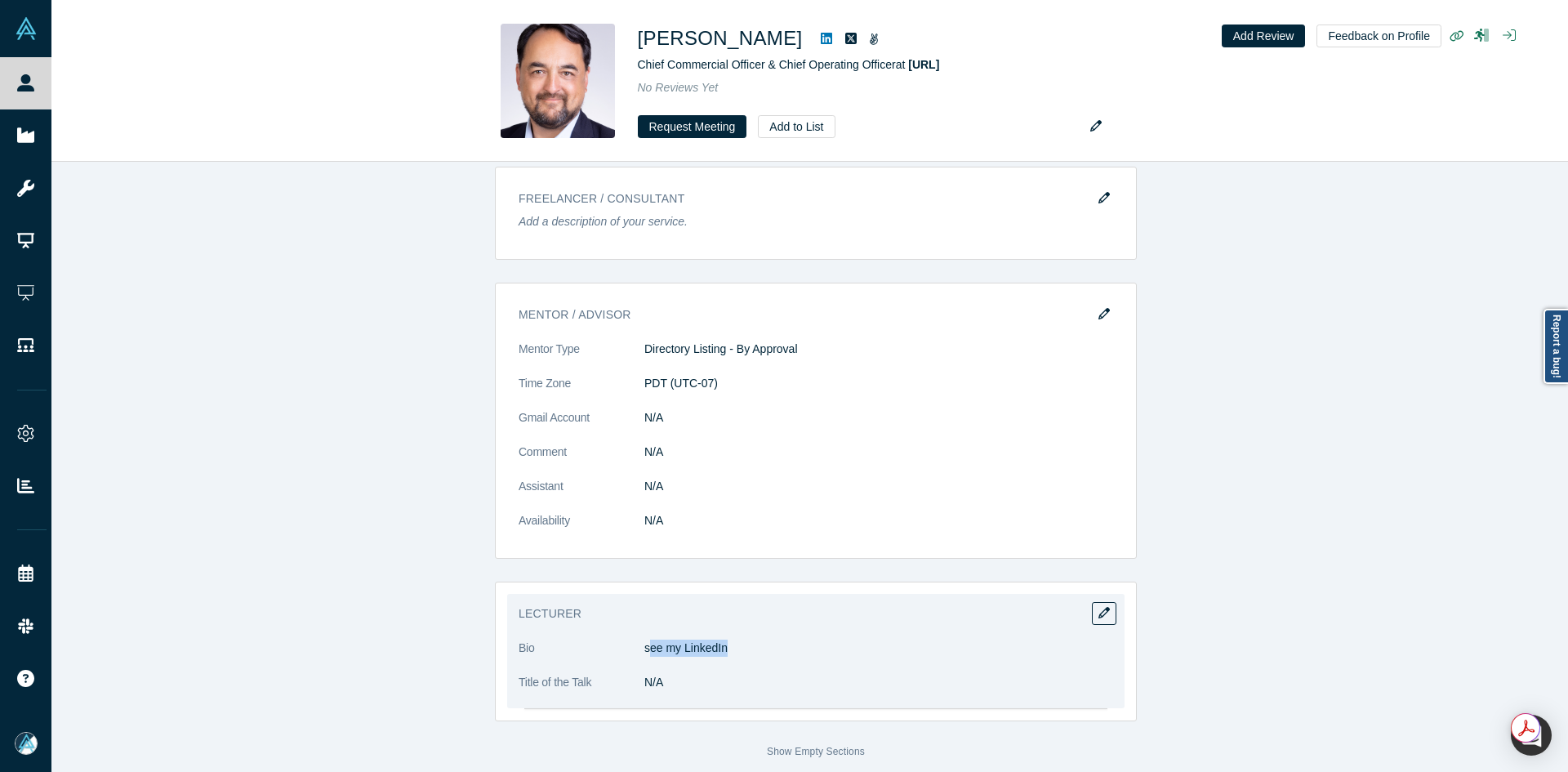
drag, startPoint x: 680, startPoint y: 637, endPoint x: 645, endPoint y: 636, distance: 35.0
click at [645, 639] on p "see my LinkedIn" at bounding box center [879, 648] width 469 height 18
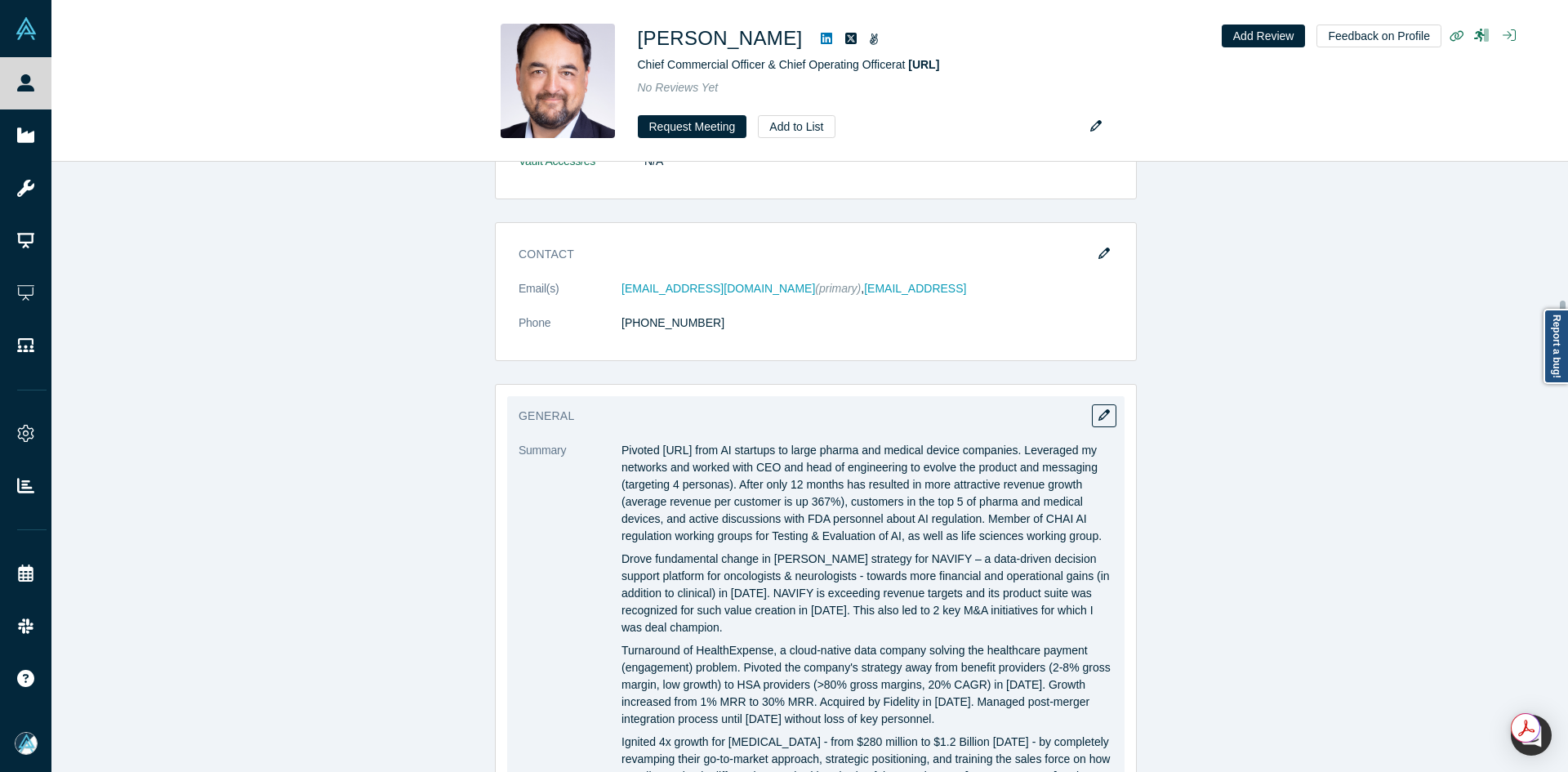
scroll to position [1498, 0]
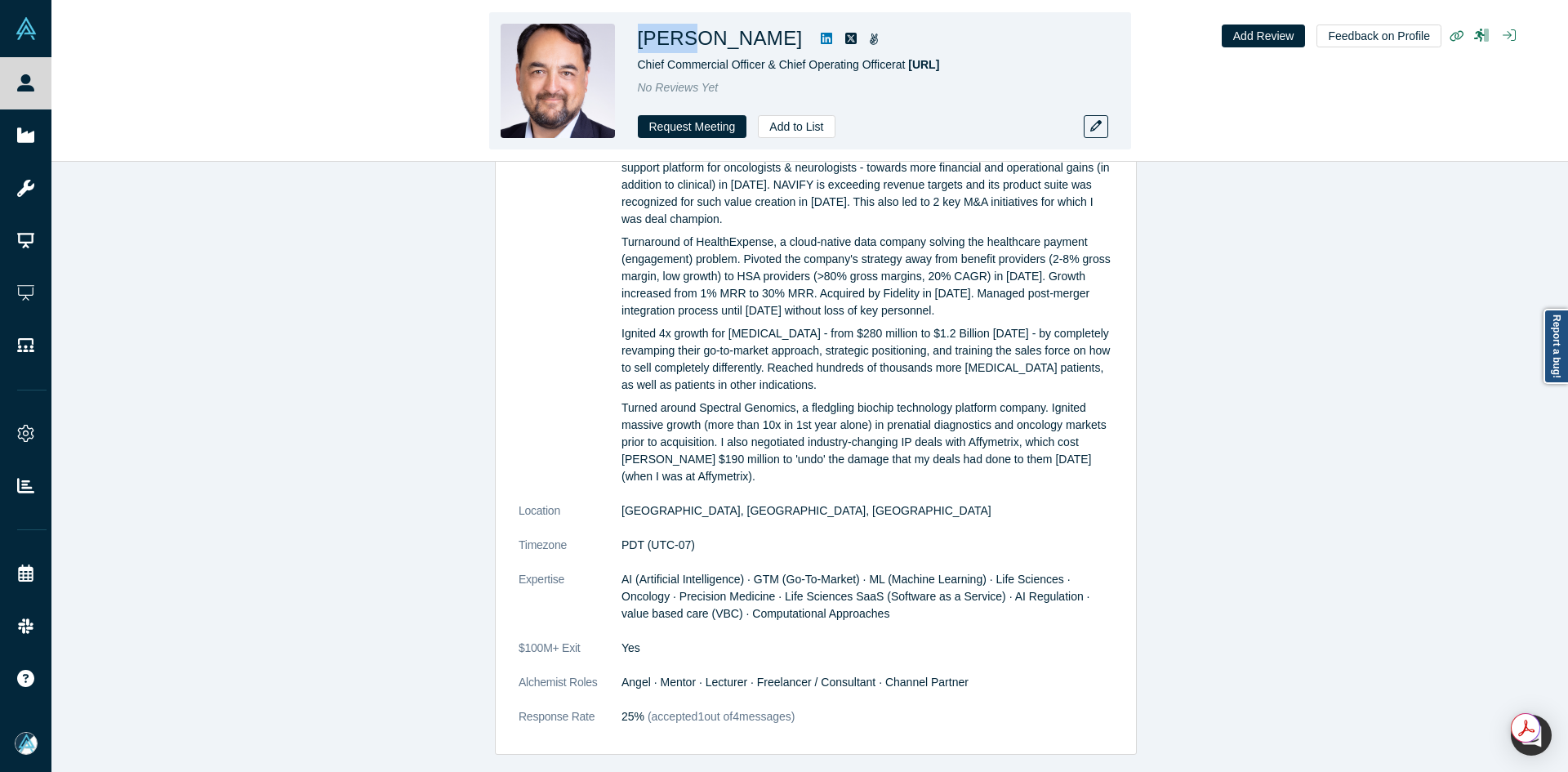
drag, startPoint x: 693, startPoint y: 46, endPoint x: 642, endPoint y: 42, distance: 51.2
click at [642, 42] on h1 "Marco Smit" at bounding box center [721, 38] width 165 height 29
drag, startPoint x: 959, startPoint y: 69, endPoint x: 913, endPoint y: 75, distance: 46.4
click at [913, 75] on div "Marco Smit Chief Commercial Officer & Chief Operating Officer at domelabs.ai No…" at bounding box center [867, 81] width 457 height 114
drag, startPoint x: 894, startPoint y: 69, endPoint x: 639, endPoint y: 69, distance: 255.0
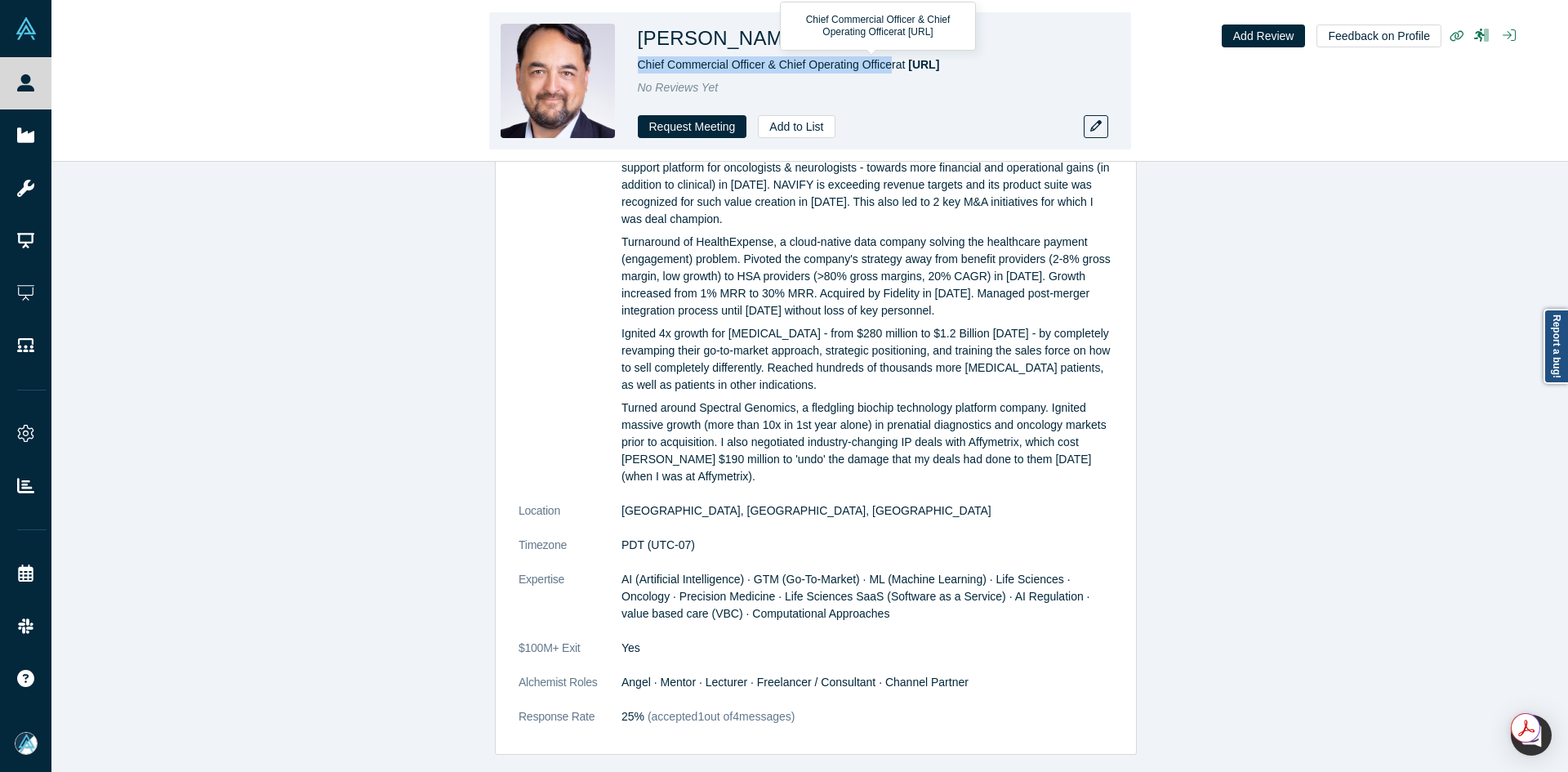
click at [639, 69] on span "Chief Commercial Officer & Chief Operating Officer at domelabs.ai" at bounding box center [789, 64] width 302 height 13
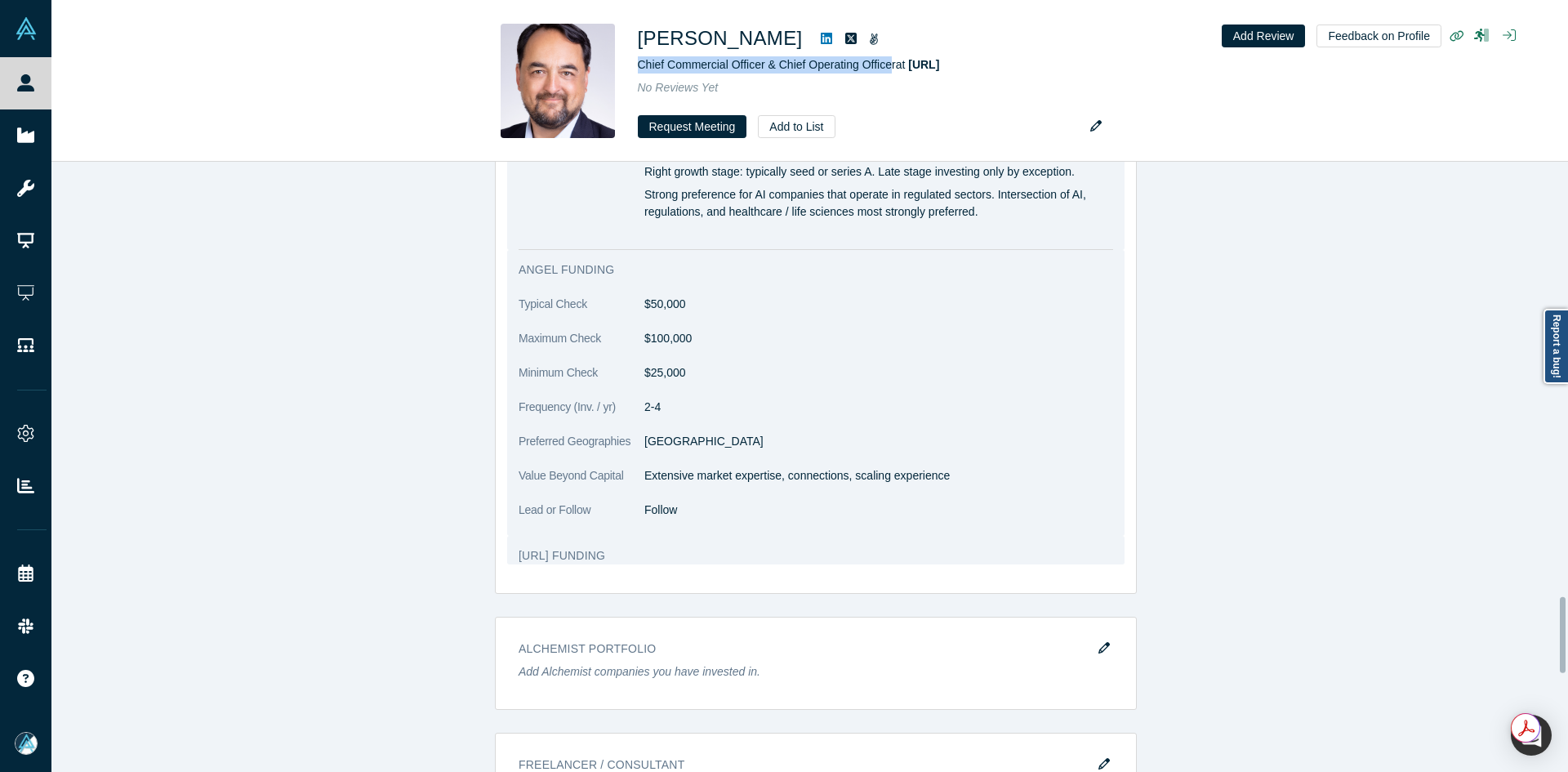
scroll to position [3460, 0]
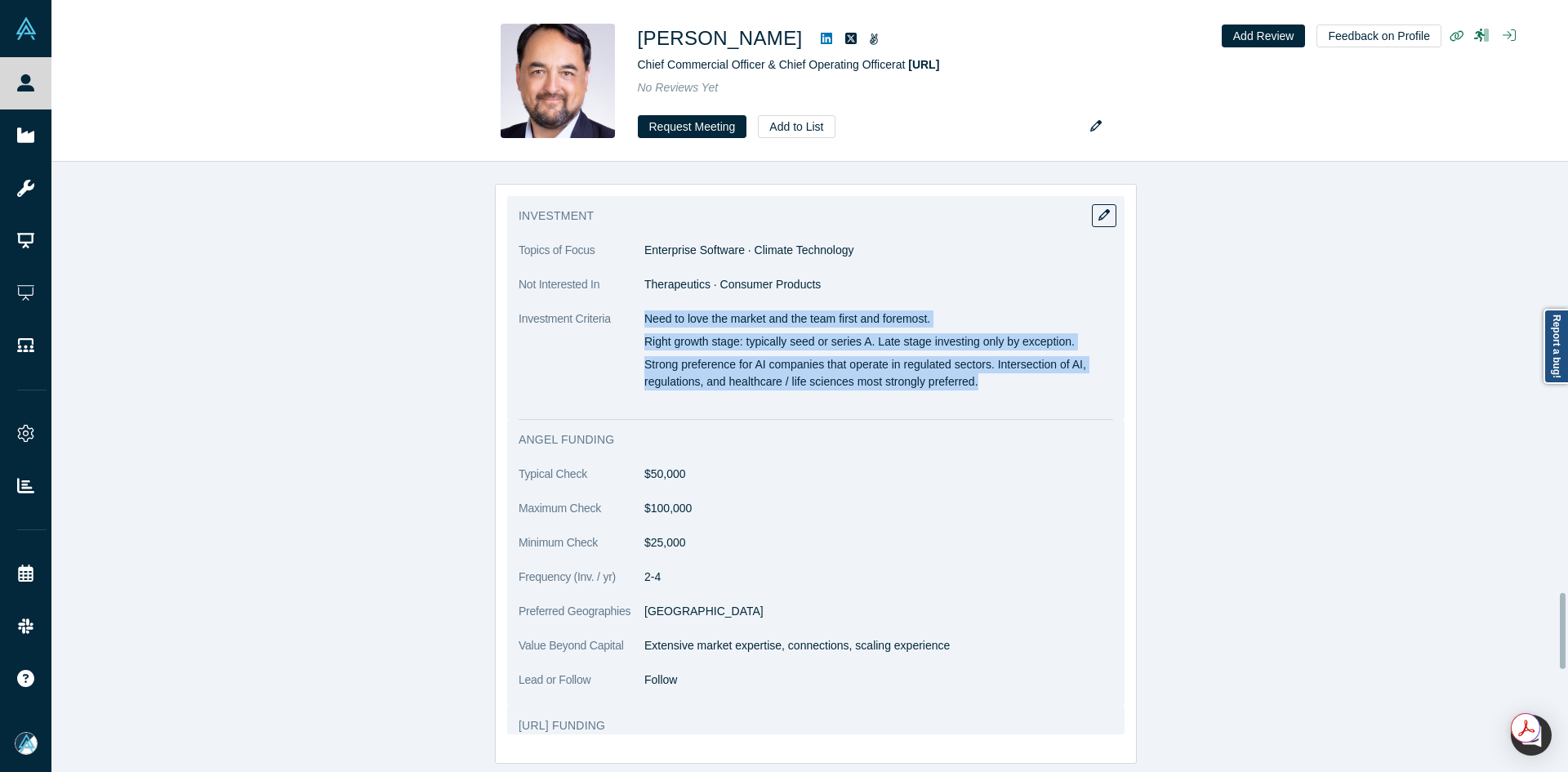
drag, startPoint x: 639, startPoint y: 385, endPoint x: 1056, endPoint y: 458, distance: 423.3
click at [1056, 396] on dd "Need to love the market and the team first and foremost. Right growth stage: ty…" at bounding box center [879, 354] width 469 height 86
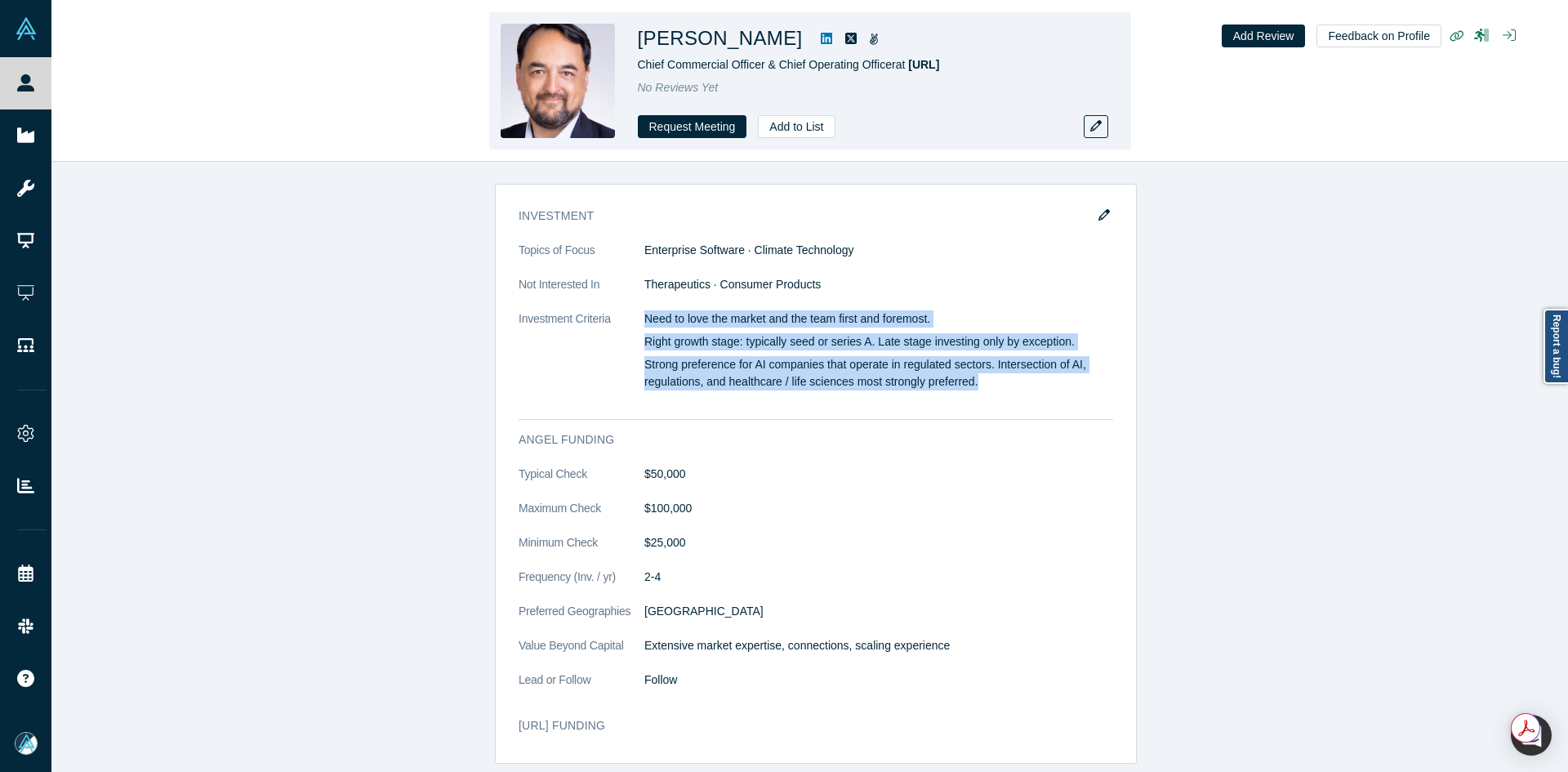
click at [821, 34] on icon at bounding box center [826, 38] width 11 height 11
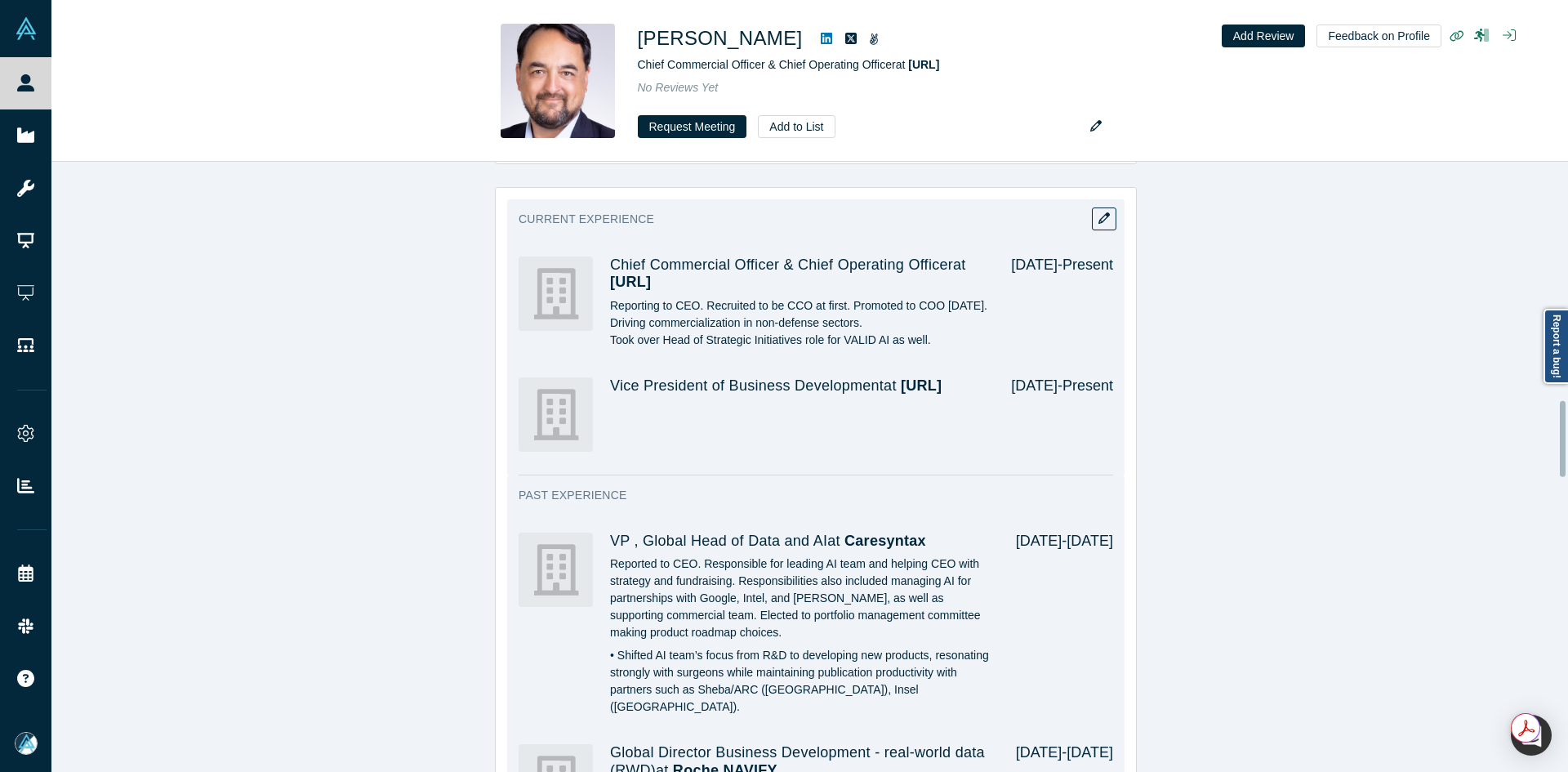
scroll to position [1908, 0]
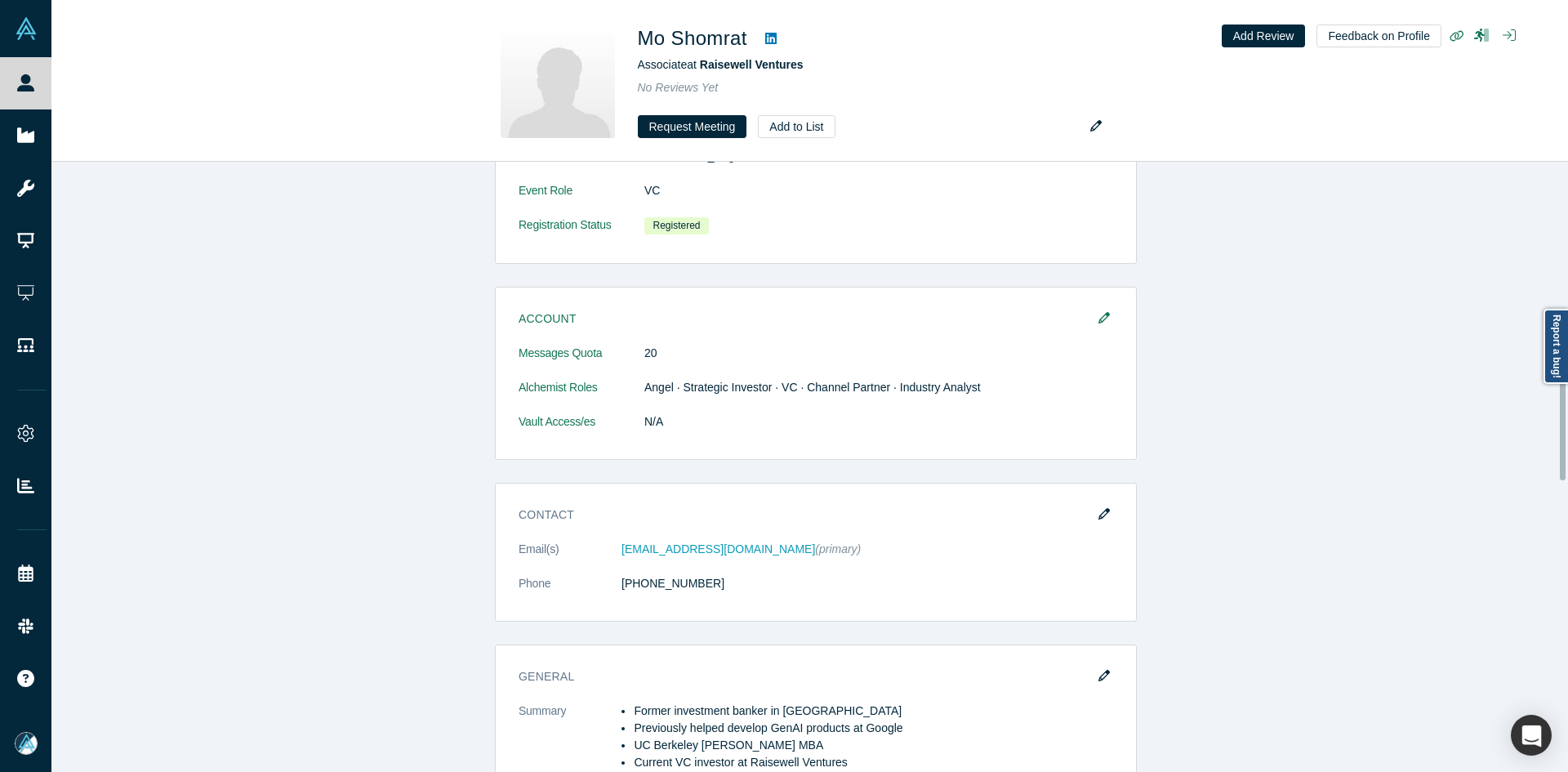
scroll to position [898, 0]
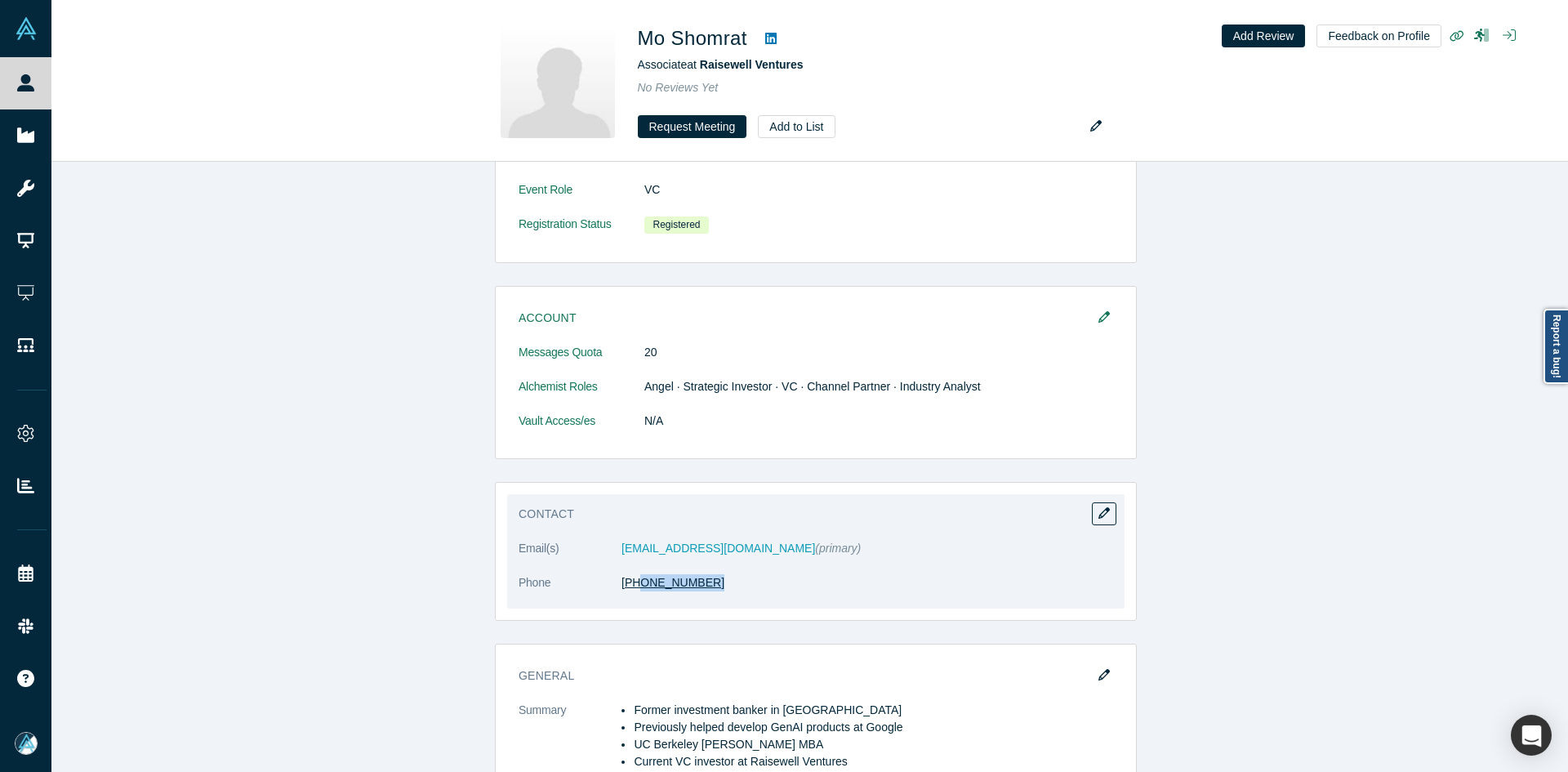
copy link "6) 639-6309"
drag, startPoint x: 690, startPoint y: 573, endPoint x: 629, endPoint y: 571, distance: 61.0
click at [629, 574] on dd "(646) 639-6309" at bounding box center [867, 583] width 492 height 18
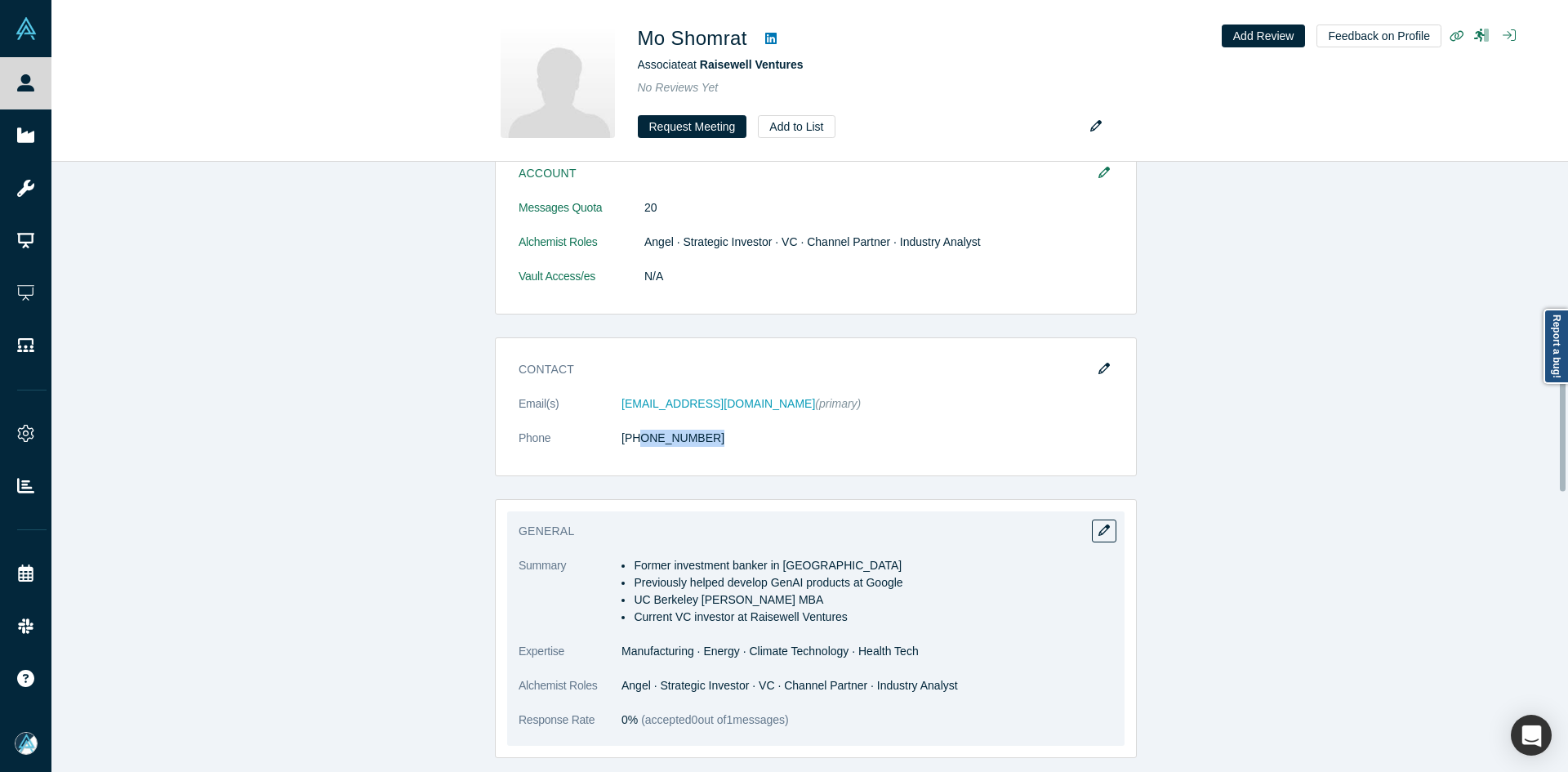
scroll to position [1226, 0]
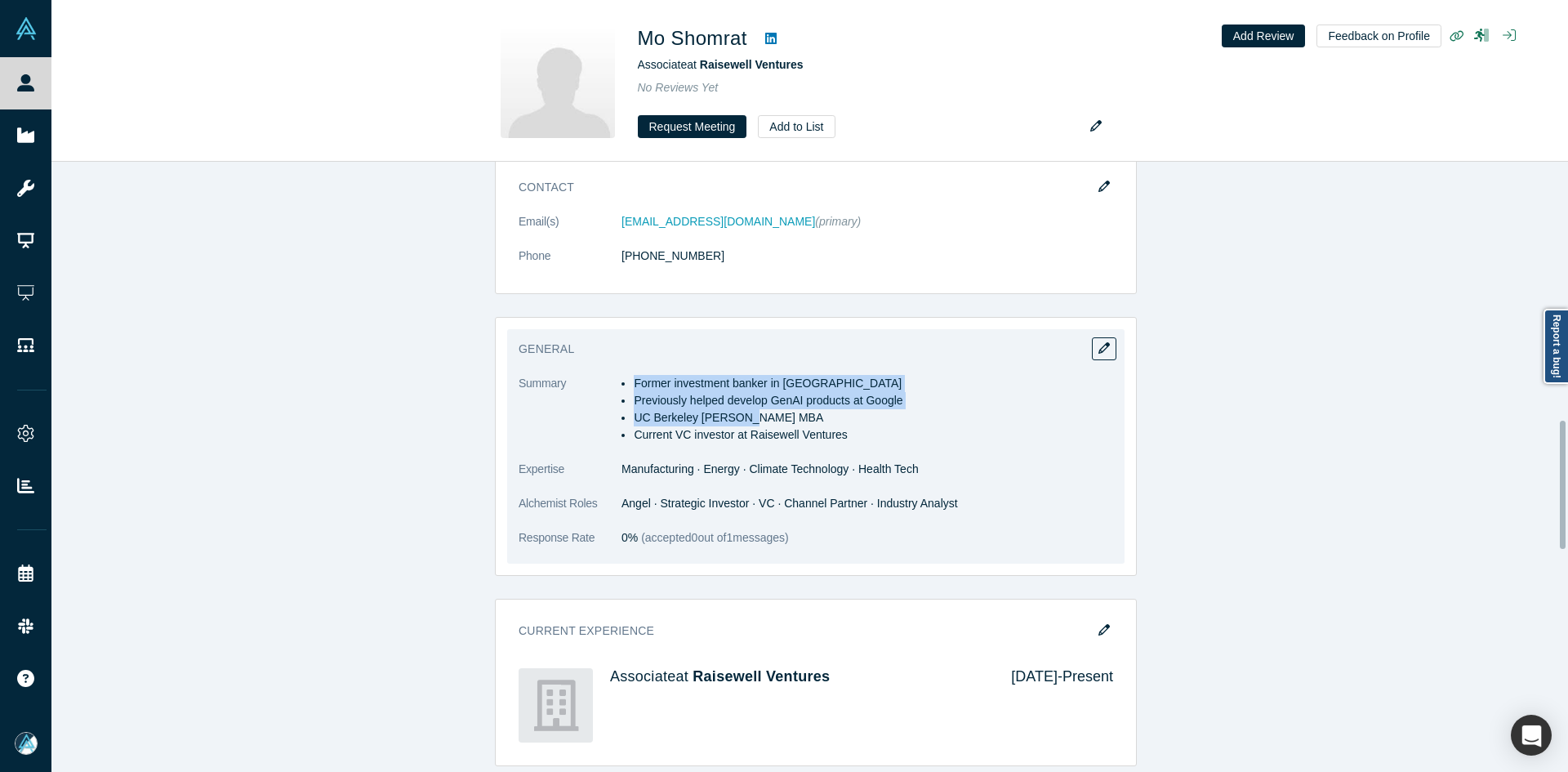
copy ul "Former investment banker in NYC Previously helped develop GenAI products at Goo…"
drag, startPoint x: 630, startPoint y: 359, endPoint x: 889, endPoint y: 409, distance: 263.8
click at [889, 409] on ul "Former investment banker in NYC Previously helped develop GenAI products at Goo…" at bounding box center [867, 409] width 492 height 69
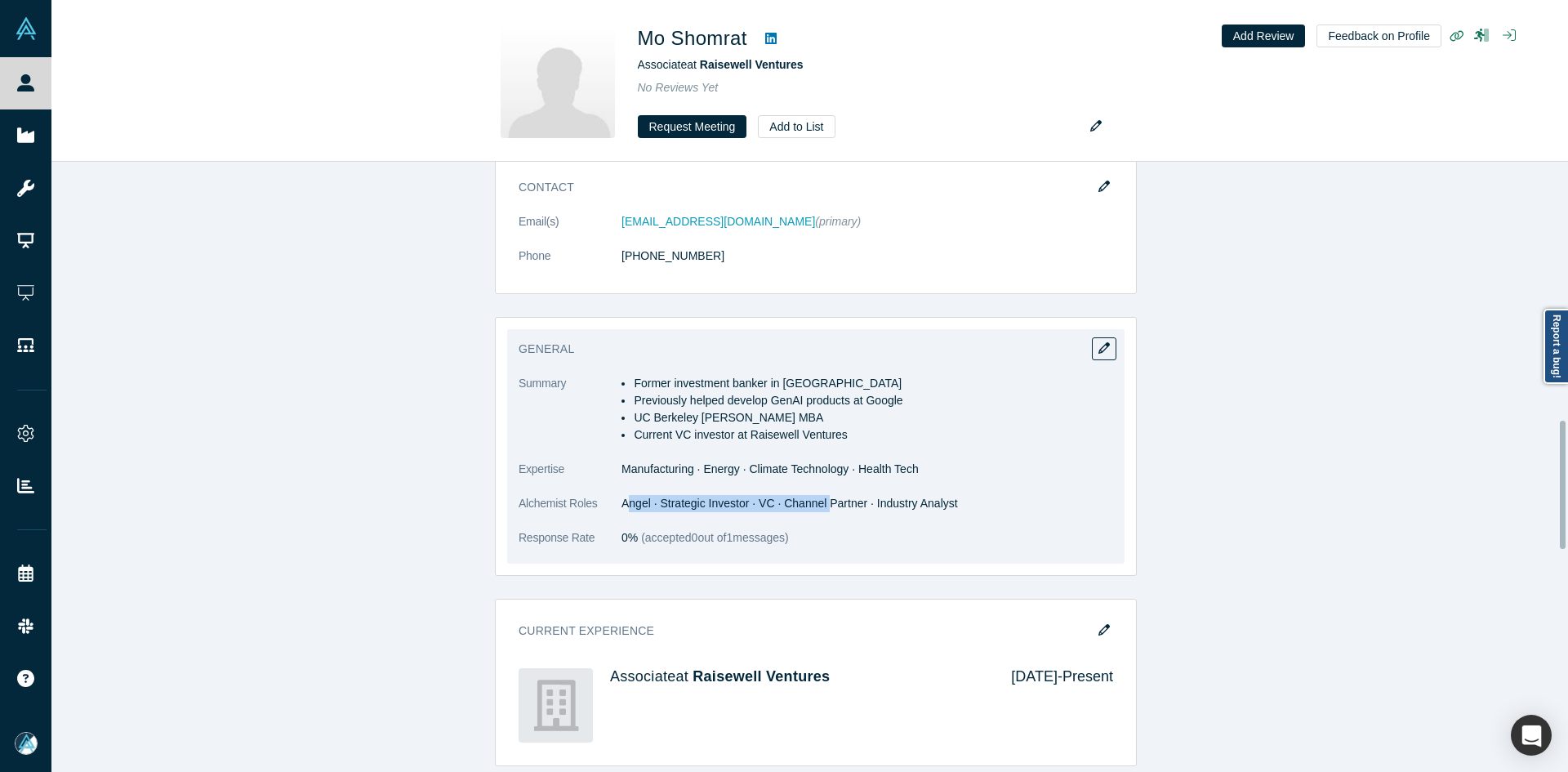
drag, startPoint x: 626, startPoint y: 489, endPoint x: 816, endPoint y: 487, distance: 190.0
click at [816, 495] on dd "Angel · Strategic Investor · VC · Channel Partner · Industry Analyst" at bounding box center [867, 504] width 492 height 18
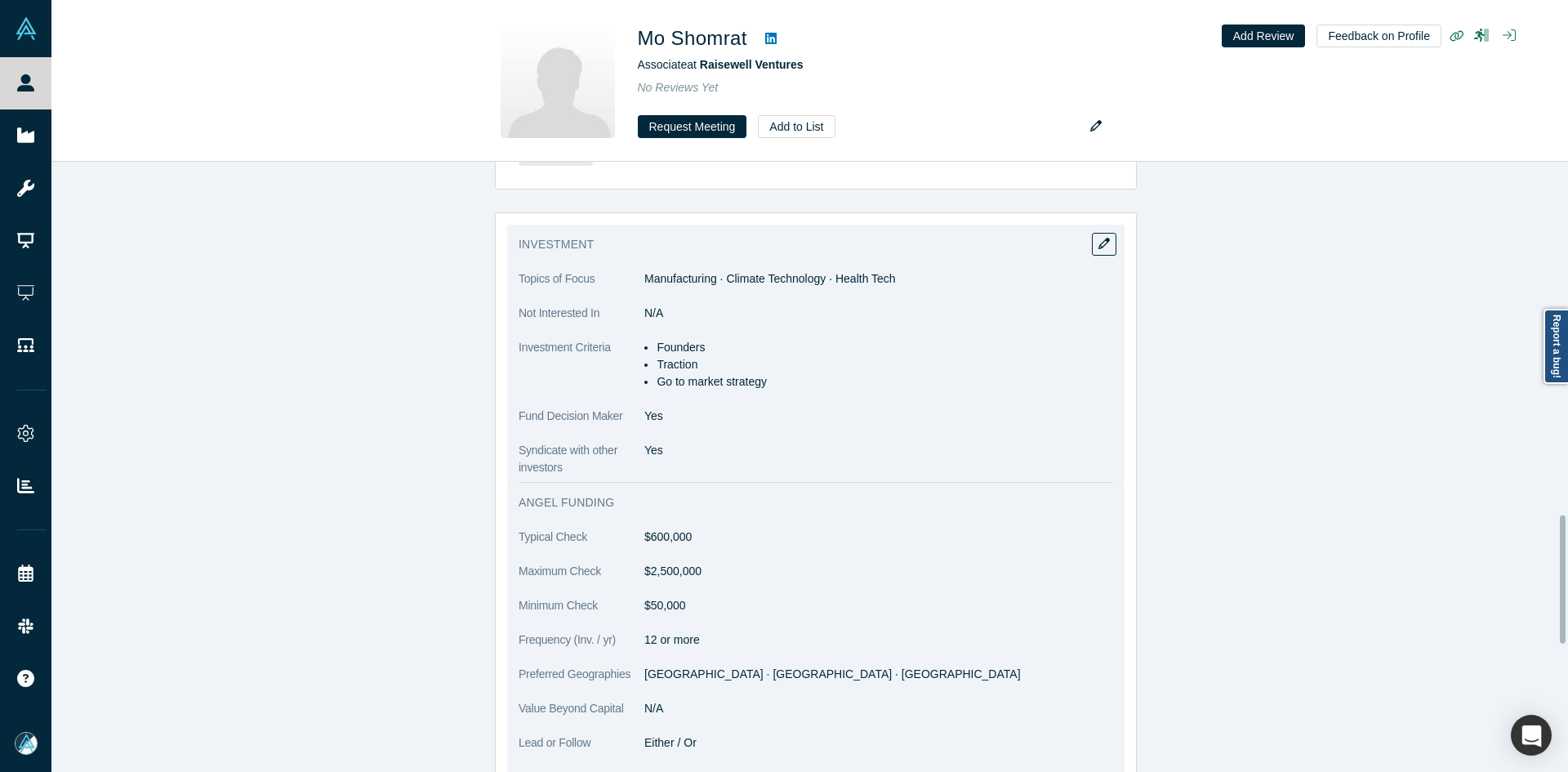
scroll to position [1462, 0]
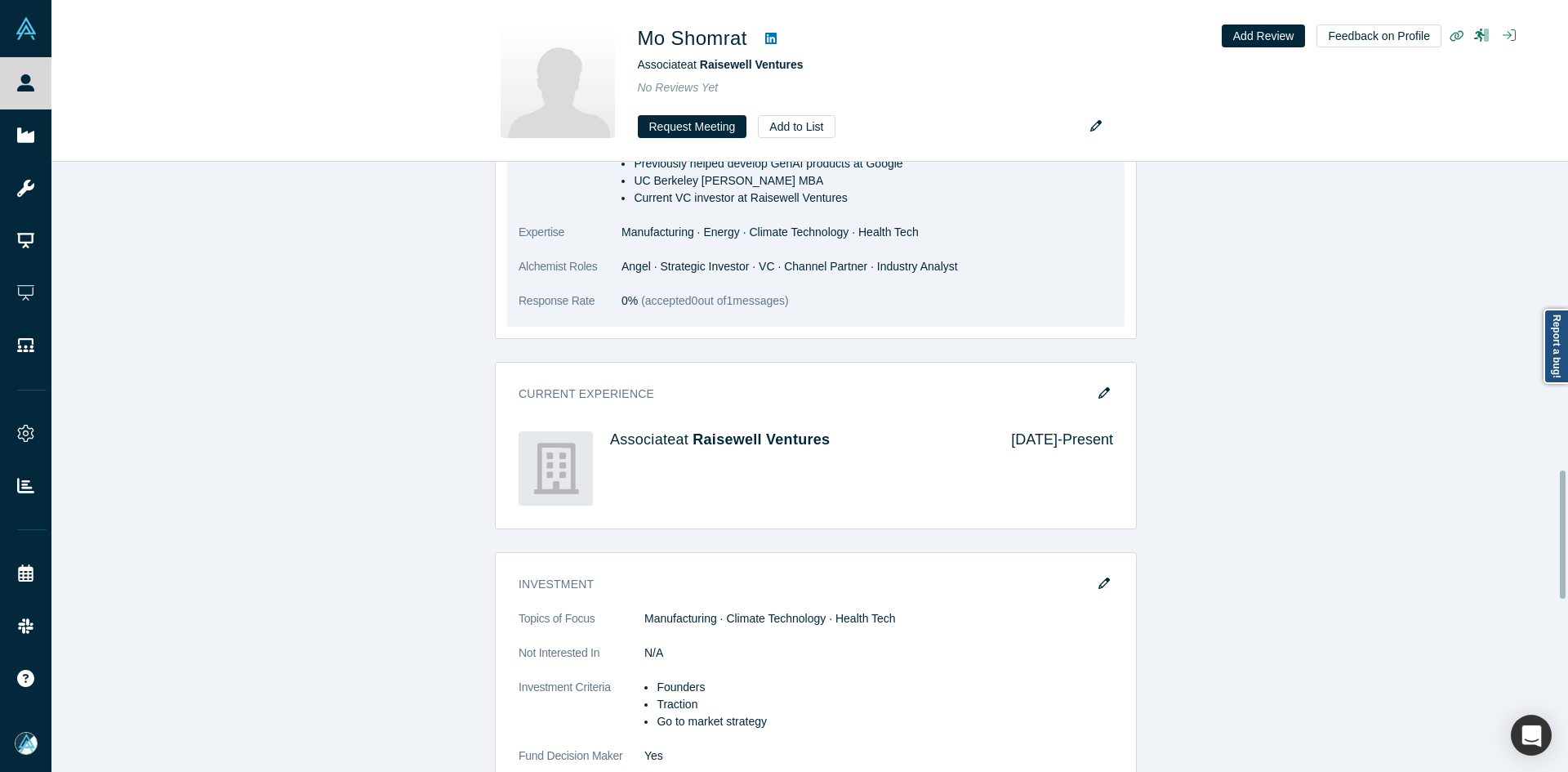
click at [825, 264] on dl "Summary Former investment banker in NYC Previously helped develop GenAI product…" at bounding box center [816, 232] width 594 height 189
click at [967, 258] on dd "Angel · Strategic Investor · VC · Channel Partner · Industry Analyst" at bounding box center [867, 267] width 492 height 18
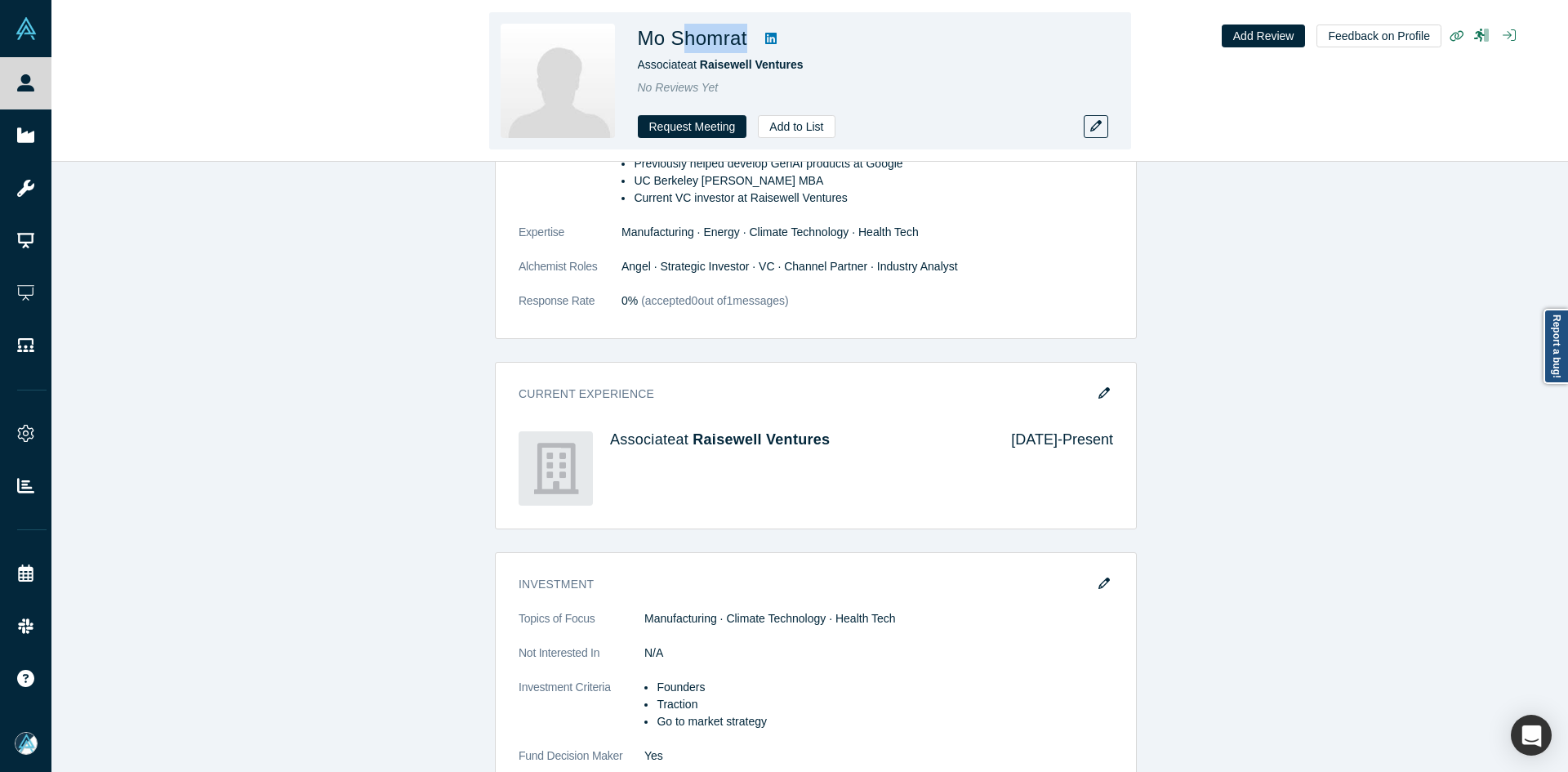
copy h1 "homrat"
drag, startPoint x: 744, startPoint y: 49, endPoint x: 674, endPoint y: 50, distance: 70.0
click at [674, 50] on h1 "Mo Shomrat" at bounding box center [693, 38] width 110 height 29
copy h1 "Shomrat"
copy span "Raisewell Ventures"
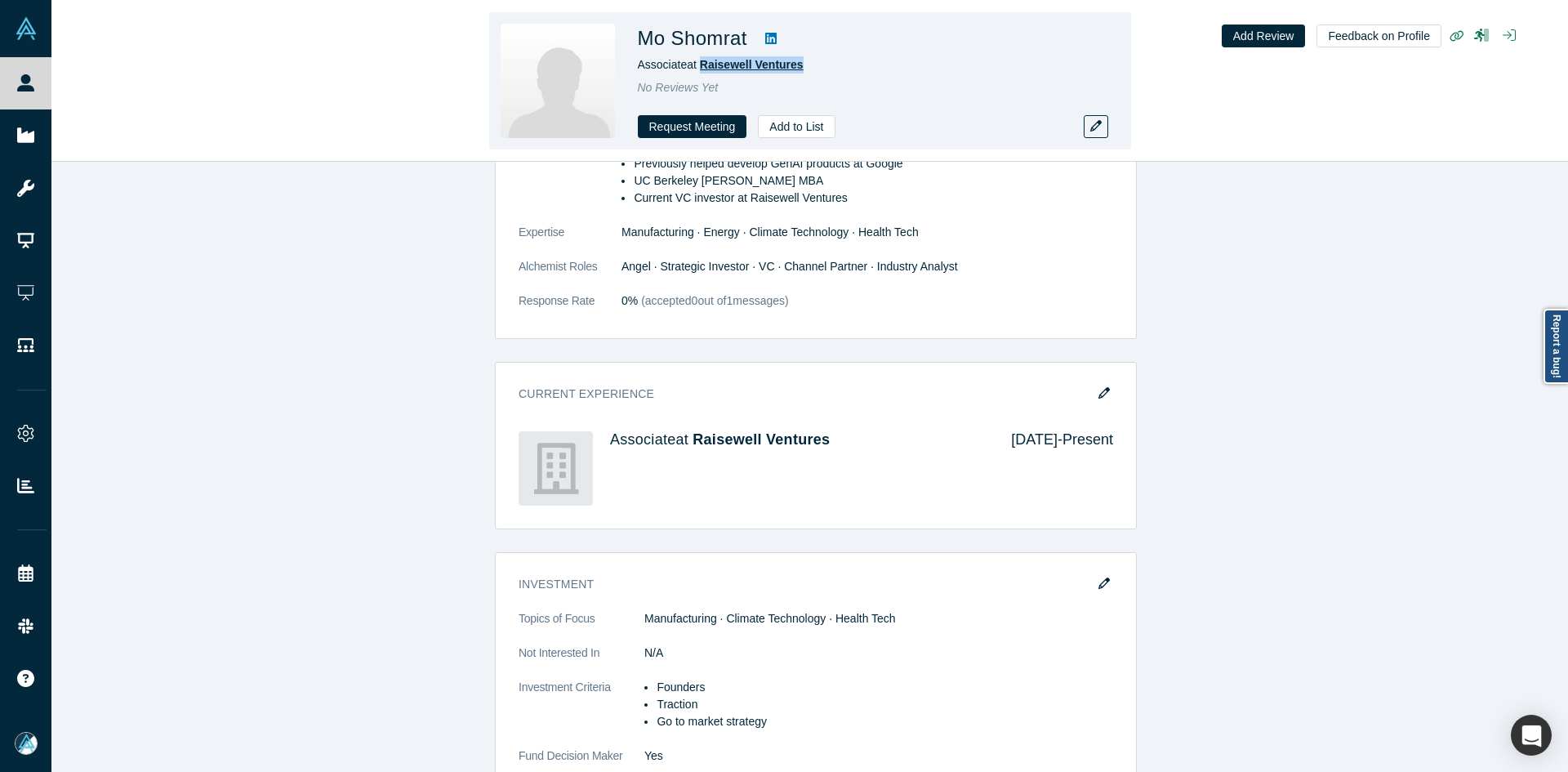
drag, startPoint x: 796, startPoint y: 62, endPoint x: 704, endPoint y: 61, distance: 92.0
click at [704, 61] on div "Associate at Raisewell Ventures" at bounding box center [867, 65] width 457 height 18
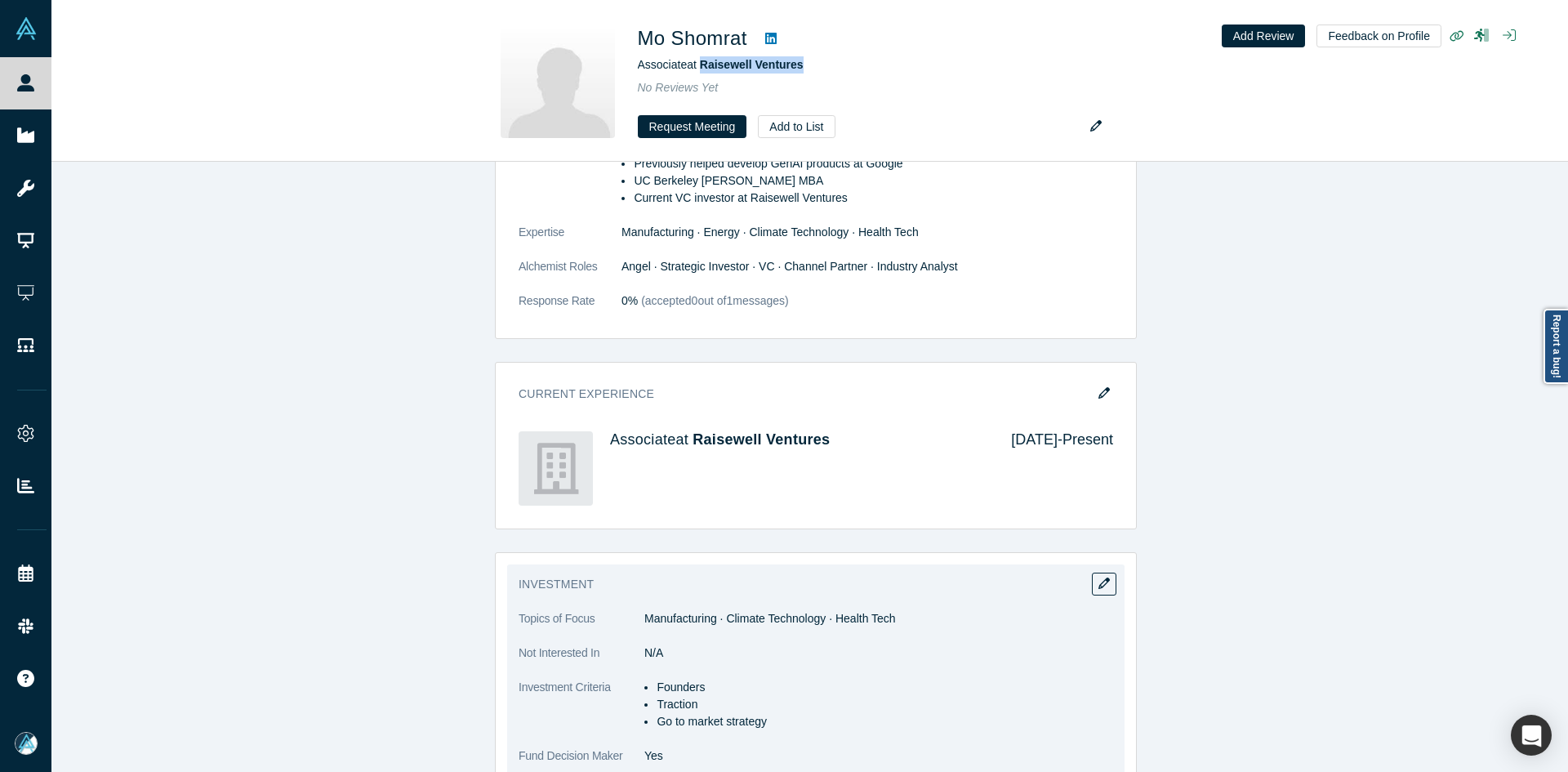
scroll to position [1790, 0]
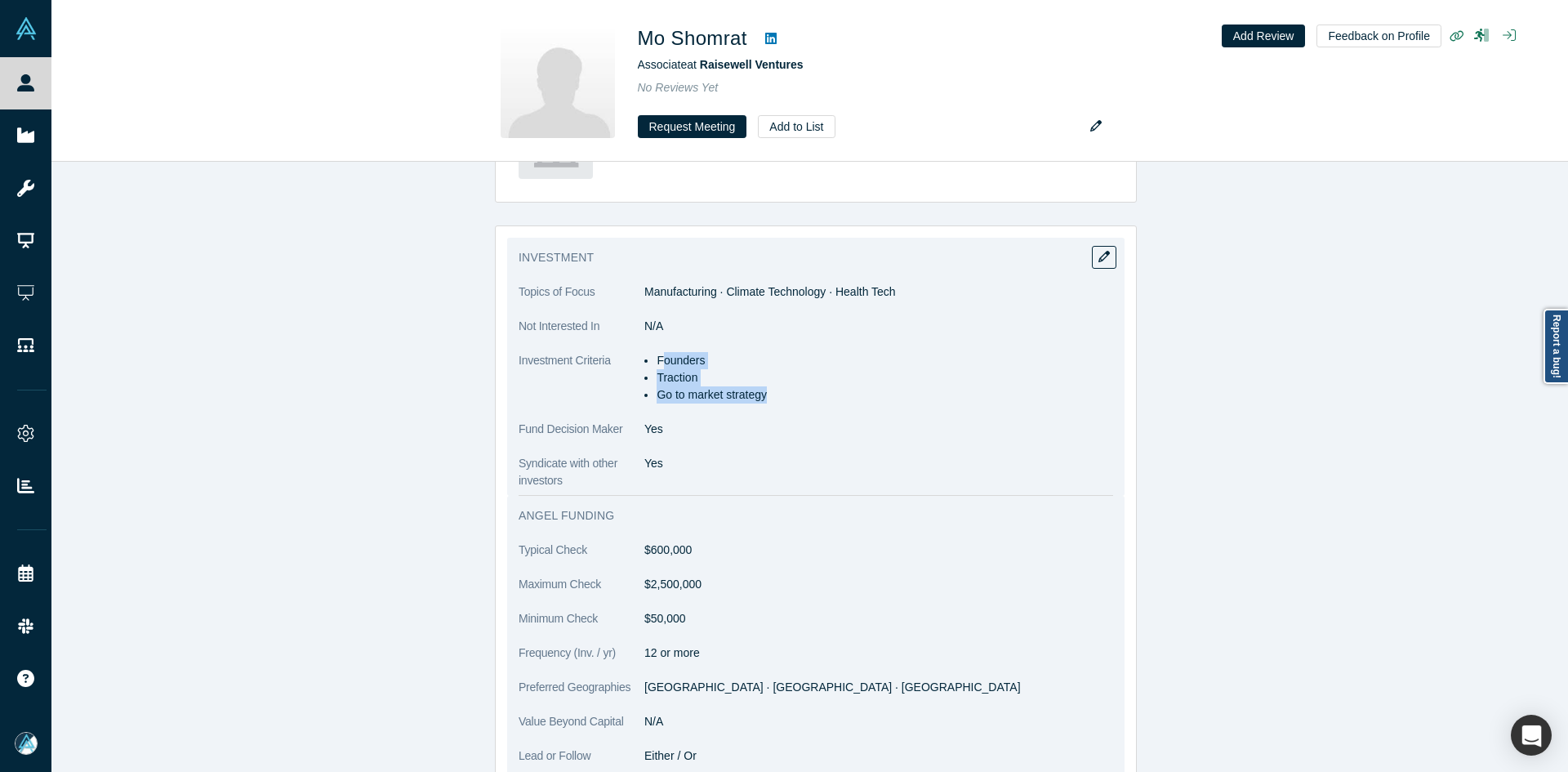
copy ul "ounders Traction Go to market strategy"
drag, startPoint x: 654, startPoint y: 335, endPoint x: 816, endPoint y: 370, distance: 165.7
click at [816, 372] on ul "Founders Traction Go to market strategy" at bounding box center [879, 378] width 469 height 52
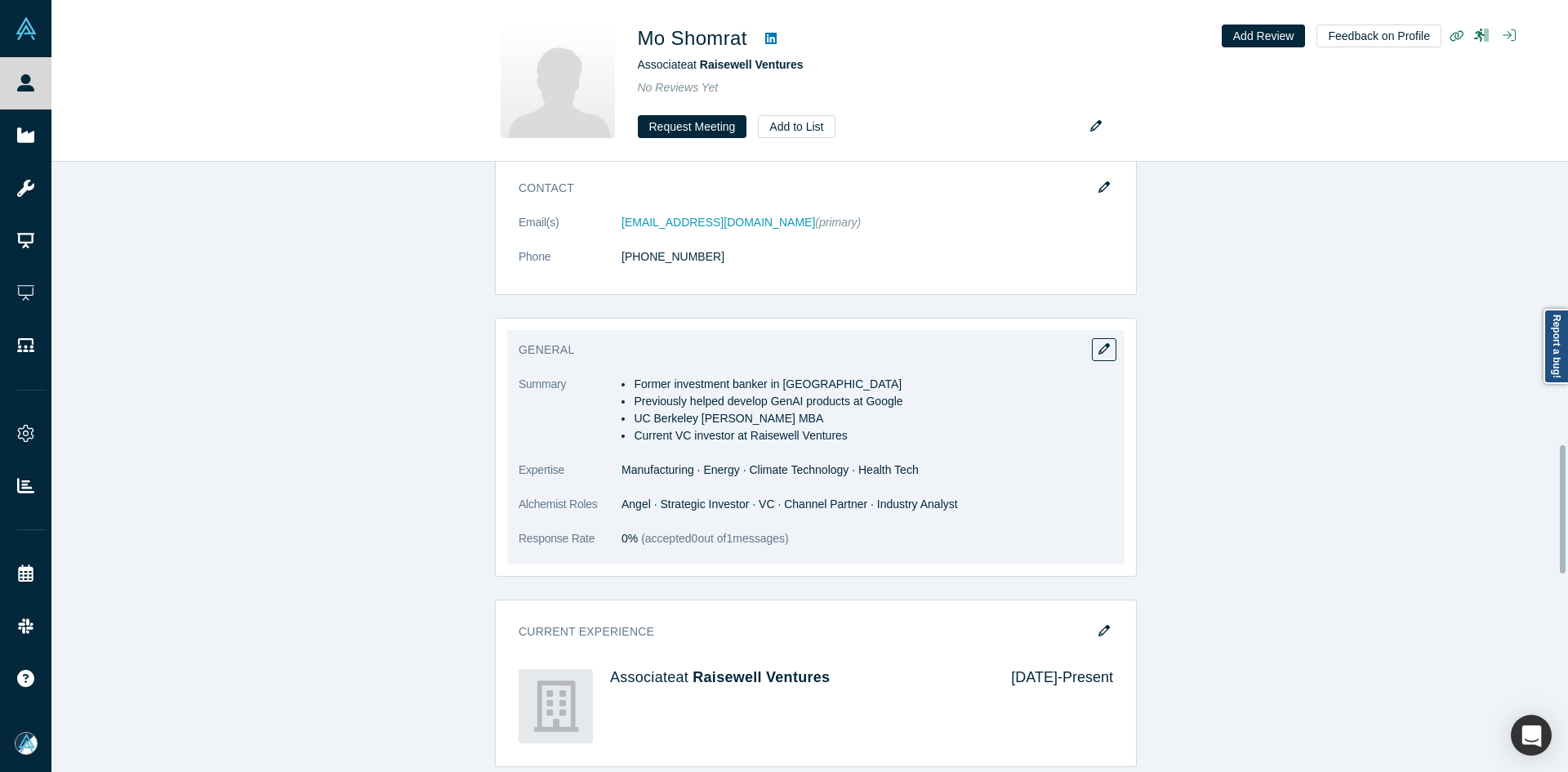
scroll to position [1217, 0]
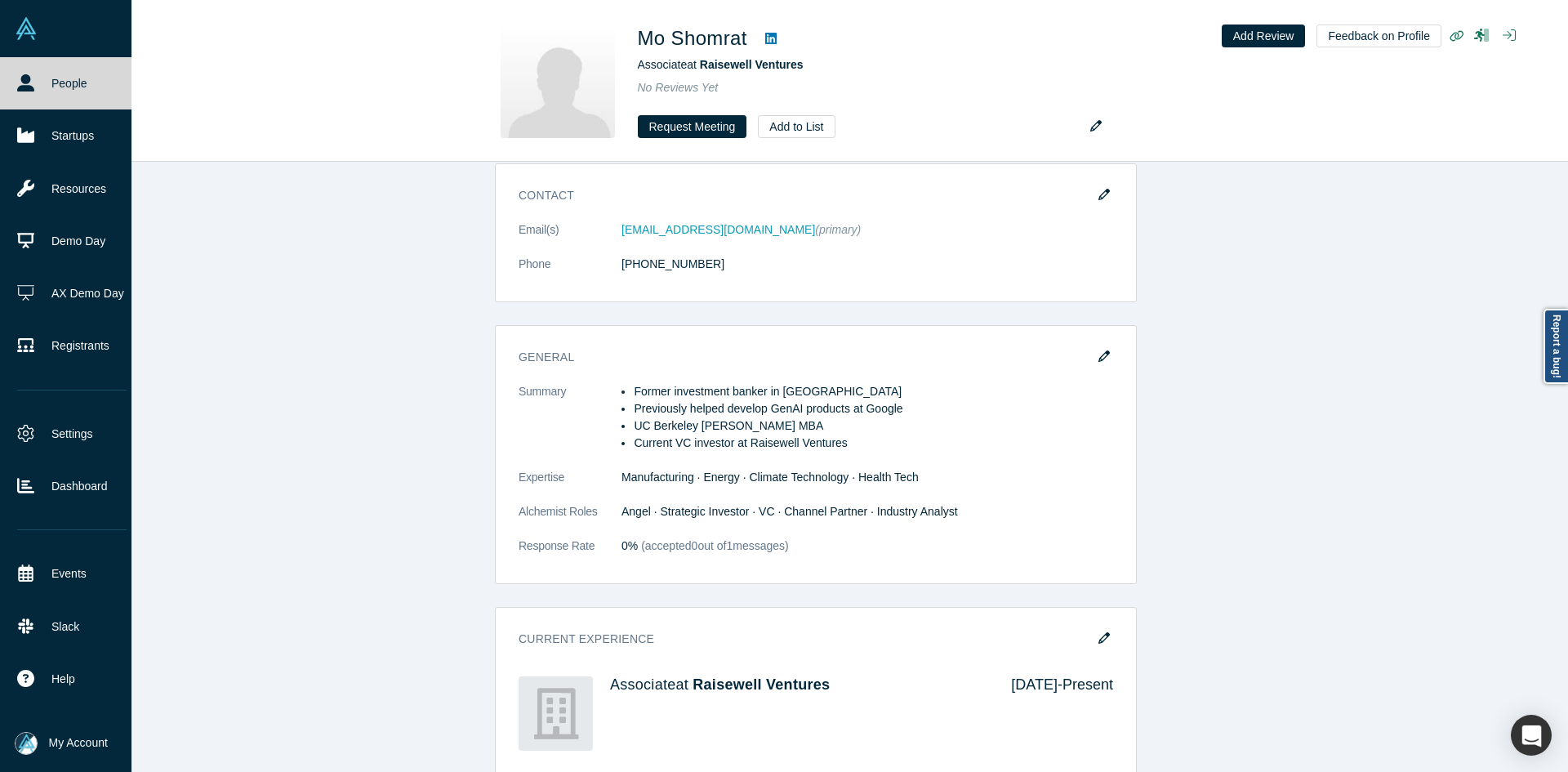
click at [7, 83] on link "People" at bounding box center [72, 83] width 144 height 53
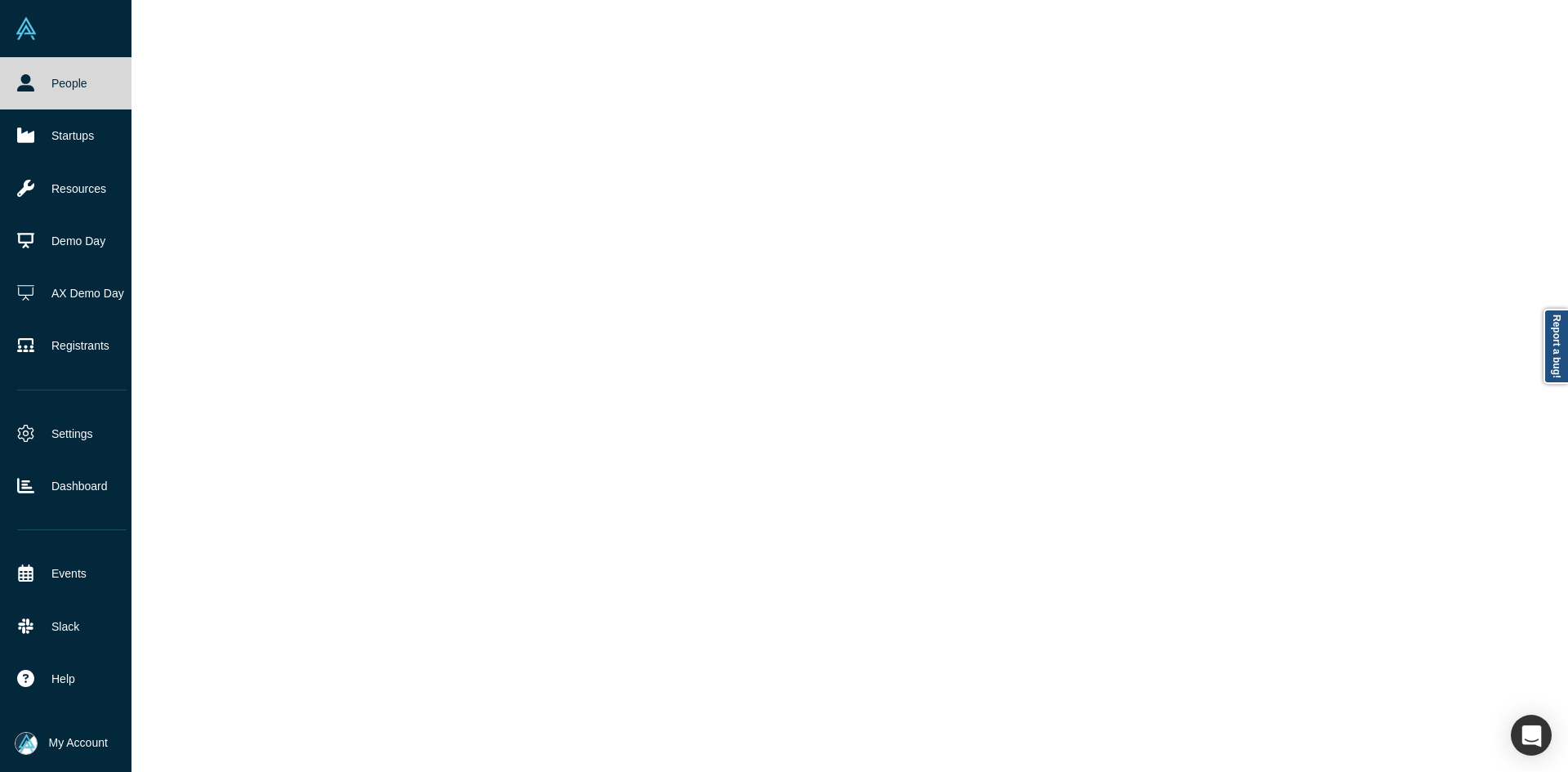
click at [7, 83] on link "People" at bounding box center [72, 83] width 144 height 53
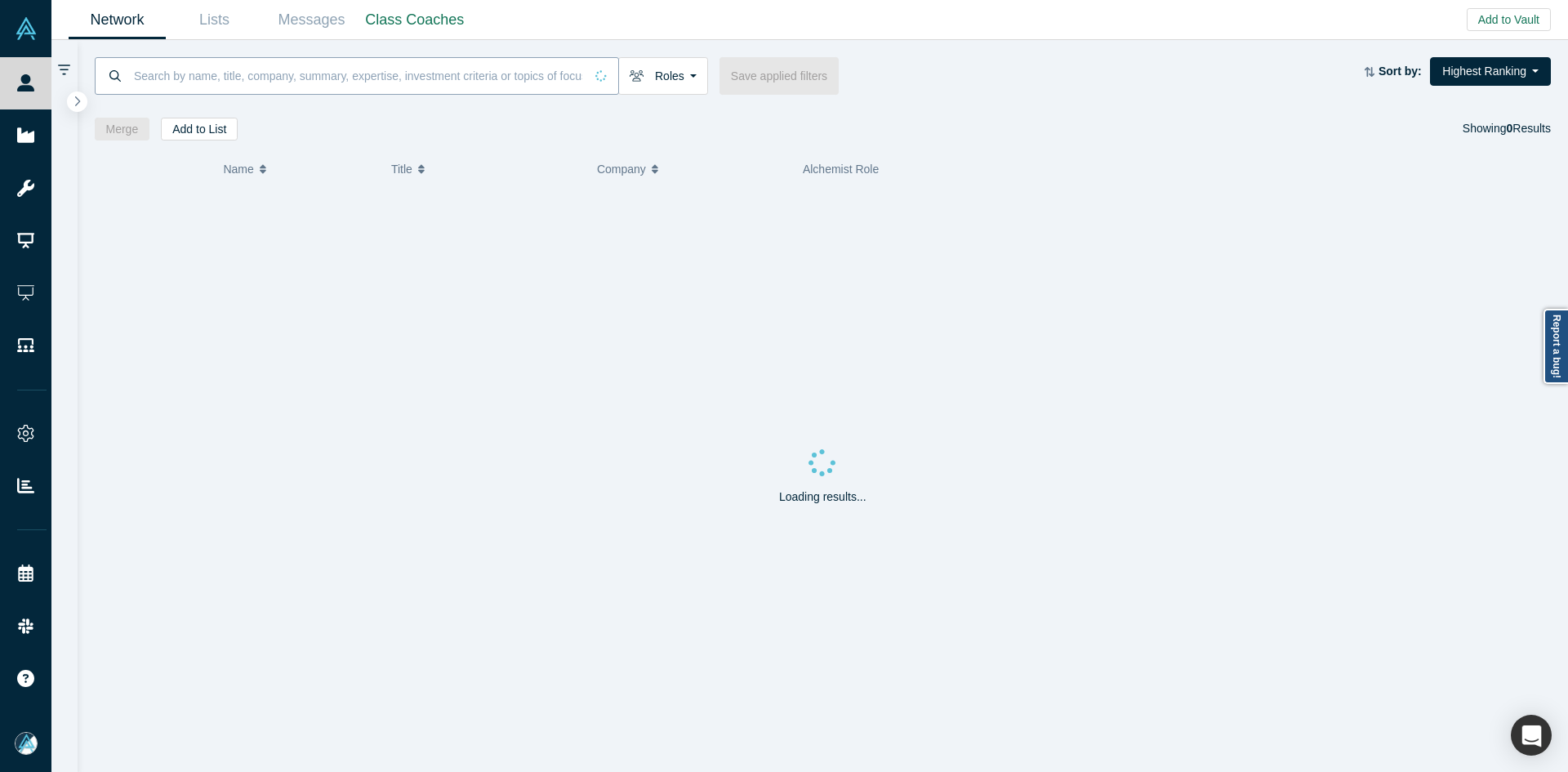
click at [375, 90] on input at bounding box center [358, 76] width 452 height 39
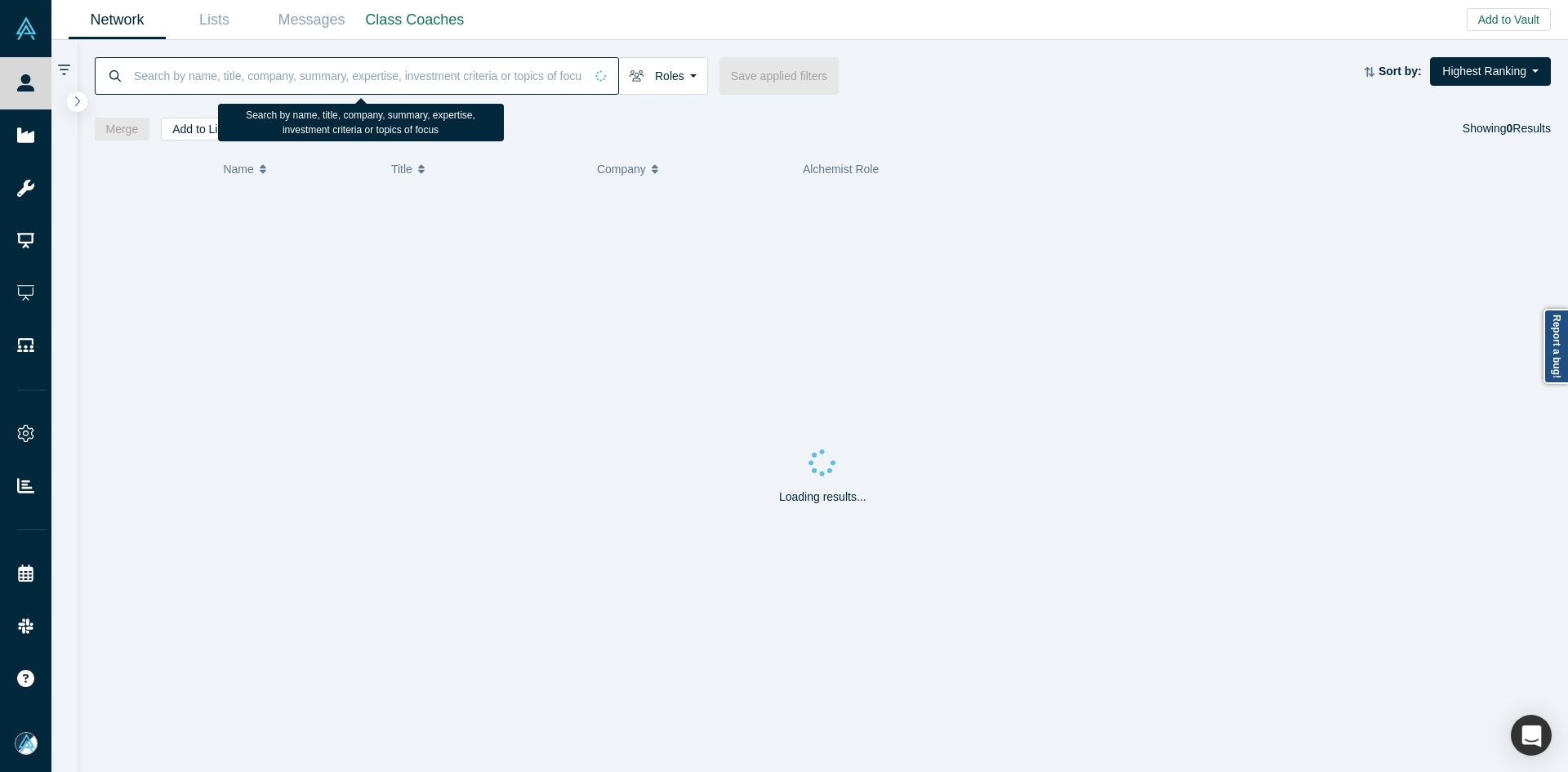
click at [372, 83] on input at bounding box center [358, 76] width 452 height 39
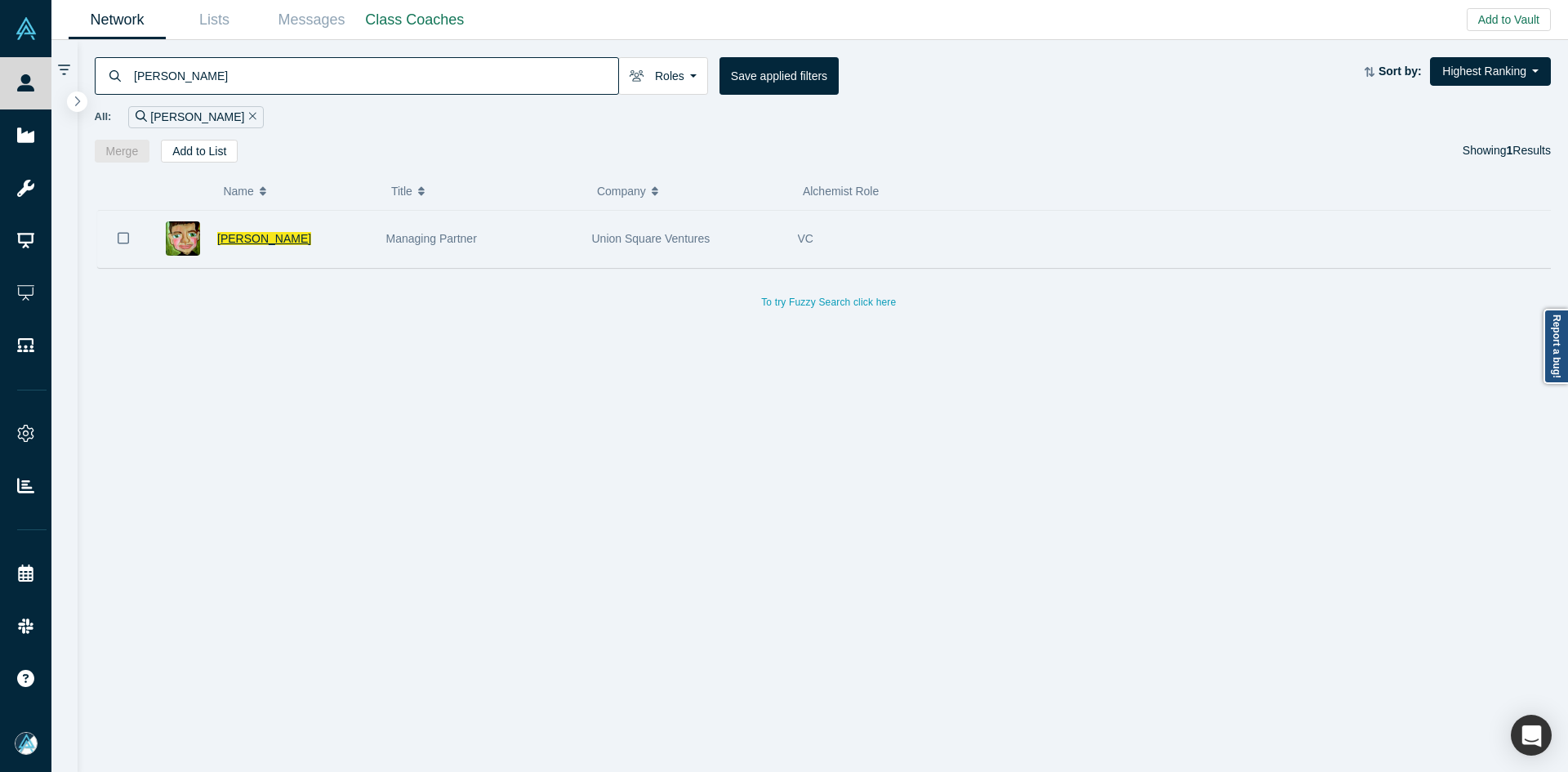
type input "fred wilson"
click at [262, 235] on span "Fred Wilson" at bounding box center [263, 238] width 94 height 13
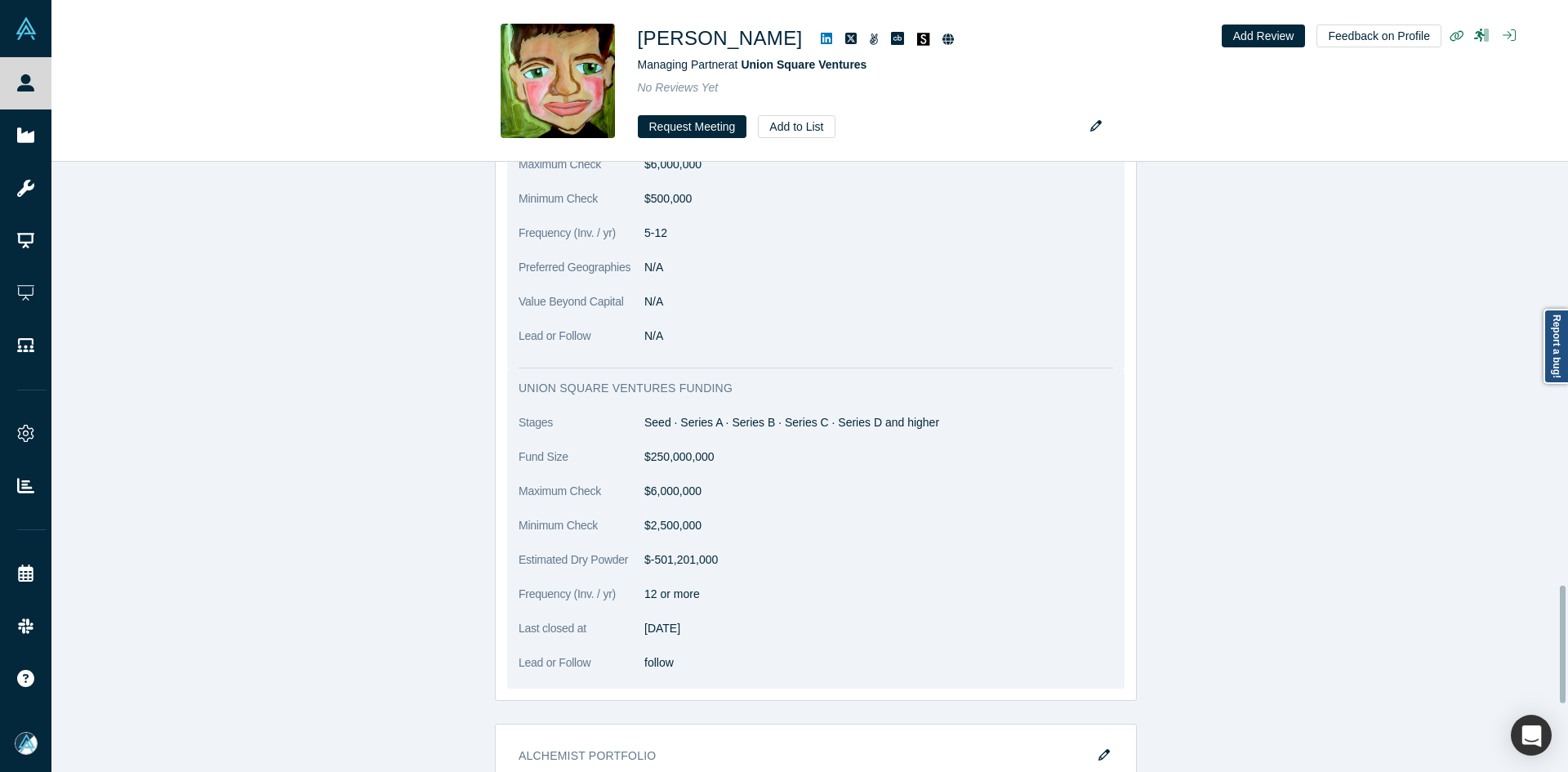
scroll to position [2128, 0]
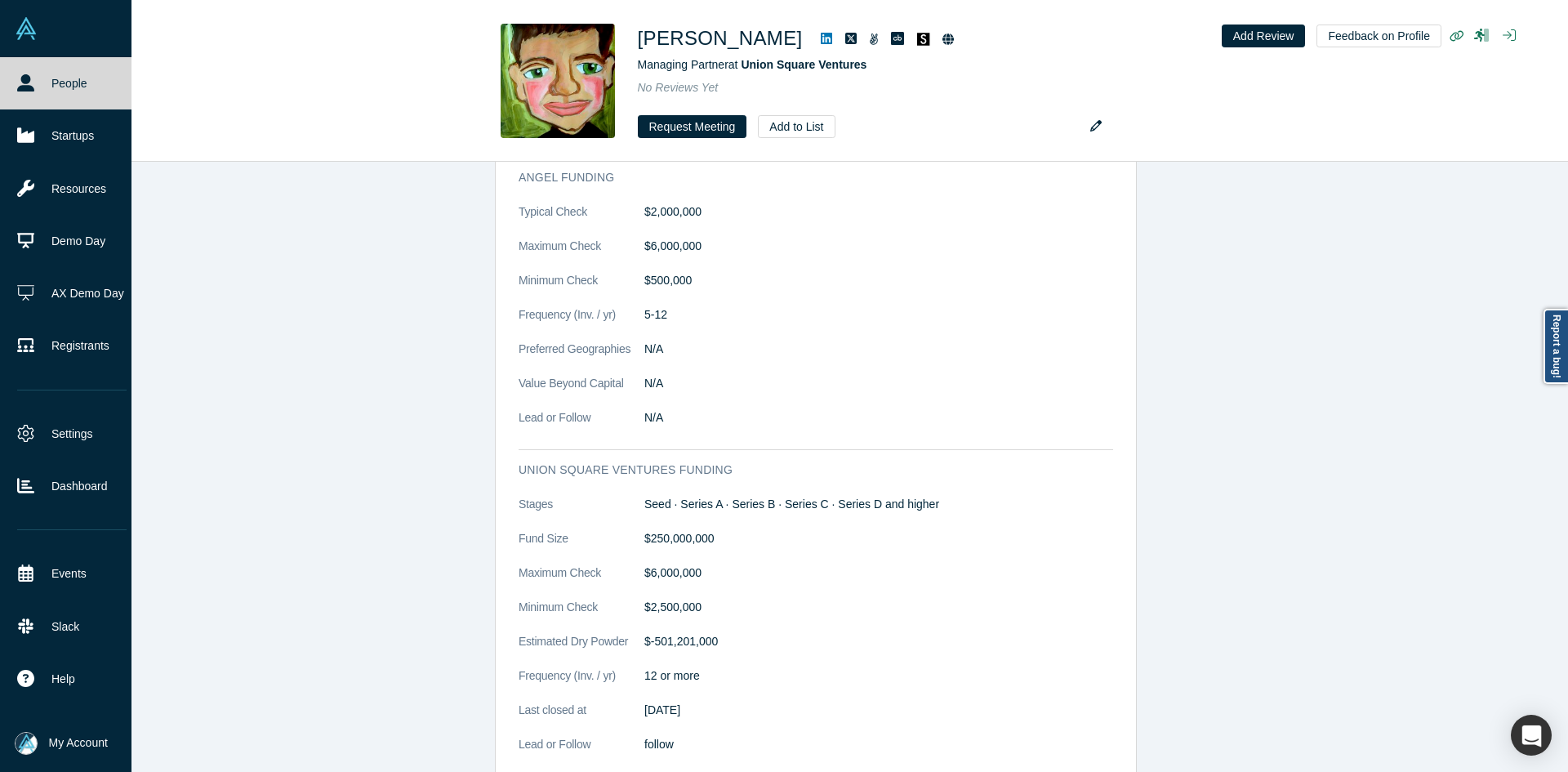
click at [47, 76] on link "People" at bounding box center [72, 83] width 144 height 53
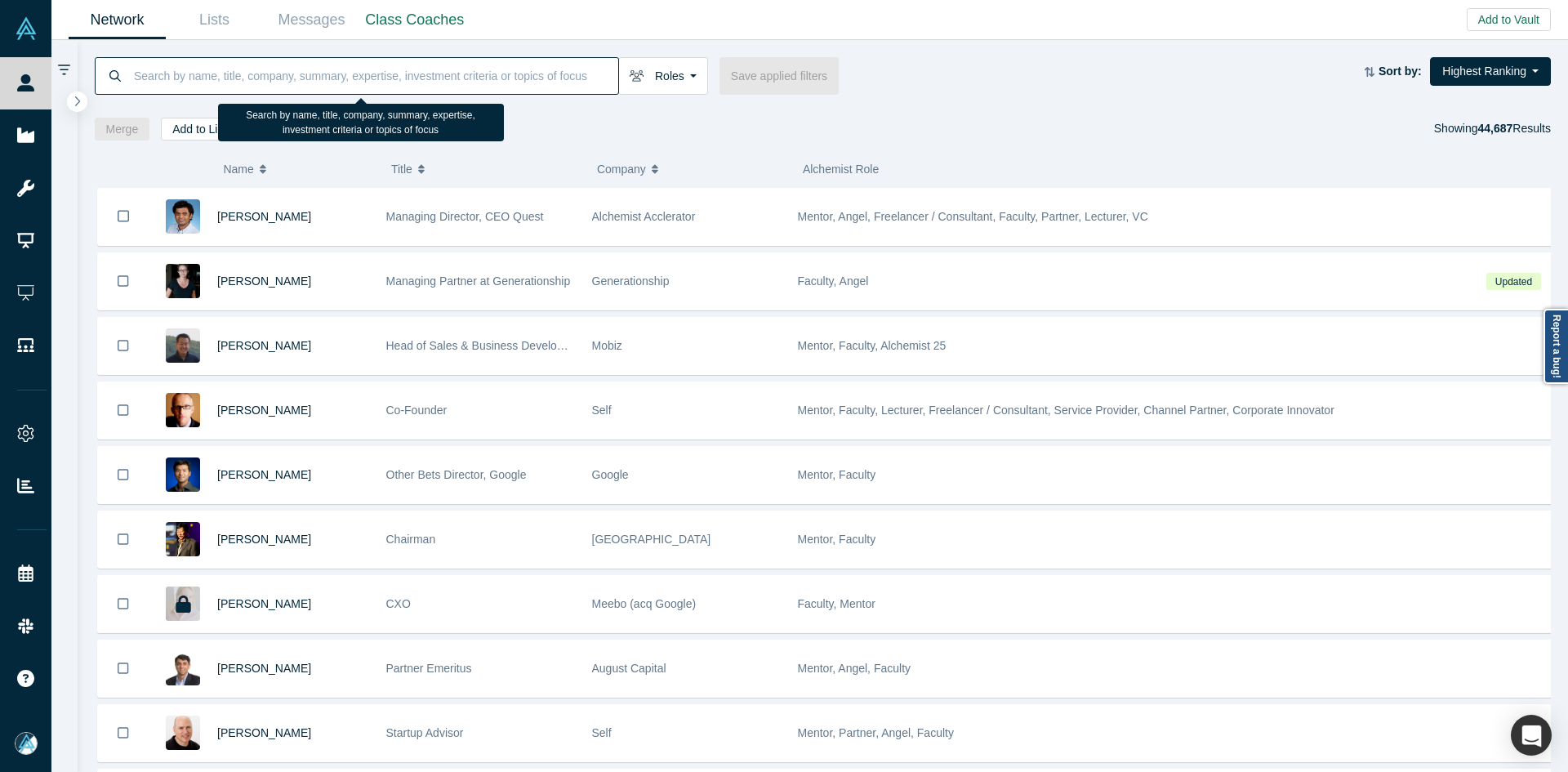
click at [263, 76] on input at bounding box center [376, 76] width 486 height 39
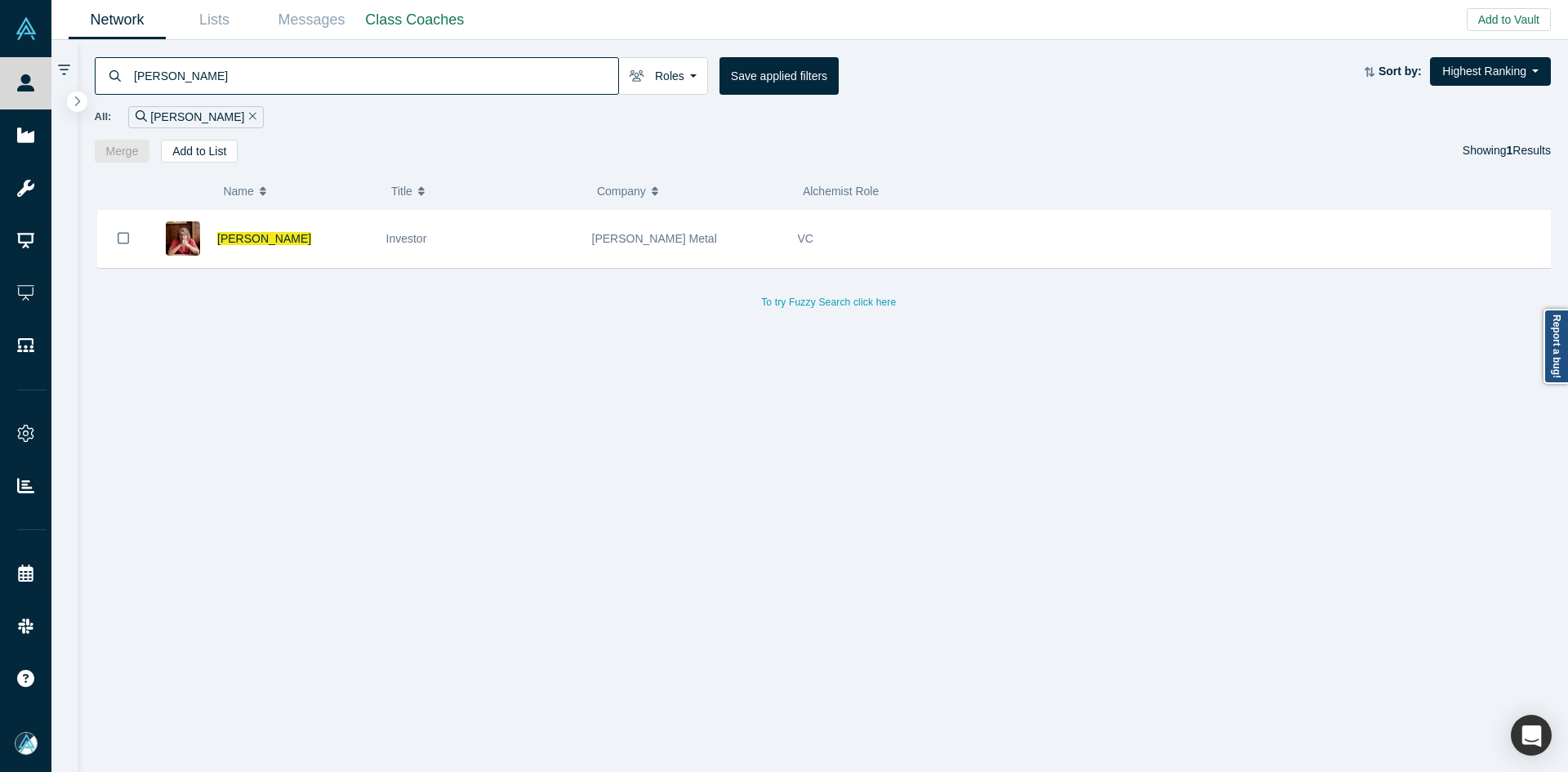
type input "michael dearing"
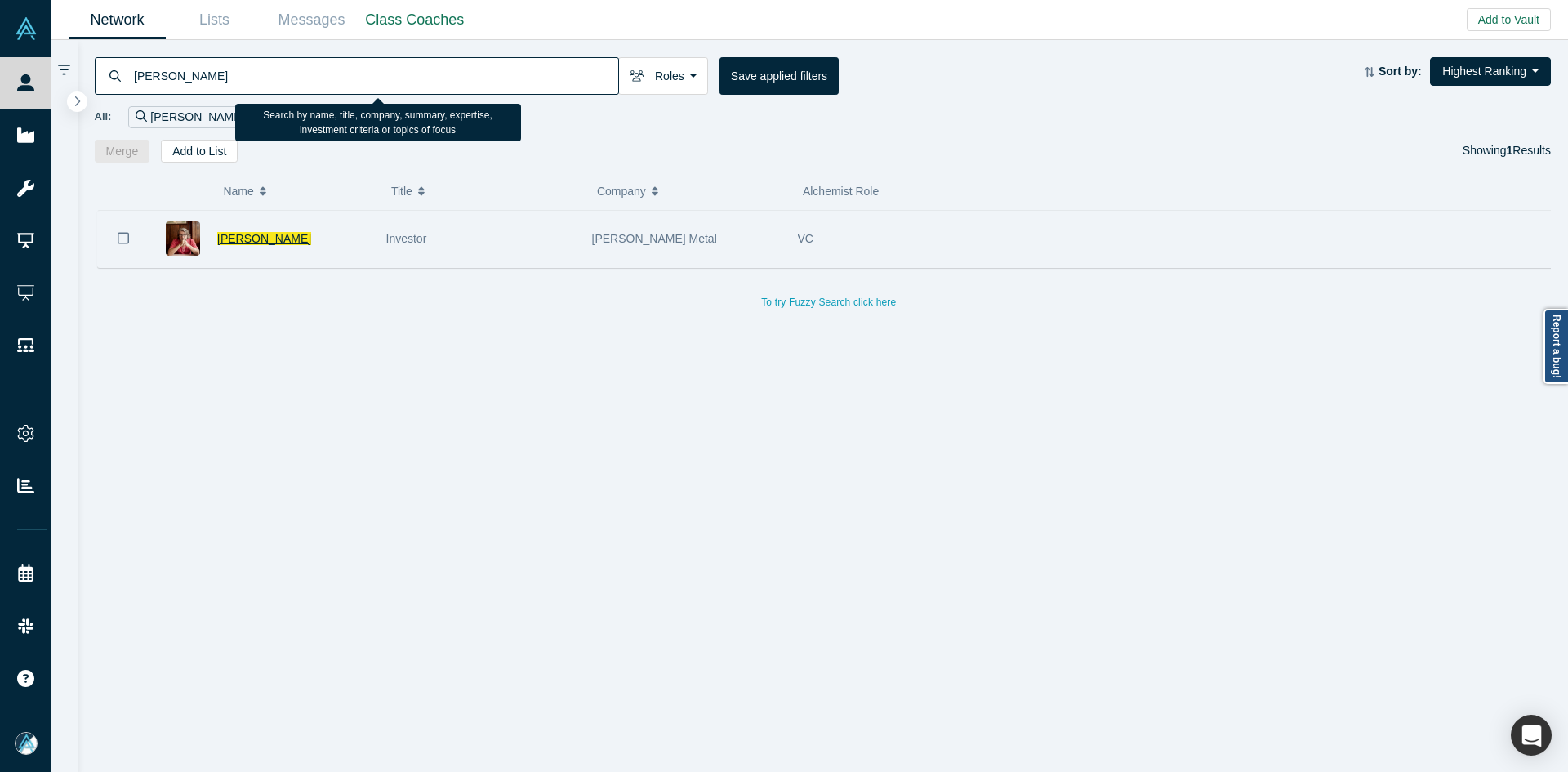
click at [272, 238] on span "Michael Dearing" at bounding box center [263, 238] width 94 height 13
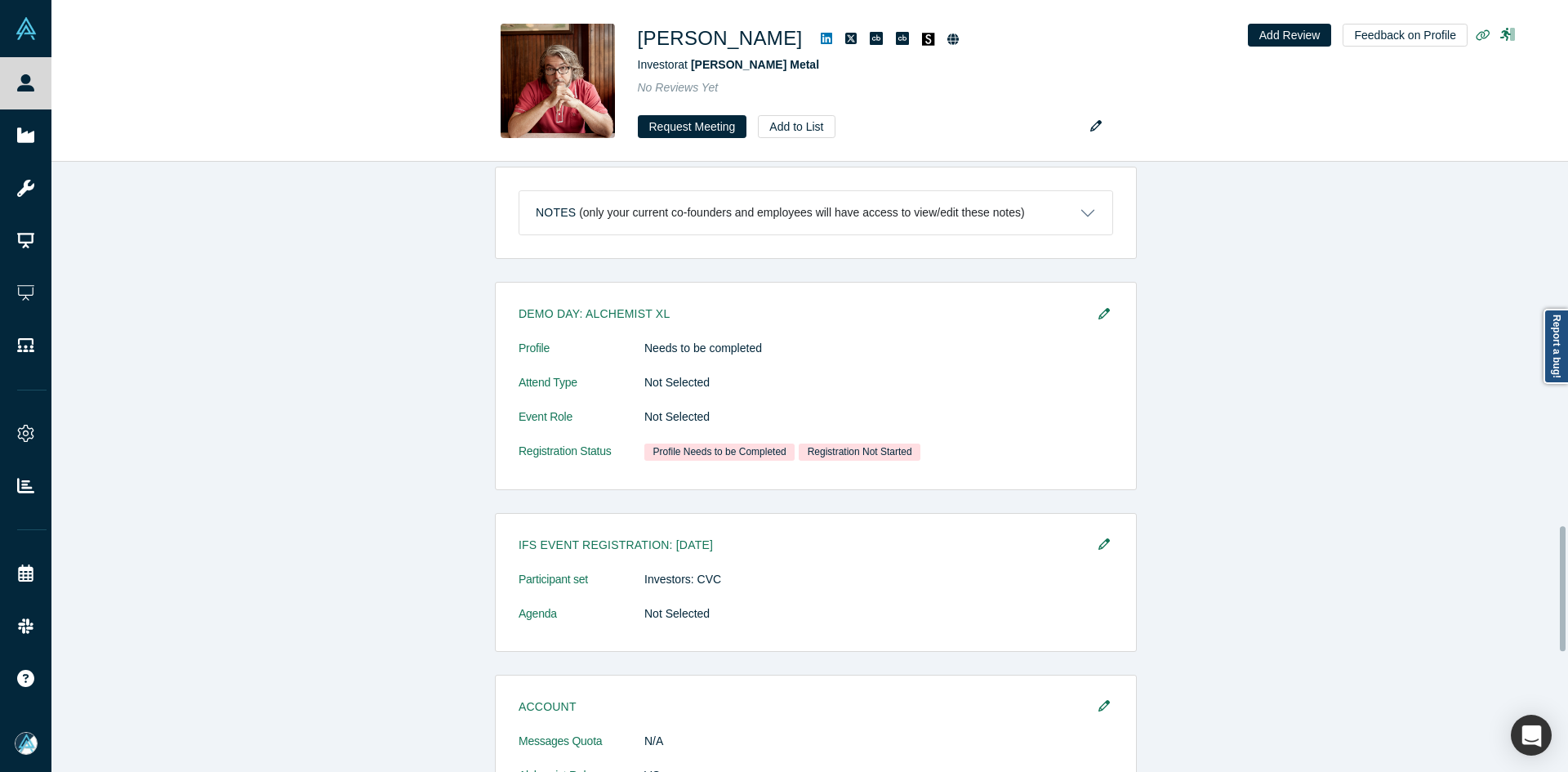
scroll to position [2241, 0]
